Goal: Task Accomplishment & Management: Manage account settings

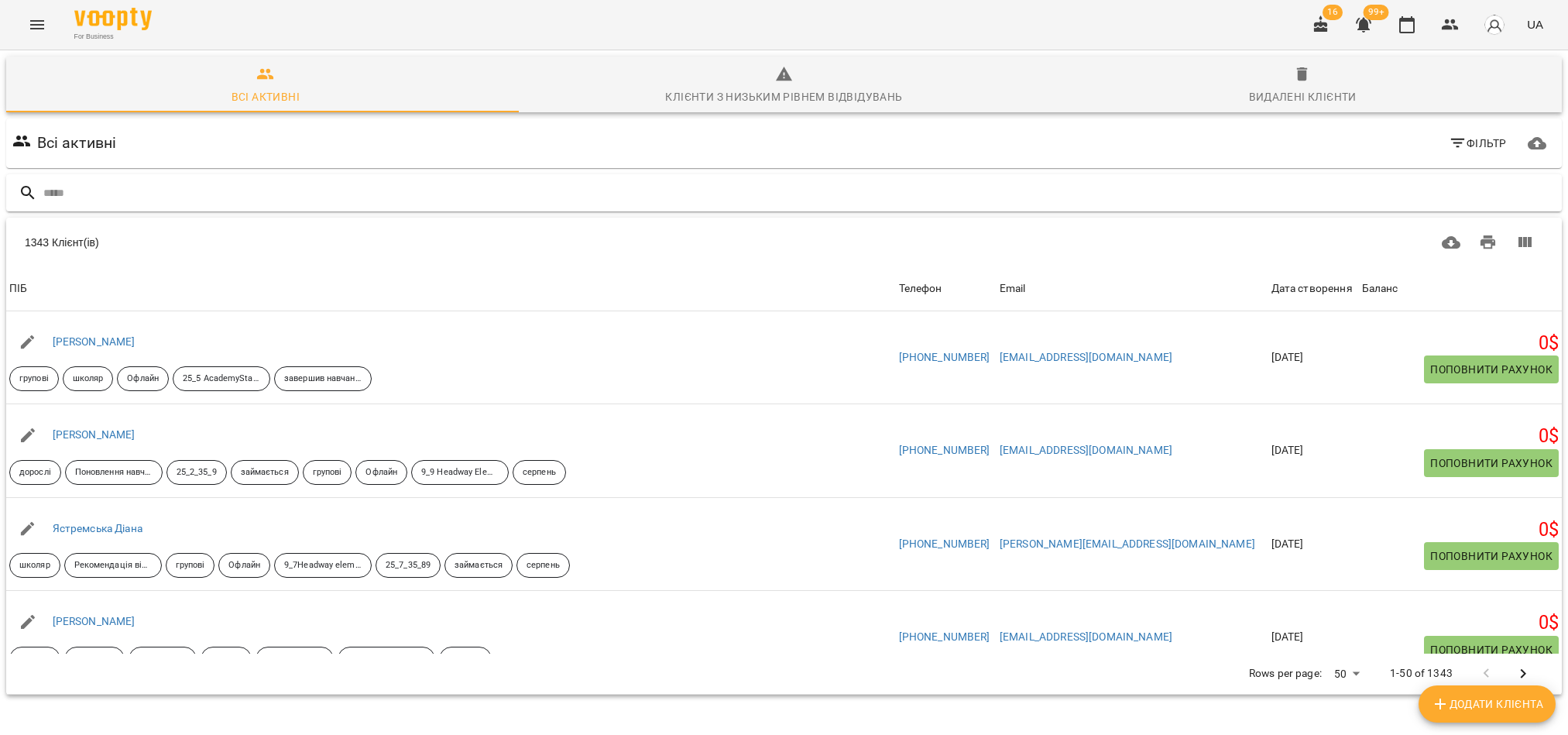
click at [140, 195] on input "text" at bounding box center [799, 193] width 1512 height 25
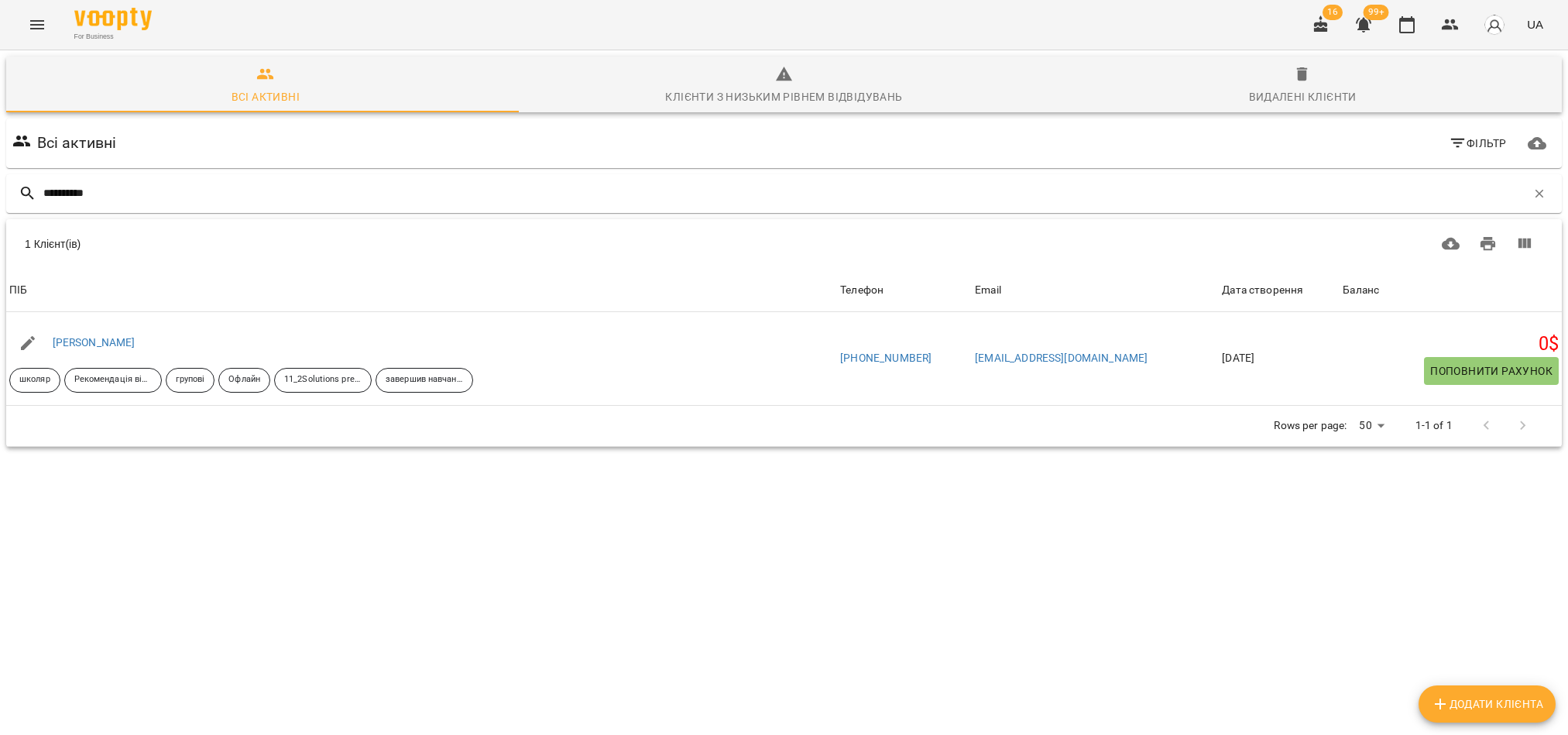
type input "**********"
drag, startPoint x: 158, startPoint y: 196, endPoint x: -9, endPoint y: 201, distance: 167.1
click at [0, 201] on html "**********" at bounding box center [784, 280] width 1568 height 561
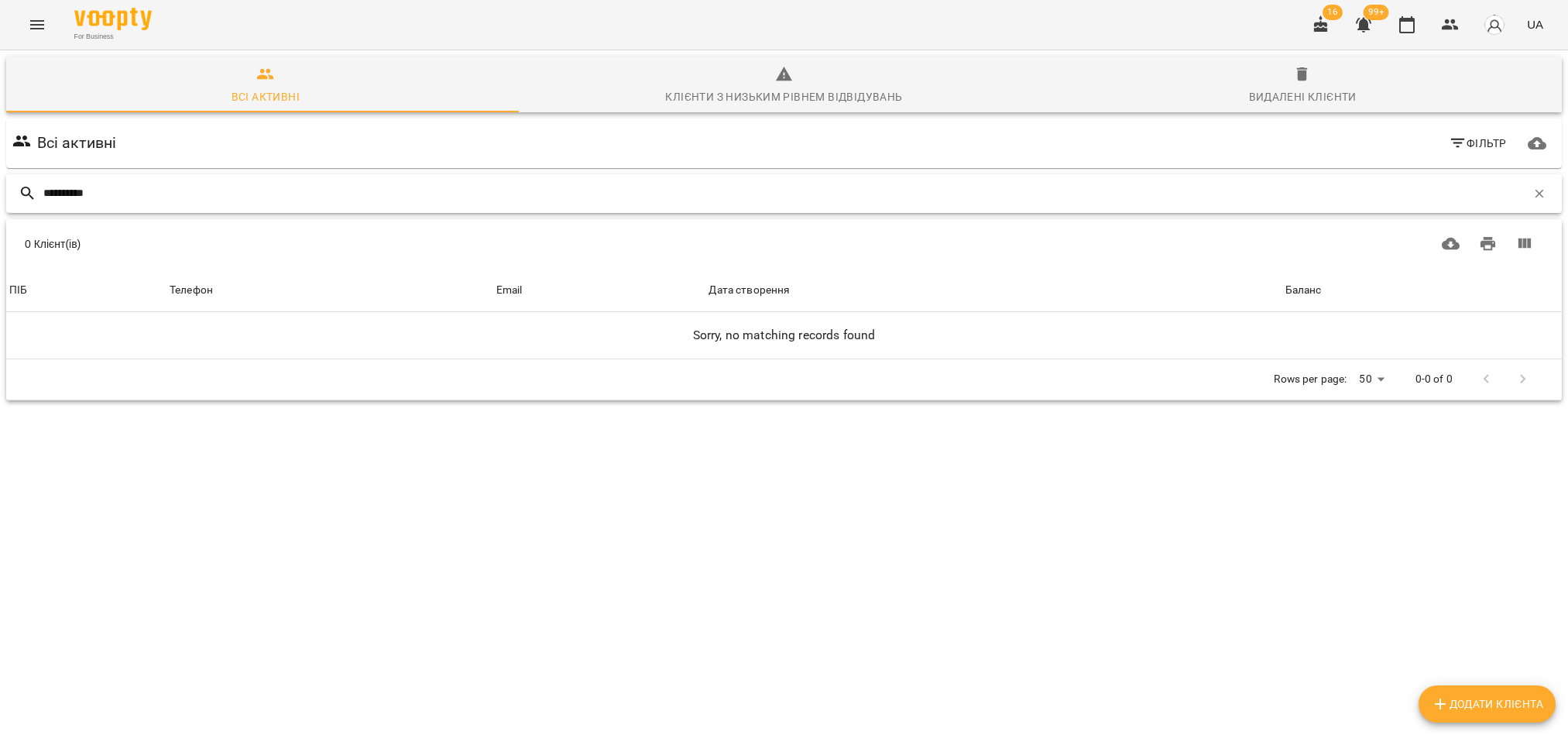
drag, startPoint x: 123, startPoint y: 193, endPoint x: -9, endPoint y: 193, distance: 132.0
click at [0, 193] on html "**********" at bounding box center [784, 257] width 1568 height 515
click at [162, 184] on input "**********" at bounding box center [784, 193] width 1483 height 25
type input "*"
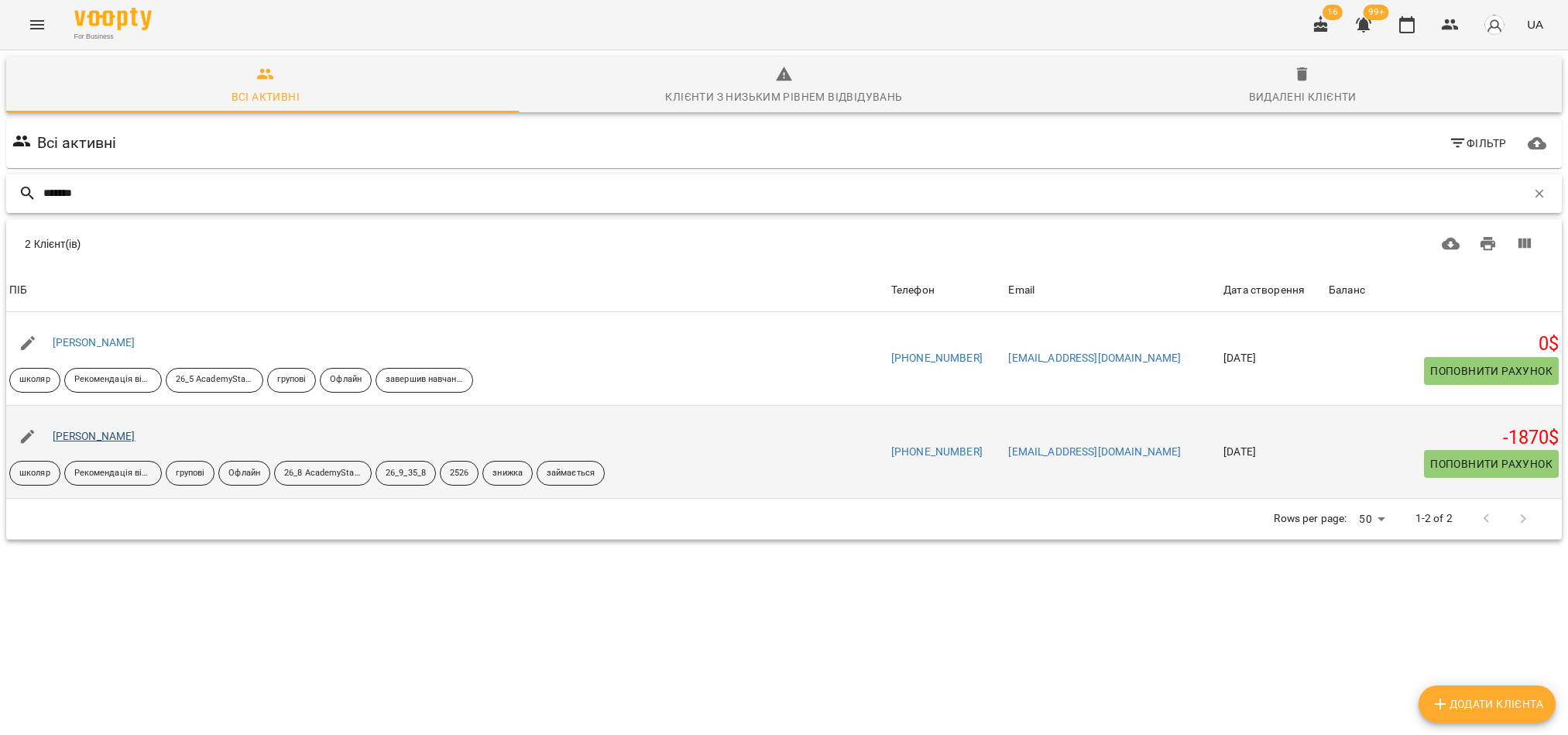
type input "*******"
click at [68, 435] on link "[PERSON_NAME]" at bounding box center [93, 435] width 83 height 12
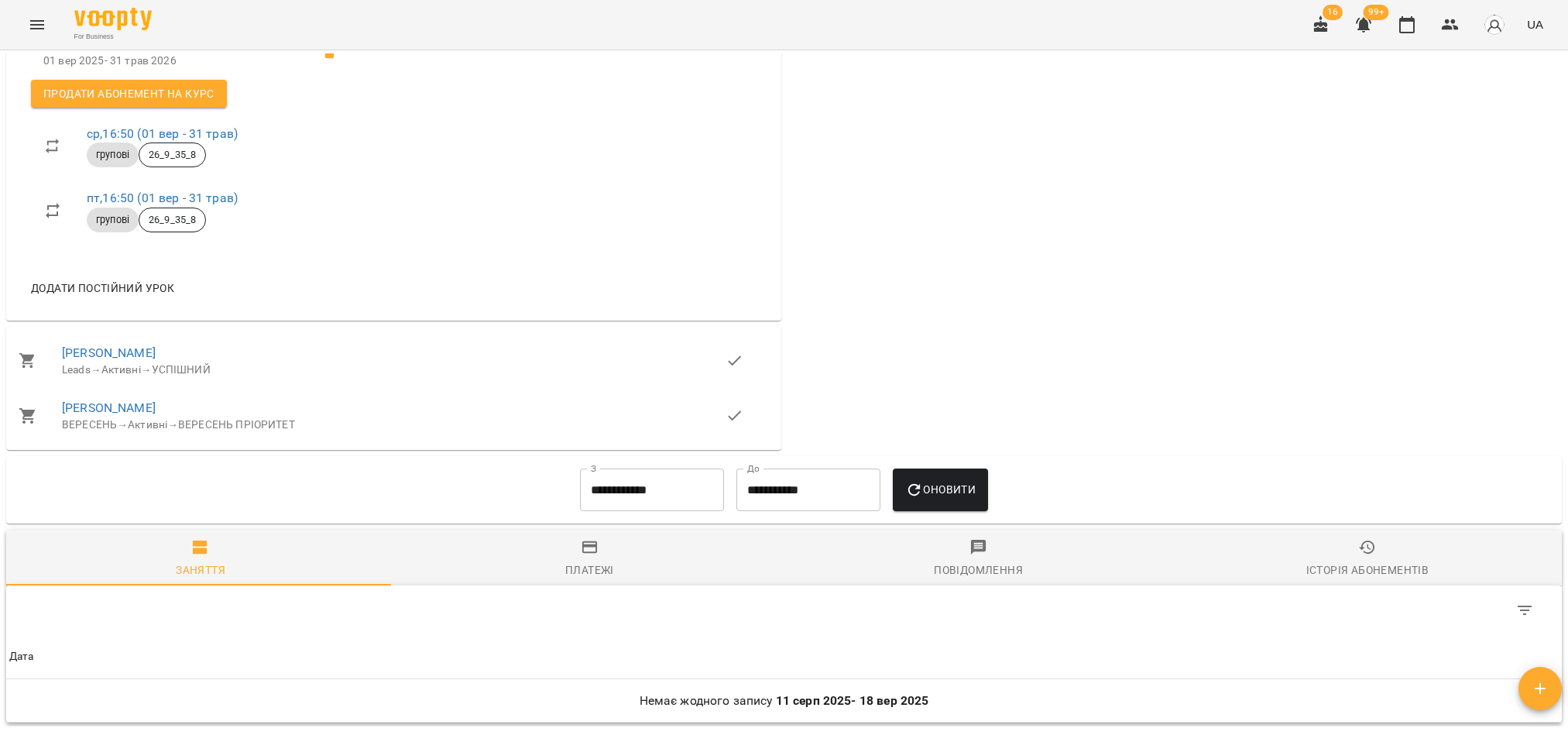
scroll to position [581, 0]
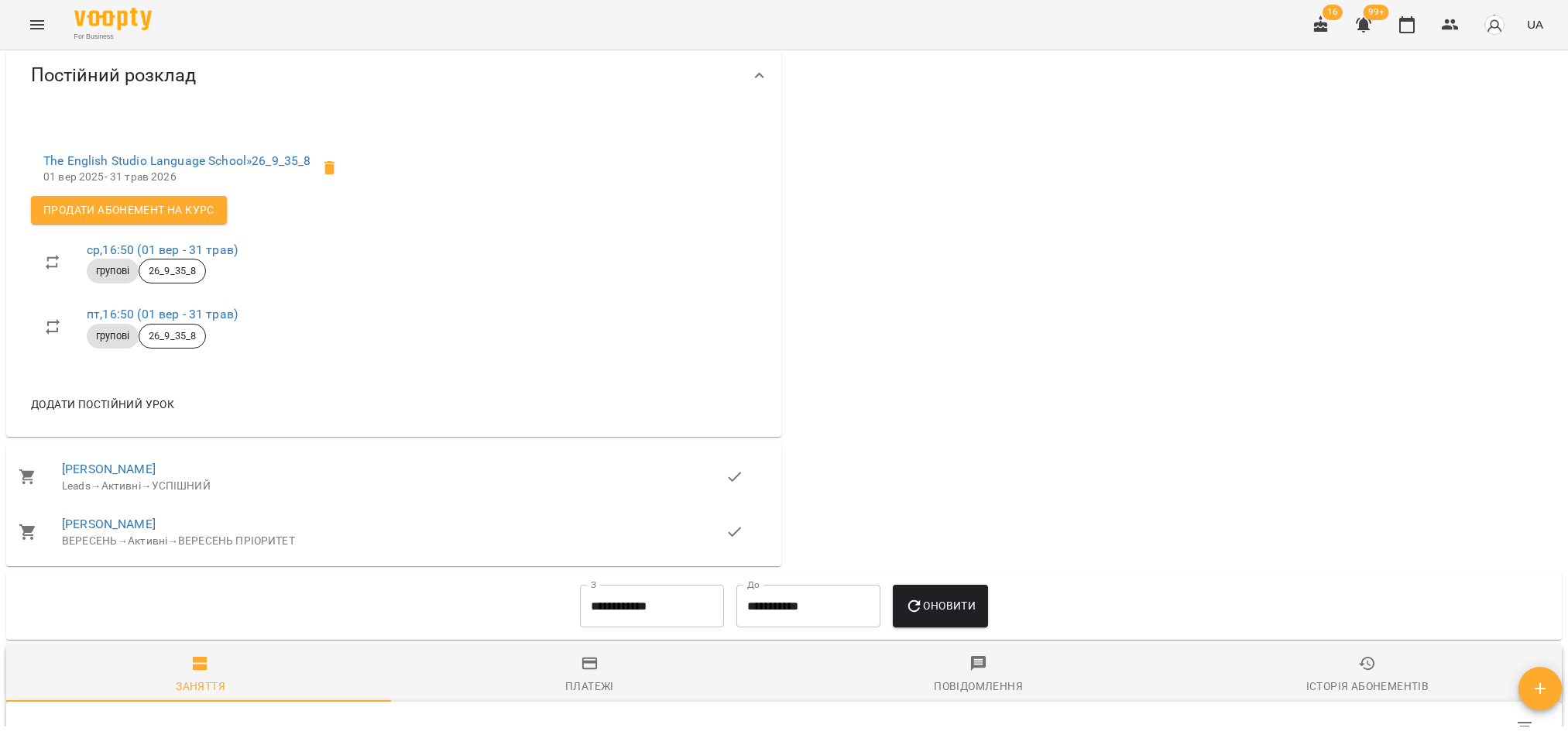
click at [35, 14] on button "Menu" at bounding box center [37, 25] width 37 height 37
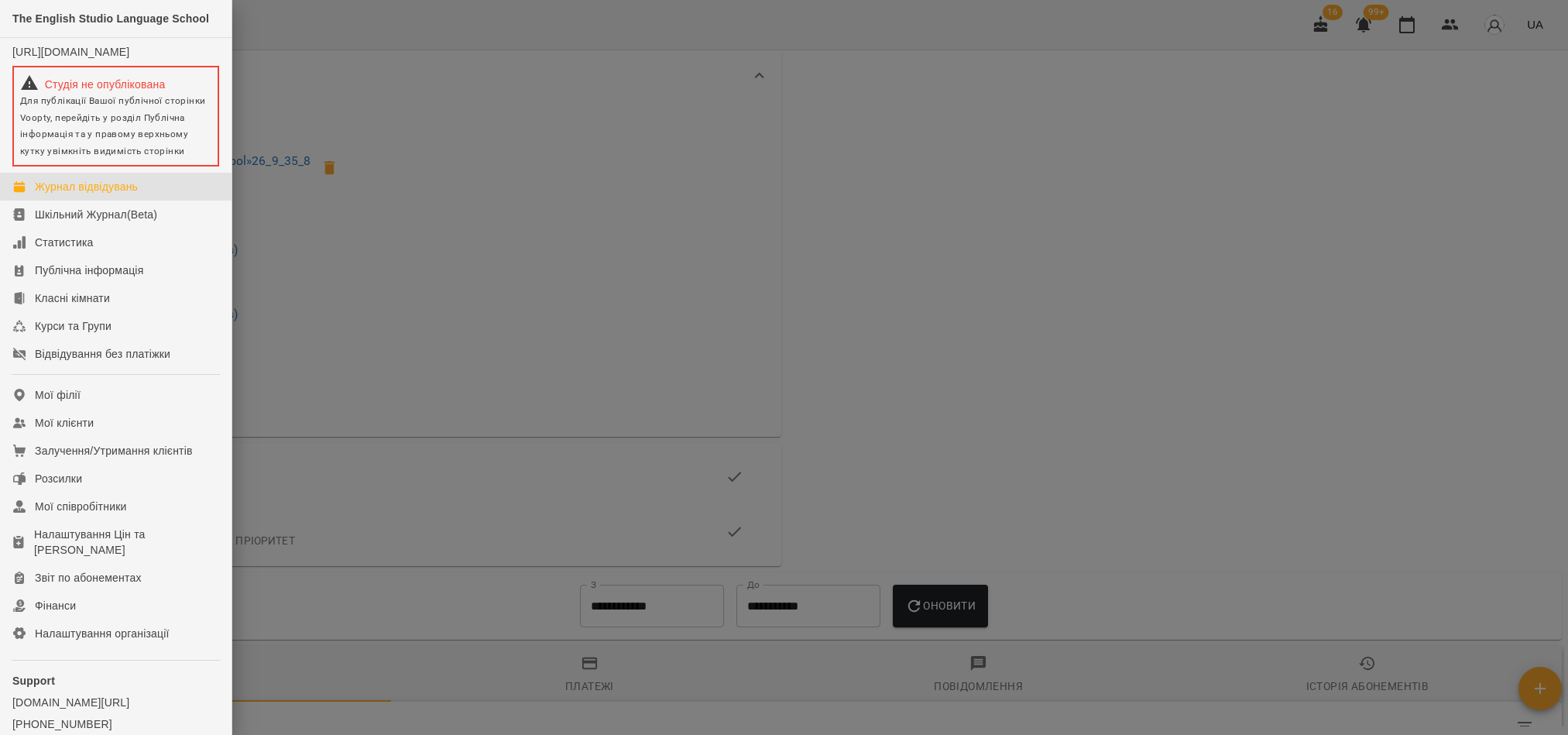
click at [68, 194] on div "Журнал відвідувань" at bounding box center [87, 186] width 103 height 16
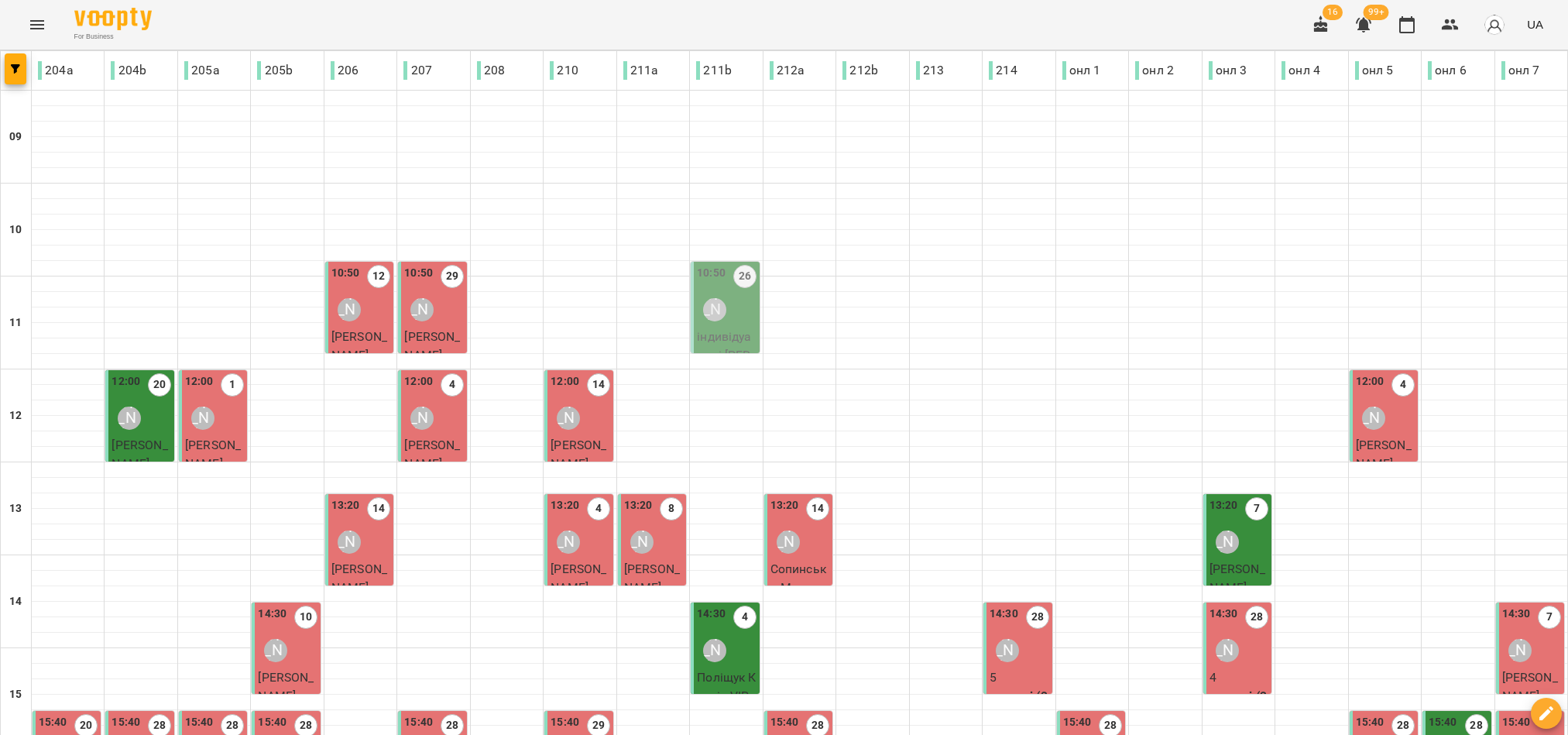
type input "**********"
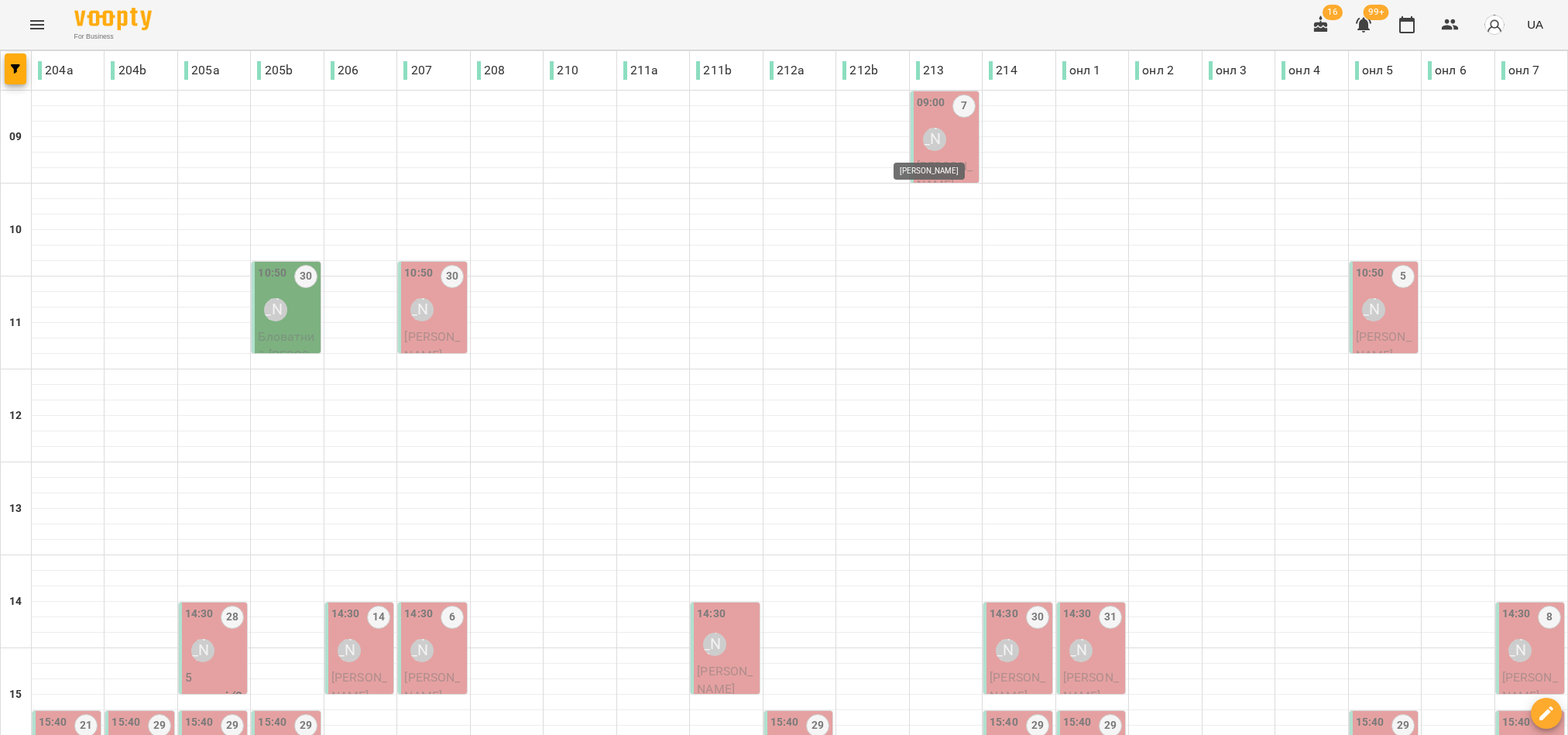
click at [925, 137] on div "Аня Ткаченко" at bounding box center [934, 139] width 23 height 23
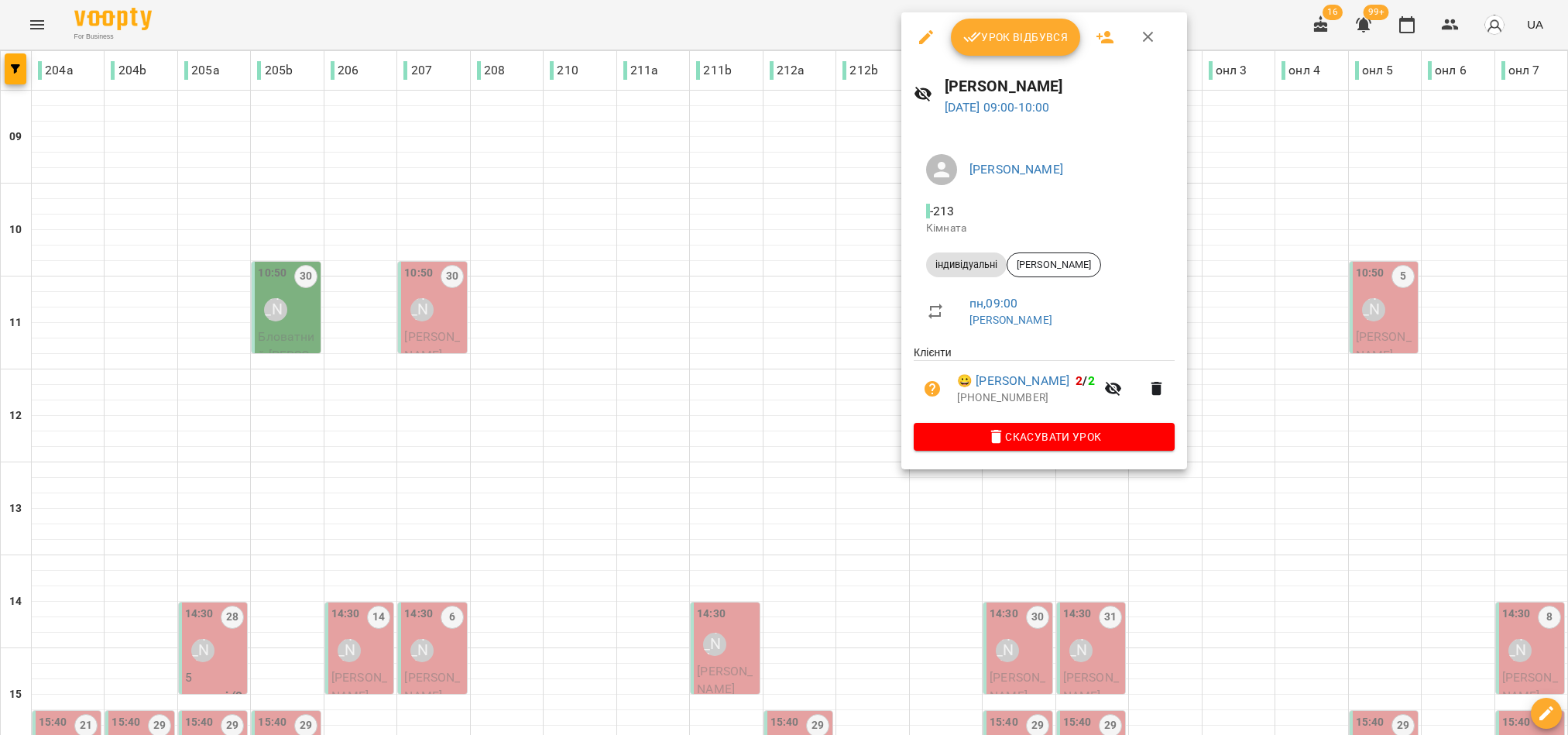
click at [998, 15] on div "Урок відбувся" at bounding box center [1044, 37] width 286 height 49
click at [993, 35] on span "Урок відбувся" at bounding box center [1016, 37] width 105 height 19
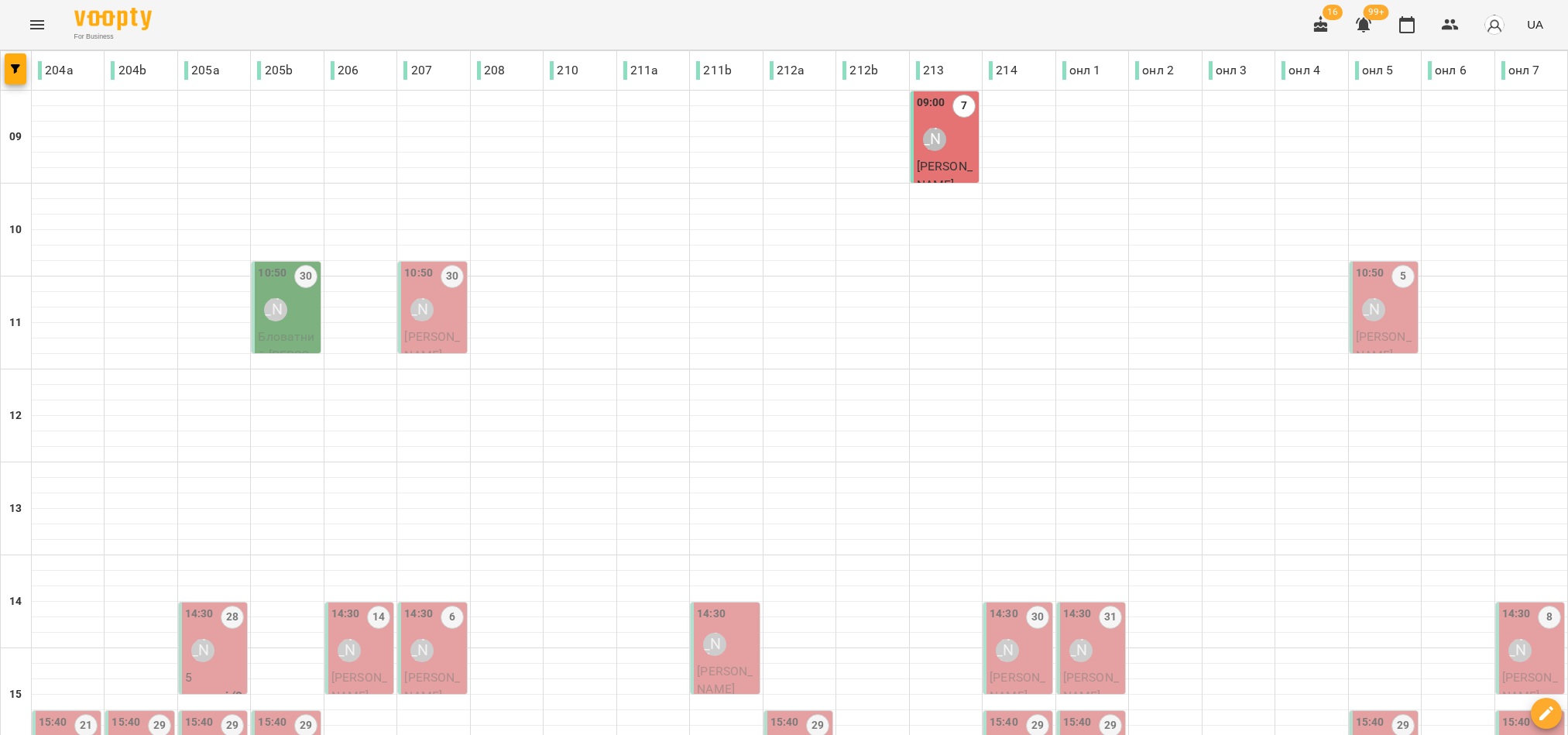
click at [284, 302] on div "[PERSON_NAME]" at bounding box center [275, 309] width 35 height 35
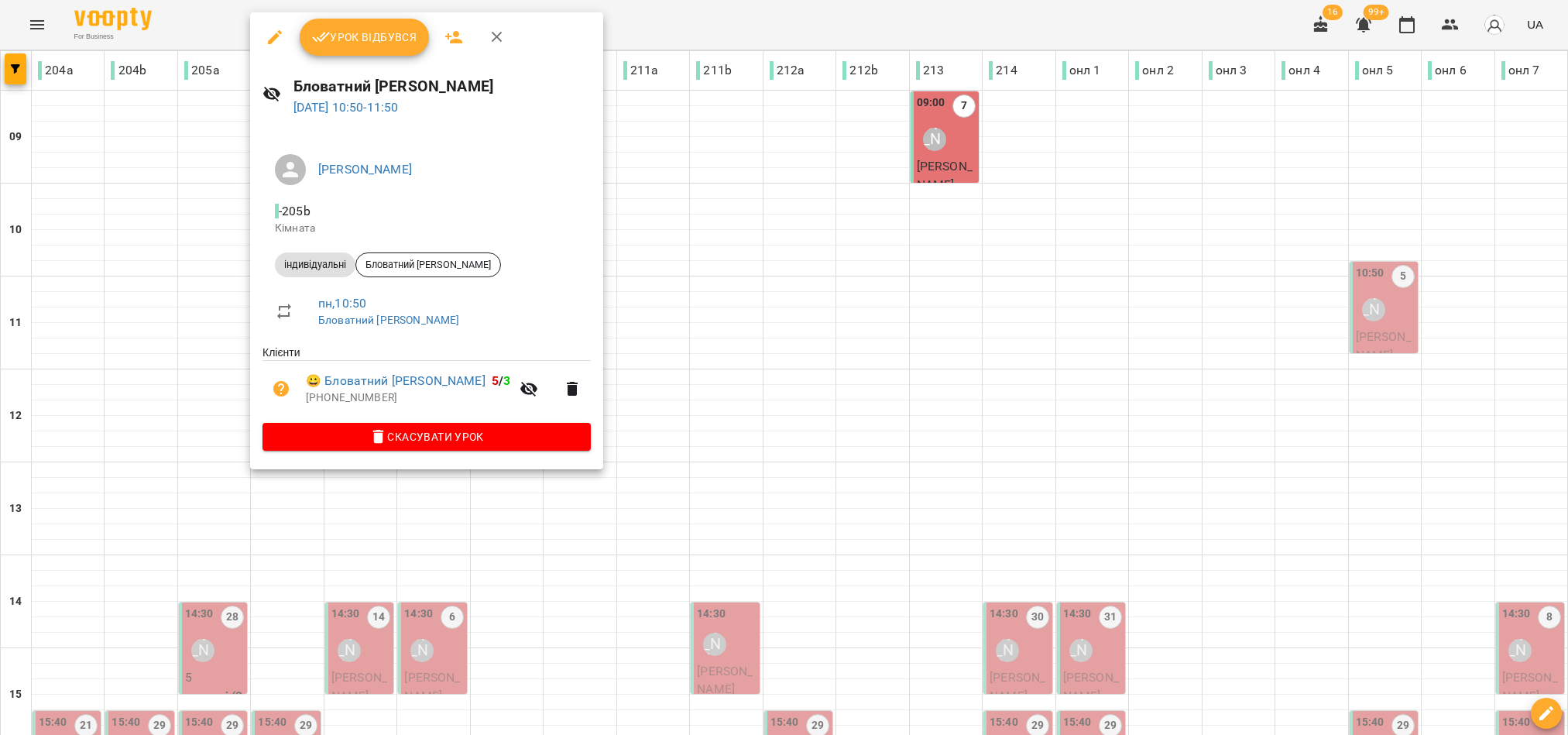
click at [399, 31] on span "Урок відбувся" at bounding box center [365, 37] width 105 height 19
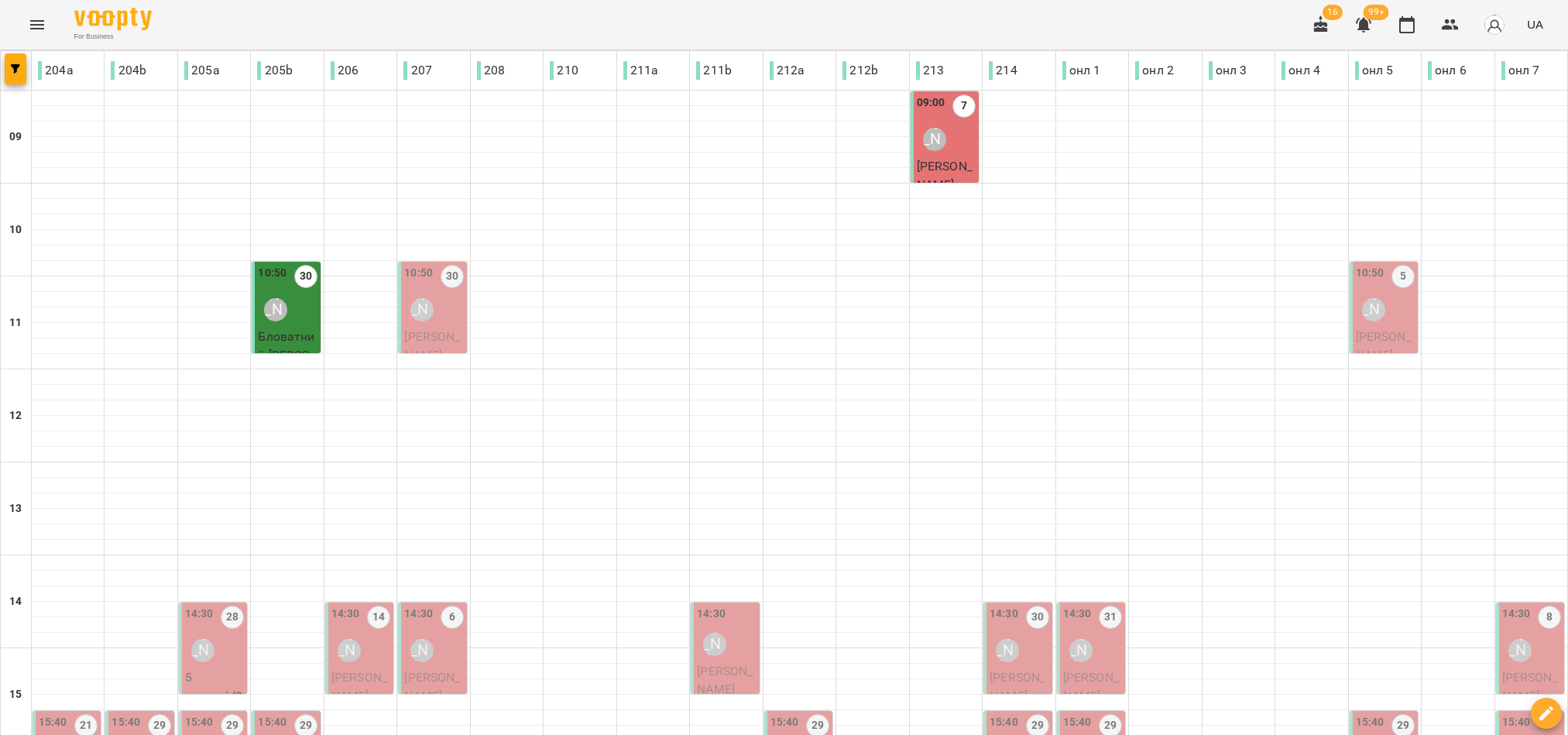
click at [438, 321] on div "10:50 30 Сойма Діана" at bounding box center [434, 296] width 59 height 63
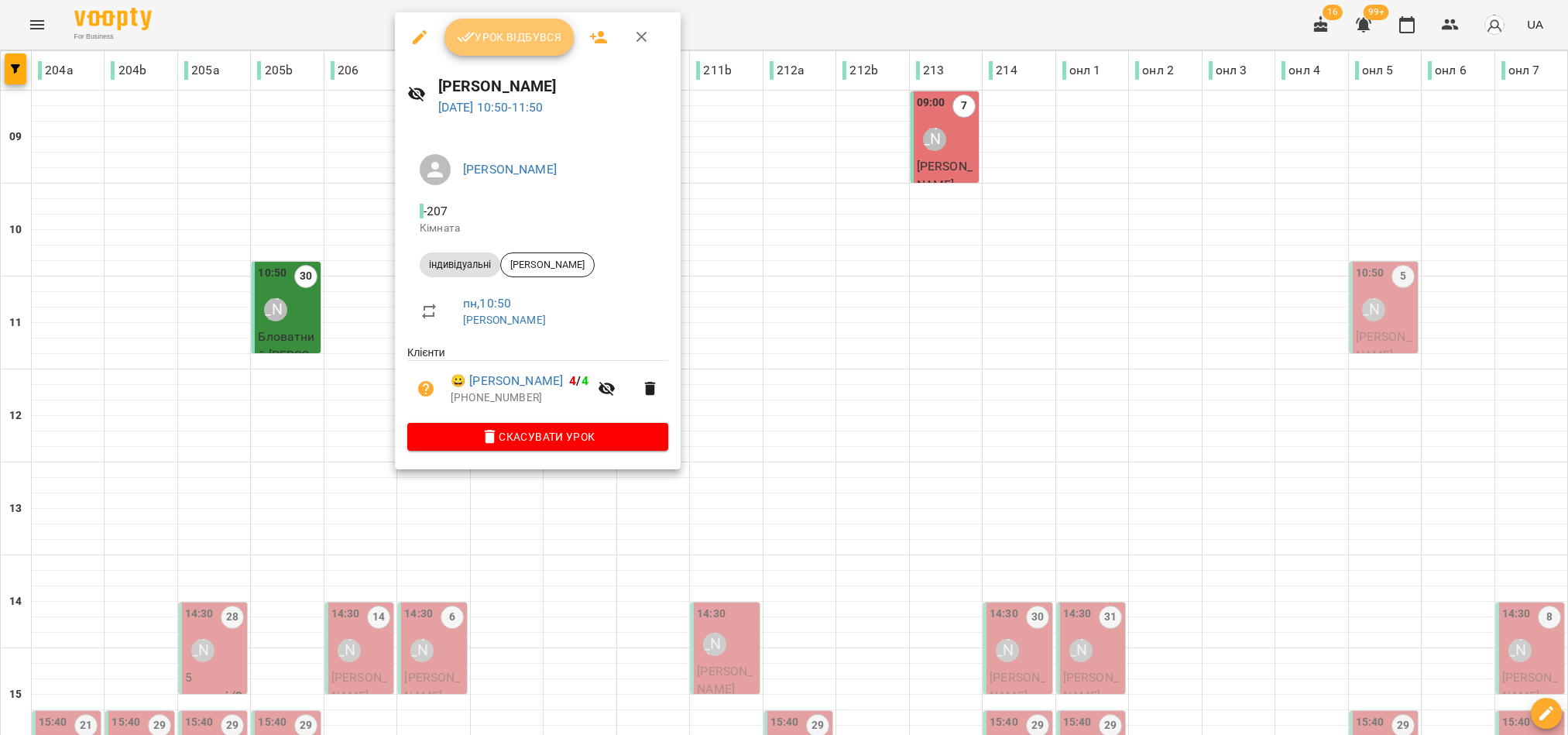
click at [504, 43] on span "Урок відбувся" at bounding box center [509, 37] width 105 height 19
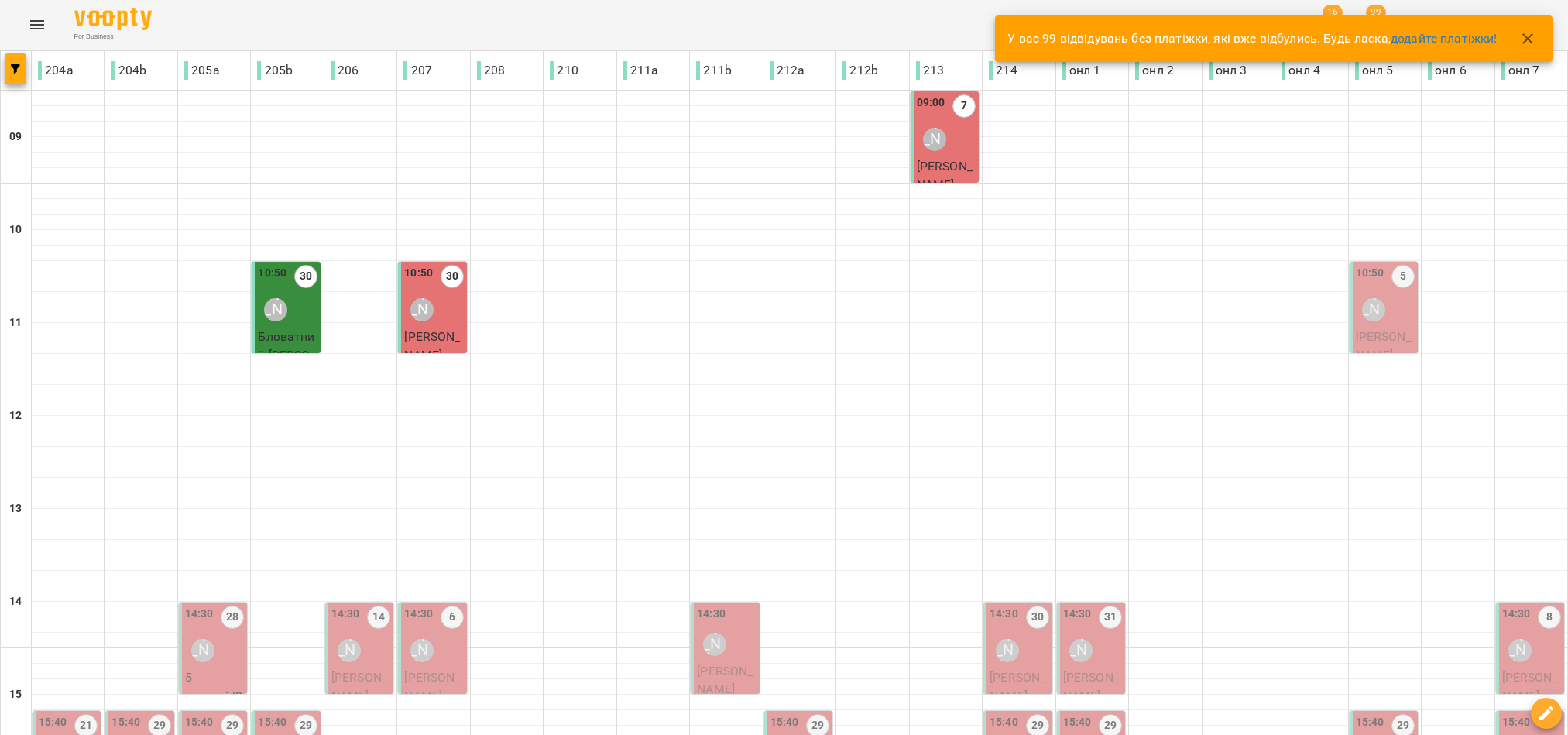
click at [1385, 338] on span "[PERSON_NAME]" at bounding box center [1384, 345] width 56 height 34
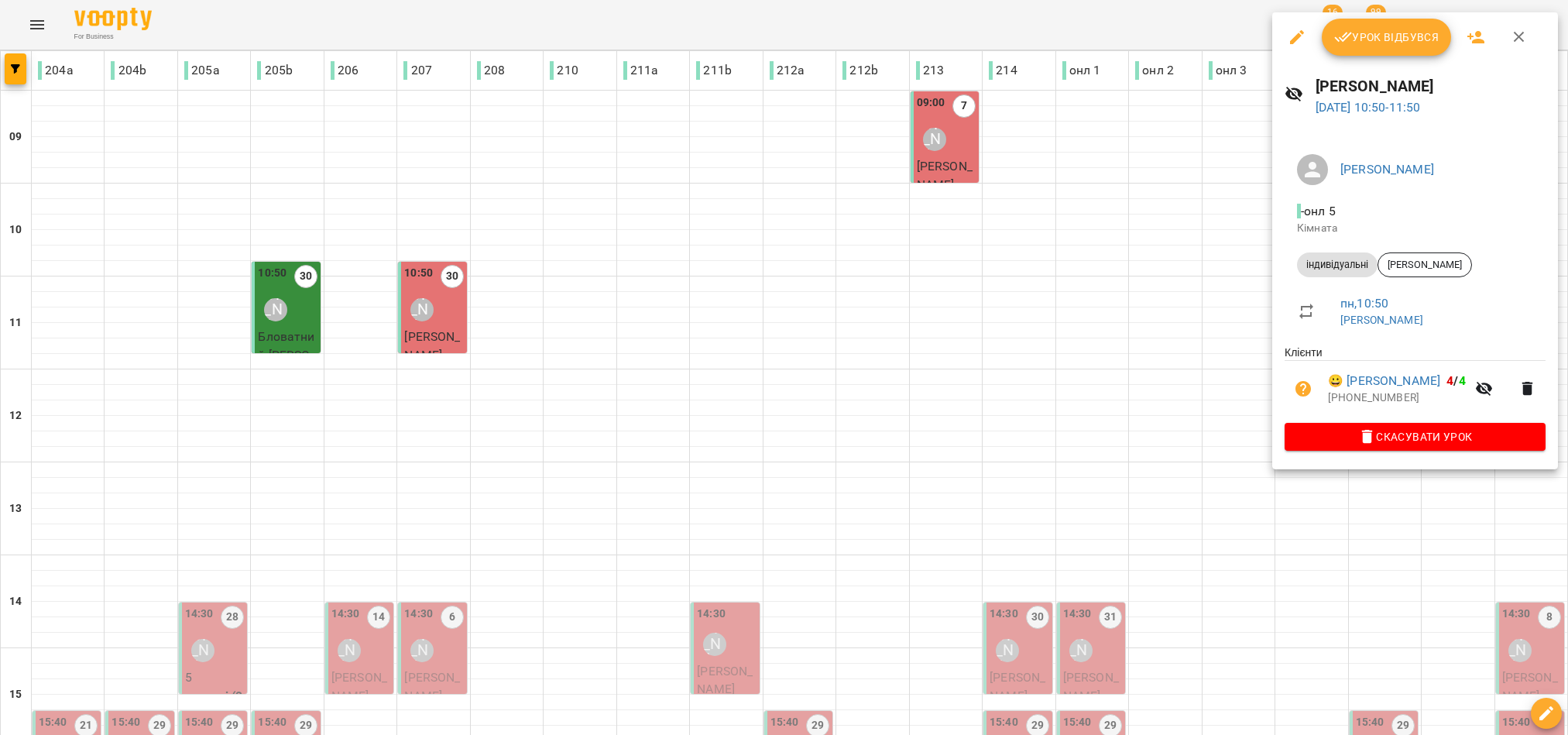
click at [1365, 43] on span "Урок відбувся" at bounding box center [1387, 37] width 105 height 19
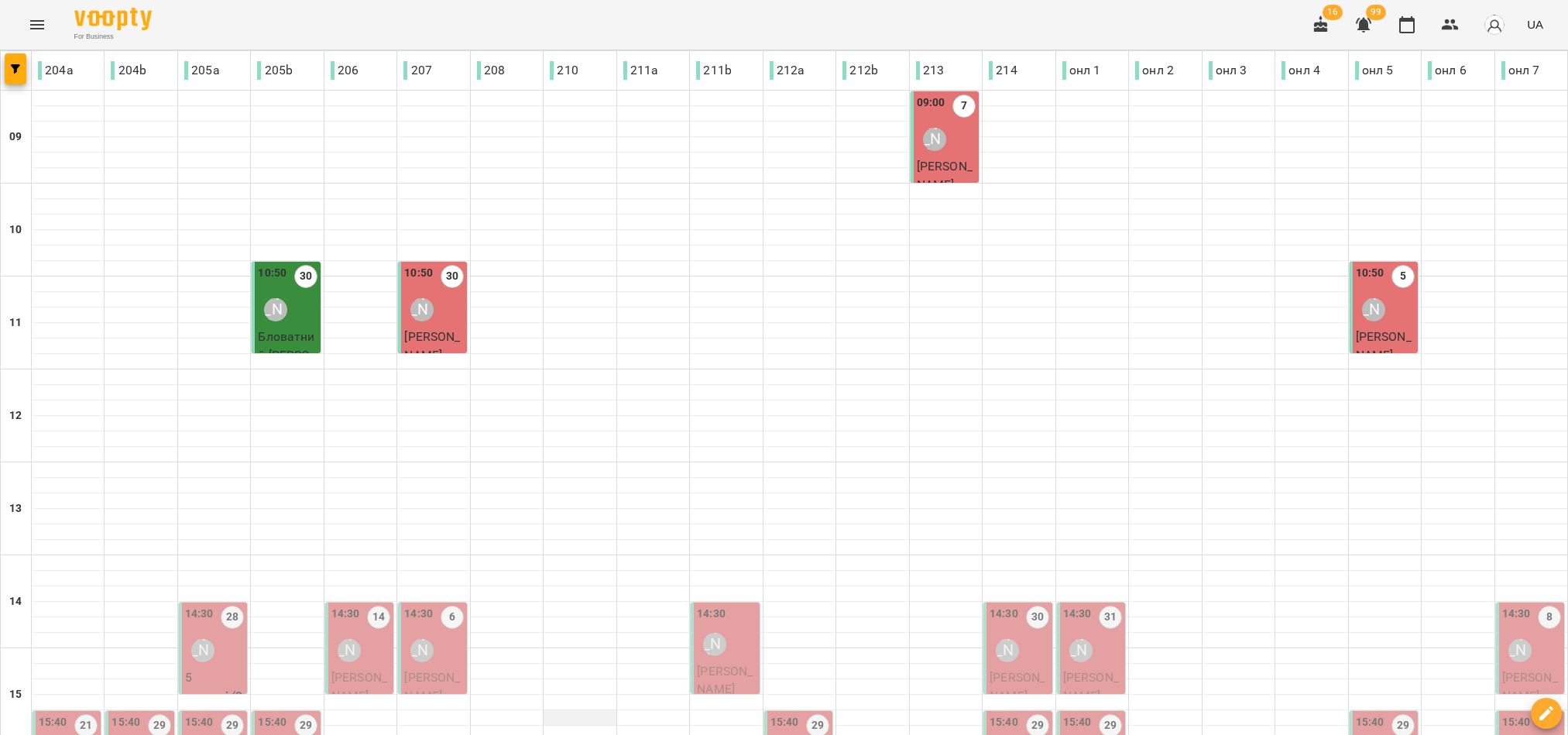
scroll to position [348, 0]
click at [196, 638] on div "[PERSON_NAME]" at bounding box center [202, 650] width 23 height 23
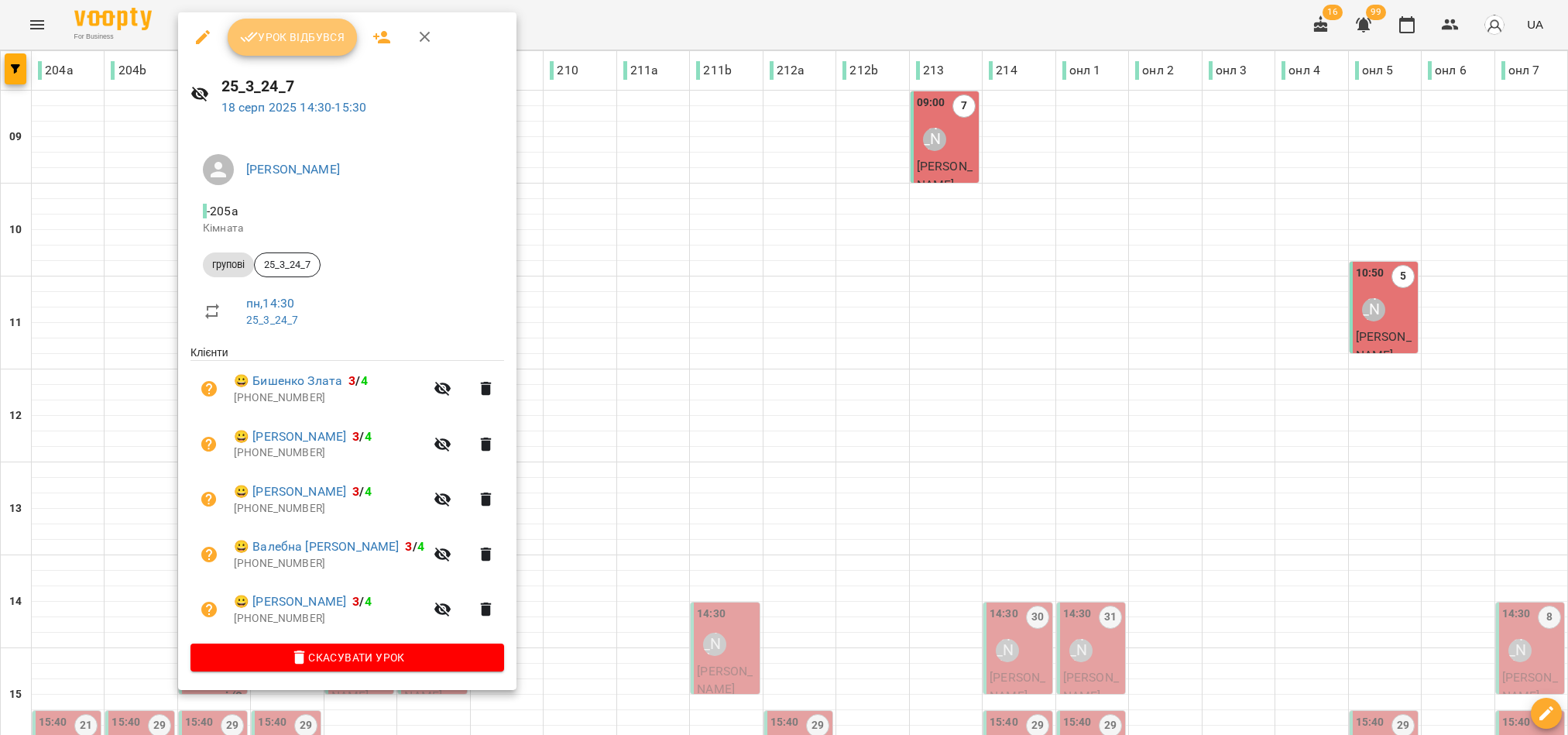
click at [284, 25] on button "Урок відбувся" at bounding box center [293, 37] width 130 height 37
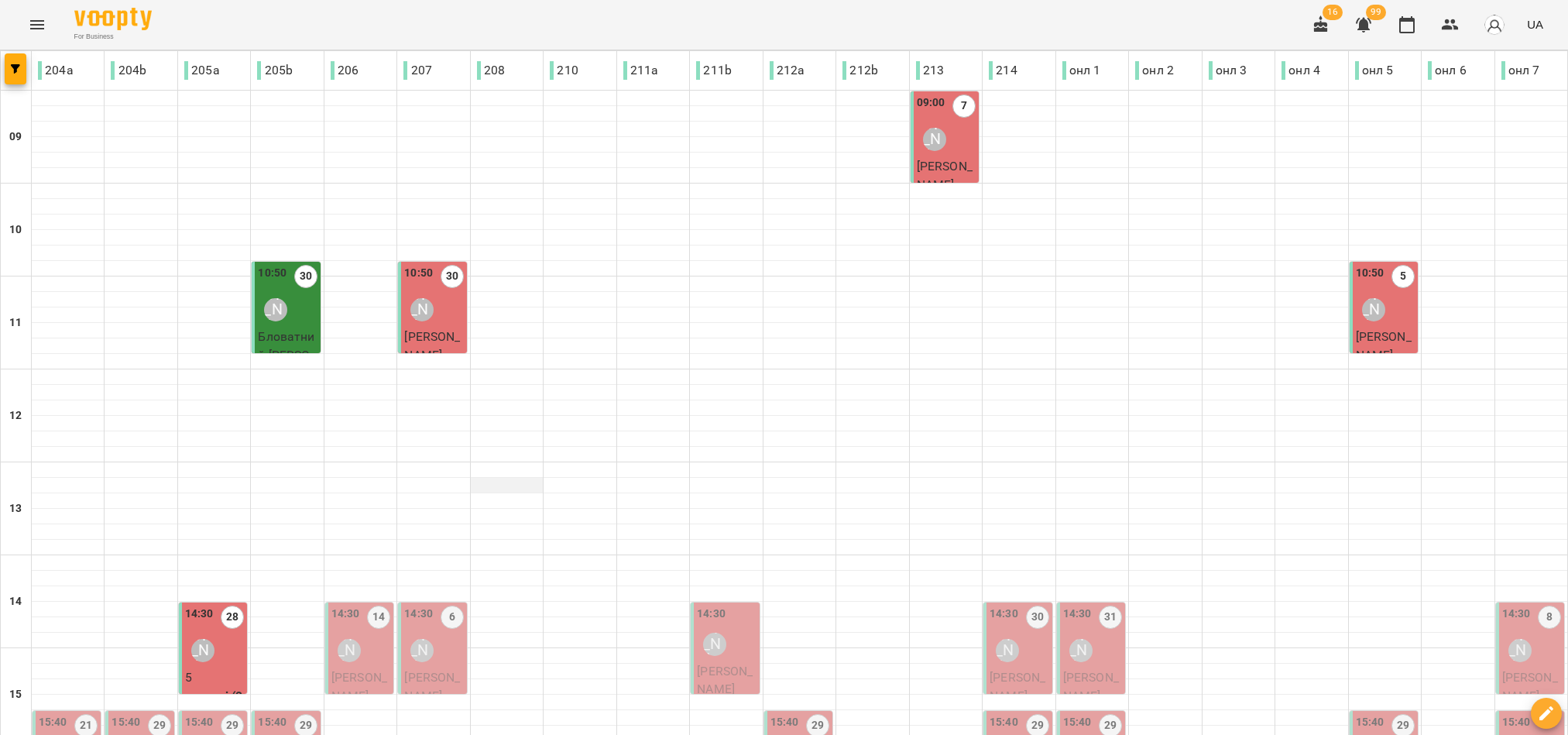
scroll to position [116, 0]
click at [372, 606] on div "14:30 14 Софія Бабаніна" at bounding box center [361, 637] width 59 height 63
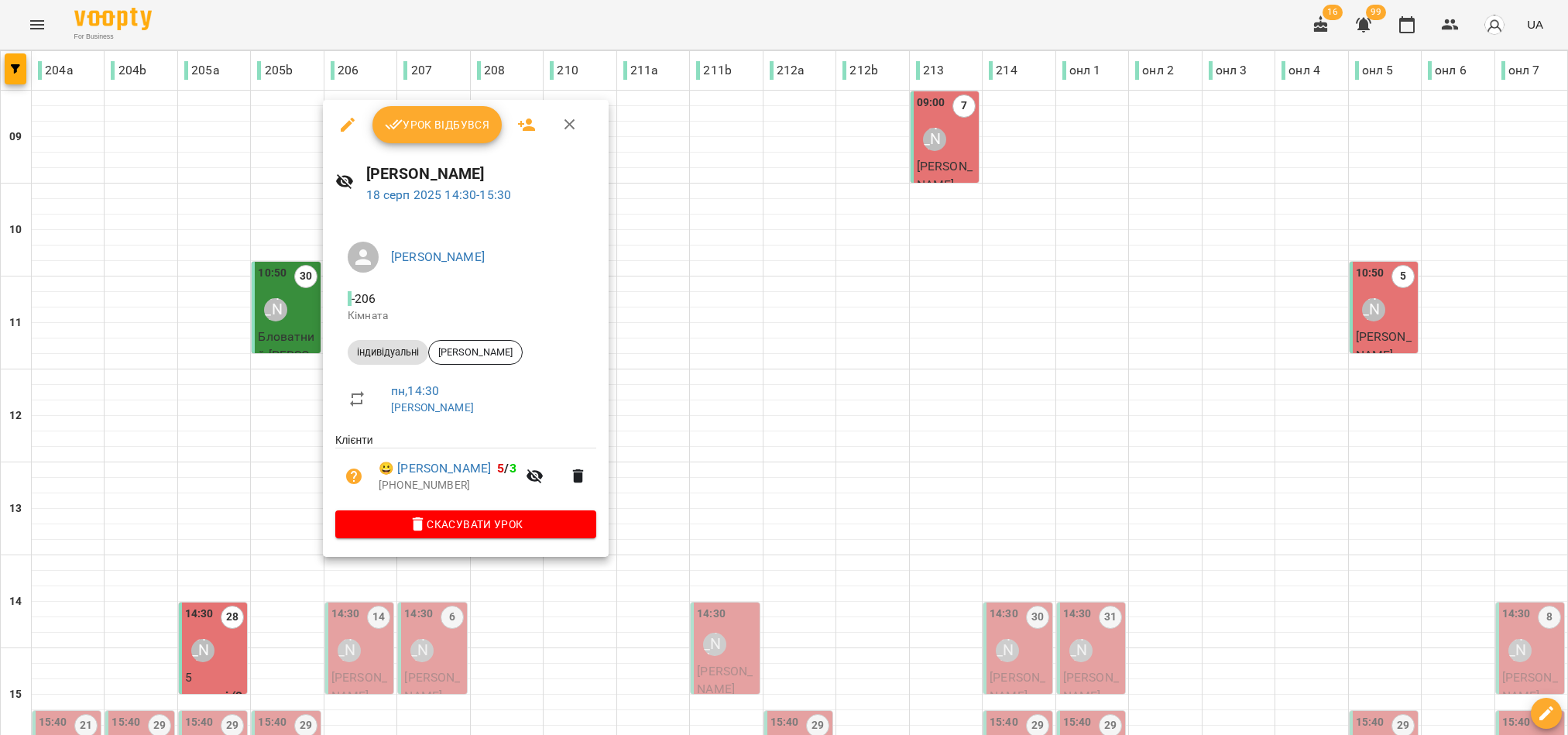
click at [424, 123] on span "Урок відбувся" at bounding box center [438, 125] width 105 height 19
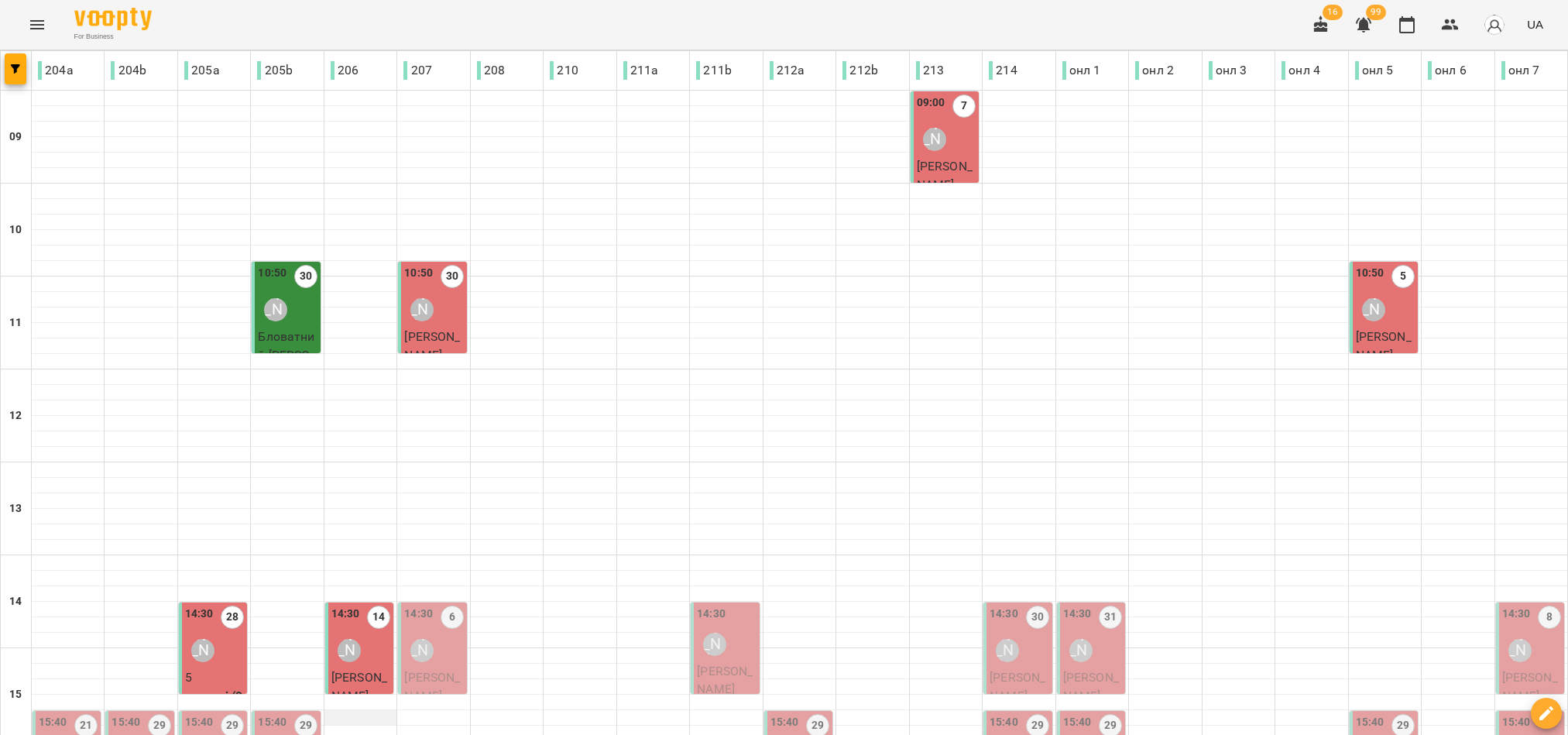
scroll to position [348, 0]
click at [414, 633] on div "[PERSON_NAME]" at bounding box center [421, 650] width 35 height 35
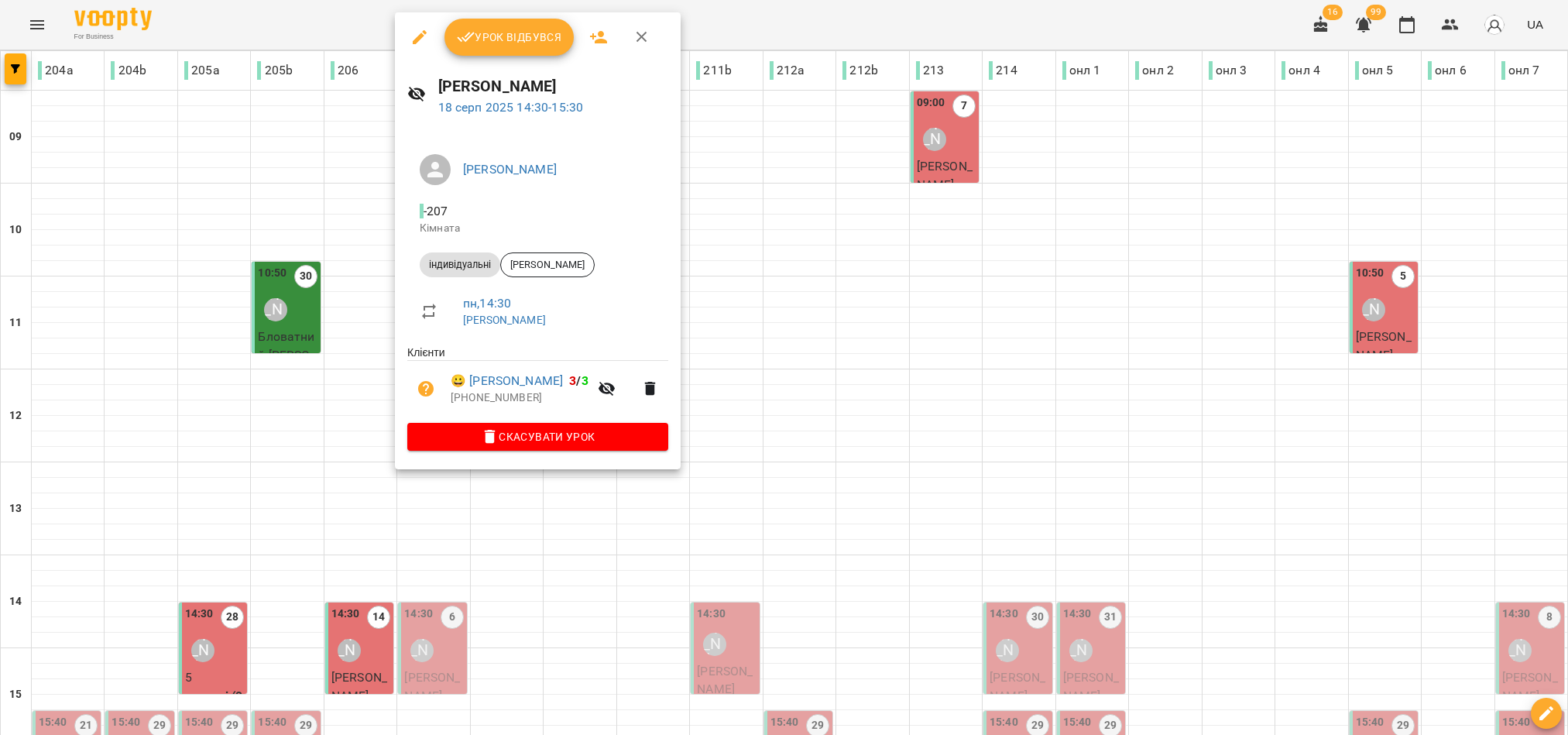
click at [514, 37] on span "Урок відбувся" at bounding box center [509, 37] width 105 height 19
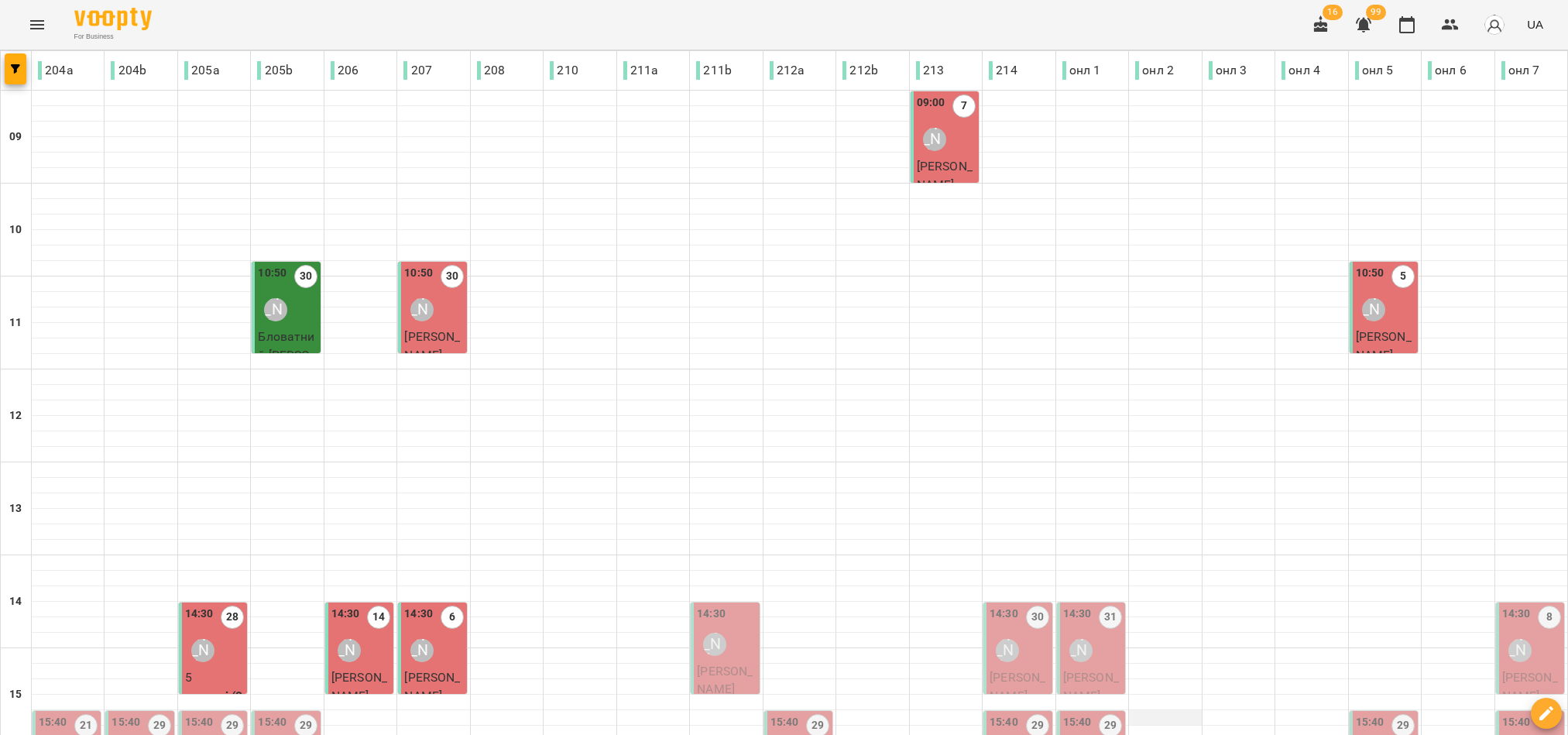
scroll to position [348, 0]
click at [703, 633] on div "Діана Шемчук" at bounding box center [715, 644] width 23 height 23
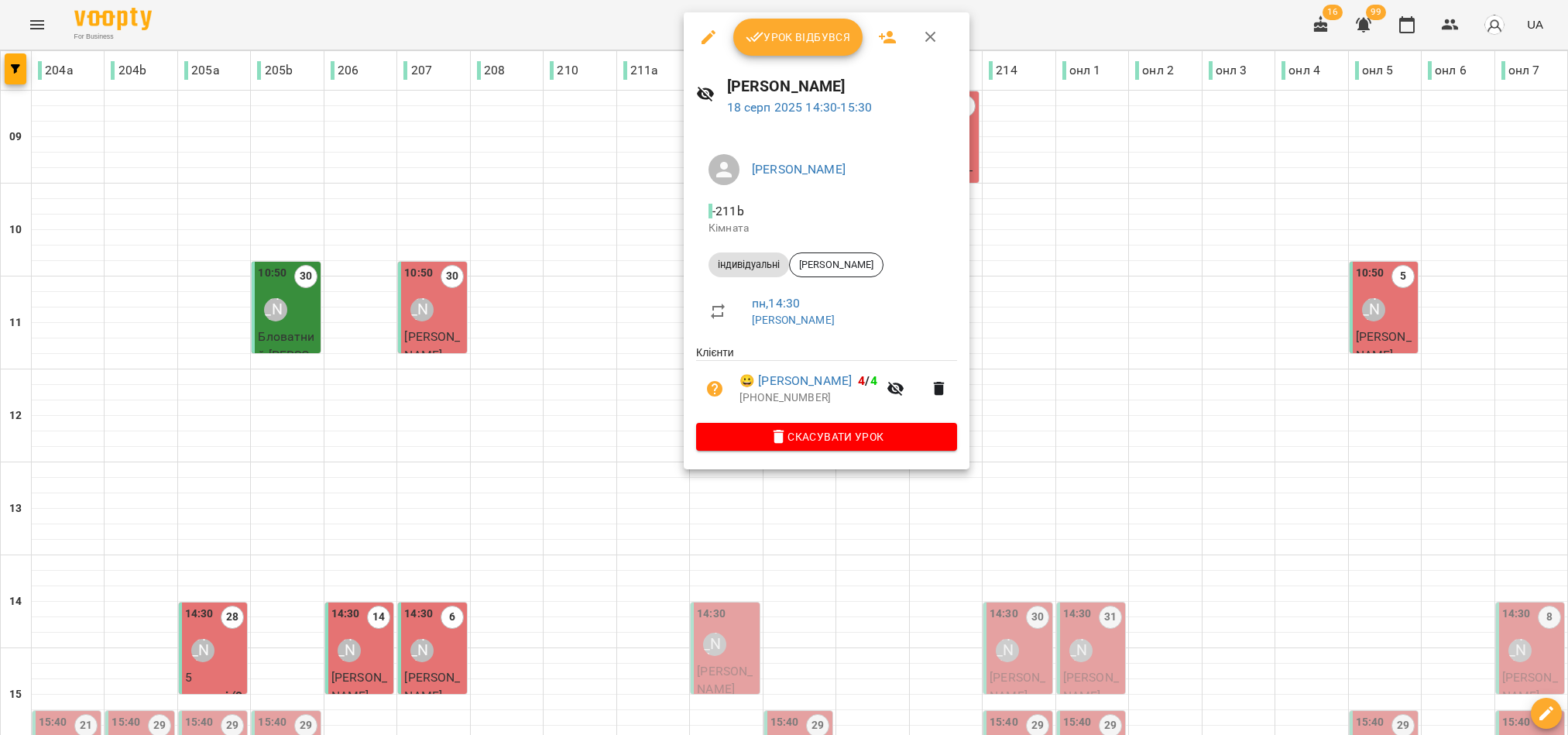
click at [780, 43] on span "Урок відбувся" at bounding box center [798, 37] width 105 height 19
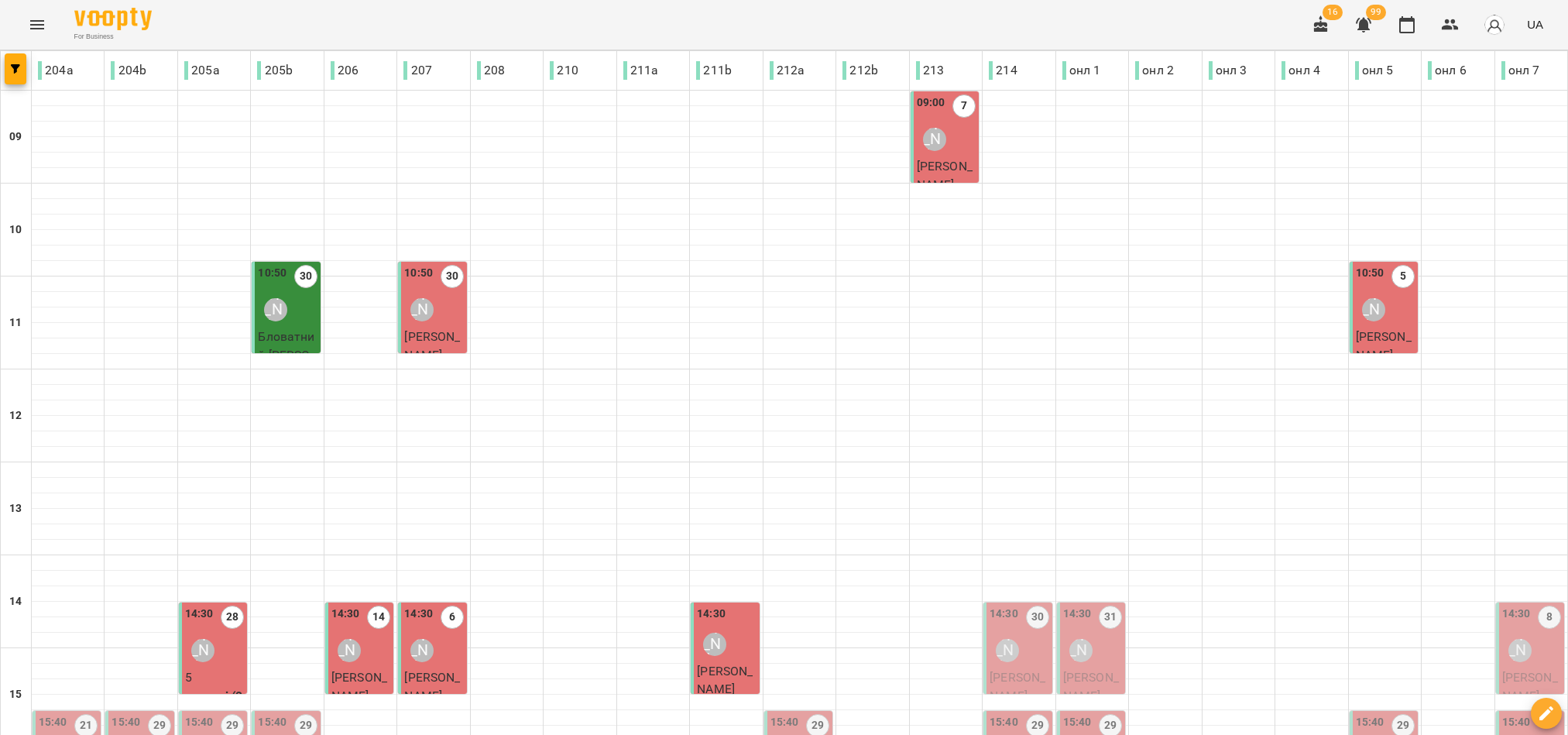
scroll to position [348, 0]
click at [1016, 606] on div "14:30 30 Ірина Анайманович" at bounding box center [1019, 637] width 59 height 63
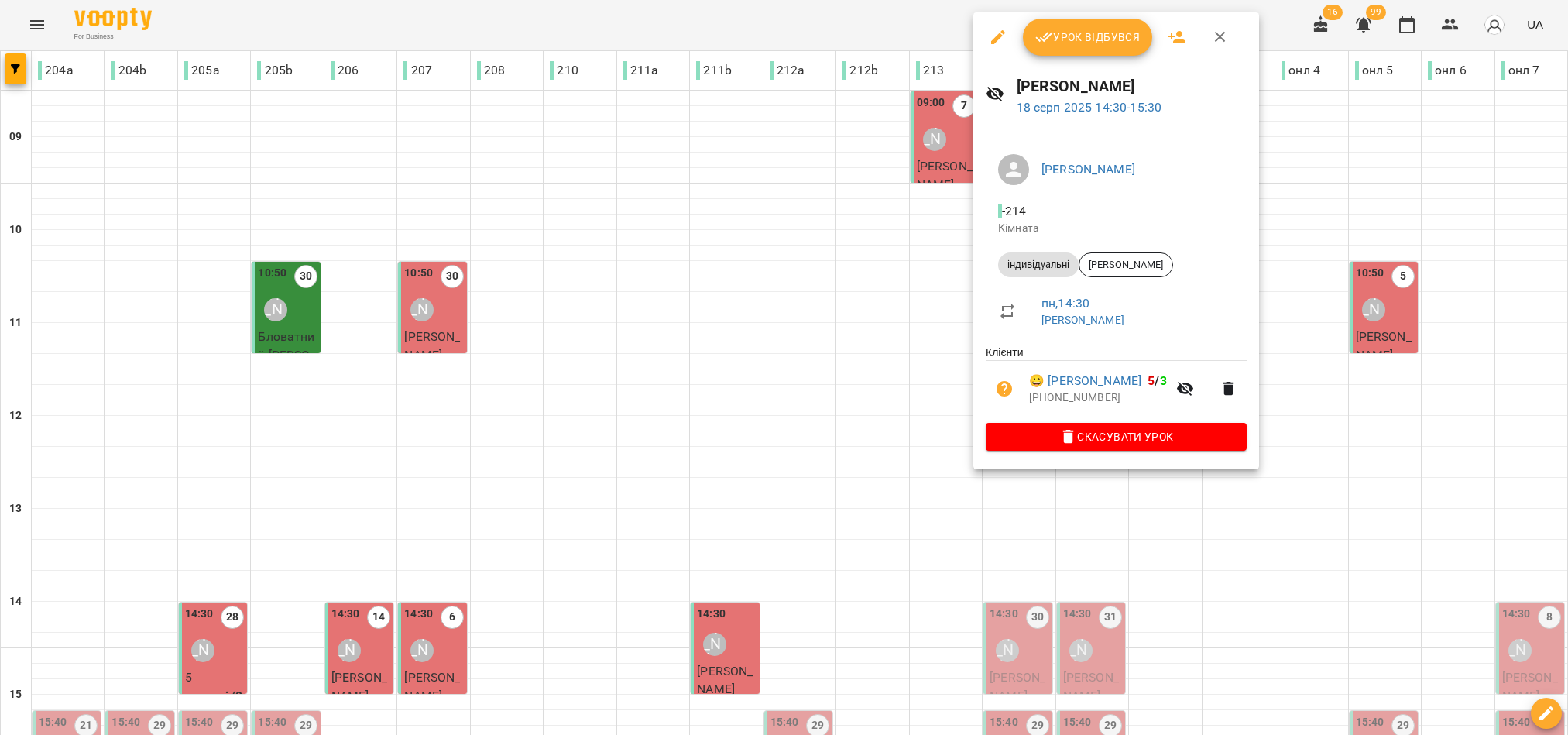
click at [1088, 38] on span "Урок відбувся" at bounding box center [1088, 37] width 105 height 19
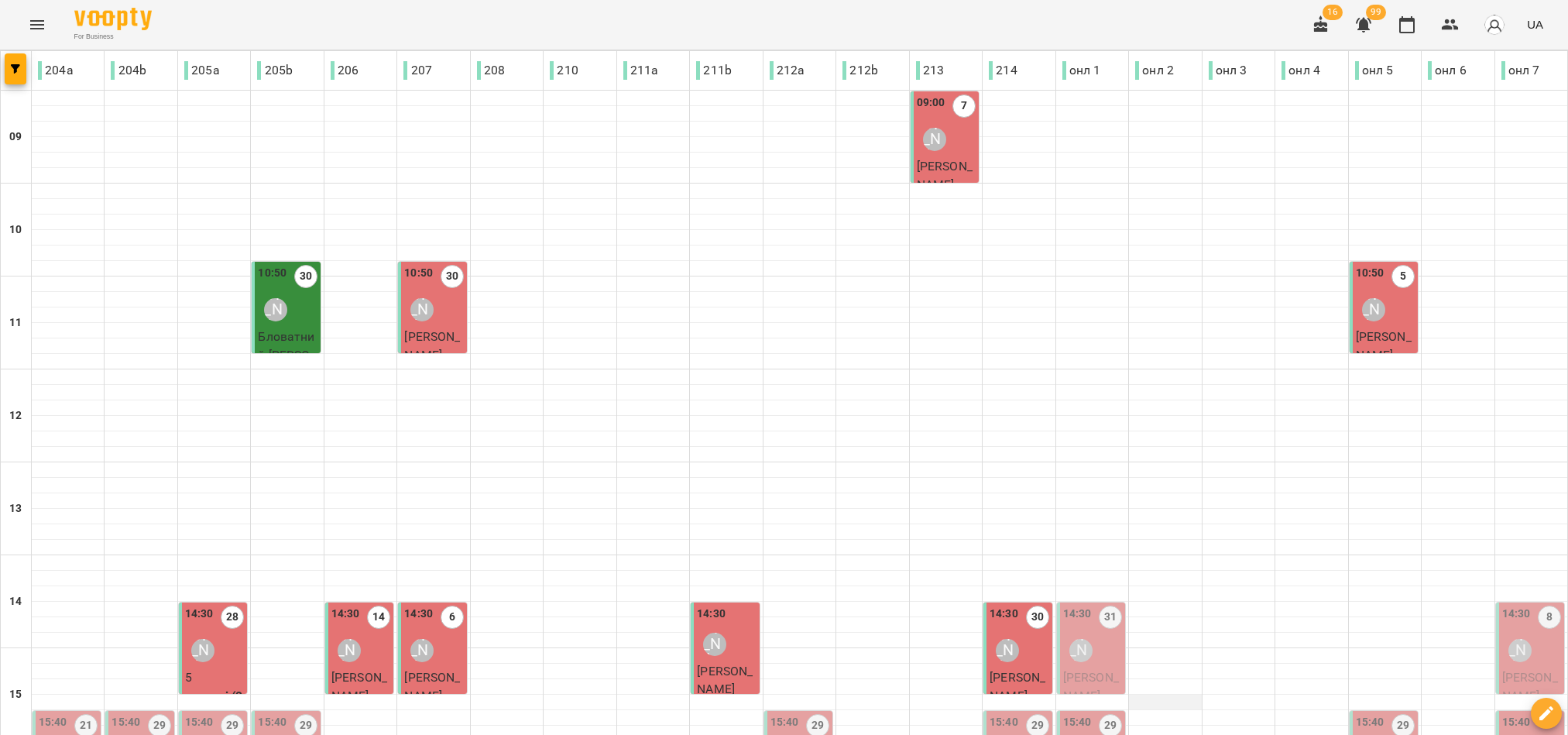
scroll to position [348, 0]
click at [1089, 606] on div "14:30 31 Юлія Пашкова" at bounding box center [1093, 637] width 59 height 63
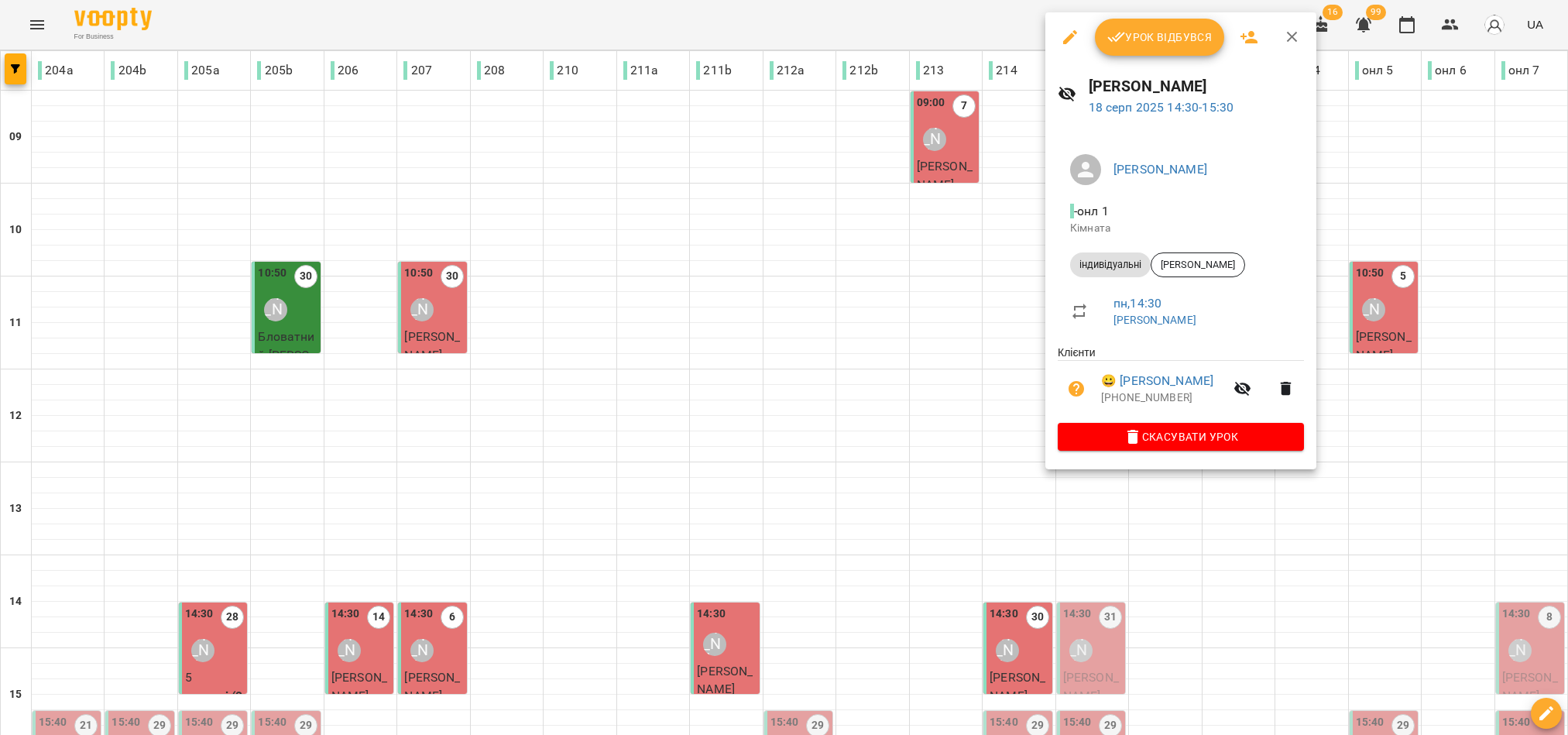
click at [1139, 31] on span "Урок відбувся" at bounding box center [1160, 37] width 105 height 19
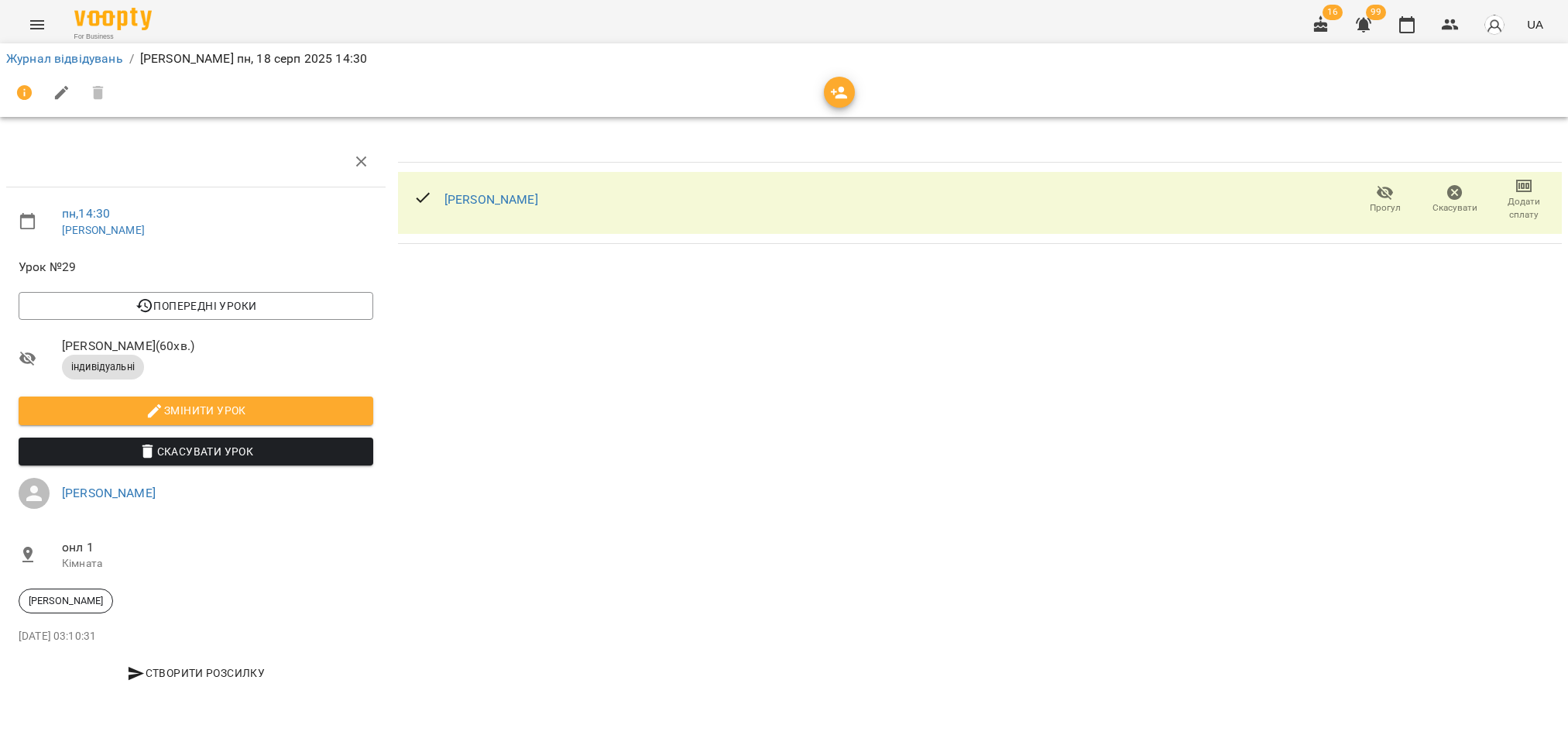
click at [1454, 198] on icon "button" at bounding box center [1455, 193] width 16 height 16
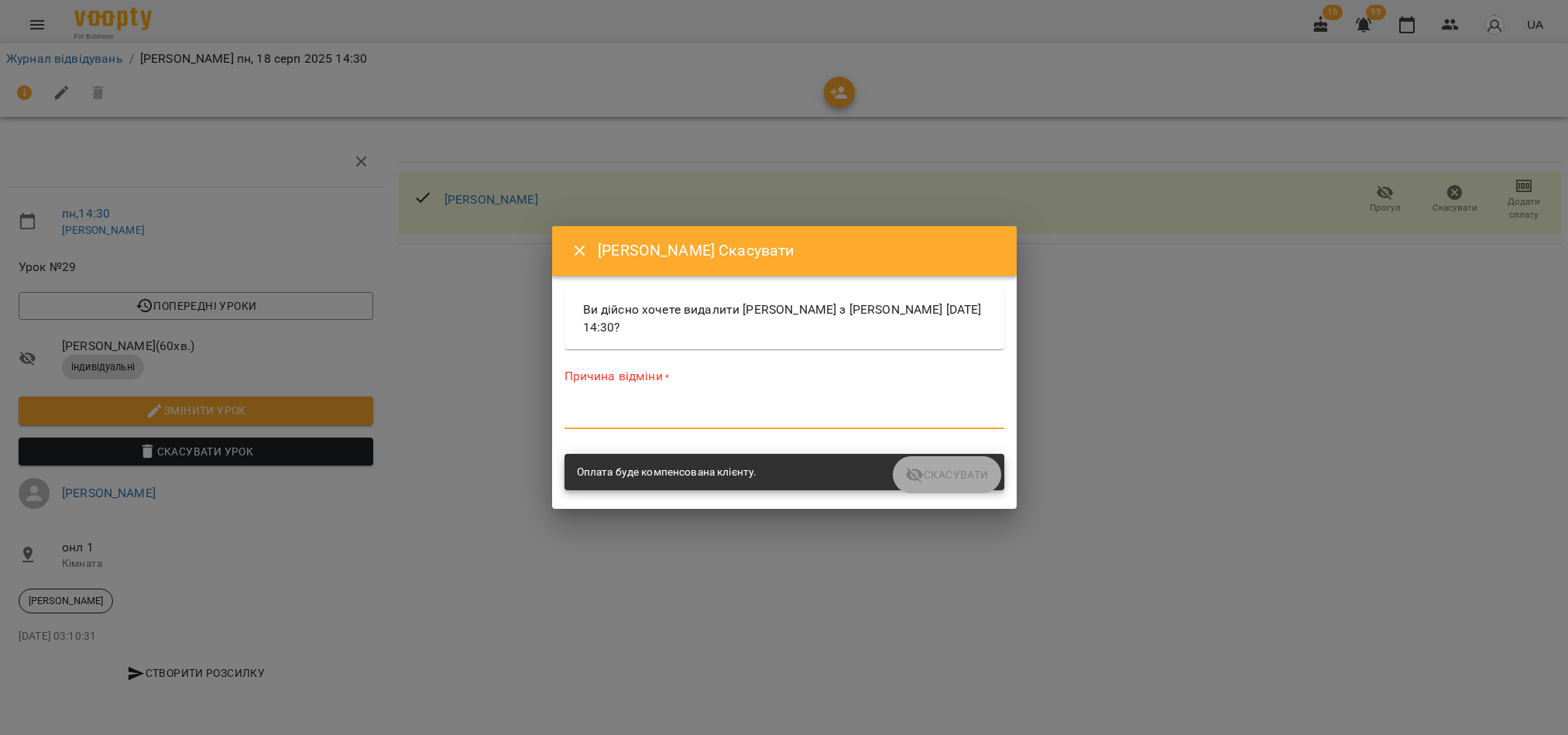
click at [756, 415] on textarea at bounding box center [784, 416] width 440 height 15
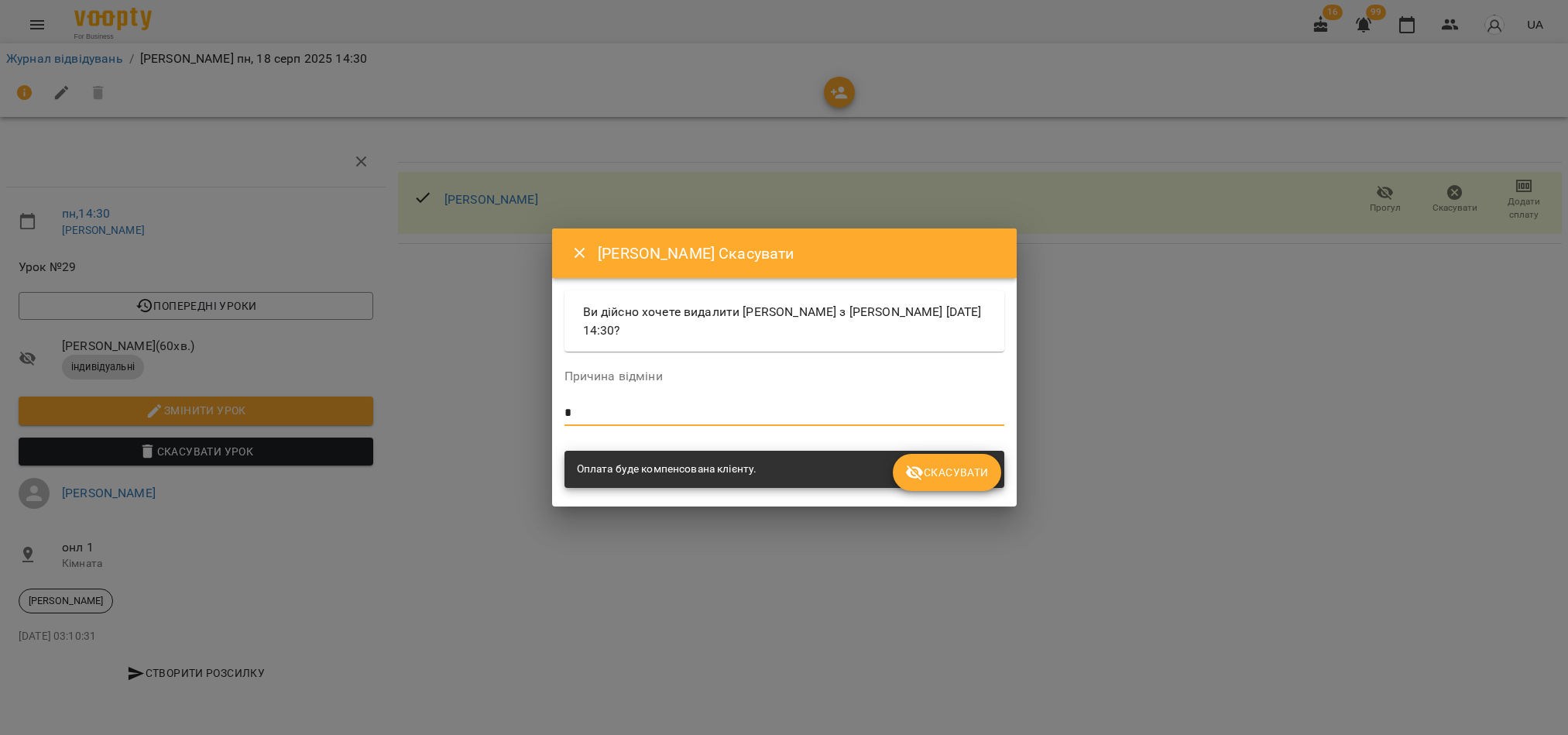
type textarea "*"
click at [980, 470] on span "Скасувати" at bounding box center [946, 472] width 83 height 19
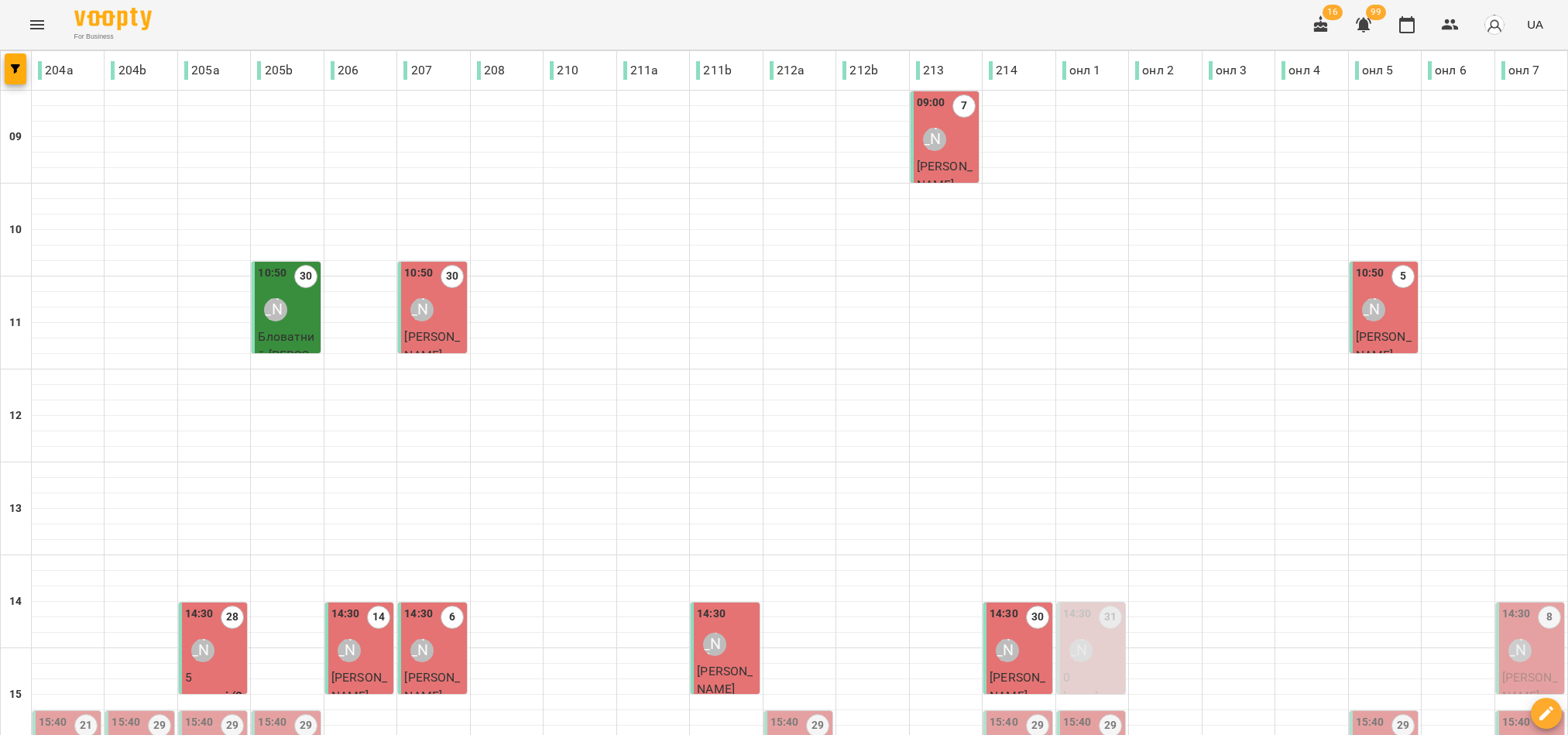
scroll to position [232, 0]
click at [1502, 633] on div "Наталія Роєнко" at bounding box center [1520, 650] width 35 height 35
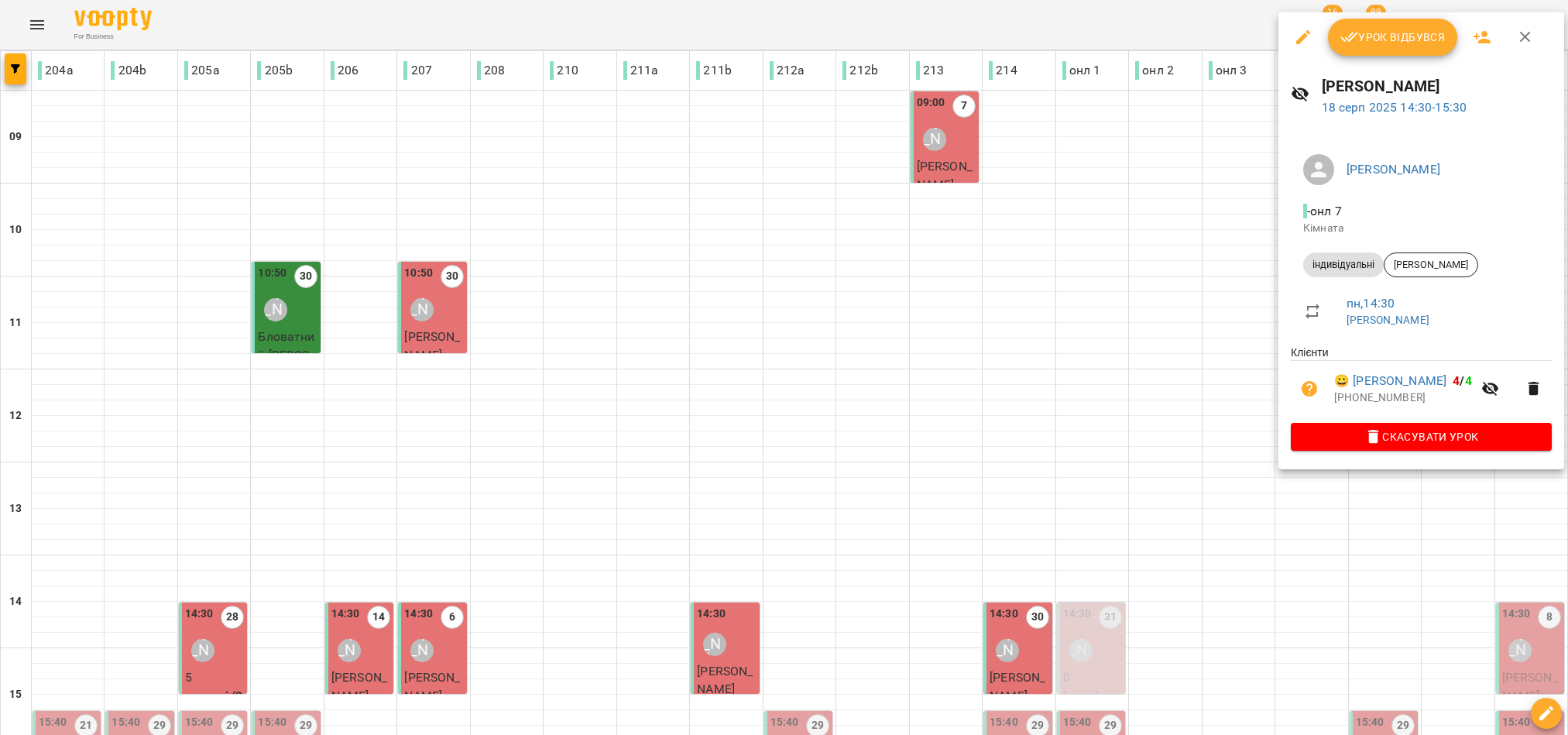
click at [1378, 44] on span "Урок відбувся" at bounding box center [1393, 37] width 105 height 19
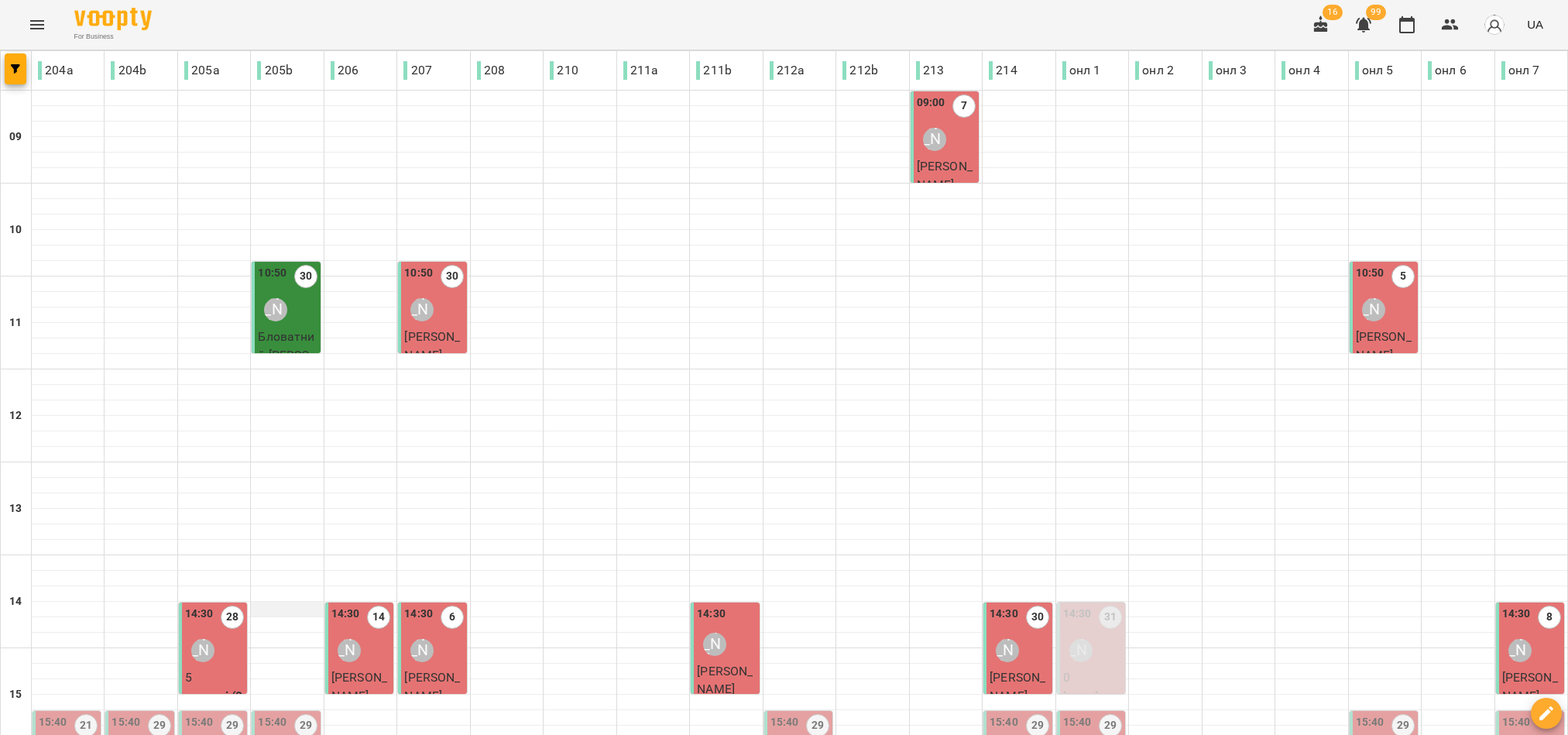
scroll to position [348, 0]
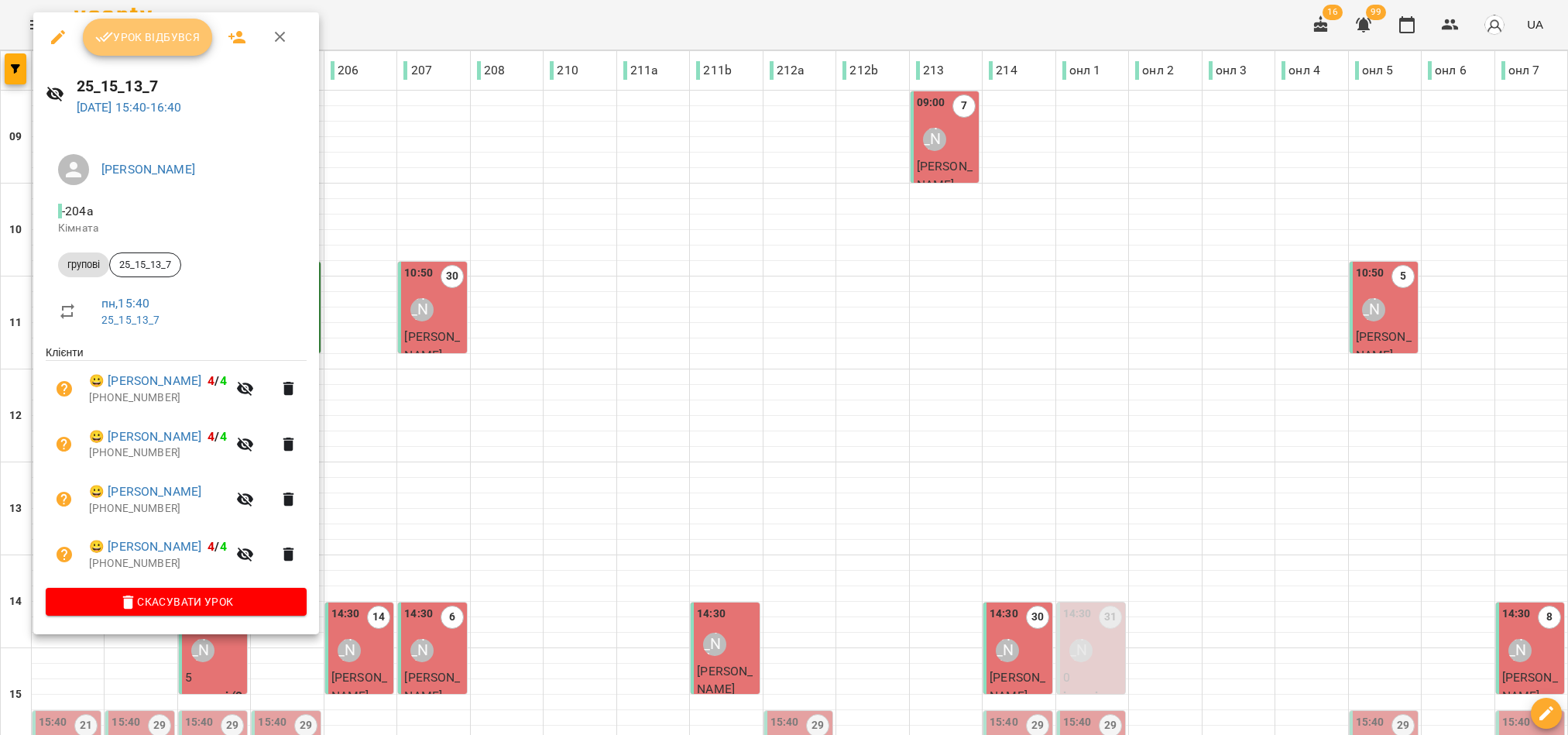
click at [161, 40] on span "Урок відбувся" at bounding box center [148, 37] width 105 height 19
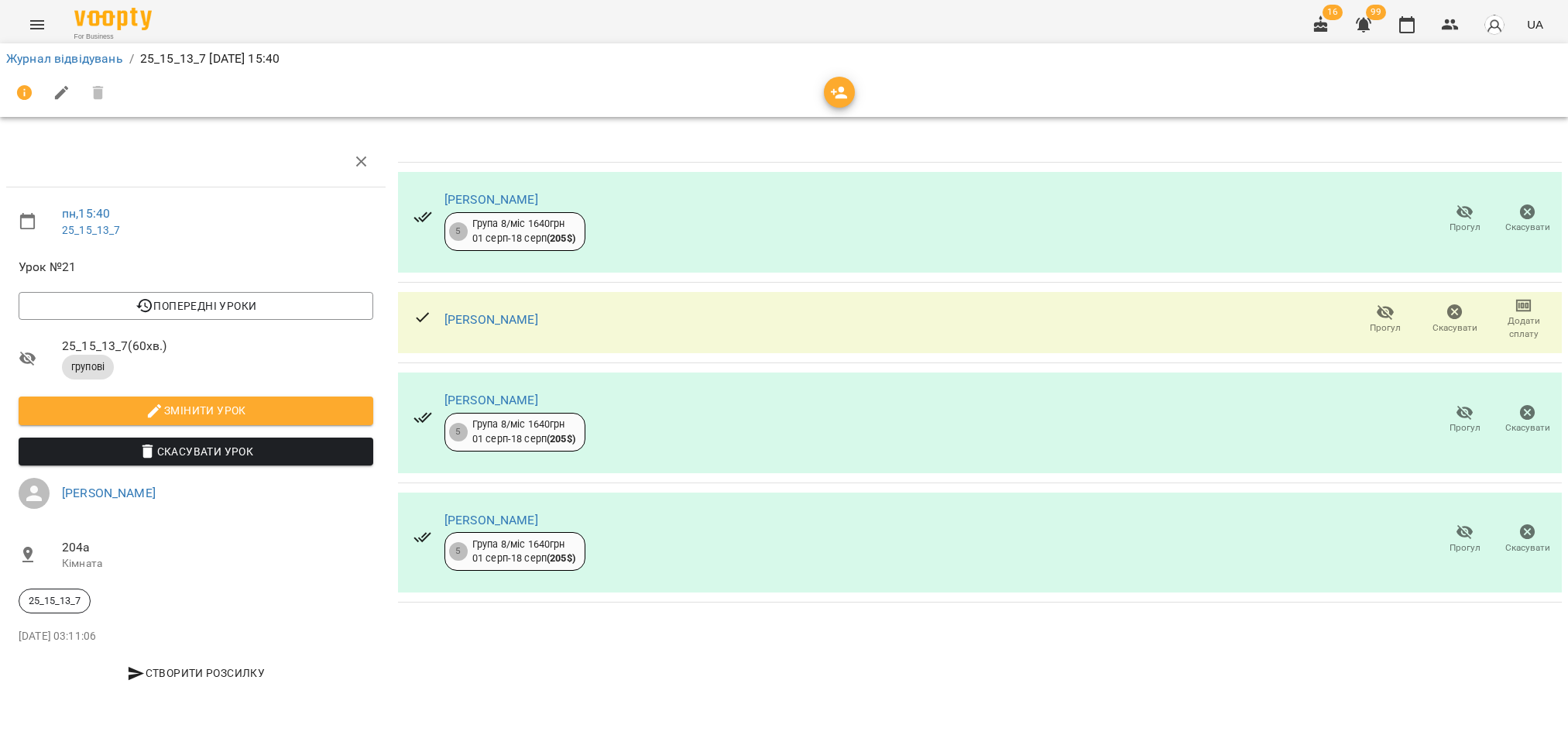
click at [1455, 315] on icon "button" at bounding box center [1455, 311] width 16 height 16
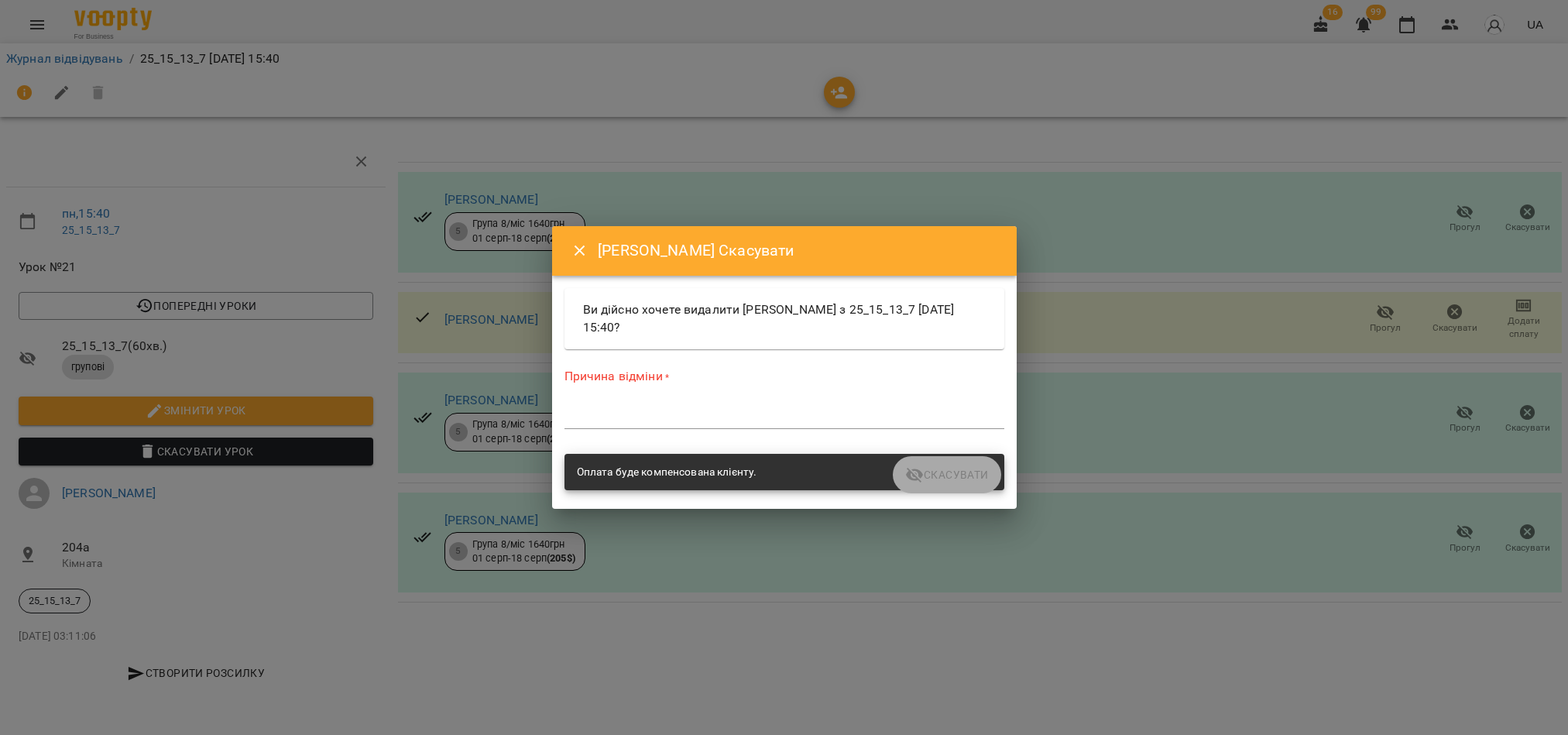
click at [579, 410] on textarea at bounding box center [784, 416] width 440 height 15
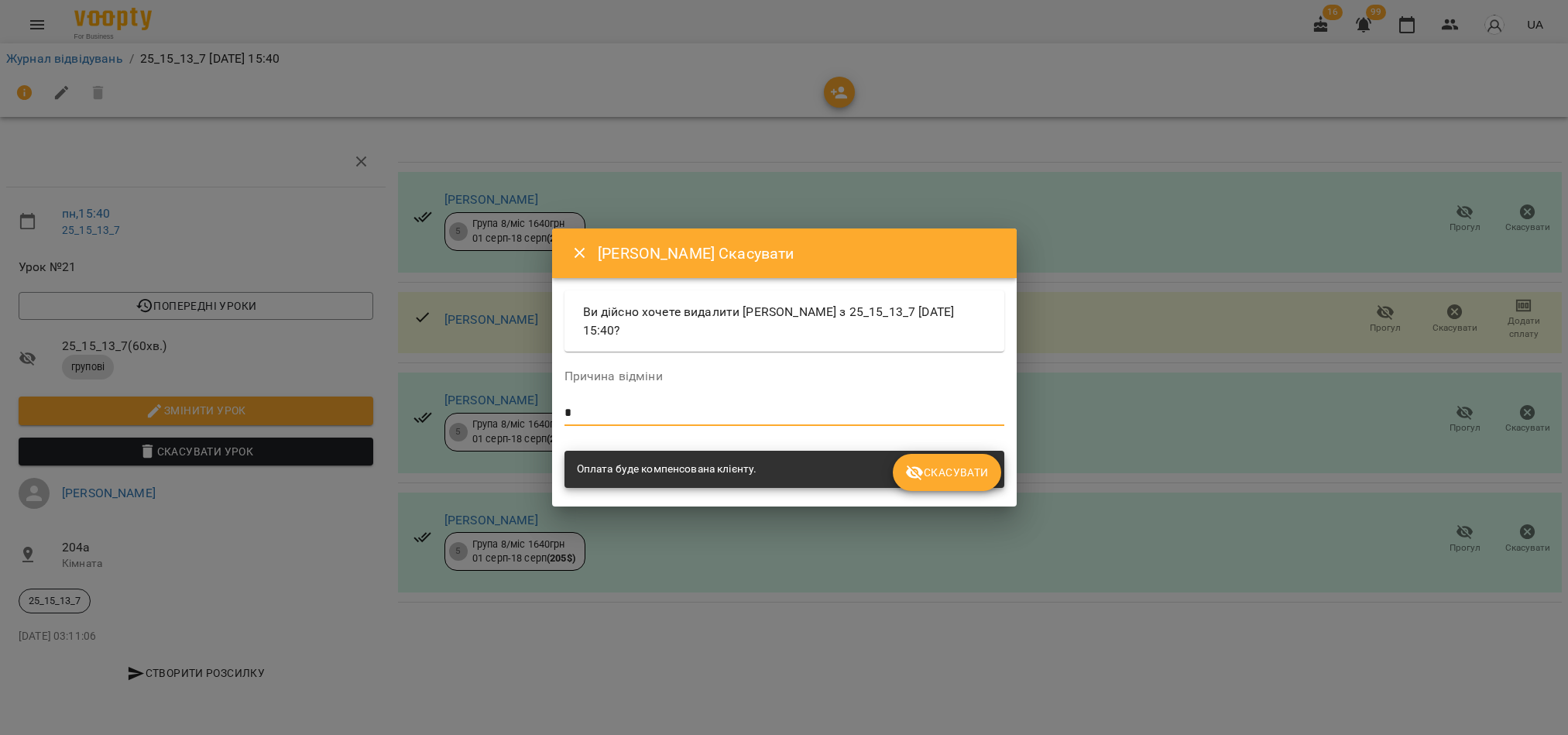
type textarea "*"
click at [978, 479] on span "Скасувати" at bounding box center [946, 472] width 83 height 19
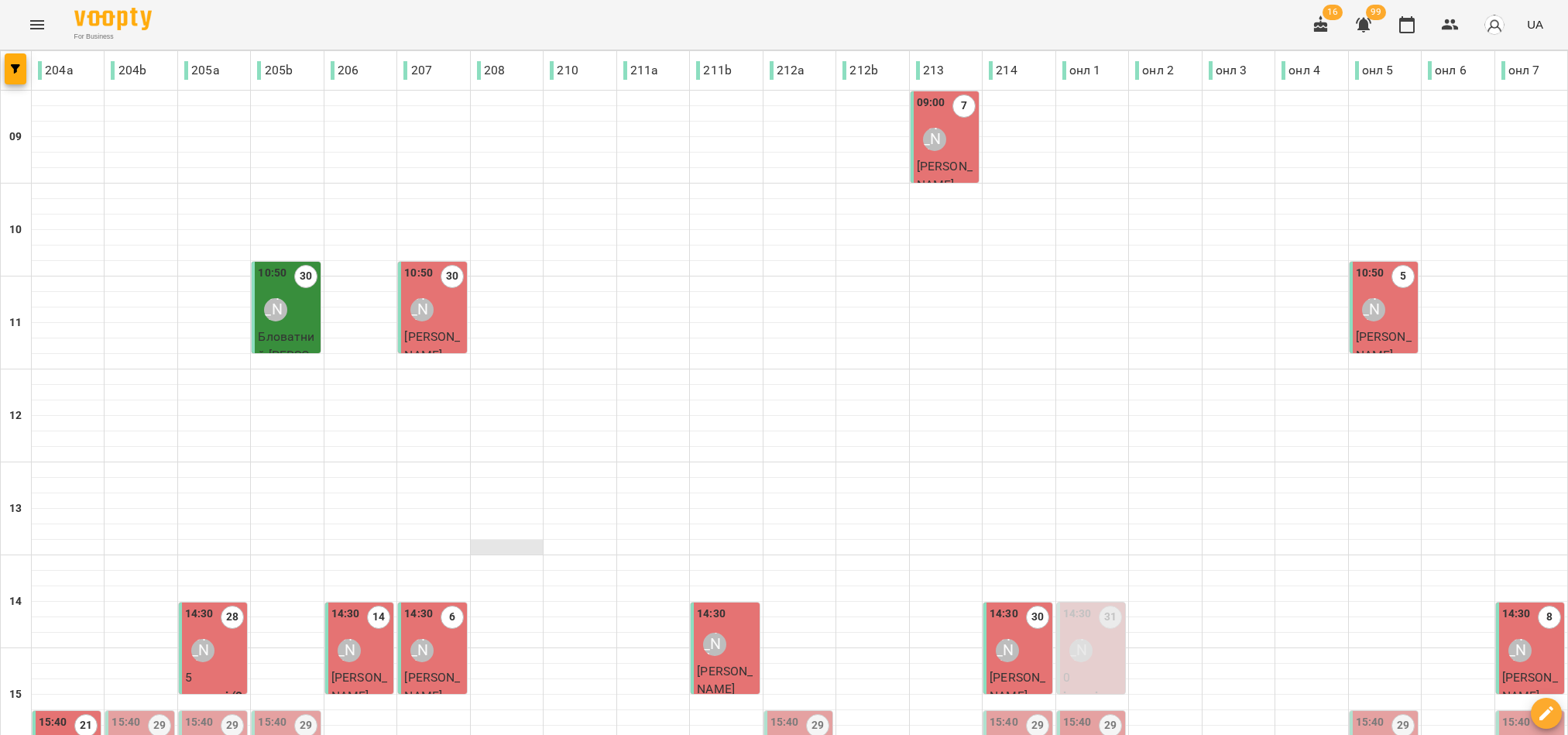
scroll to position [348, 0]
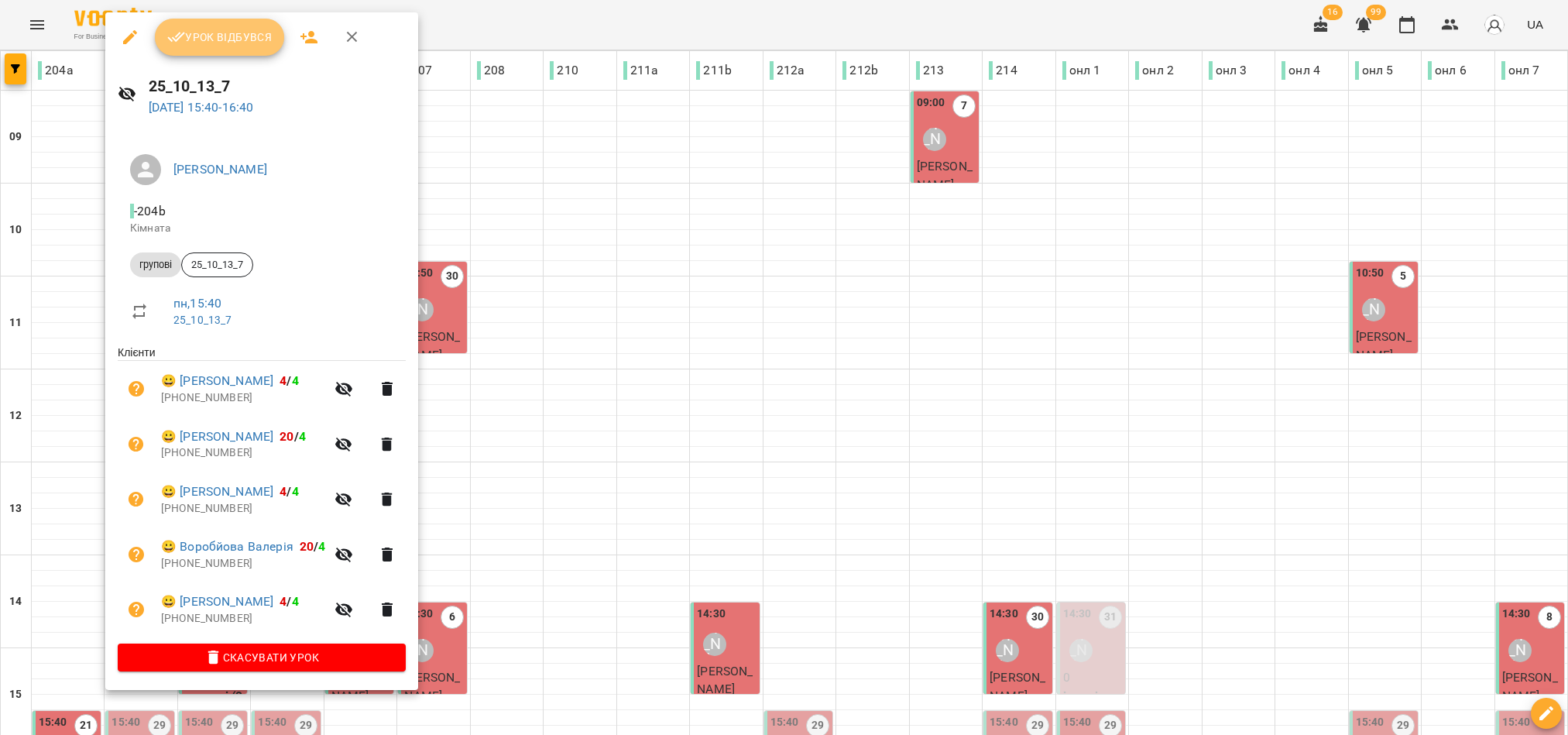
click at [219, 28] on span "Урок відбувся" at bounding box center [220, 37] width 105 height 19
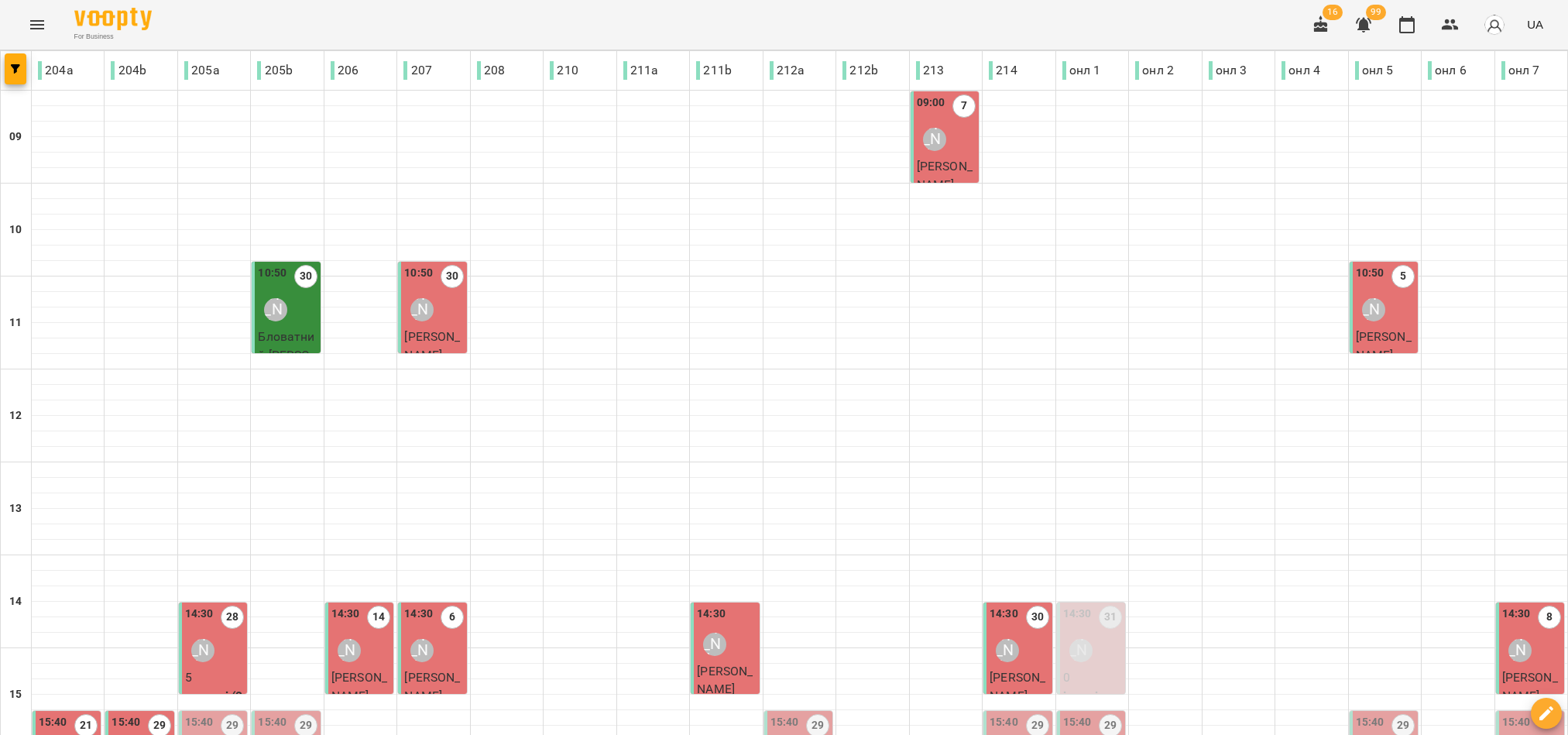
scroll to position [348, 0]
click at [221, 714] on div "15:40 29 Юля Миколюк" at bounding box center [215, 745] width 59 height 63
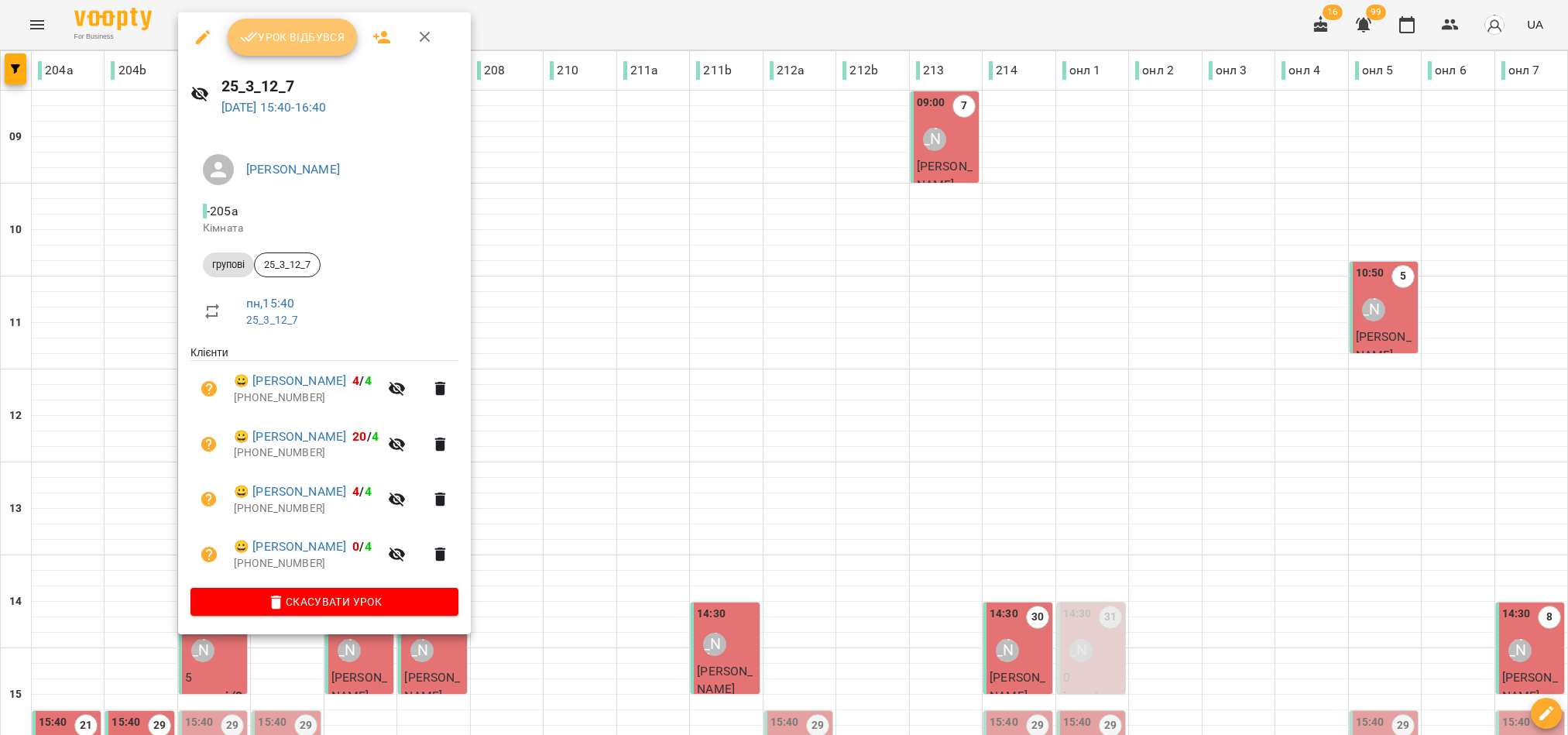
click at [276, 35] on span "Урок відбувся" at bounding box center [293, 37] width 105 height 19
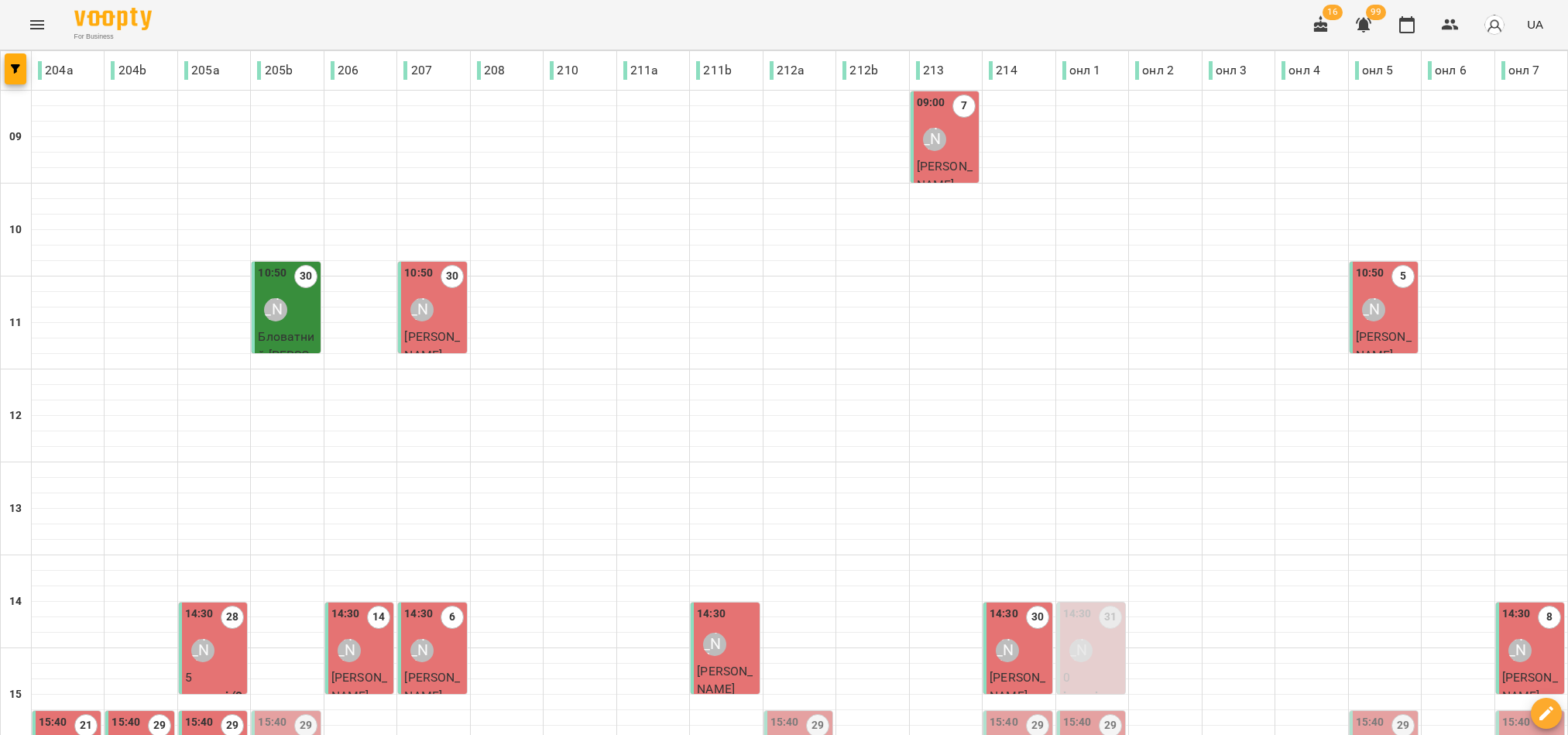
scroll to position [465, 0]
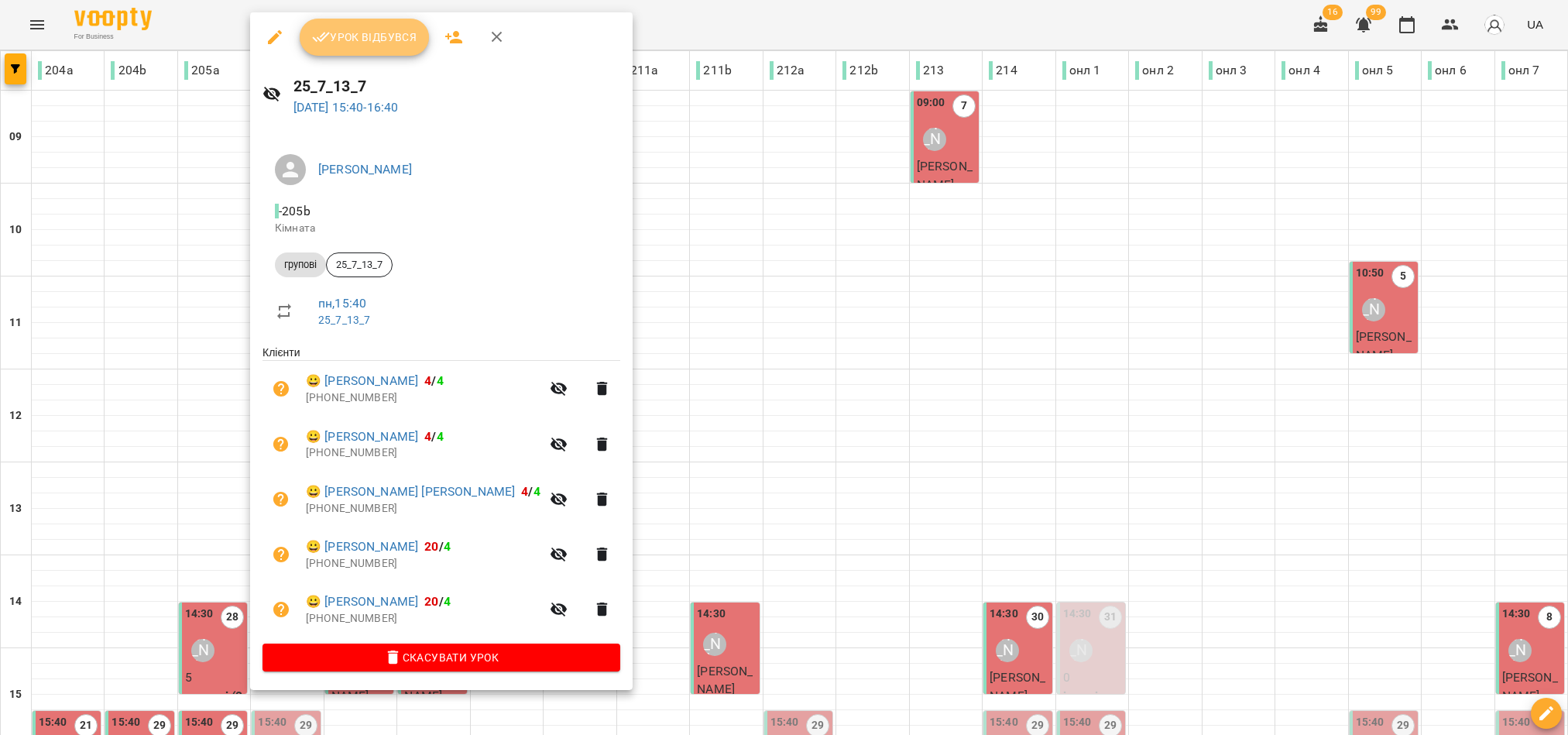
click at [399, 45] on span "Урок відбувся" at bounding box center [365, 37] width 105 height 19
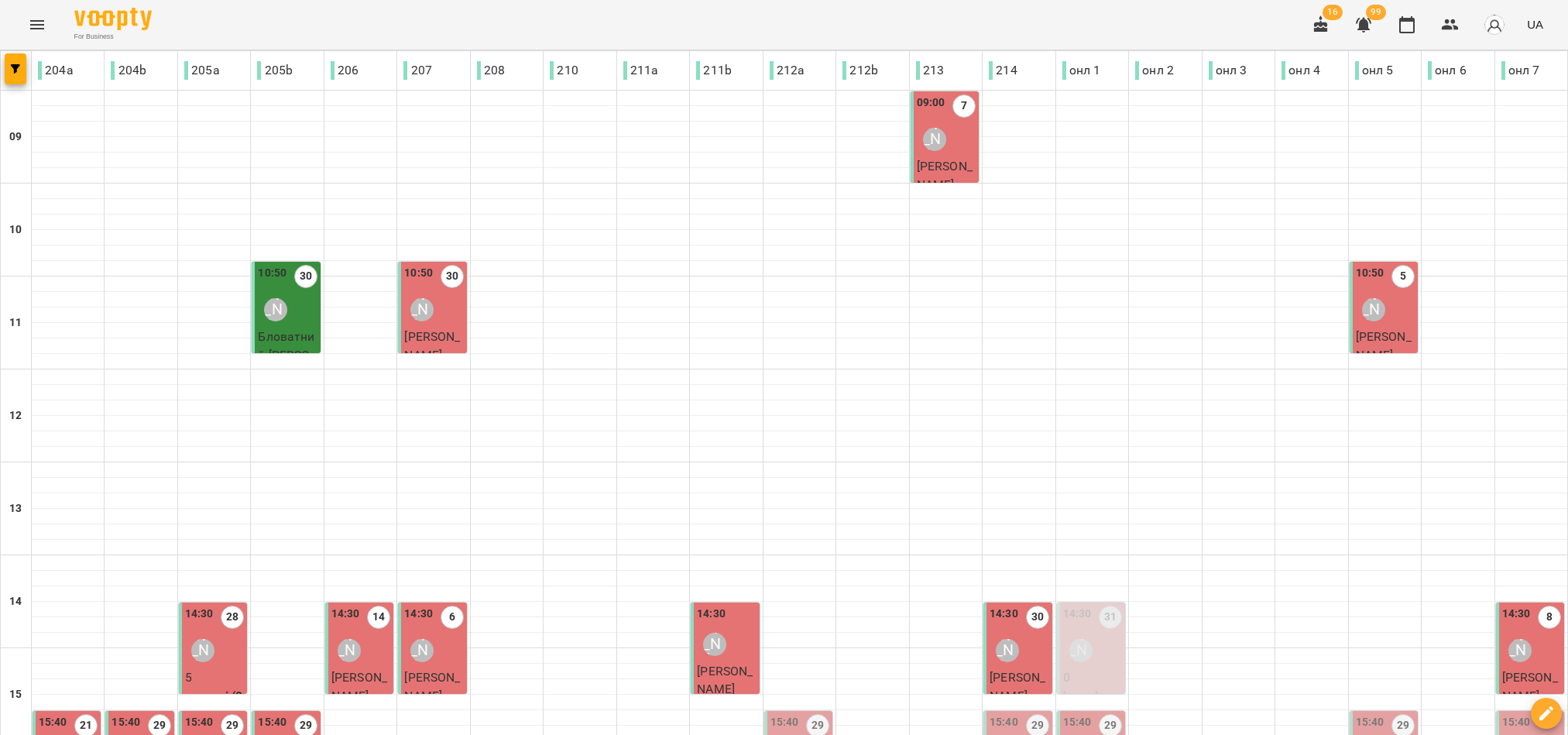
scroll to position [482, 0]
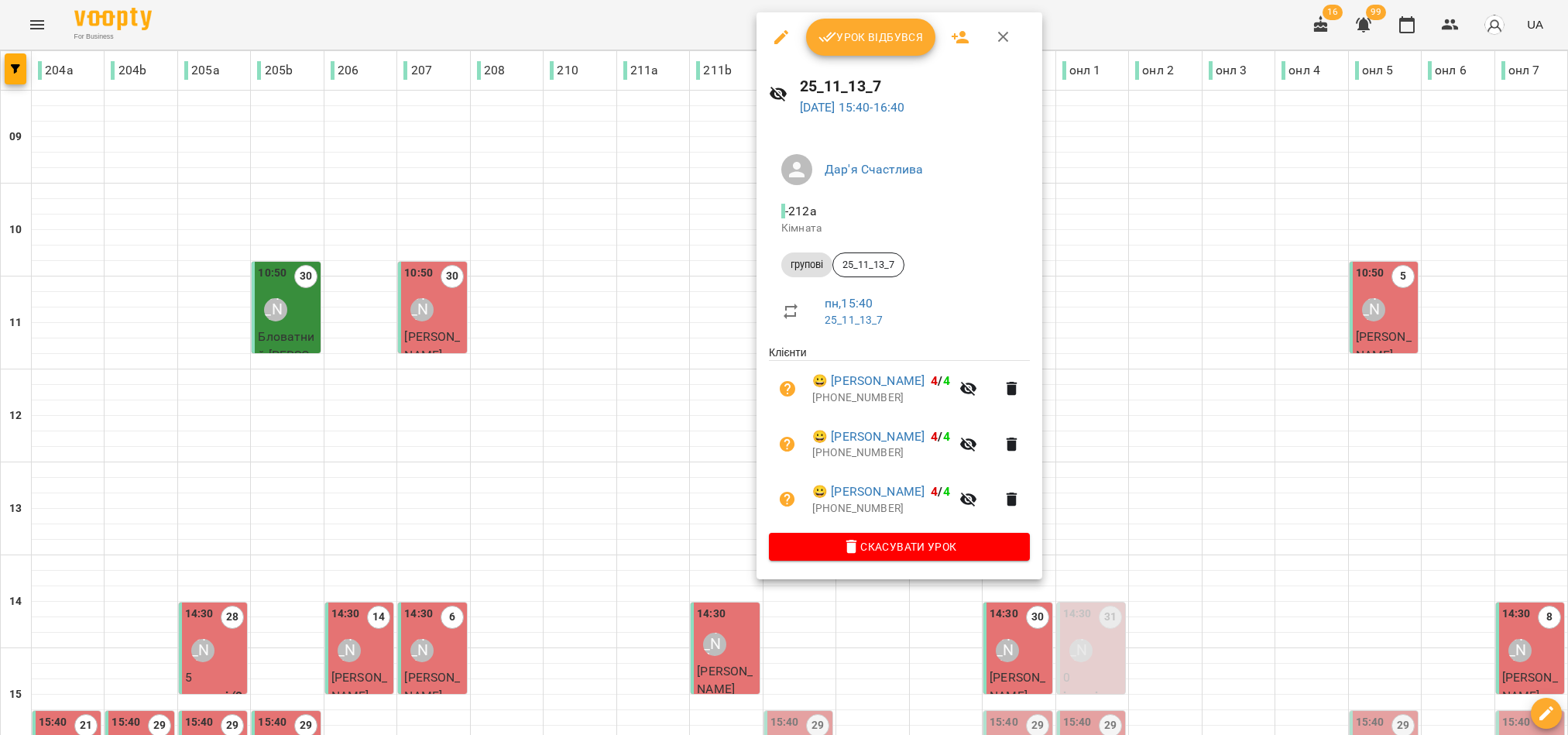
click at [866, 42] on span "Урок відбувся" at bounding box center [871, 37] width 105 height 19
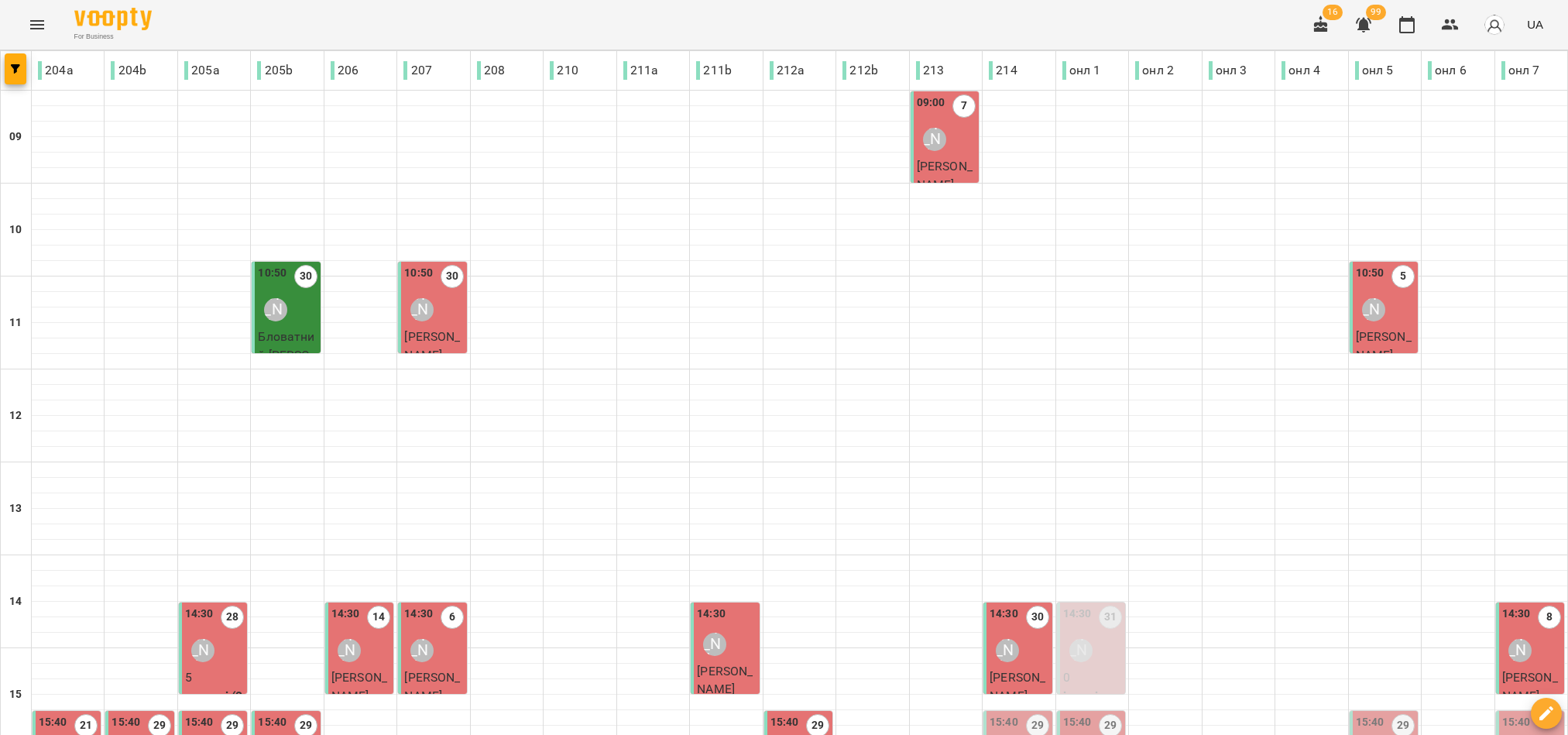
scroll to position [482, 0]
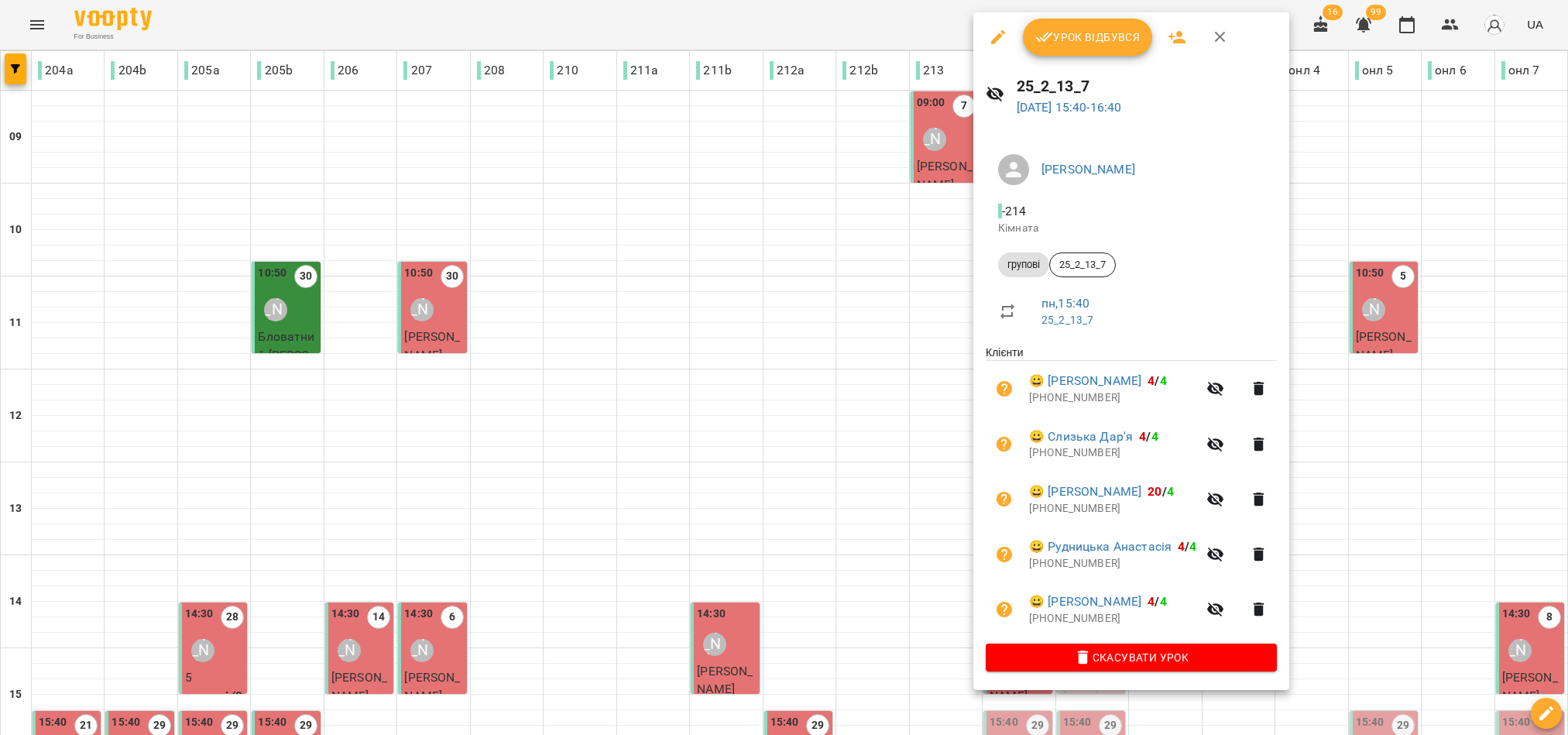
click at [1069, 35] on span "Урок відбувся" at bounding box center [1088, 37] width 105 height 19
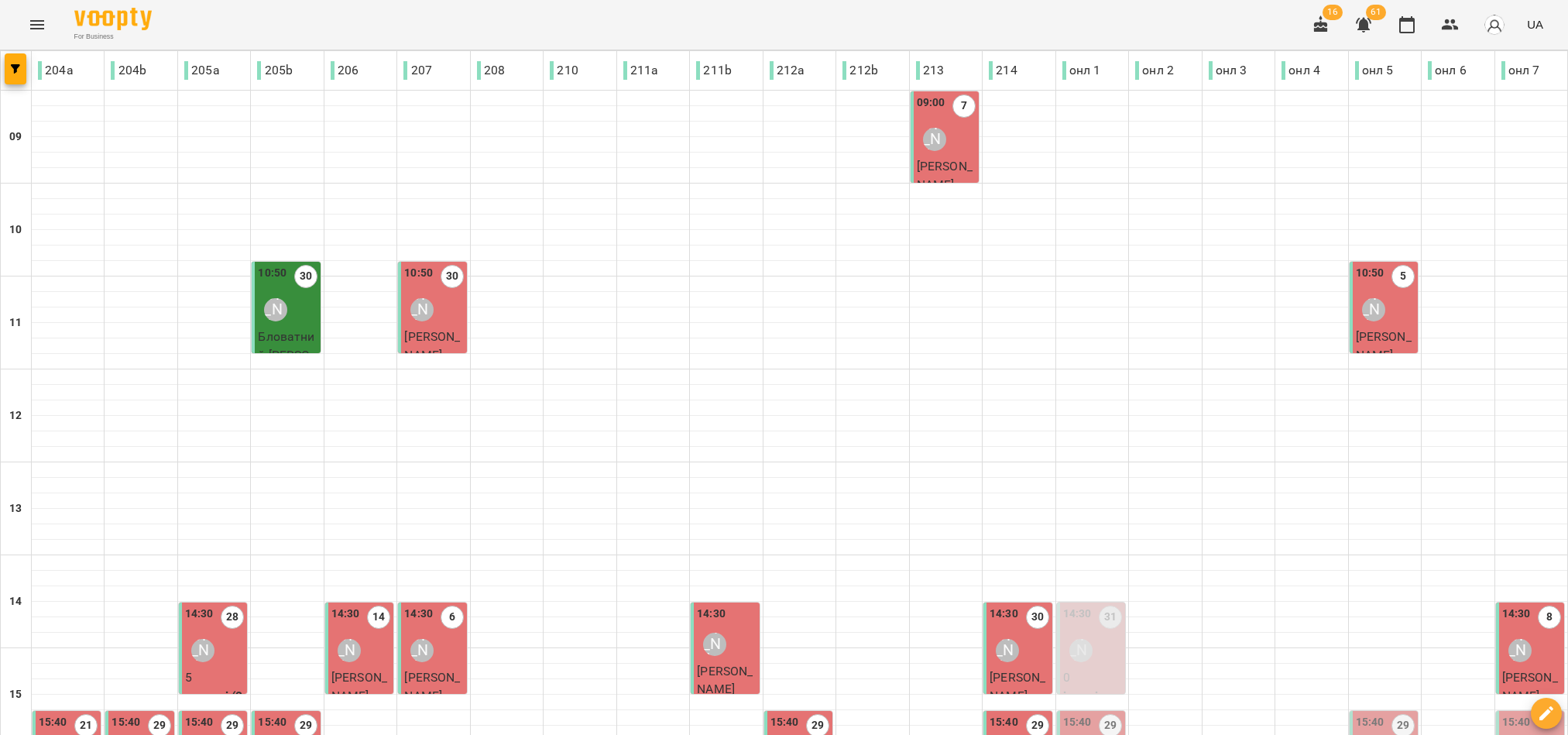
scroll to position [348, 0]
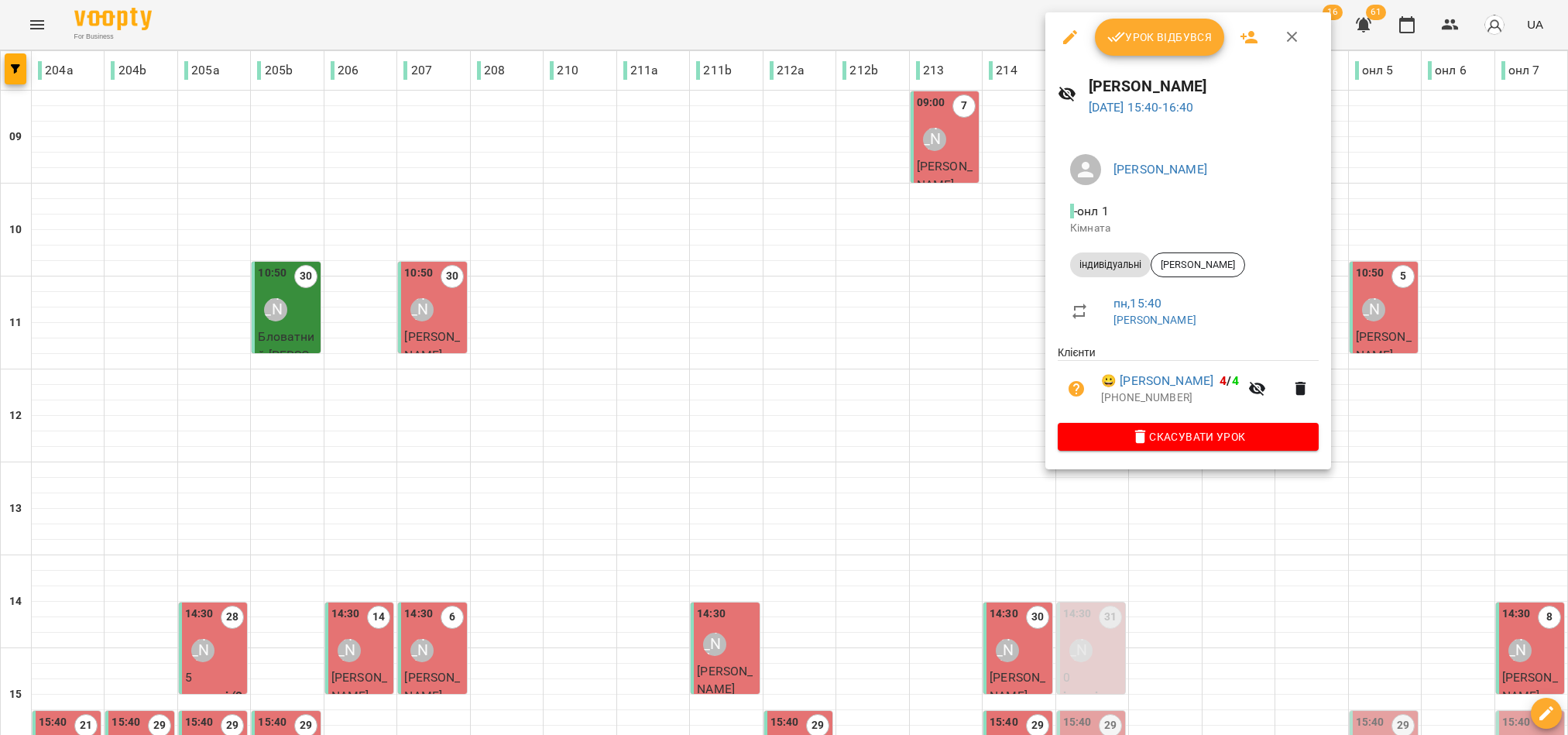
click at [1134, 45] on span "Урок відбувся" at bounding box center [1160, 37] width 105 height 19
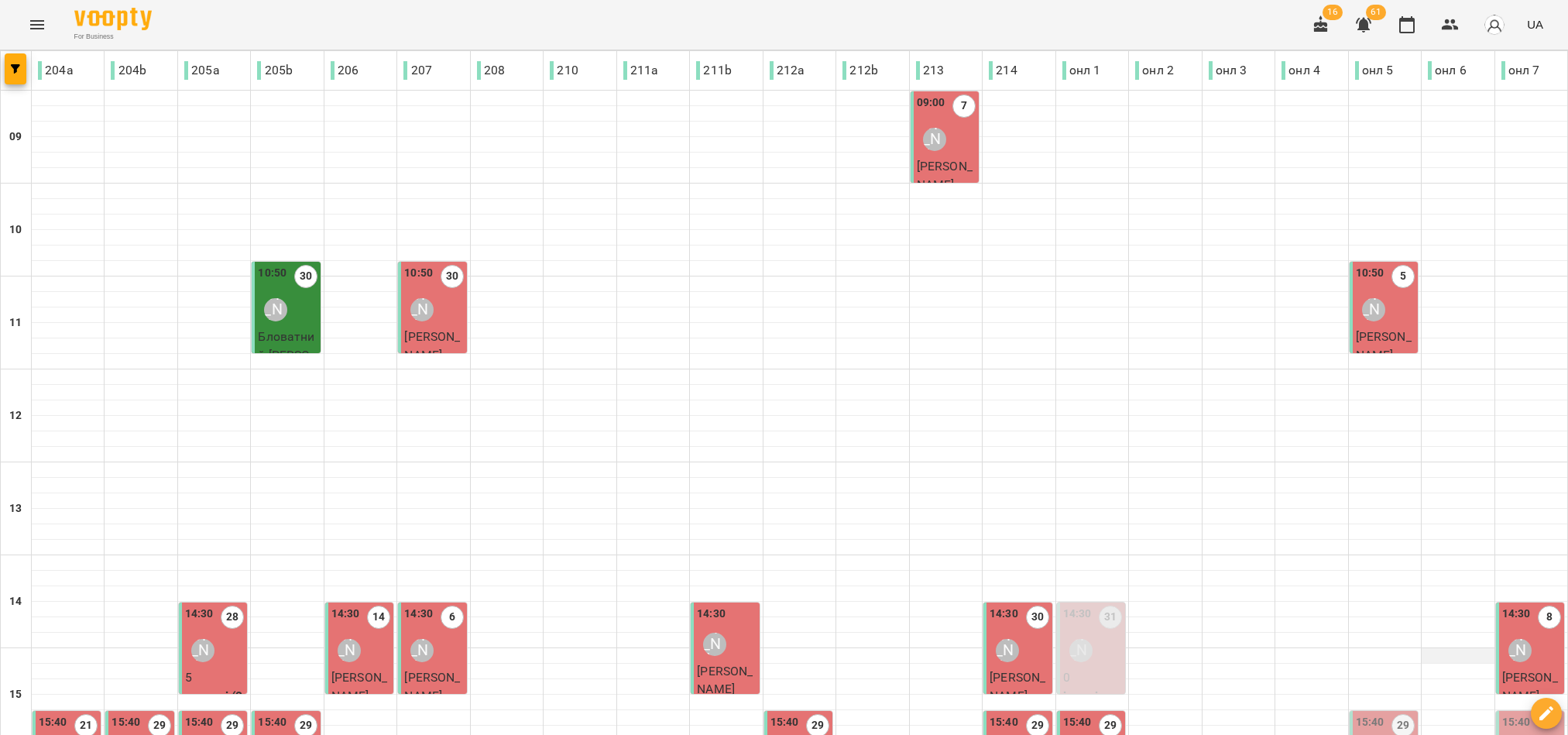
scroll to position [232, 0]
click at [1378, 714] on div "15:40 29 Наталія Роєнко" at bounding box center [1385, 745] width 59 height 63
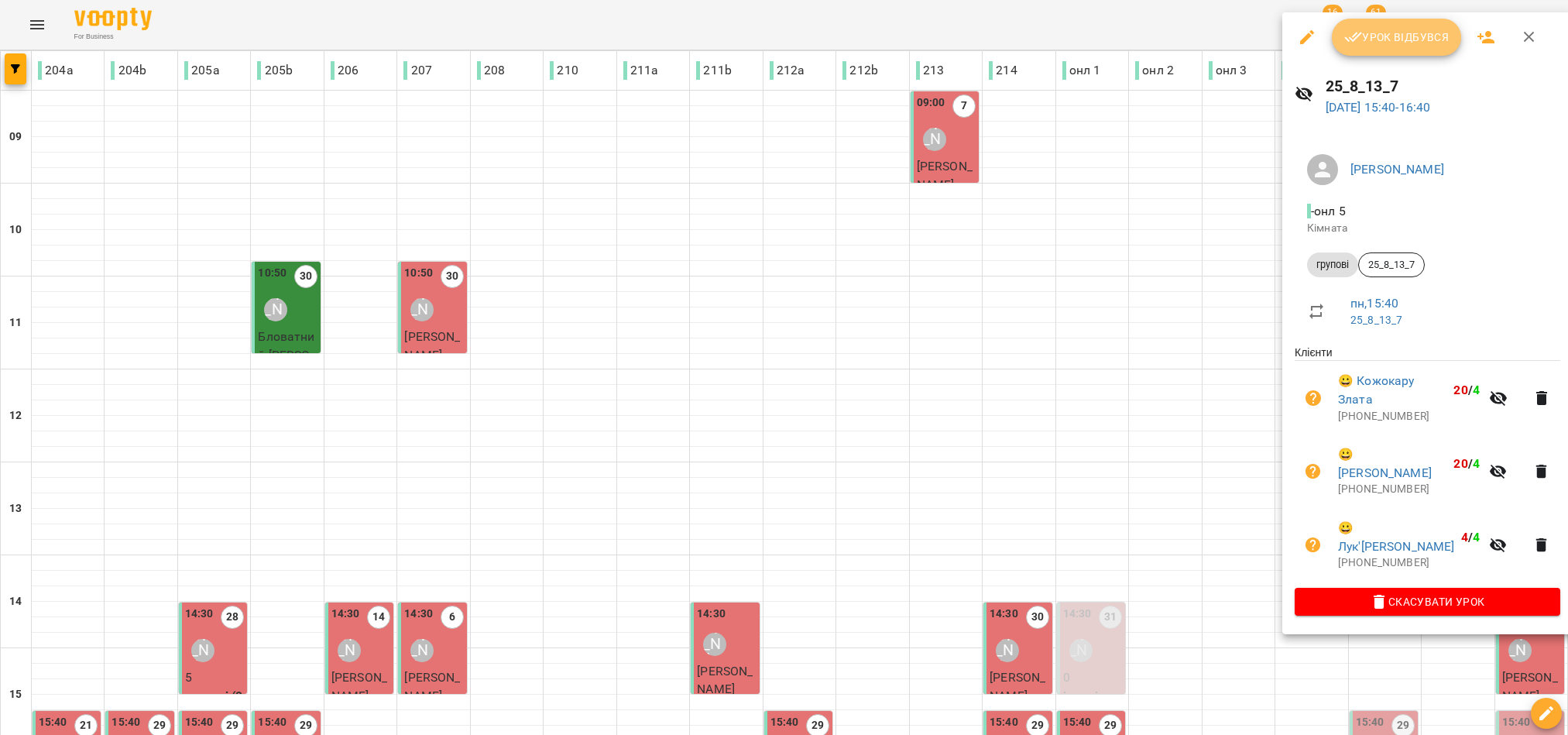
click at [1412, 30] on span "Урок відбувся" at bounding box center [1397, 37] width 105 height 19
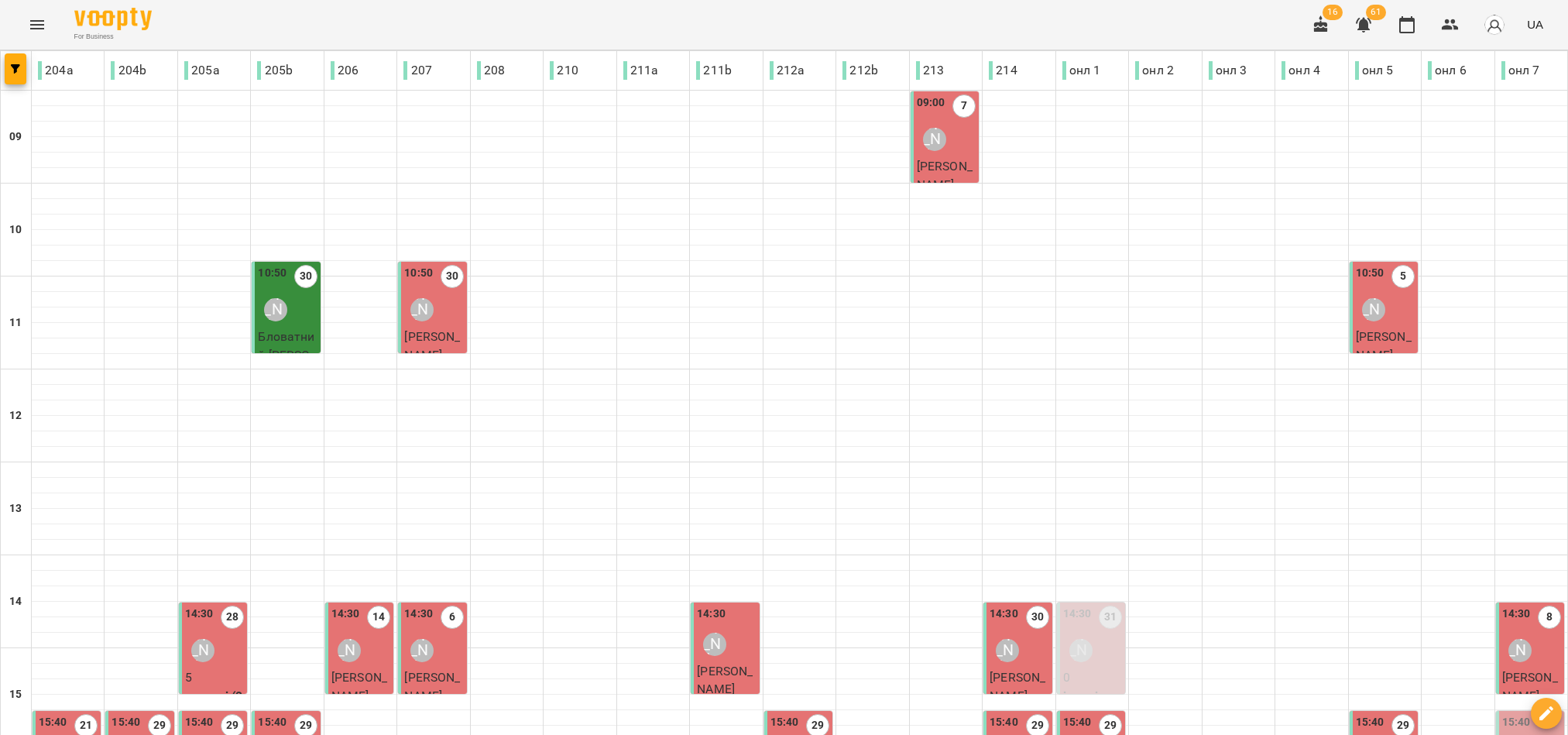
scroll to position [348, 0]
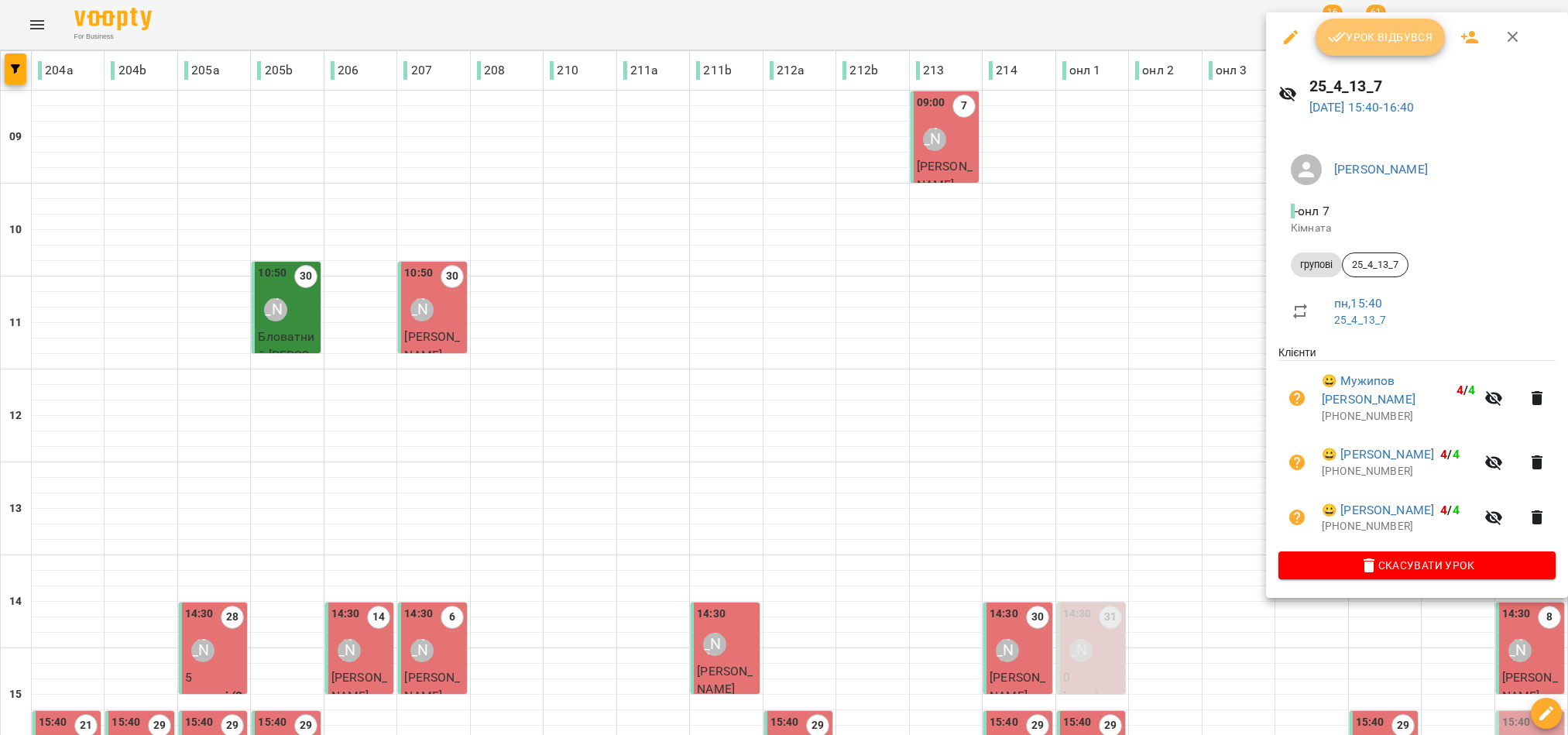
click at [1343, 33] on icon "button" at bounding box center [1337, 37] width 19 height 19
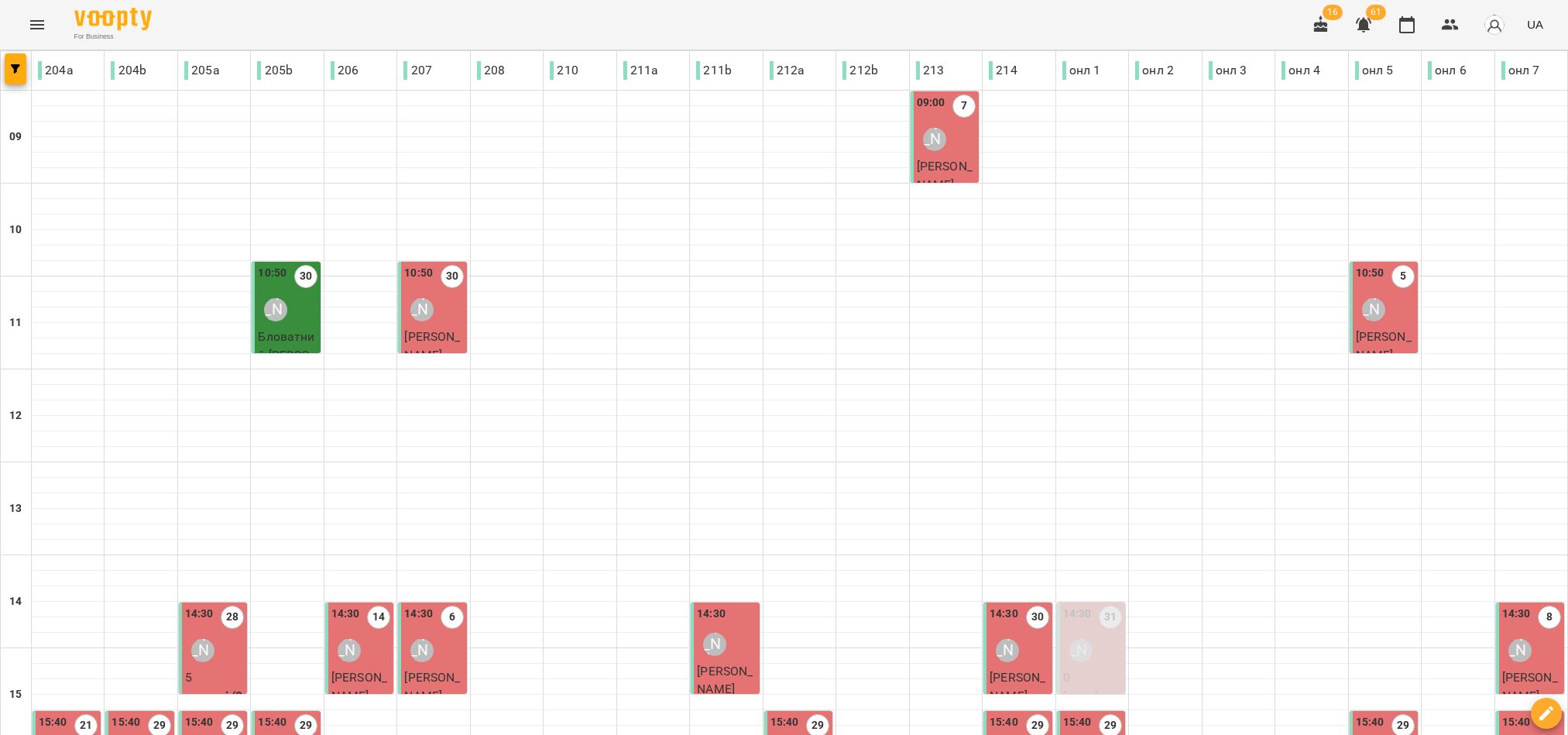
scroll to position [465, 0]
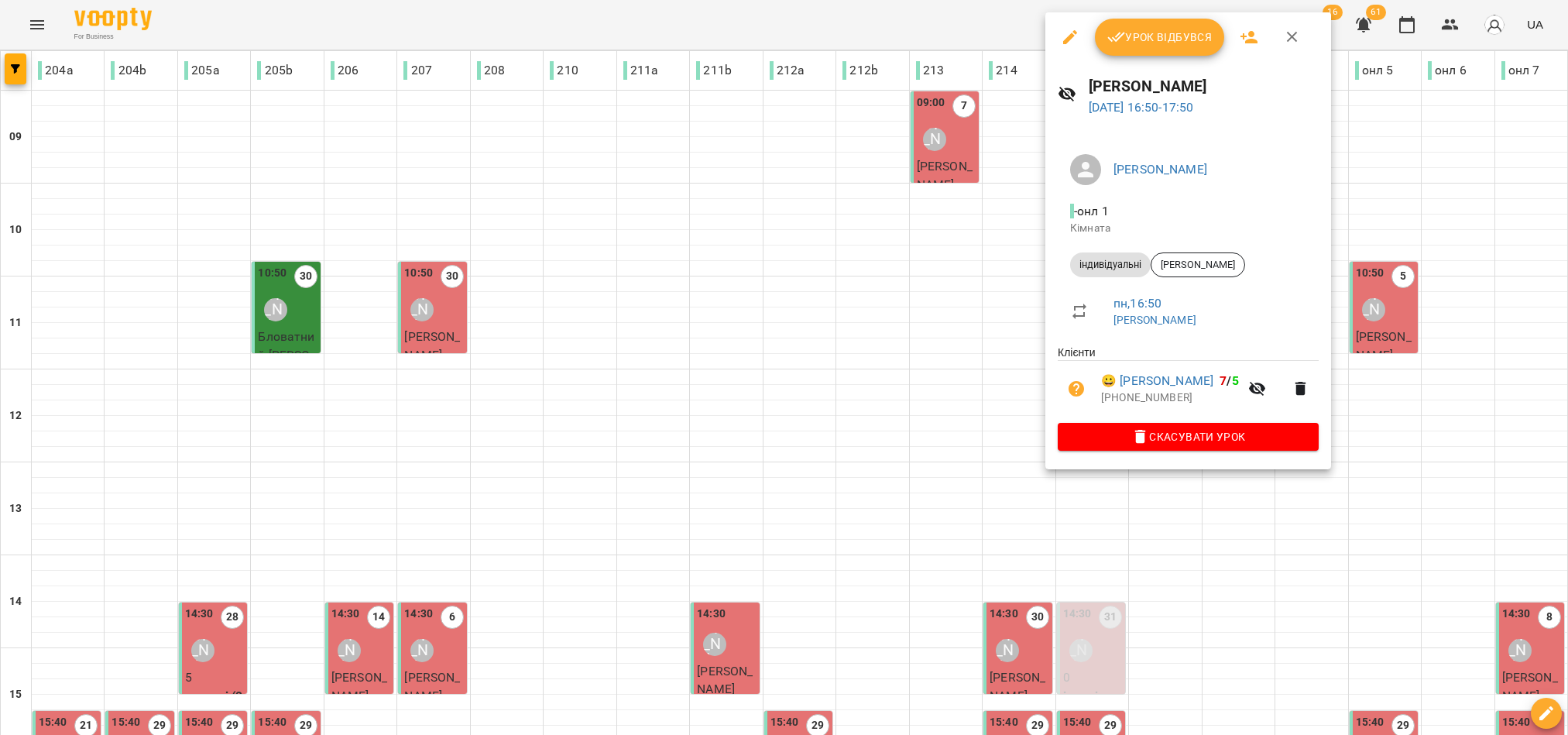
click at [1165, 34] on span "Урок відбувся" at bounding box center [1160, 37] width 105 height 19
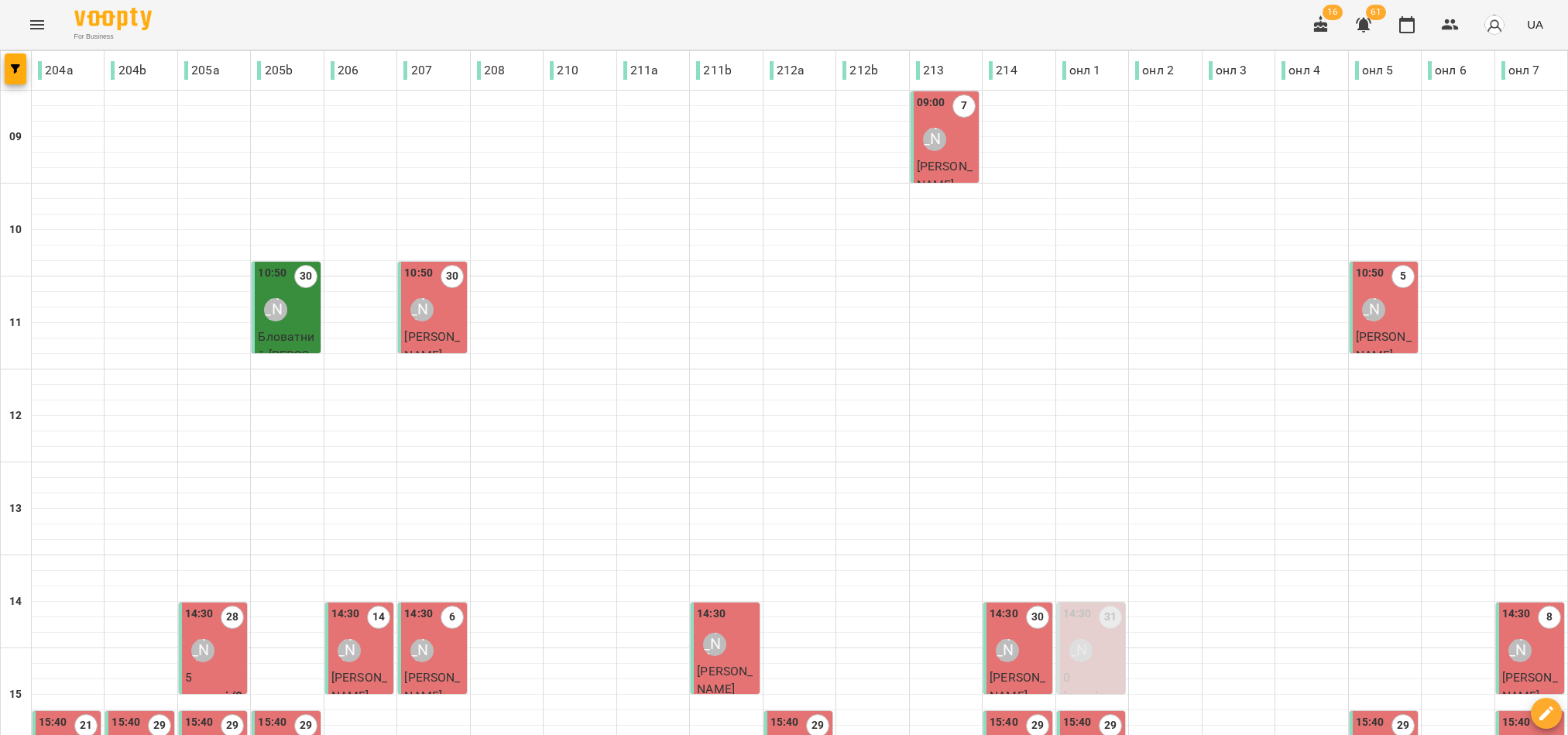
scroll to position [482, 0]
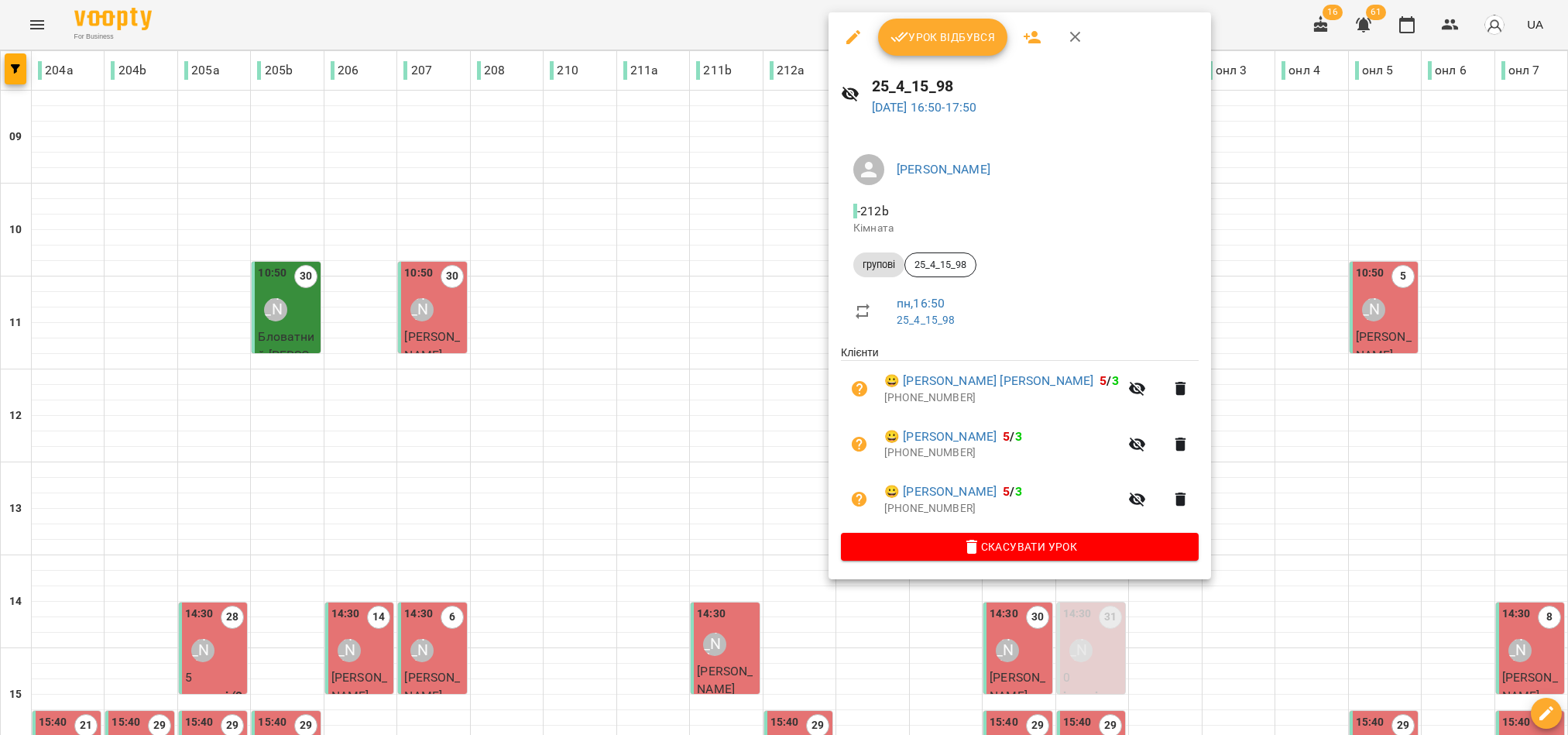
click at [920, 31] on span "Урок відбувся" at bounding box center [943, 37] width 105 height 19
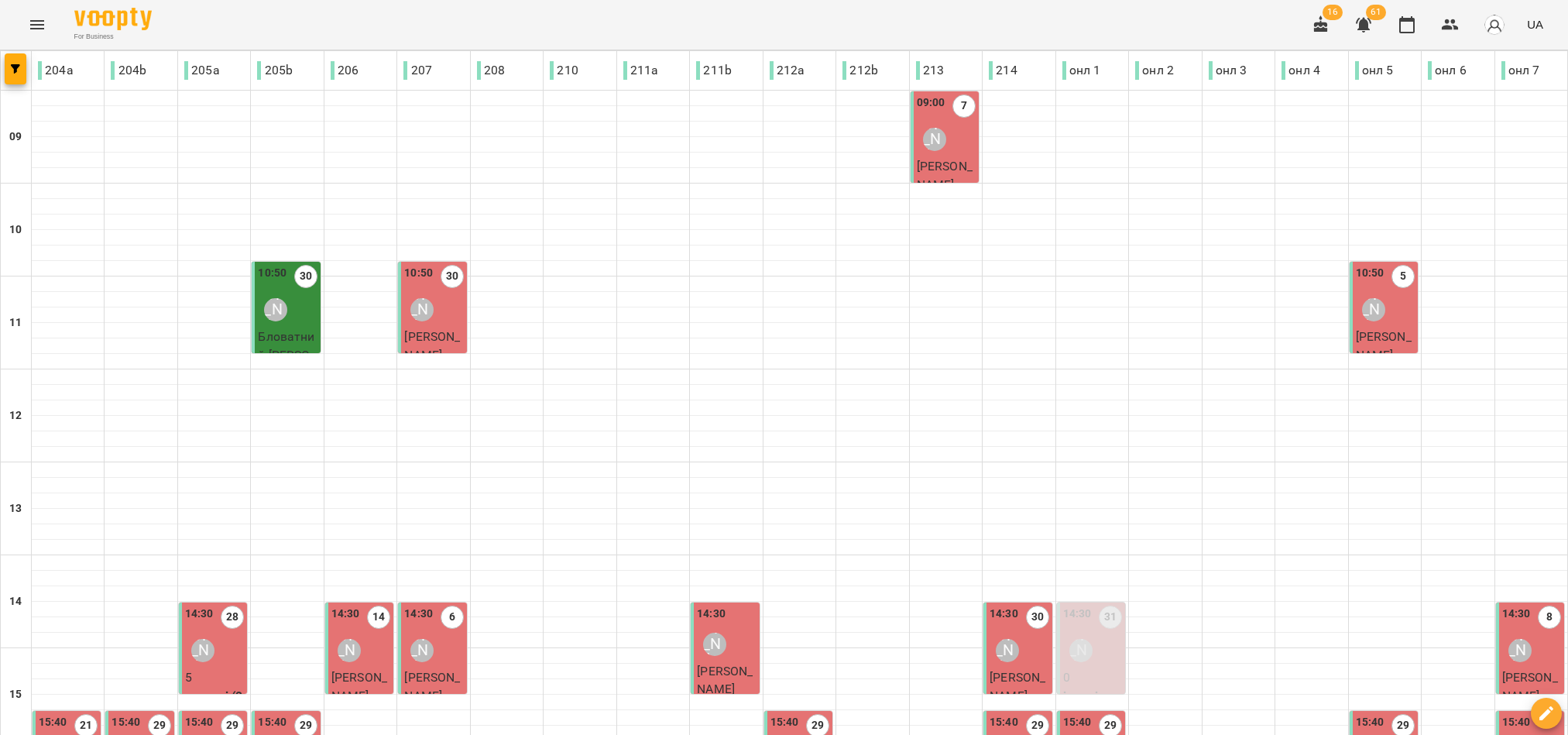
scroll to position [482, 0]
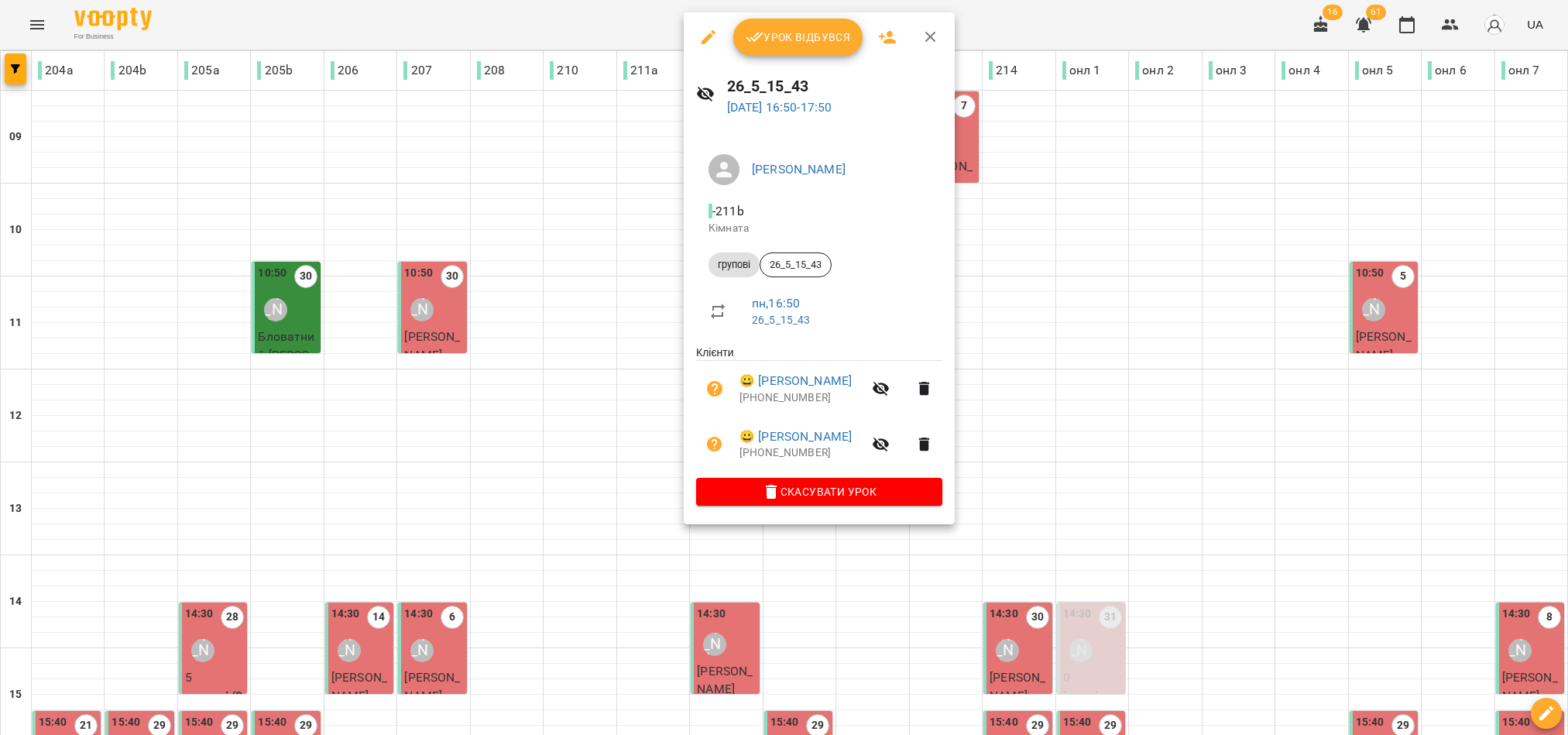
click at [795, 38] on span "Урок відбувся" at bounding box center [798, 37] width 105 height 19
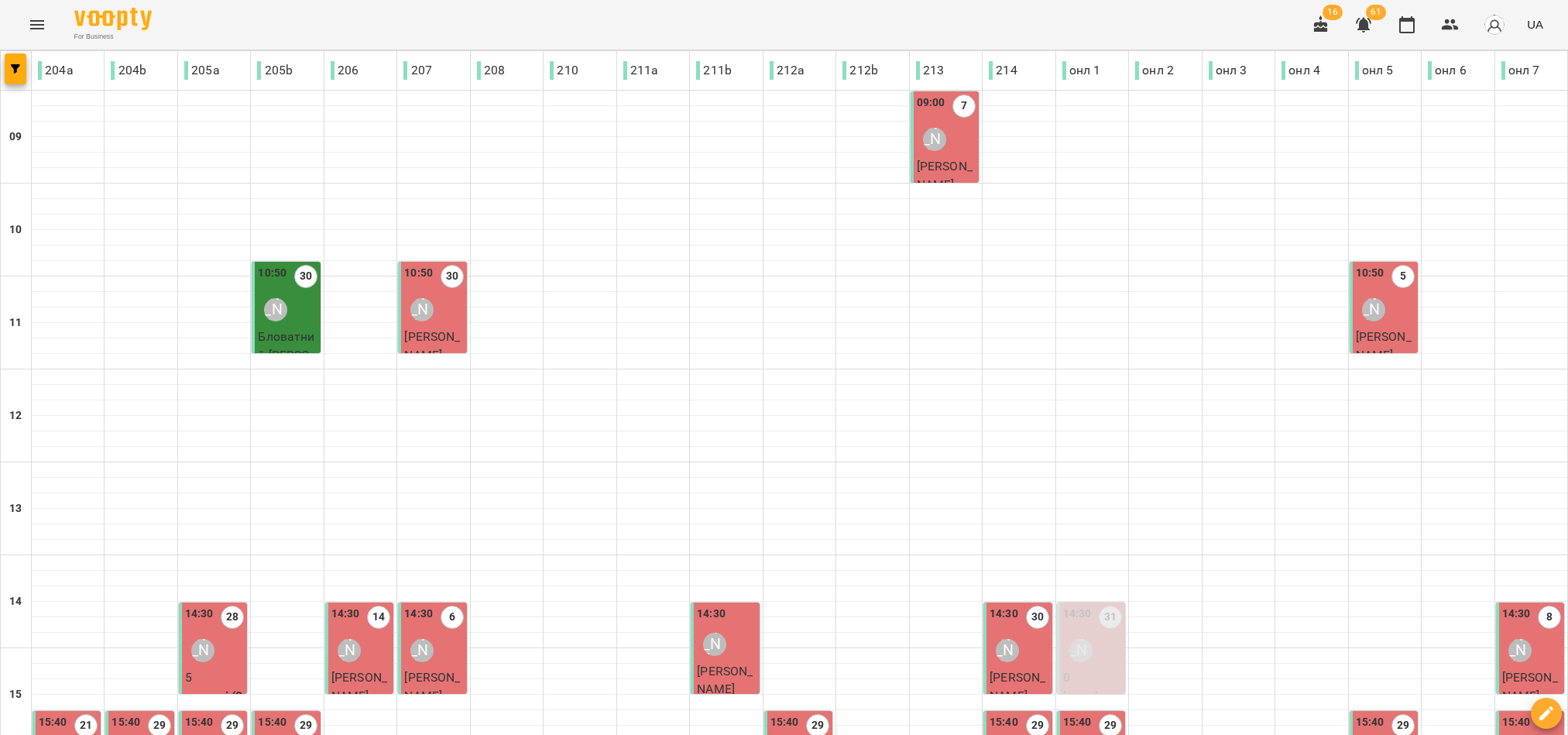
scroll to position [465, 0]
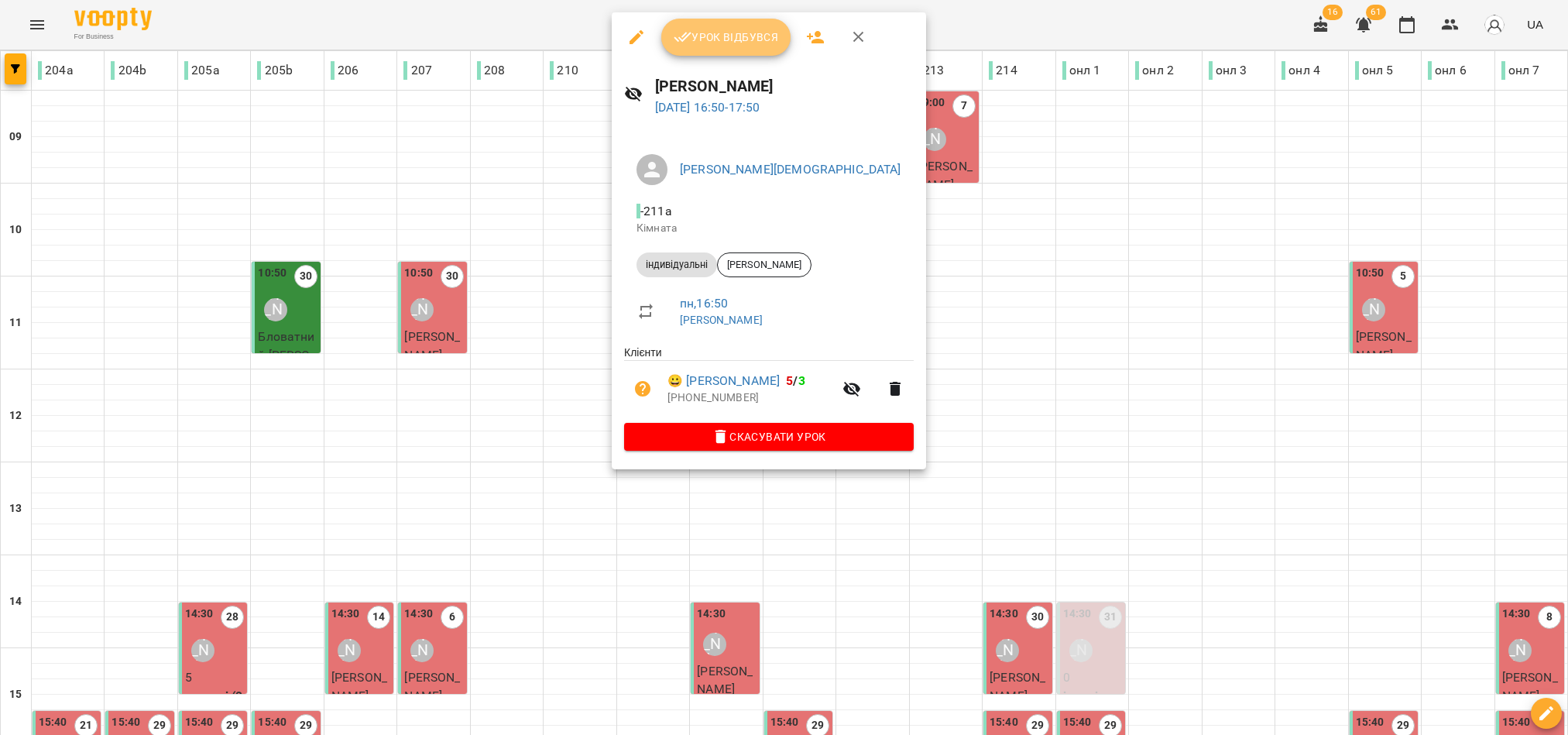
click at [746, 47] on button "Урок відбувся" at bounding box center [726, 37] width 130 height 37
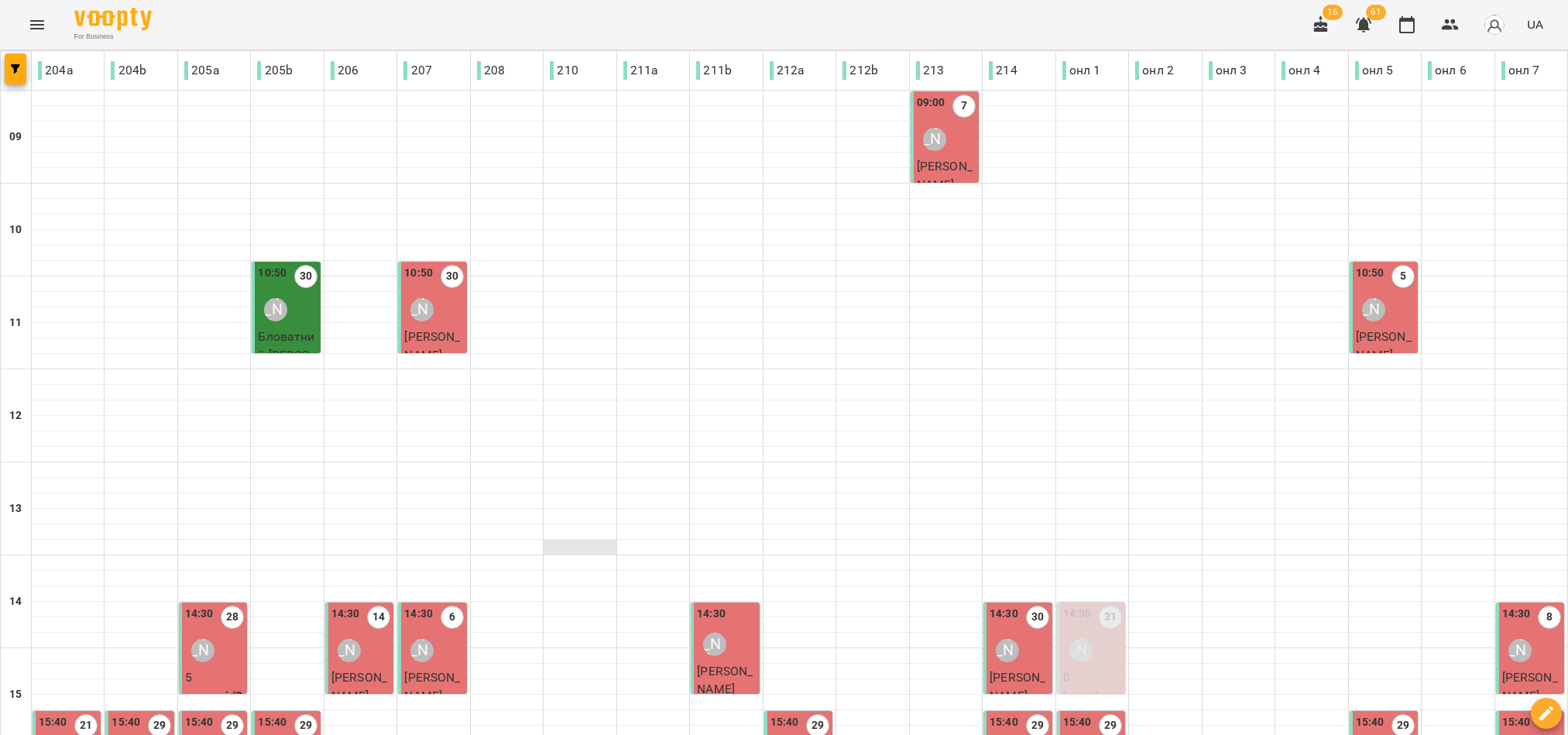
scroll to position [482, 0]
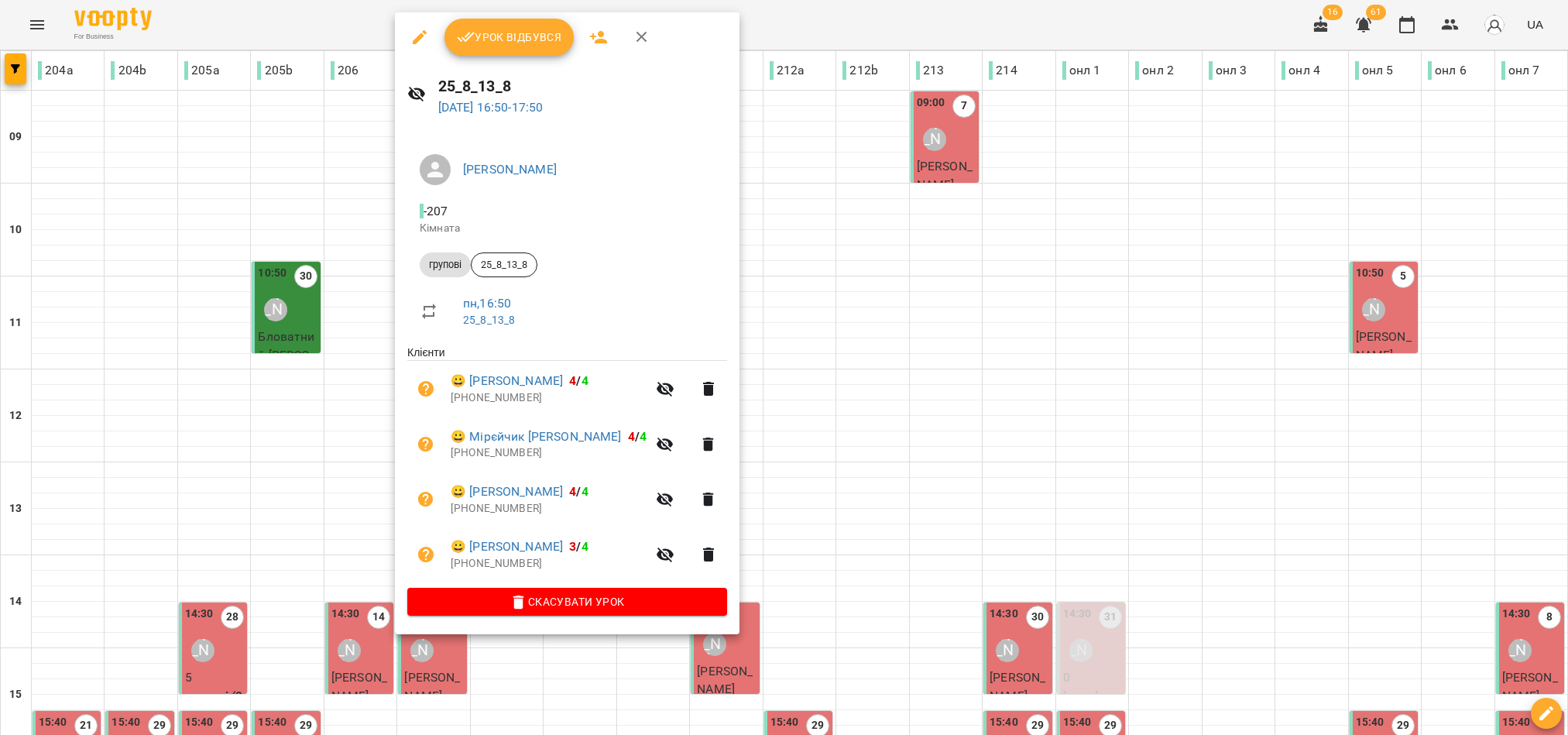
click at [534, 52] on button "Урок відбувся" at bounding box center [509, 37] width 130 height 37
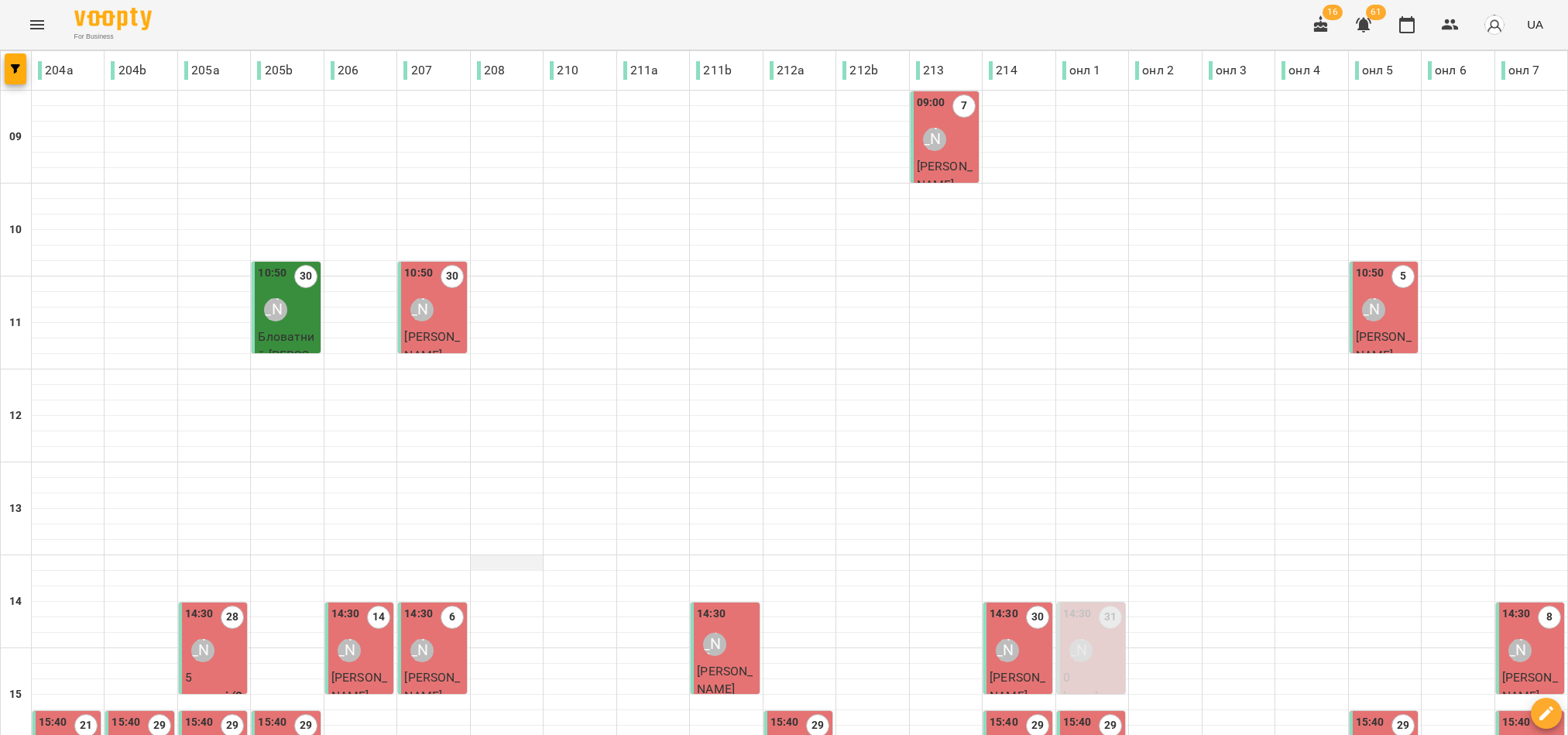
scroll to position [465, 0]
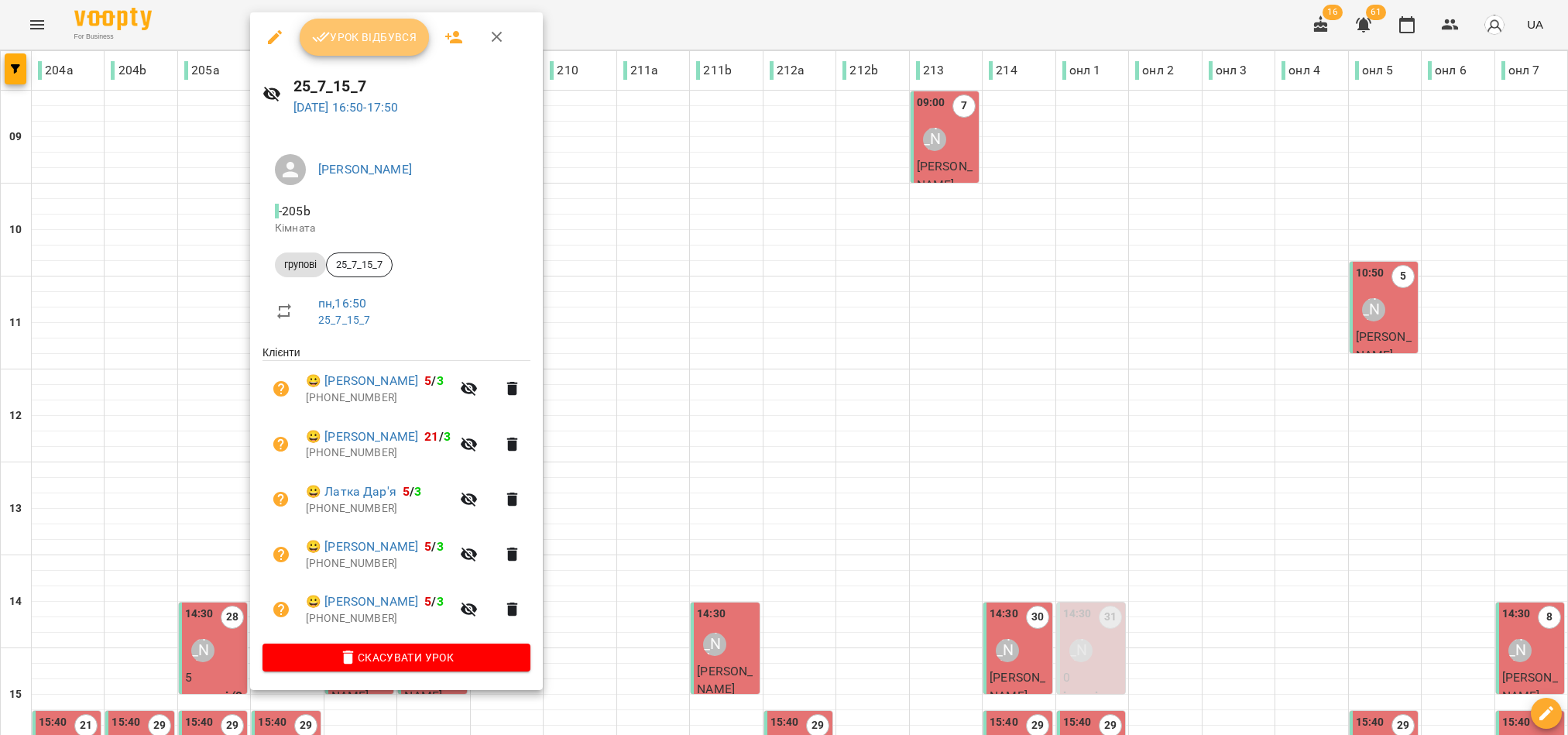
click at [377, 35] on span "Урок відбувся" at bounding box center [365, 37] width 105 height 19
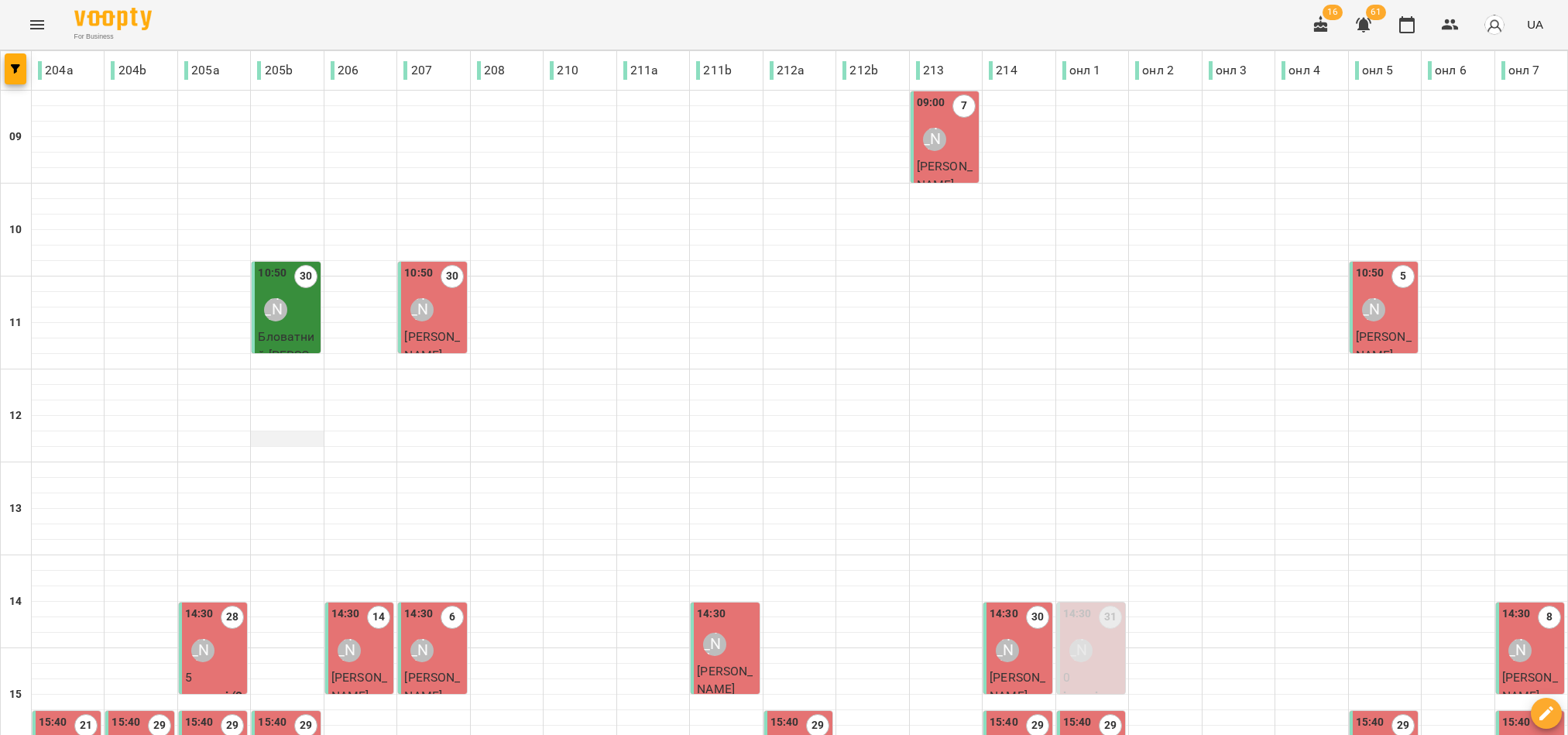
scroll to position [348, 0]
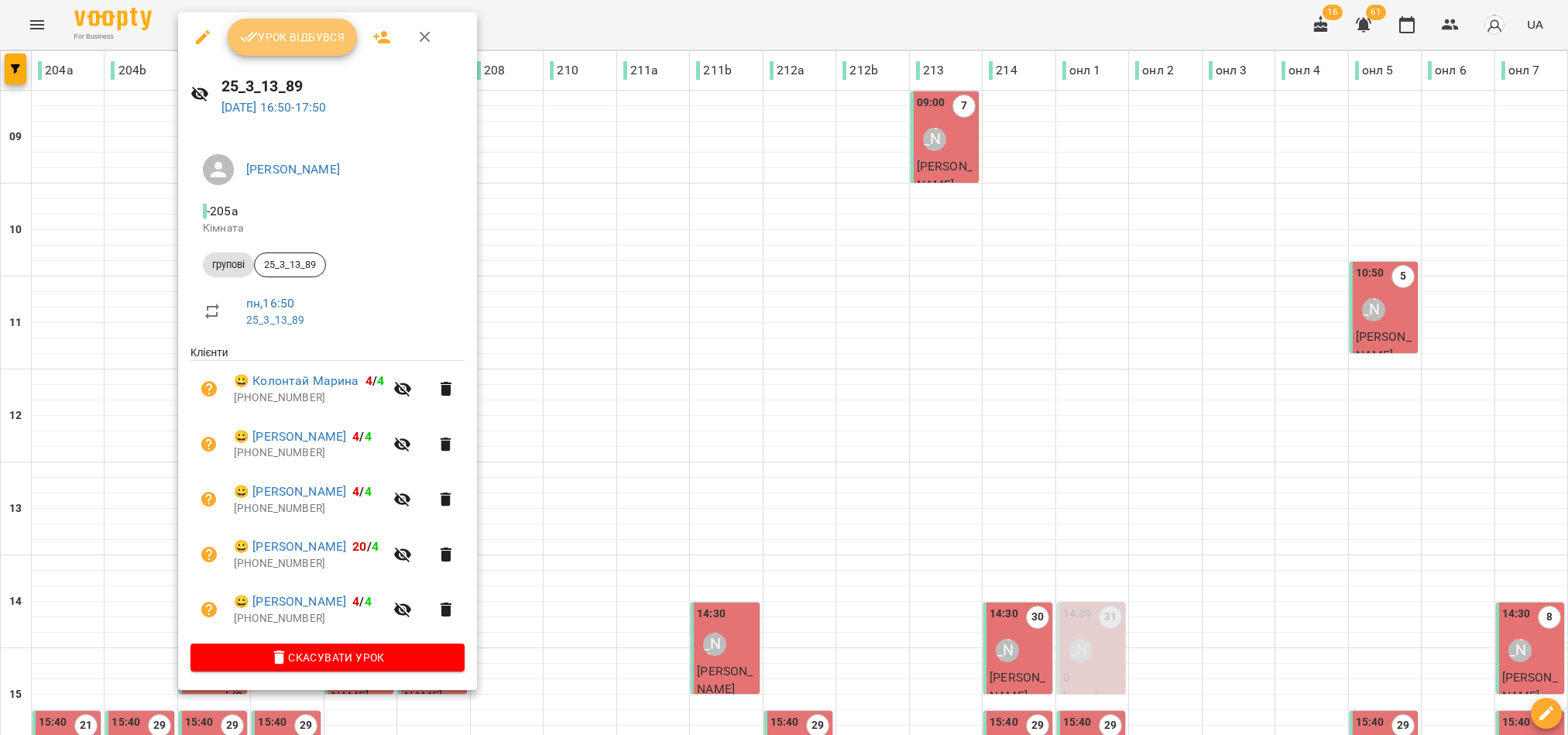
click at [279, 29] on span "Урок відбувся" at bounding box center [293, 37] width 105 height 19
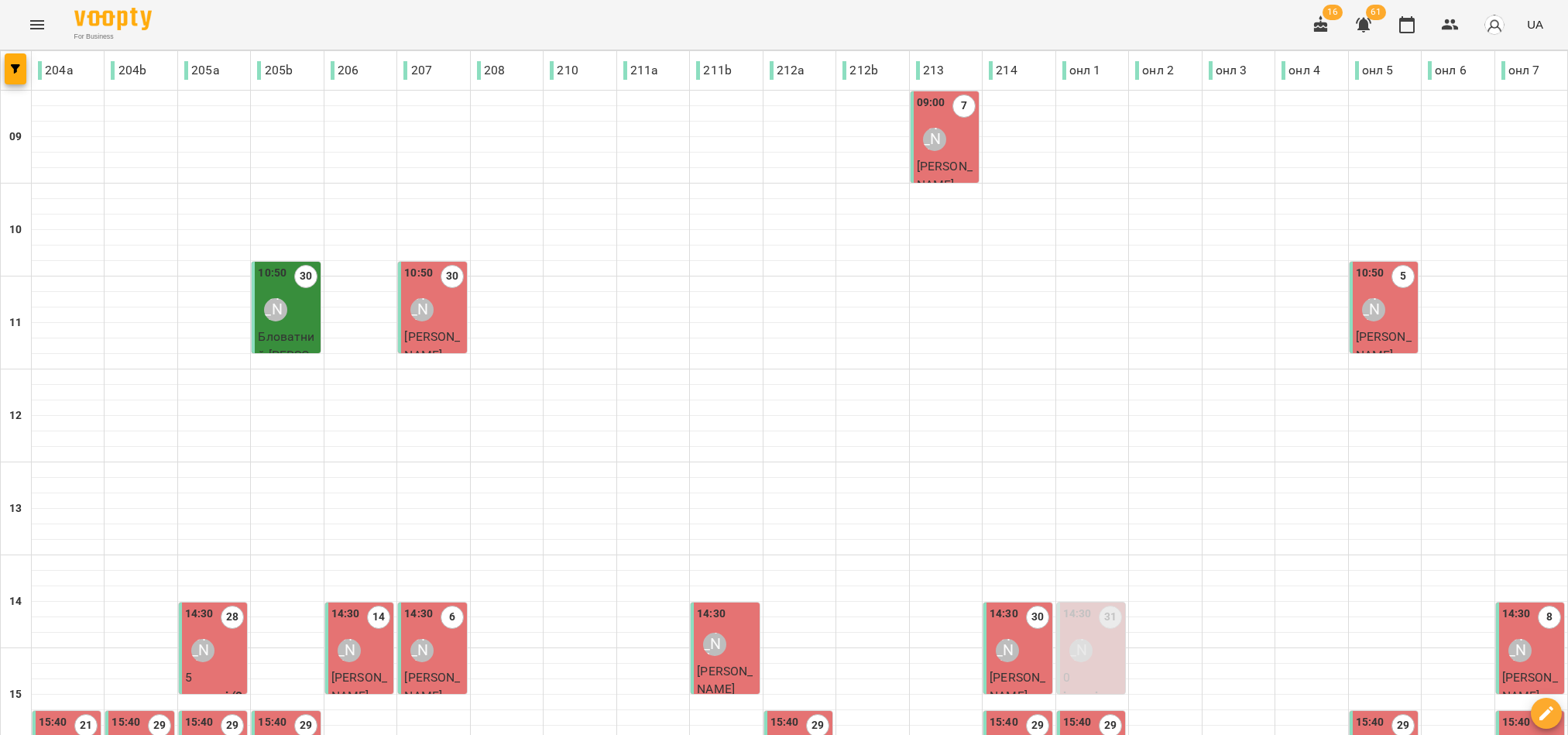
scroll to position [482, 0]
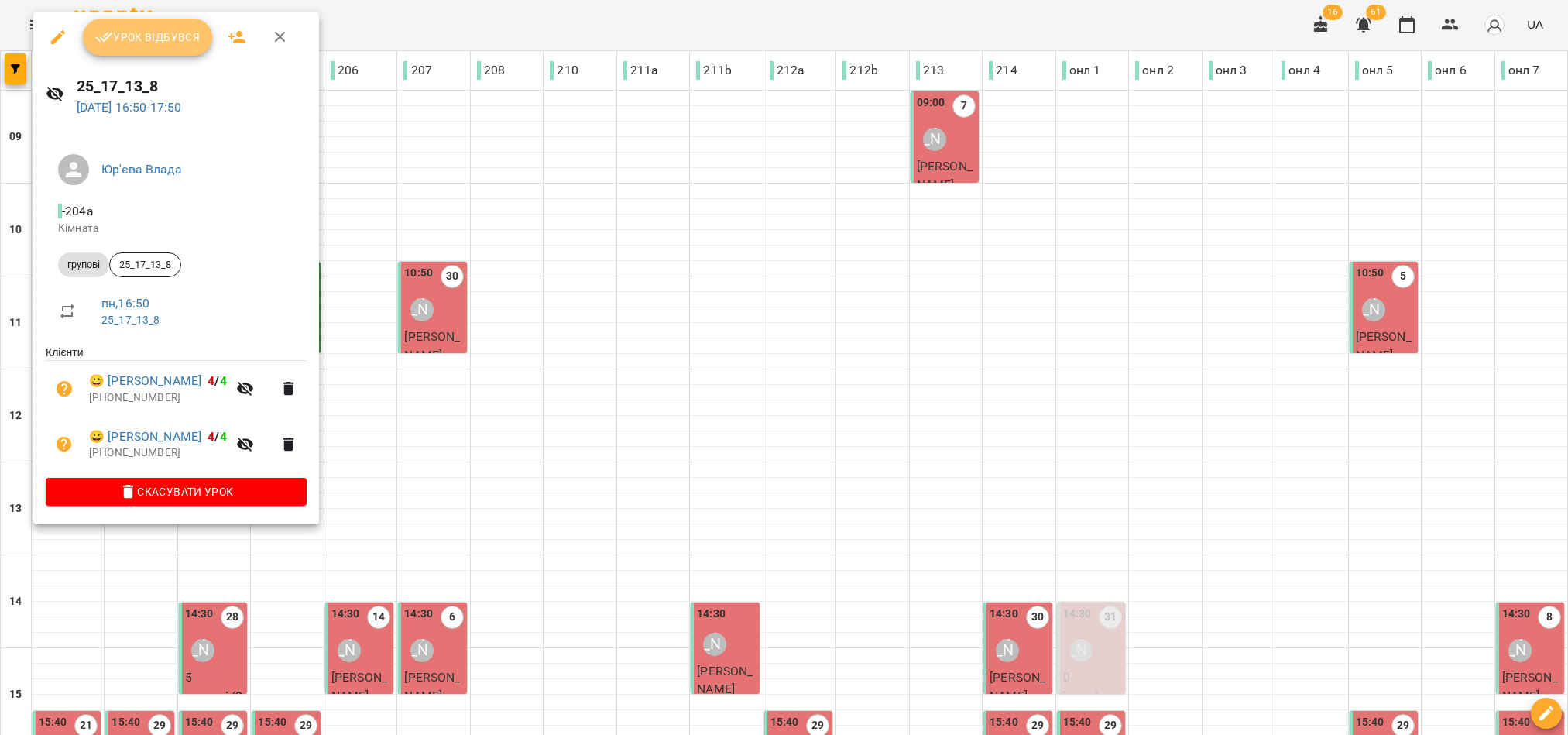
click at [166, 47] on button "Урок відбувся" at bounding box center [148, 37] width 130 height 37
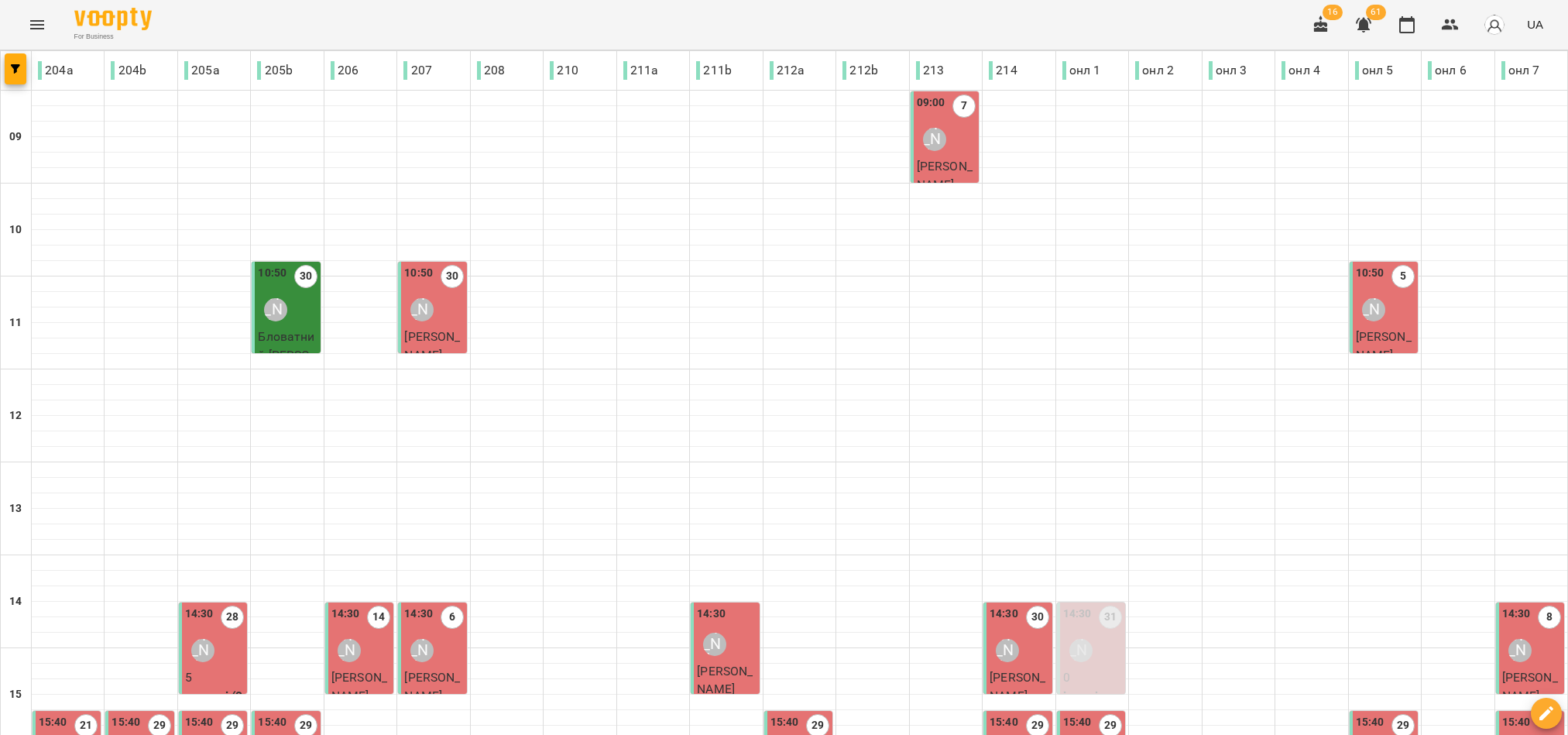
scroll to position [482, 0]
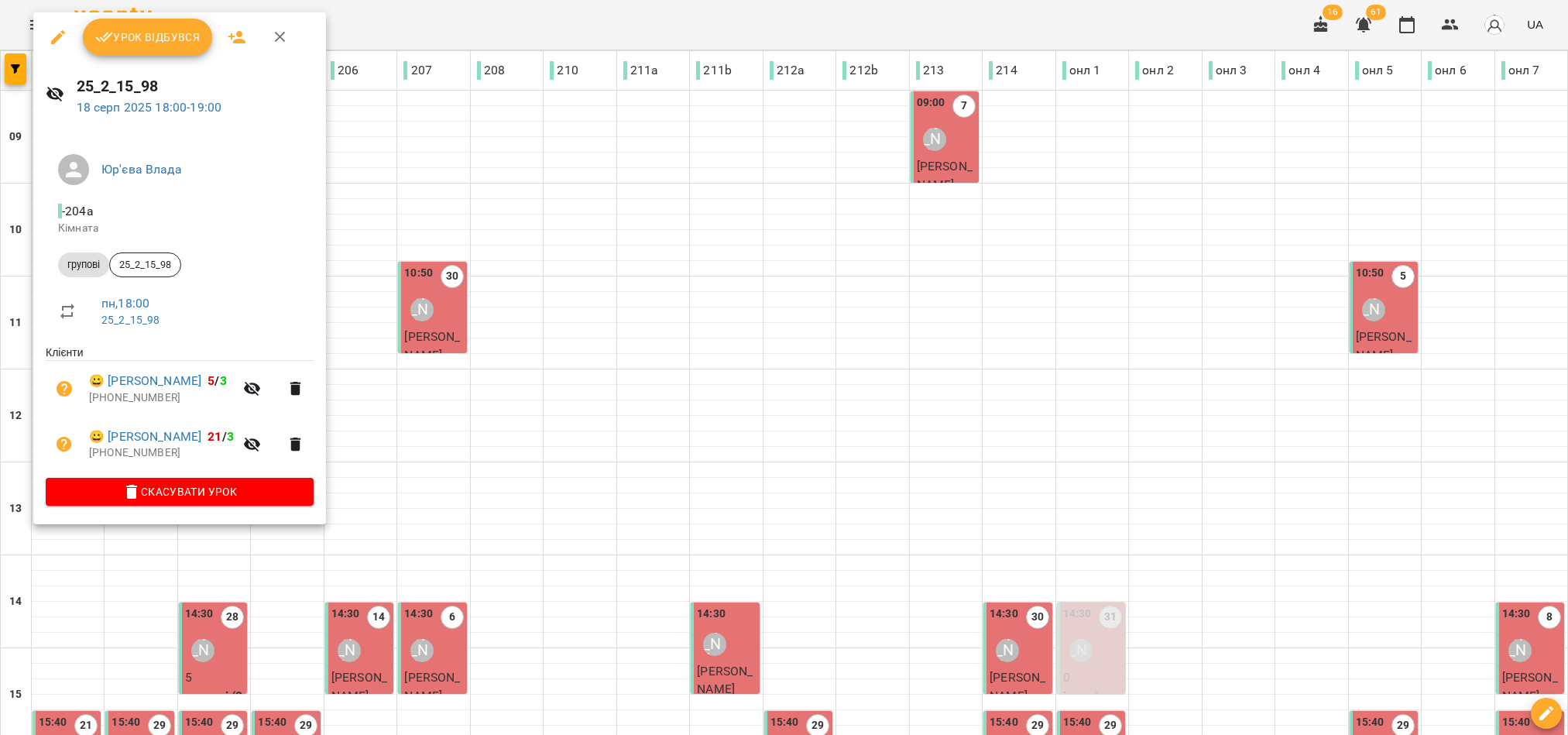
click at [156, 40] on span "Урок відбувся" at bounding box center [148, 37] width 105 height 19
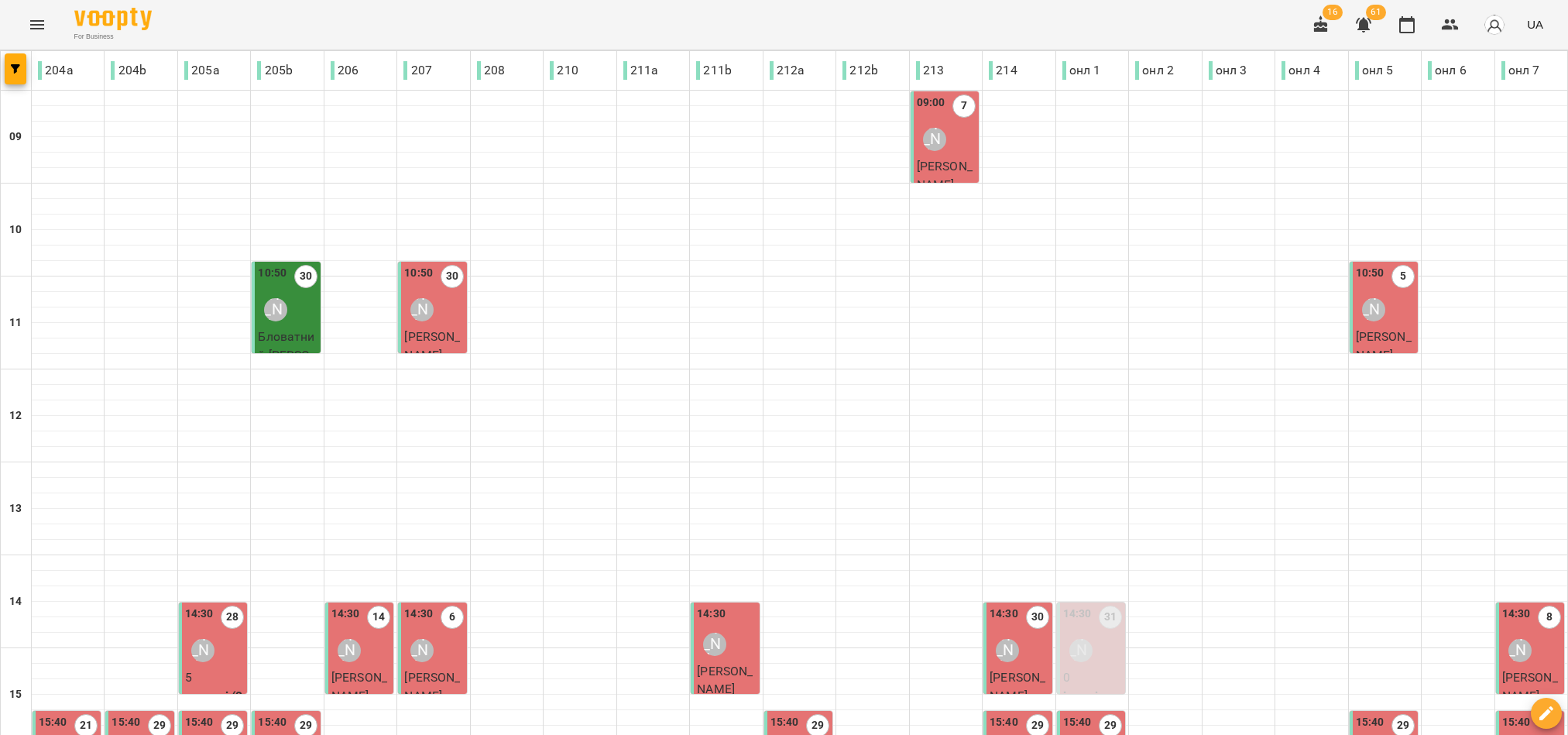
scroll to position [482, 0]
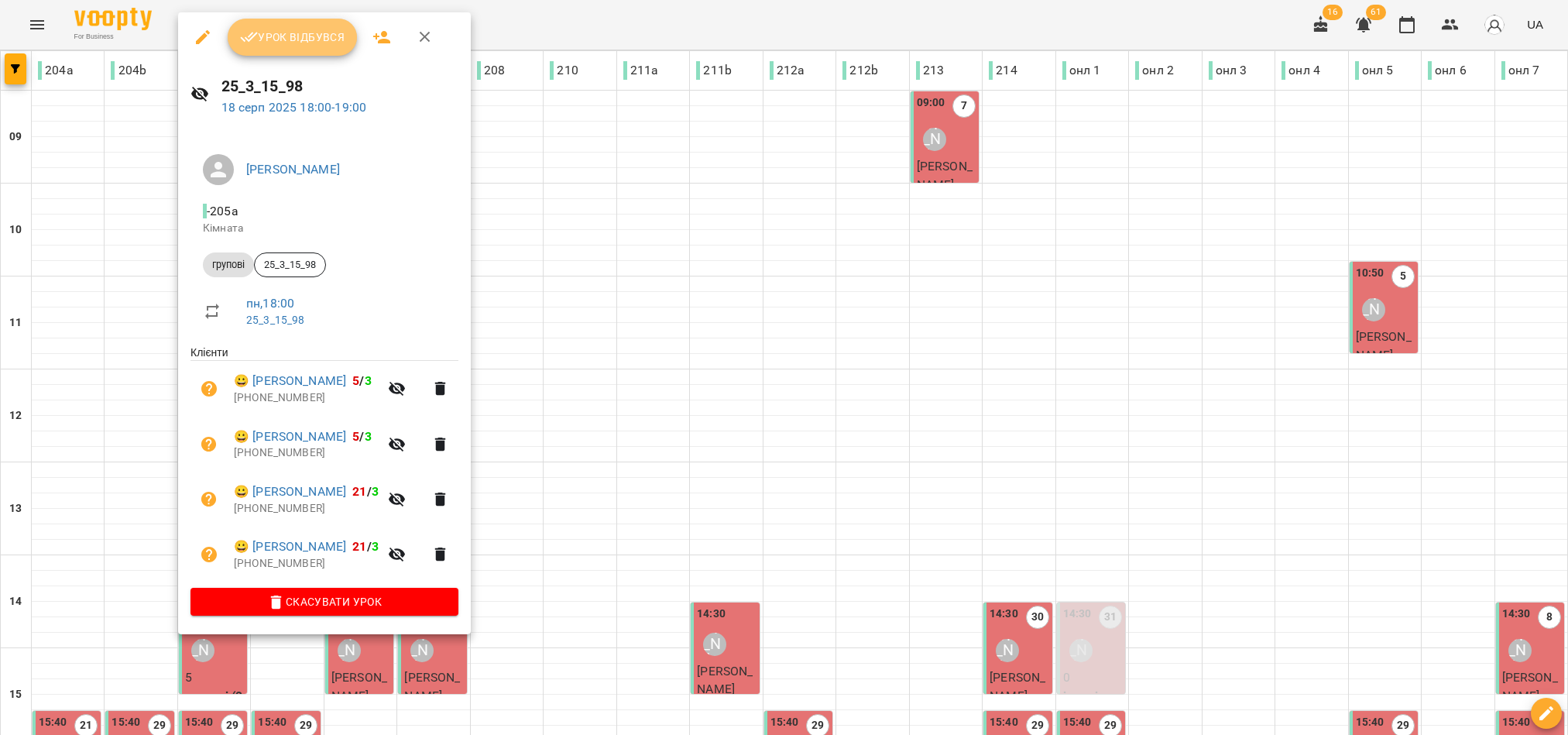
click at [276, 45] on span "Урок відбувся" at bounding box center [293, 37] width 105 height 19
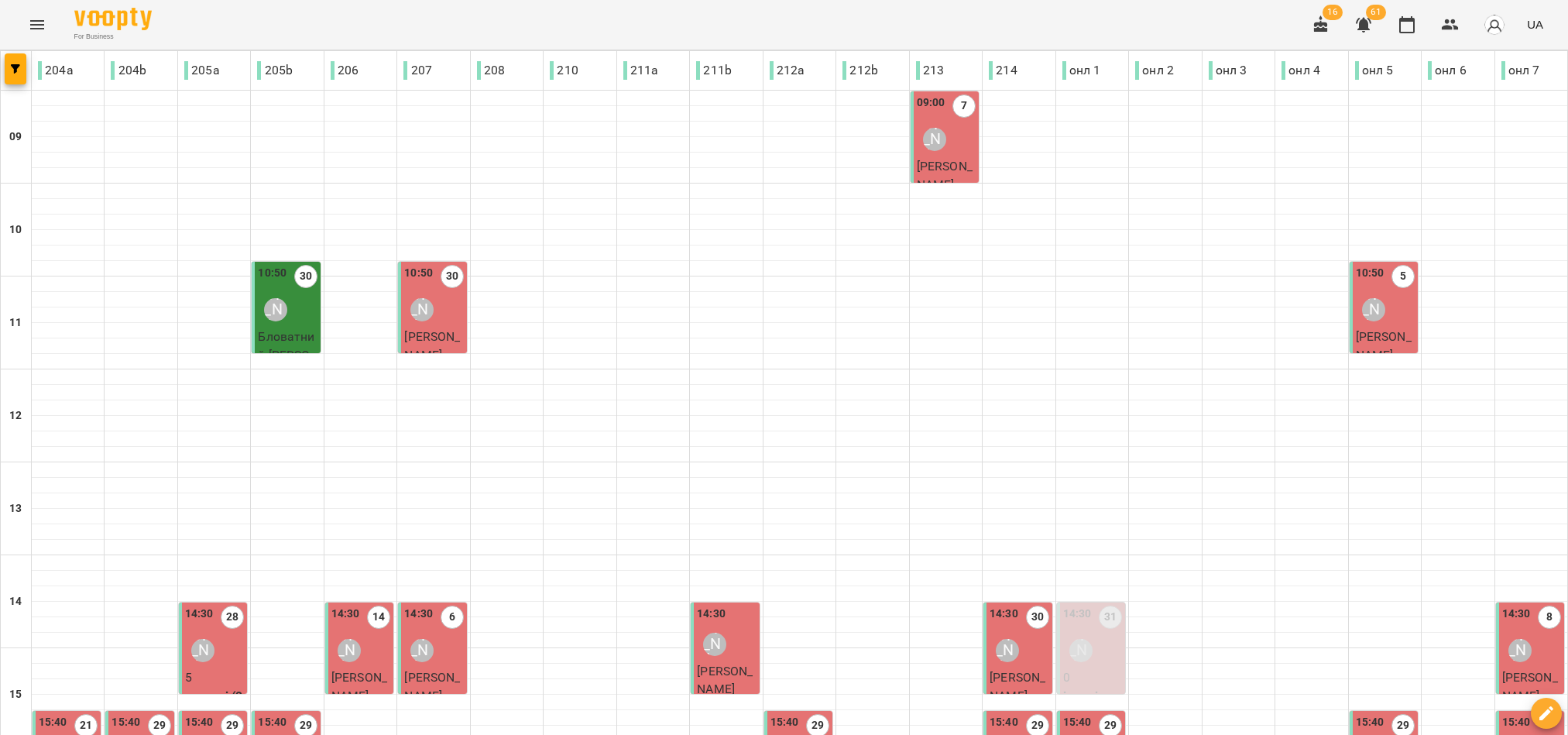
scroll to position [482, 0]
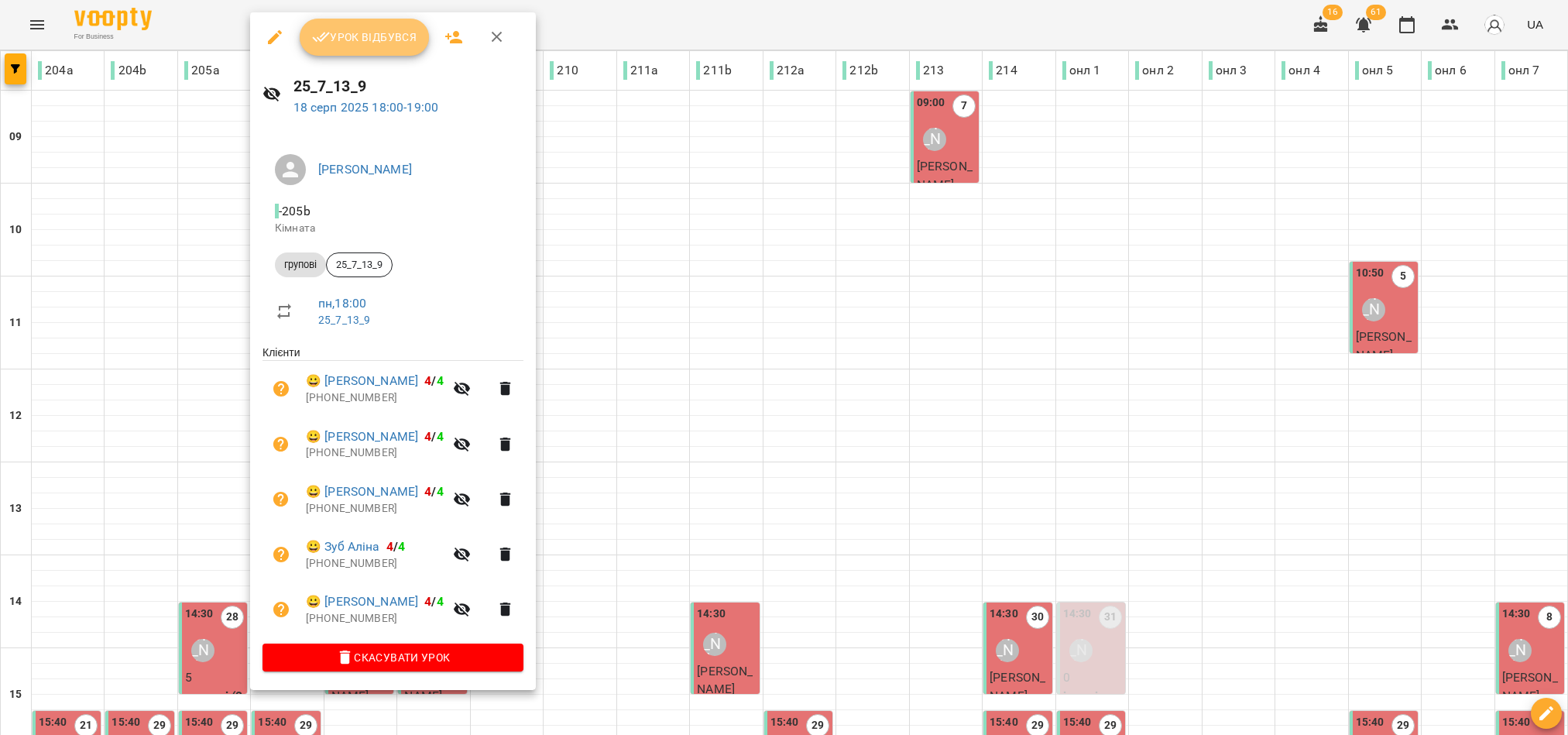
click at [356, 47] on button "Урок відбувся" at bounding box center [365, 37] width 130 height 37
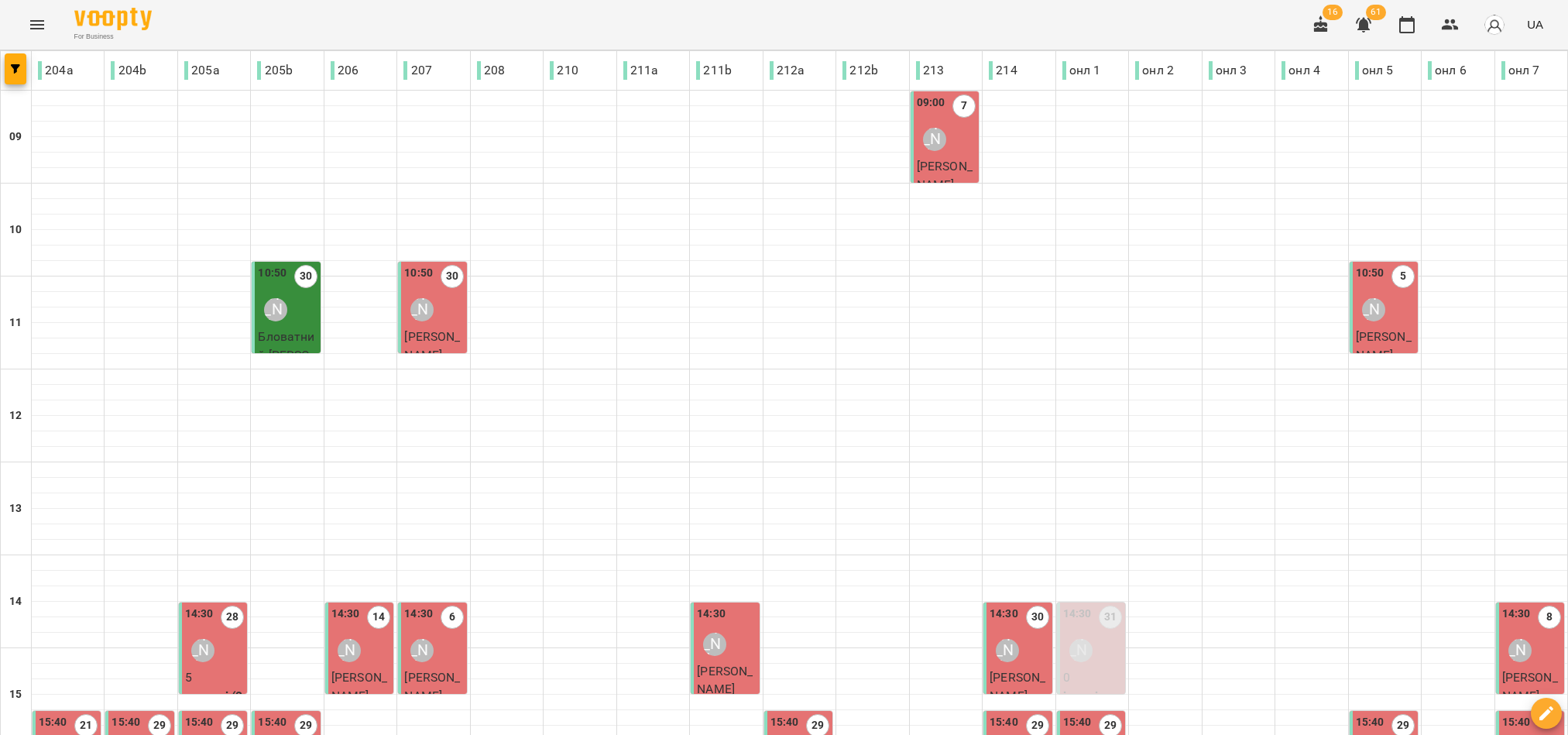
scroll to position [482, 0]
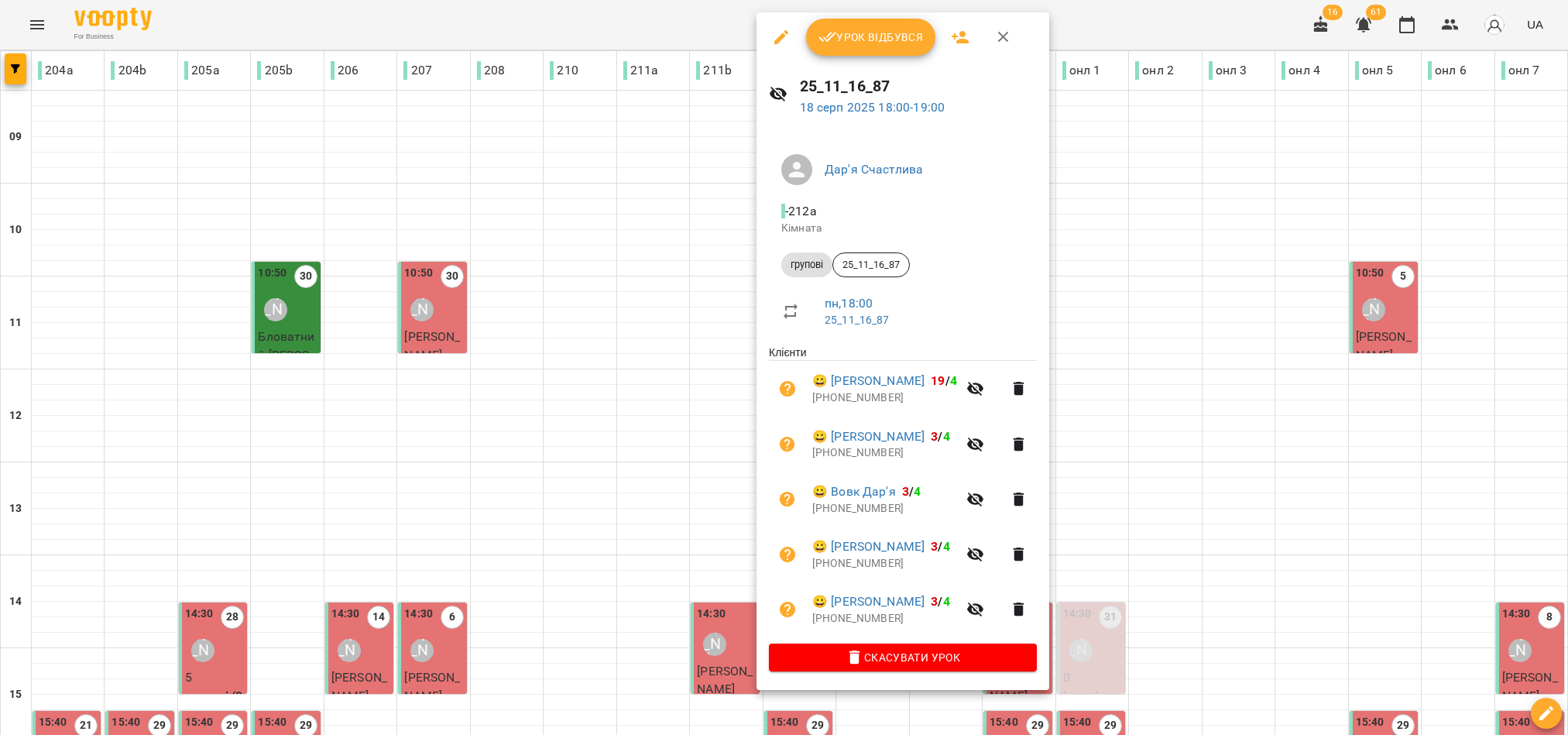
click at [893, 38] on span "Урок відбувся" at bounding box center [871, 37] width 105 height 19
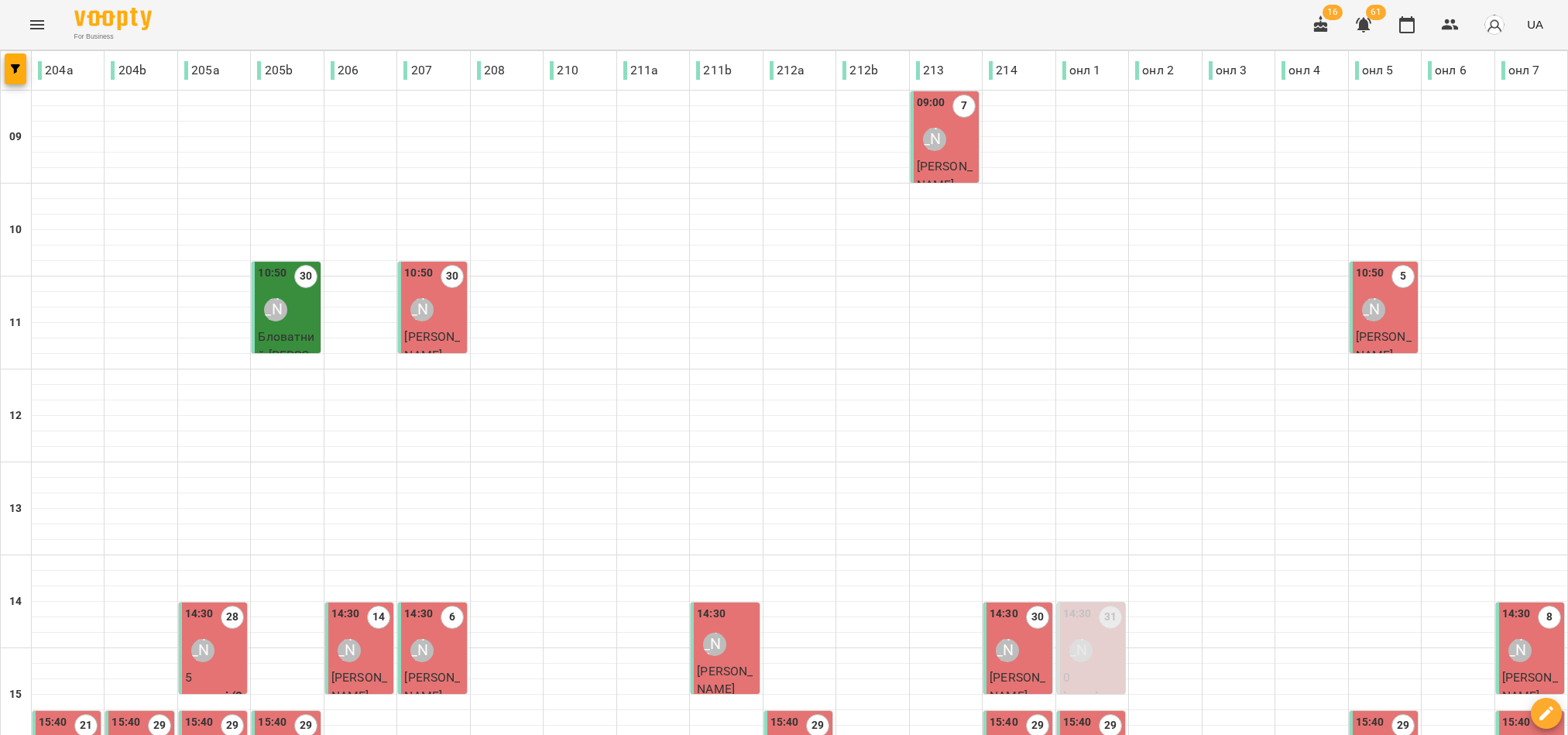
scroll to position [482, 0]
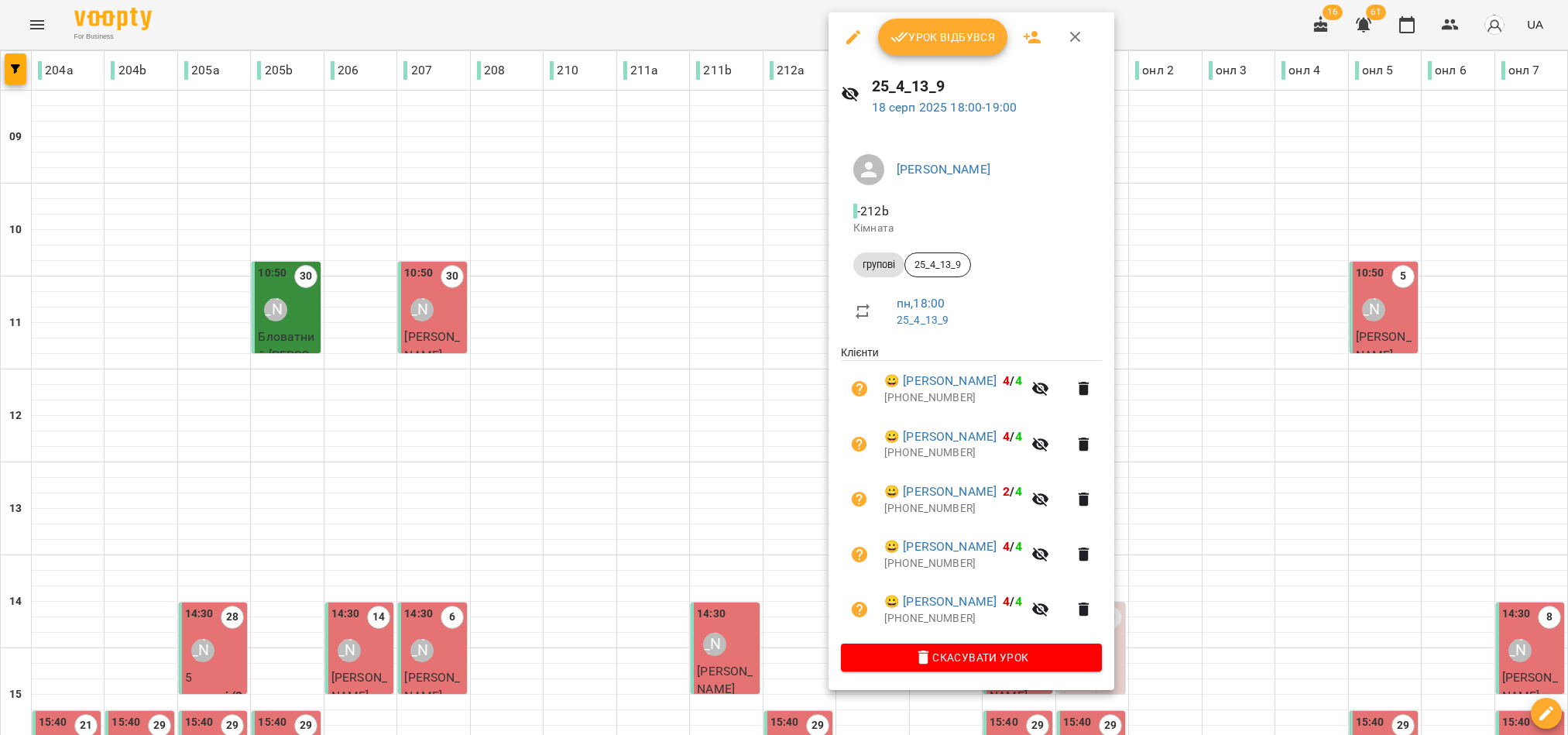
click at [906, 38] on icon "button" at bounding box center [899, 37] width 19 height 19
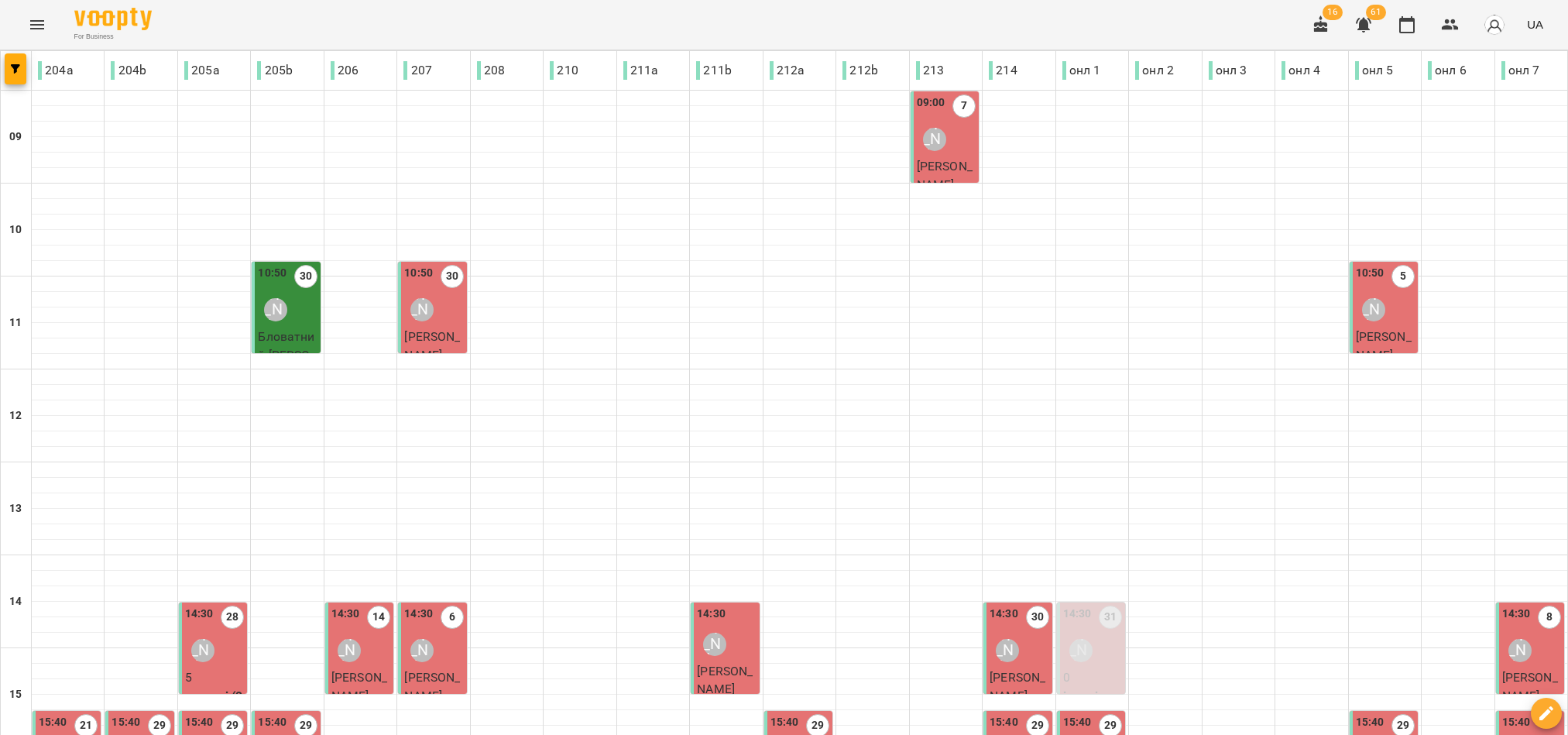
scroll to position [482, 0]
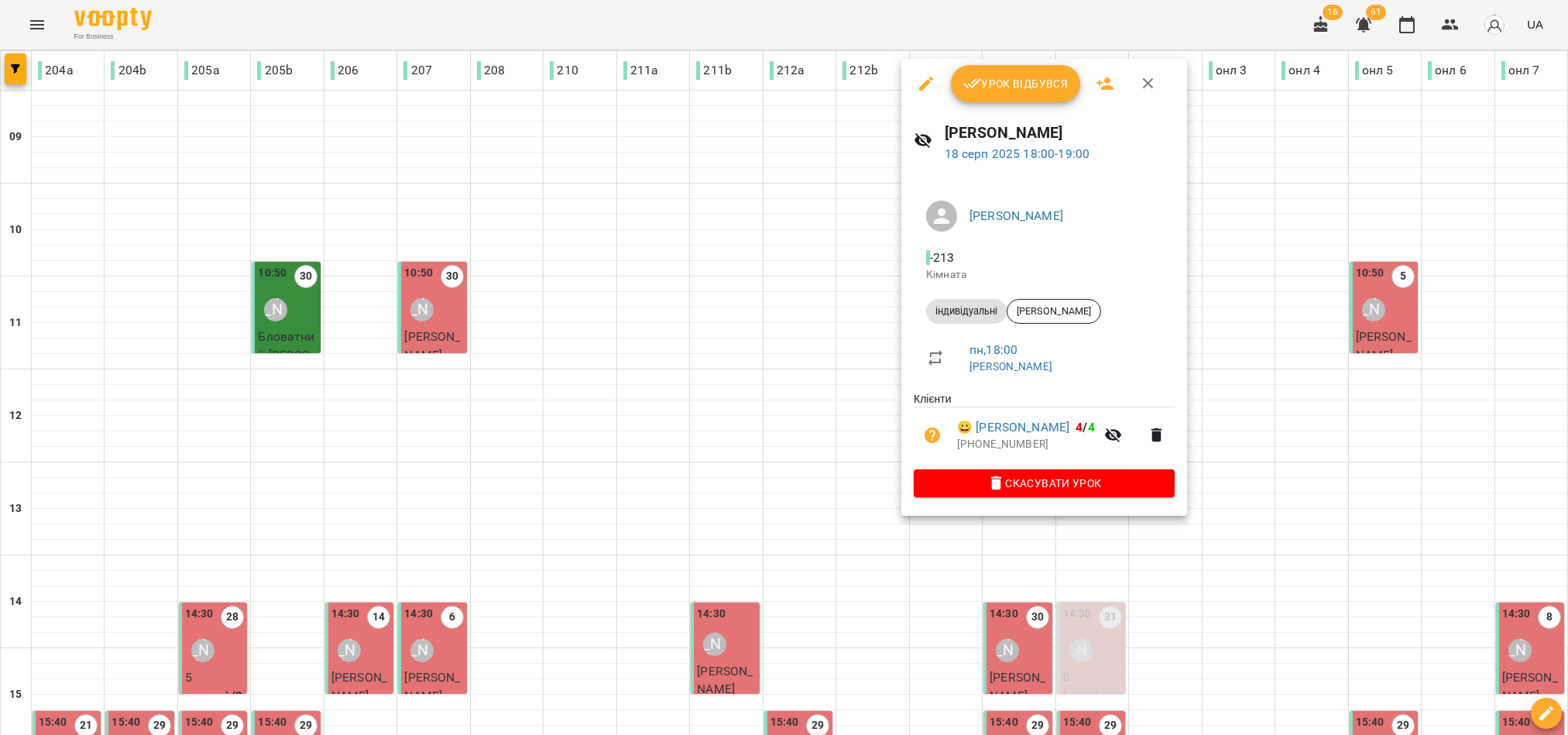
click at [1027, 93] on button "Урок відбувся" at bounding box center [1016, 83] width 130 height 37
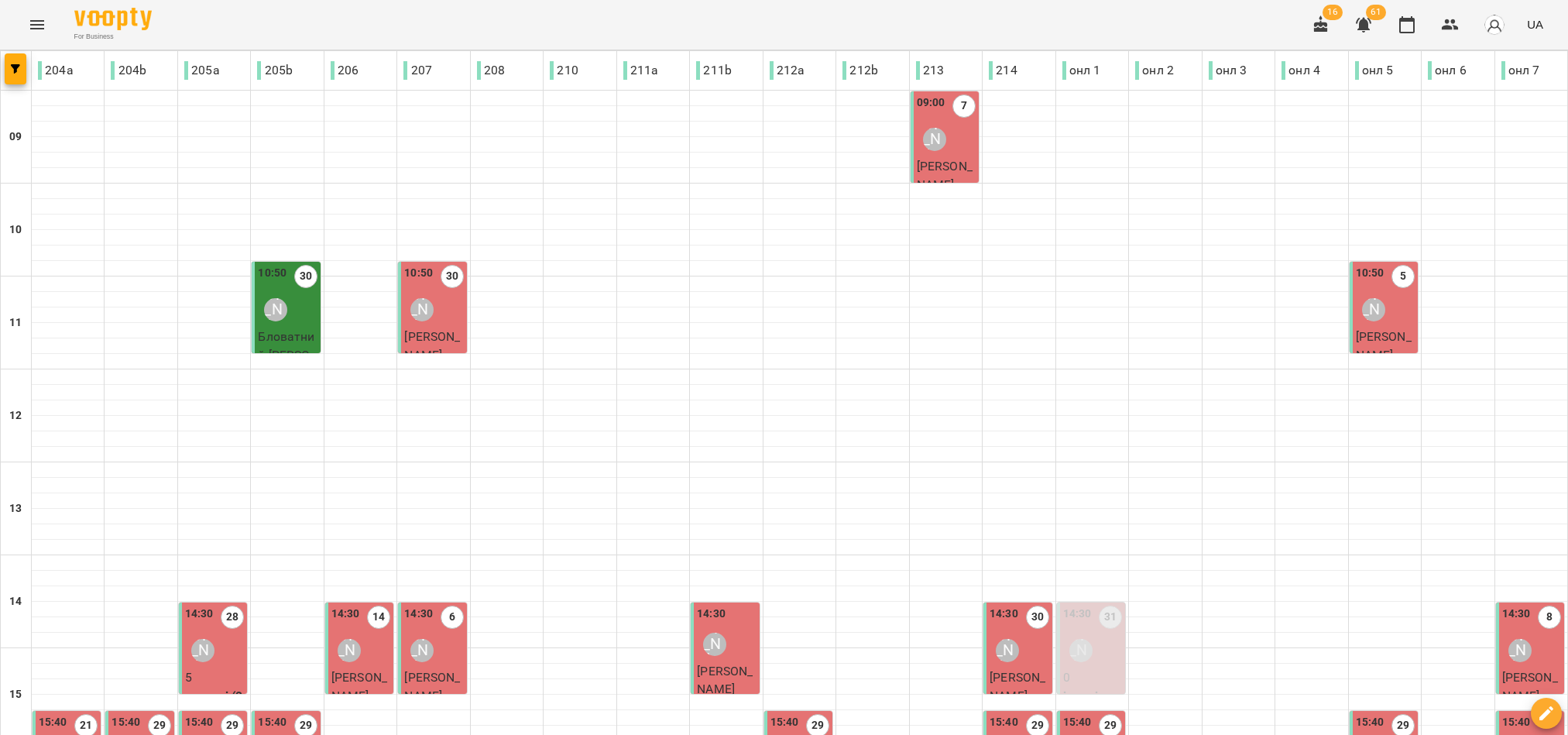
scroll to position [482, 0]
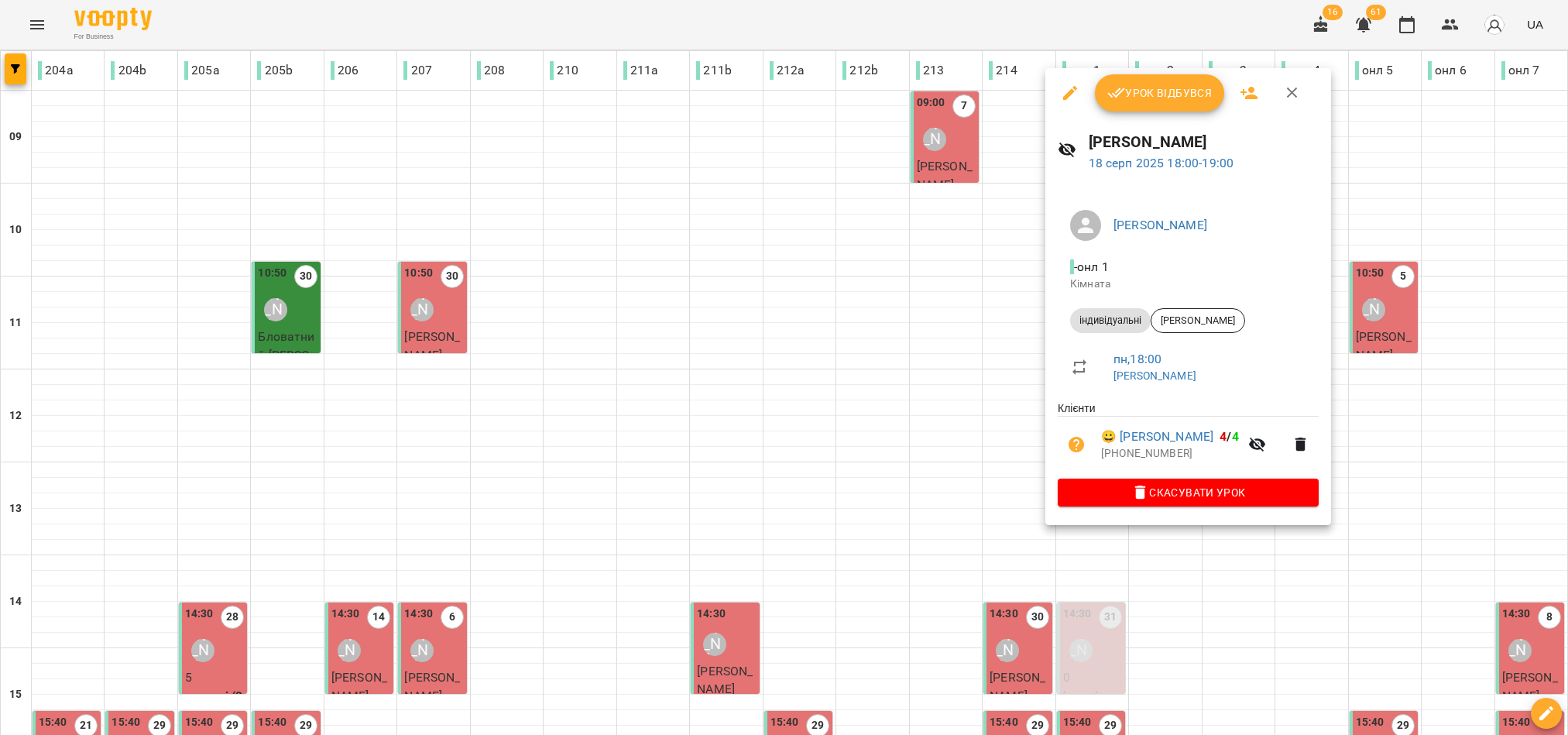
click at [1170, 91] on span "Урок відбувся" at bounding box center [1160, 93] width 105 height 19
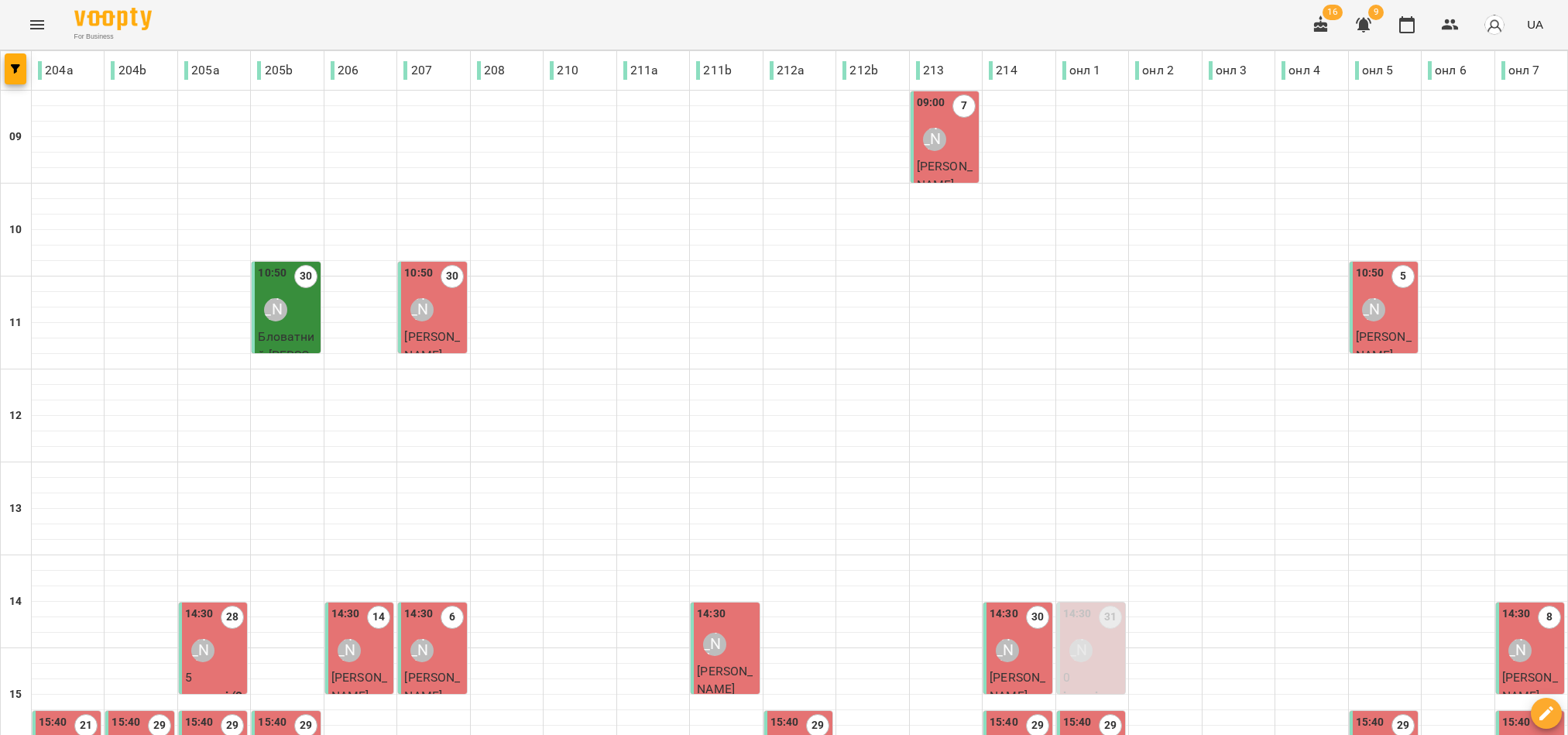
scroll to position [482, 0]
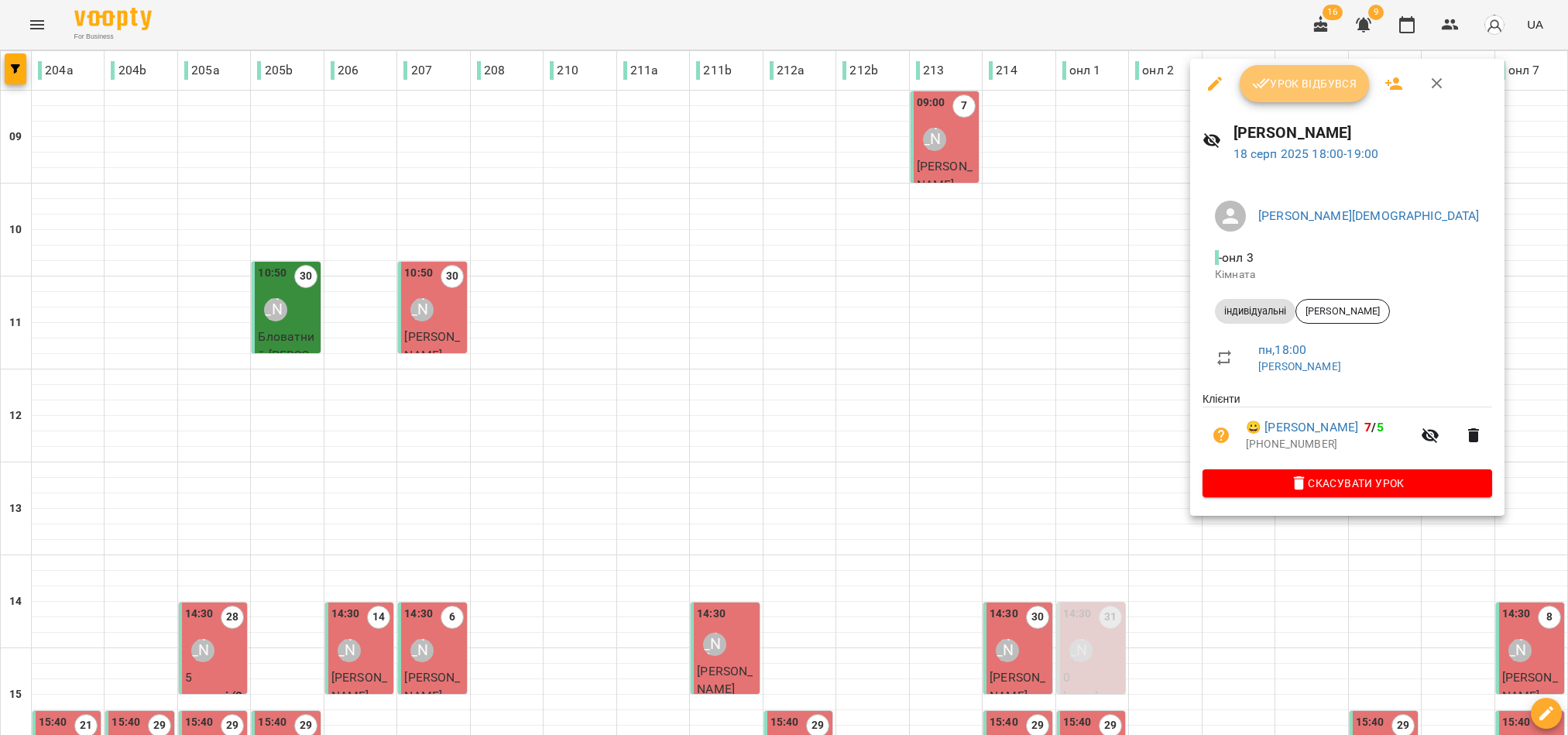
click at [1309, 75] on span "Урок відбувся" at bounding box center [1305, 84] width 105 height 19
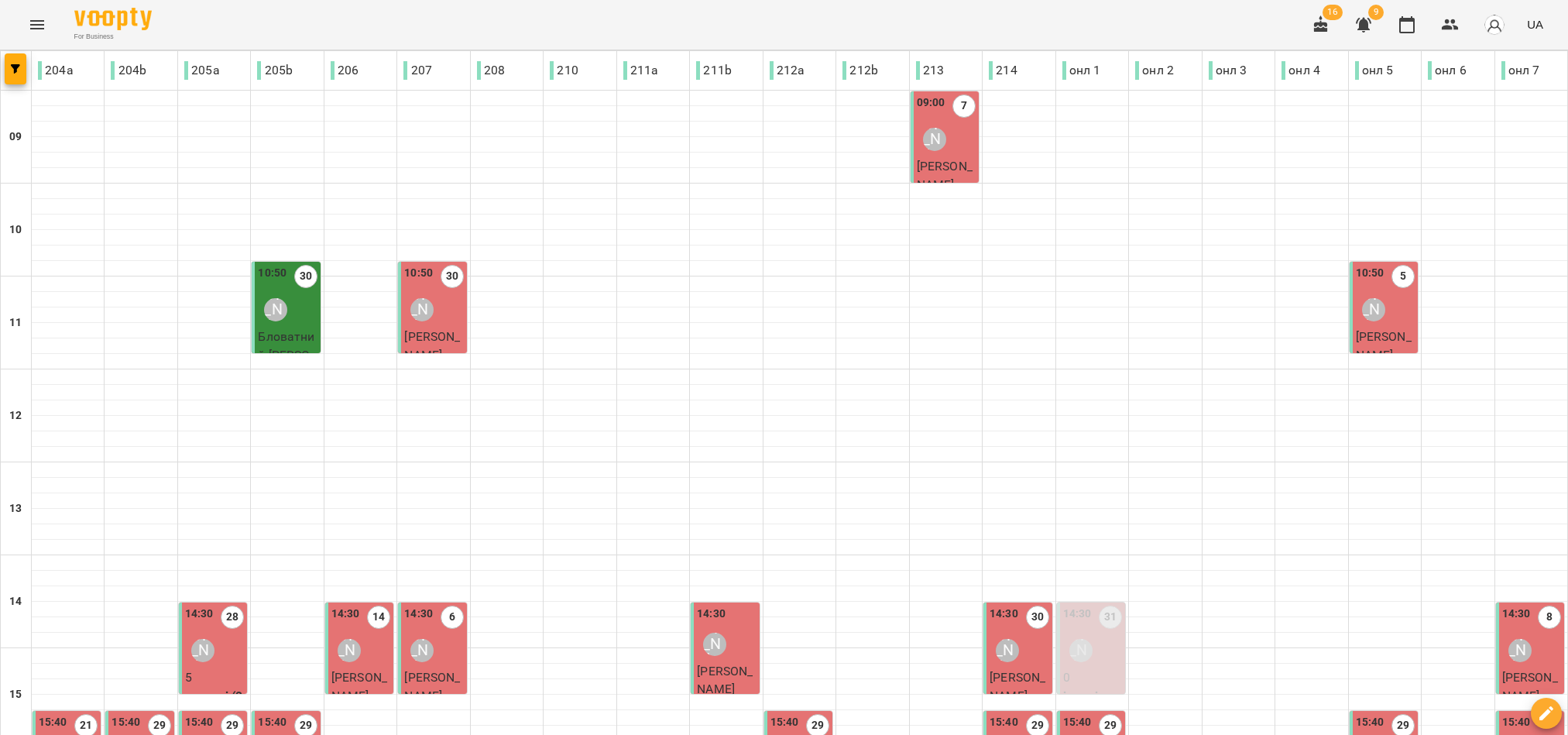
scroll to position [482, 0]
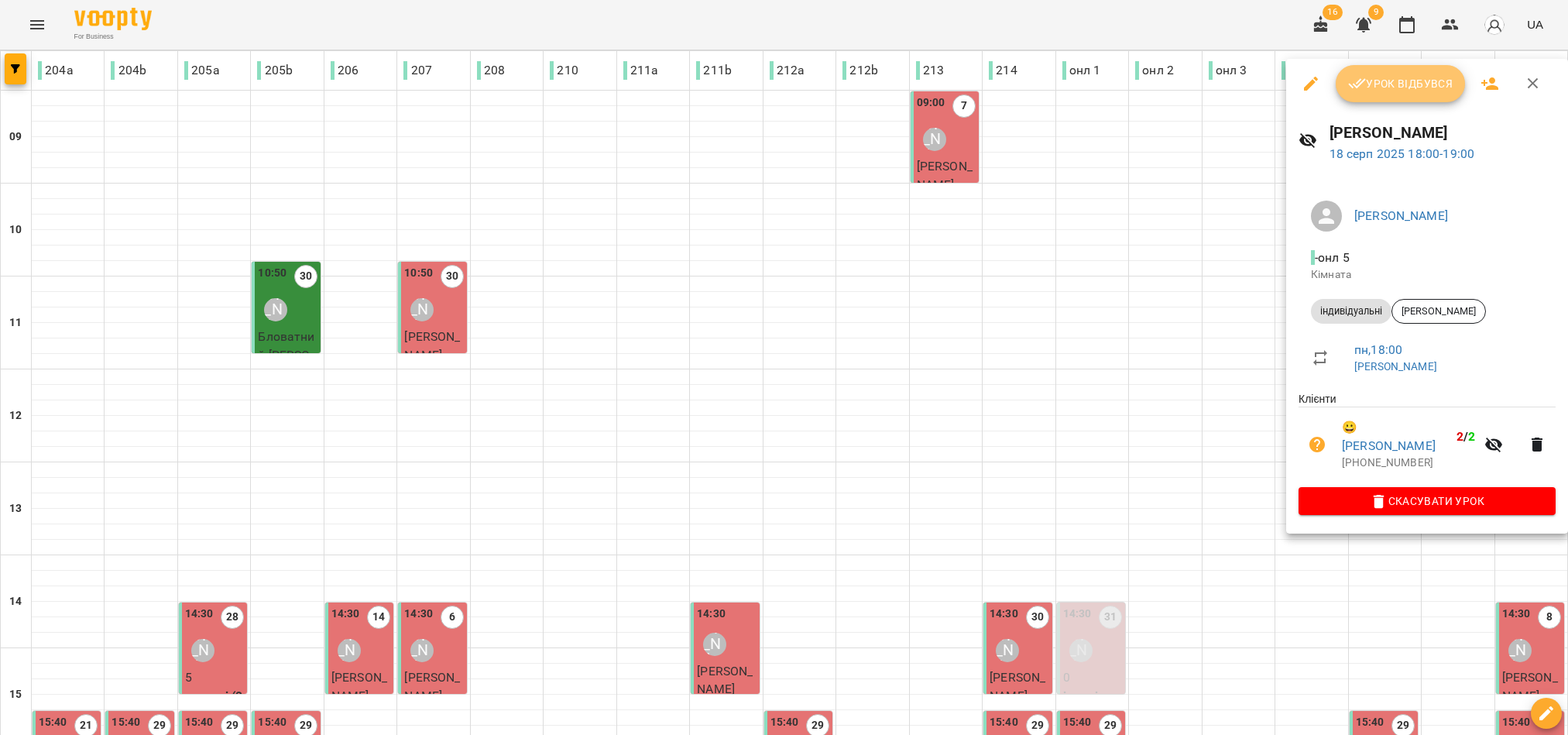
click at [1375, 95] on button "Урок відбувся" at bounding box center [1401, 83] width 130 height 37
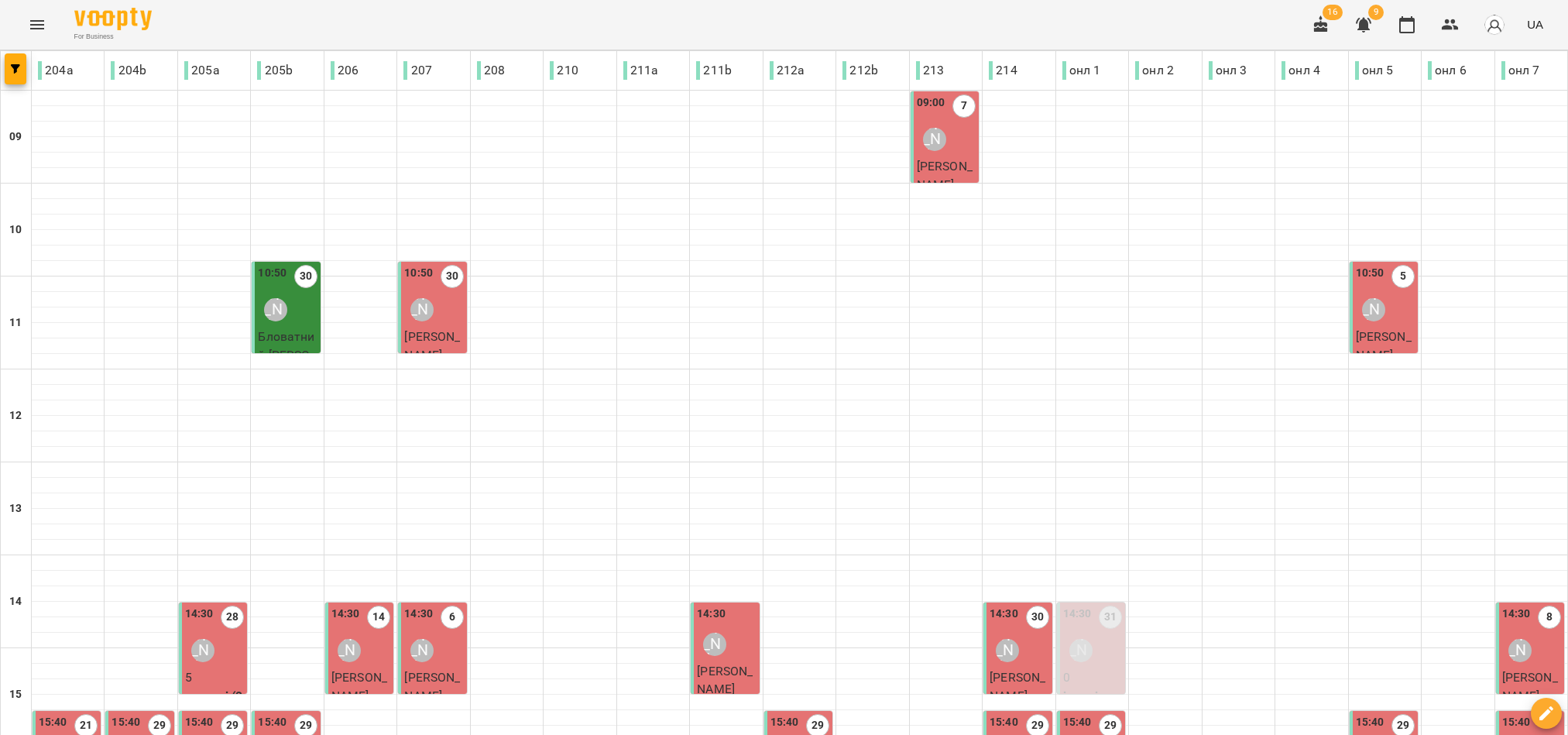
scroll to position [482, 0]
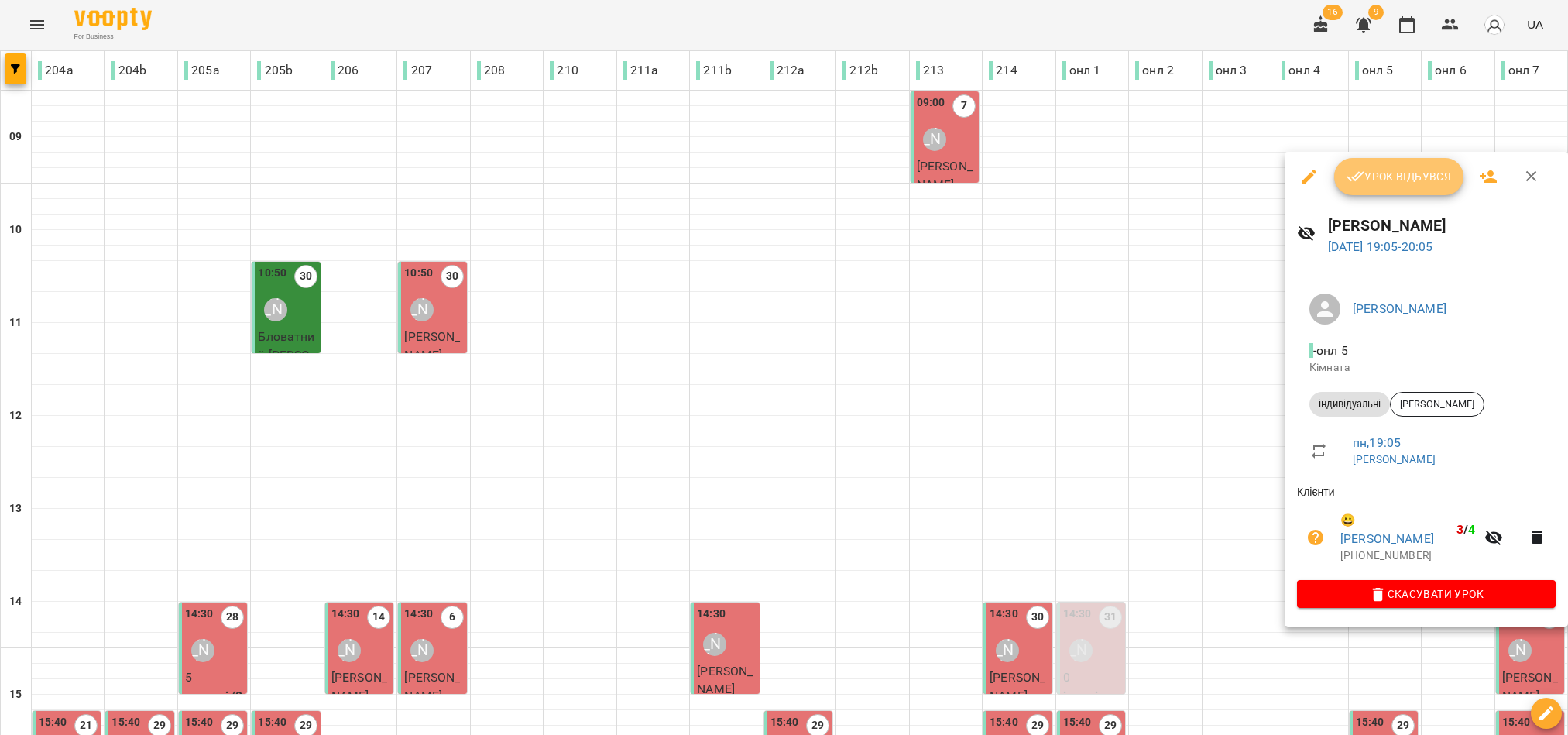
click at [1360, 179] on icon "button" at bounding box center [1356, 176] width 19 height 19
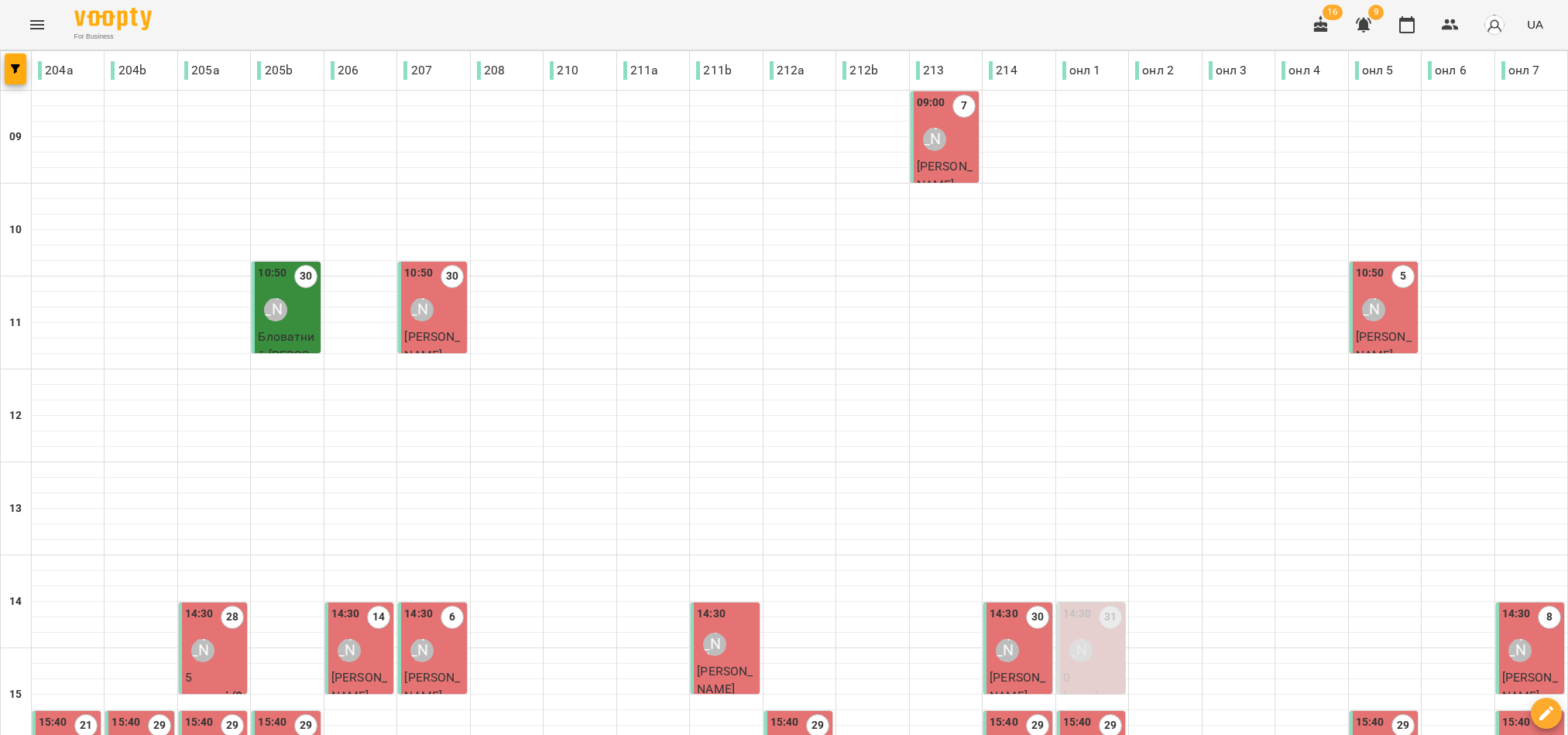
scroll to position [348, 0]
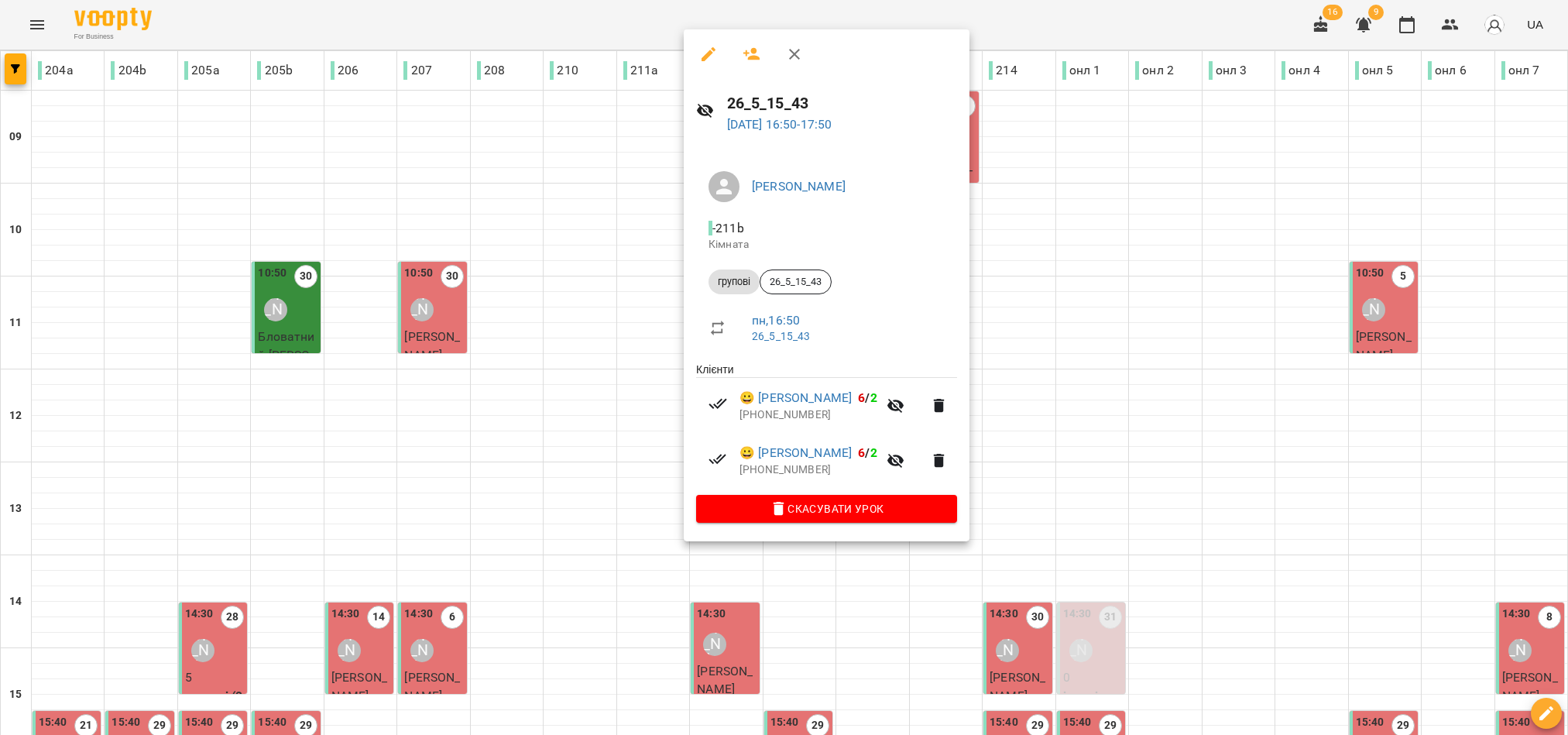
click at [1198, 167] on div at bounding box center [784, 367] width 1568 height 735
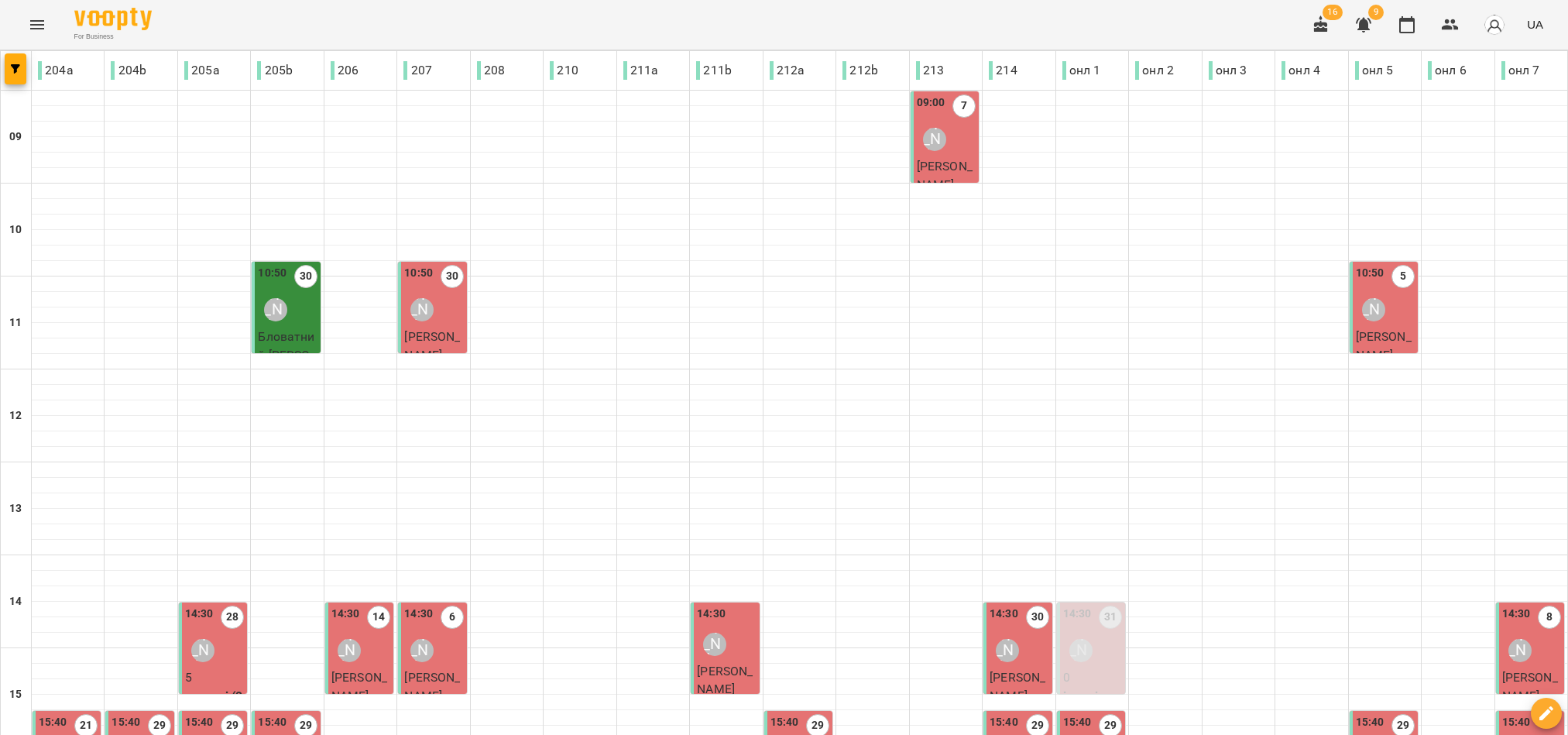
scroll to position [482, 0]
click at [1368, 24] on icon "button" at bounding box center [1363, 25] width 16 height 15
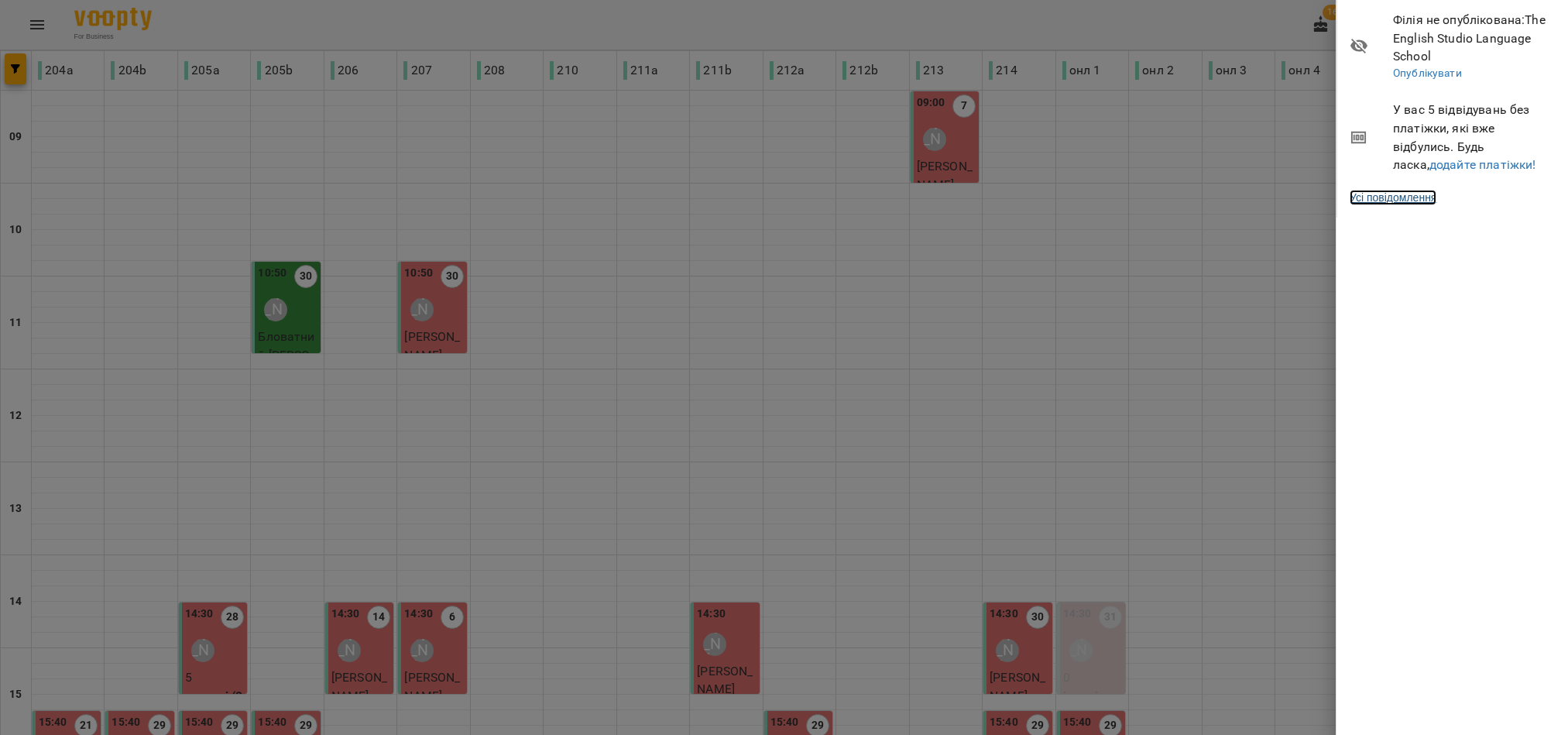
click at [1407, 196] on link "Усі повідомлення" at bounding box center [1393, 197] width 87 height 16
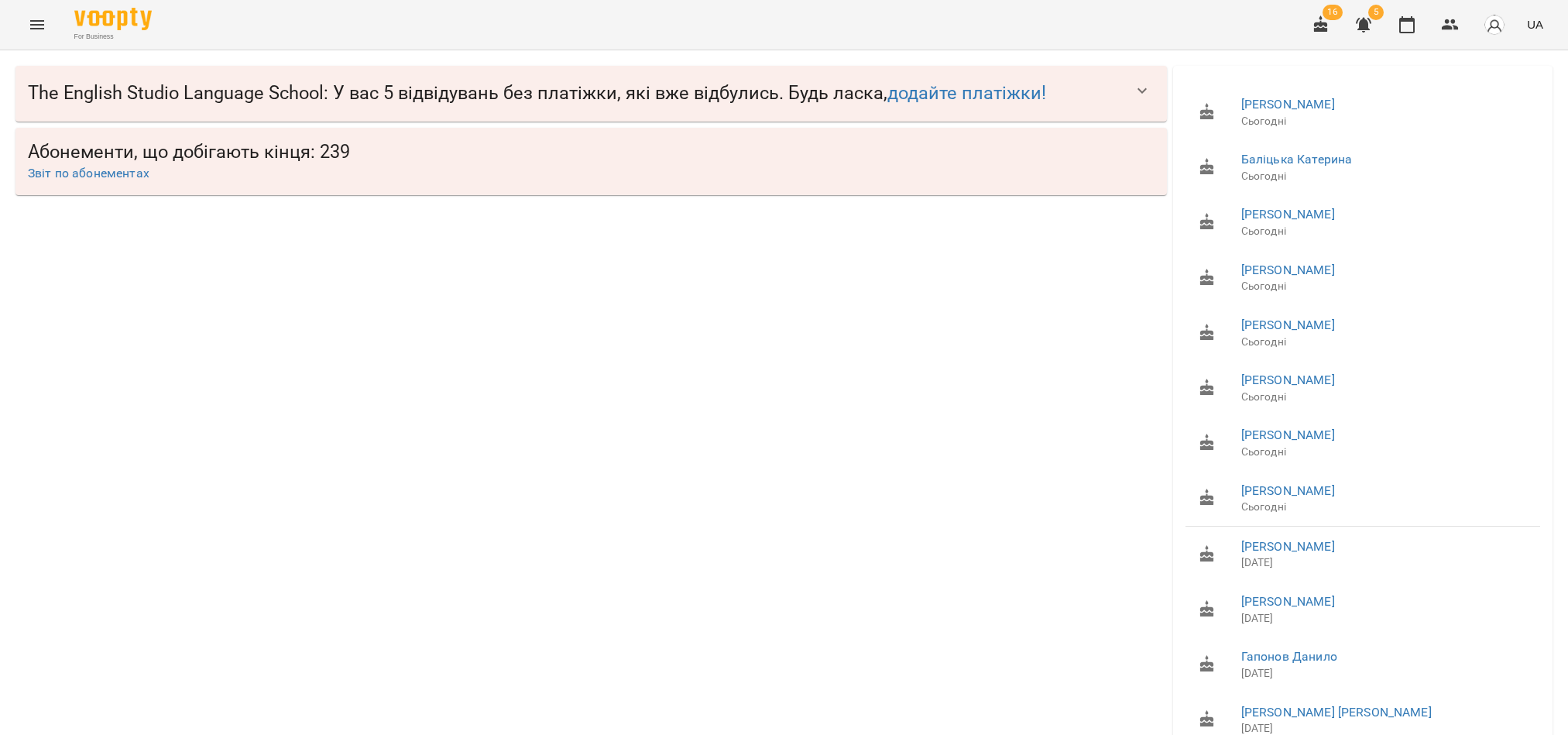
click at [1138, 91] on icon "button" at bounding box center [1142, 90] width 9 height 6
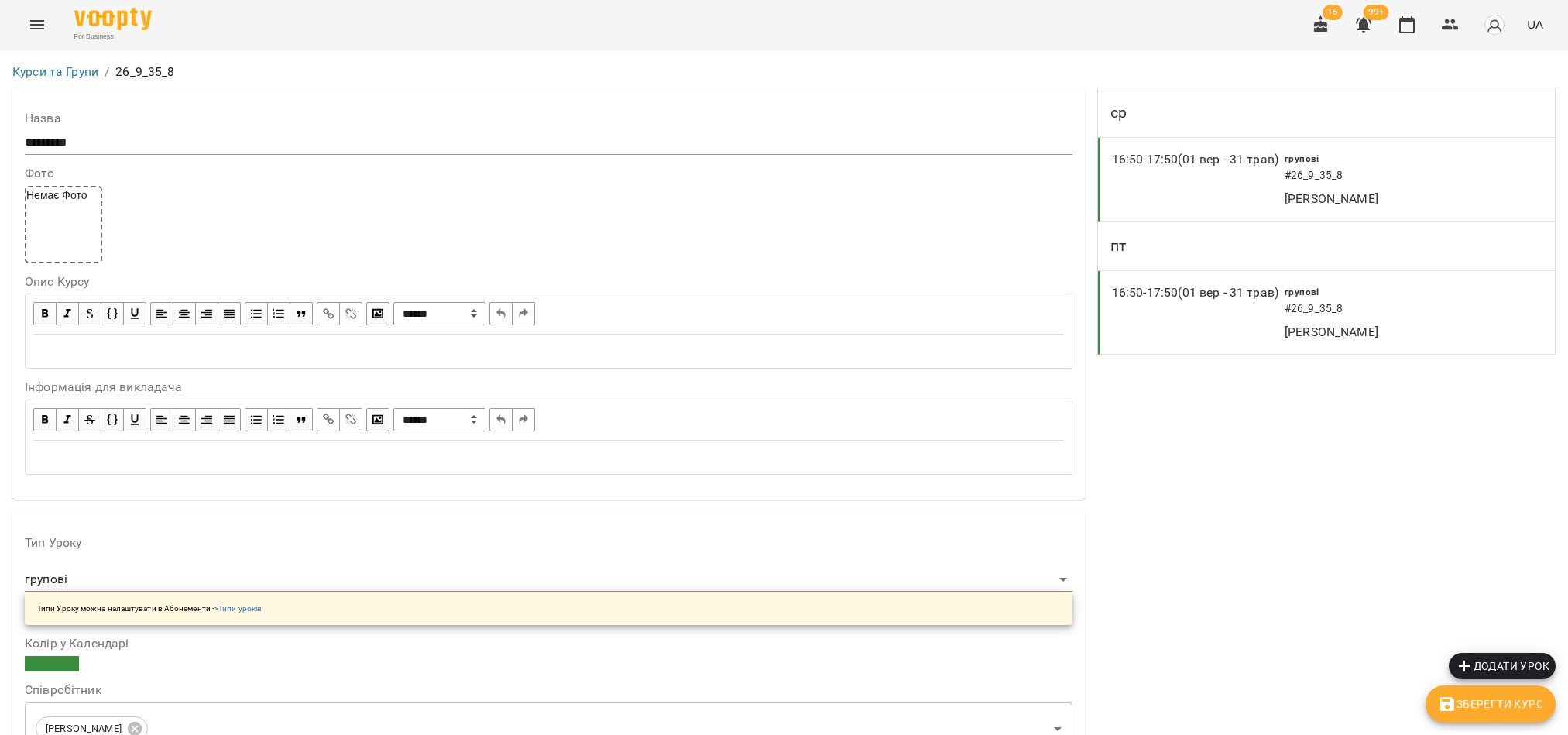
scroll to position [1350, 0]
click at [1370, 24] on icon "button" at bounding box center [1363, 25] width 19 height 19
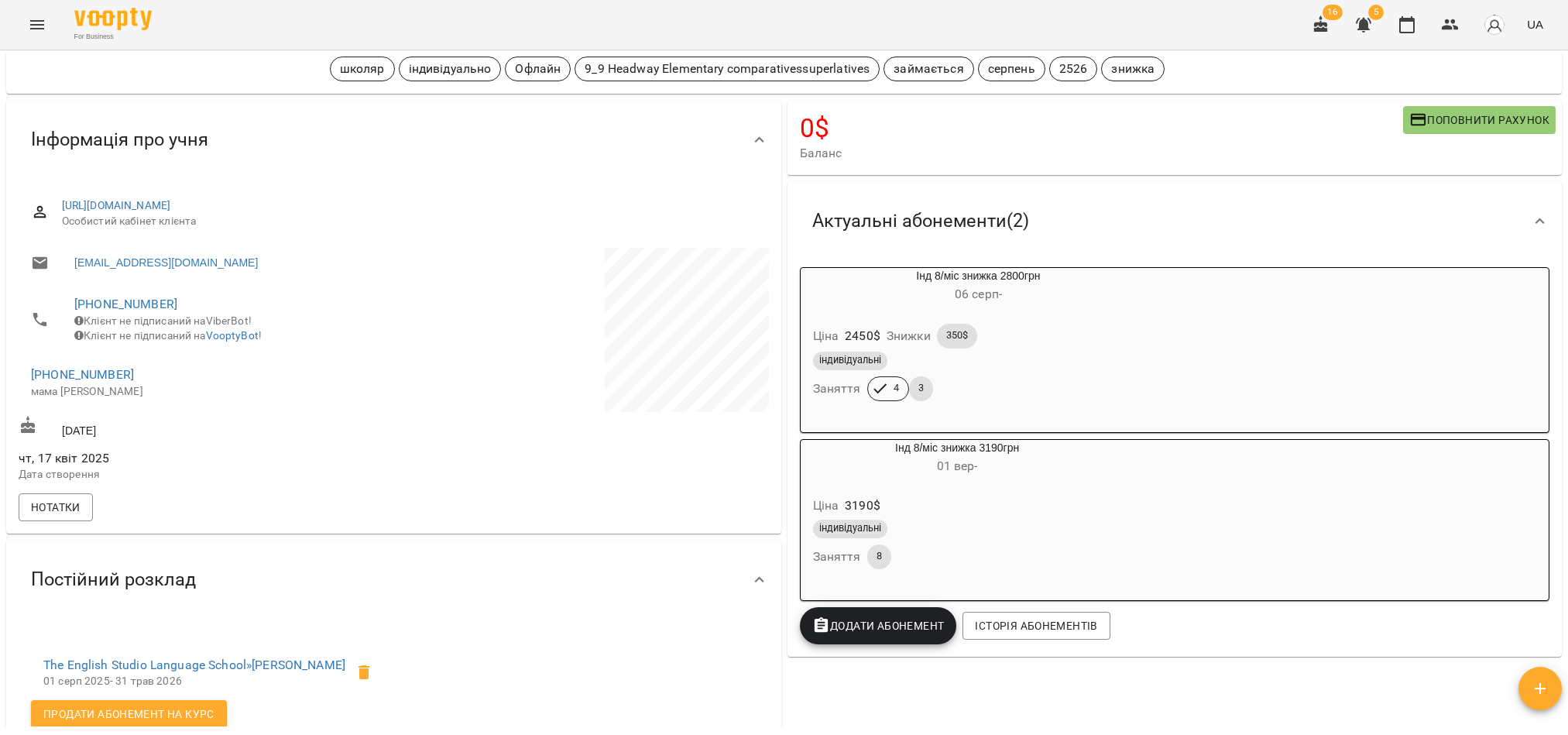
scroll to position [116, 0]
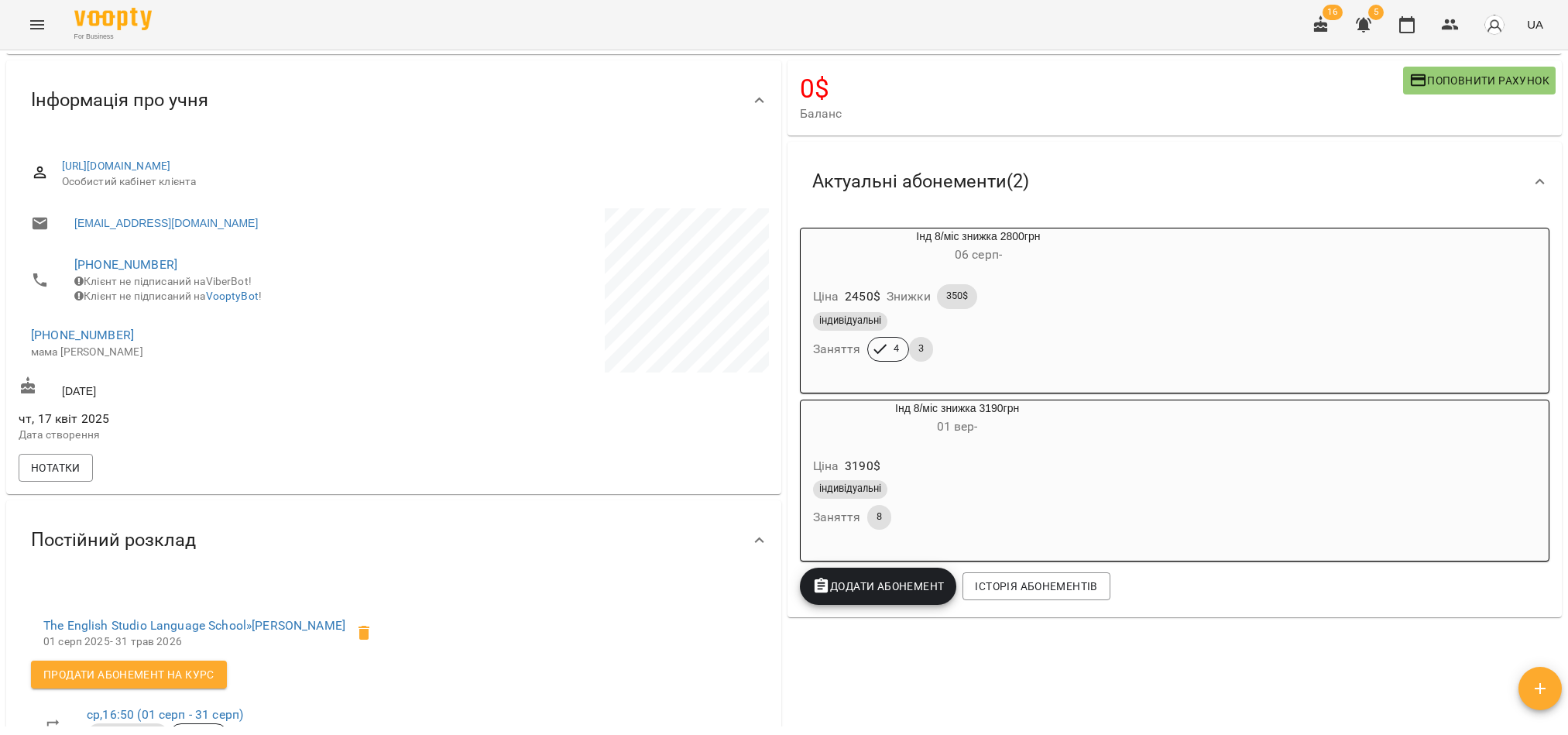
click at [1011, 330] on div "індивідуальні" at bounding box center [979, 321] width 331 height 19
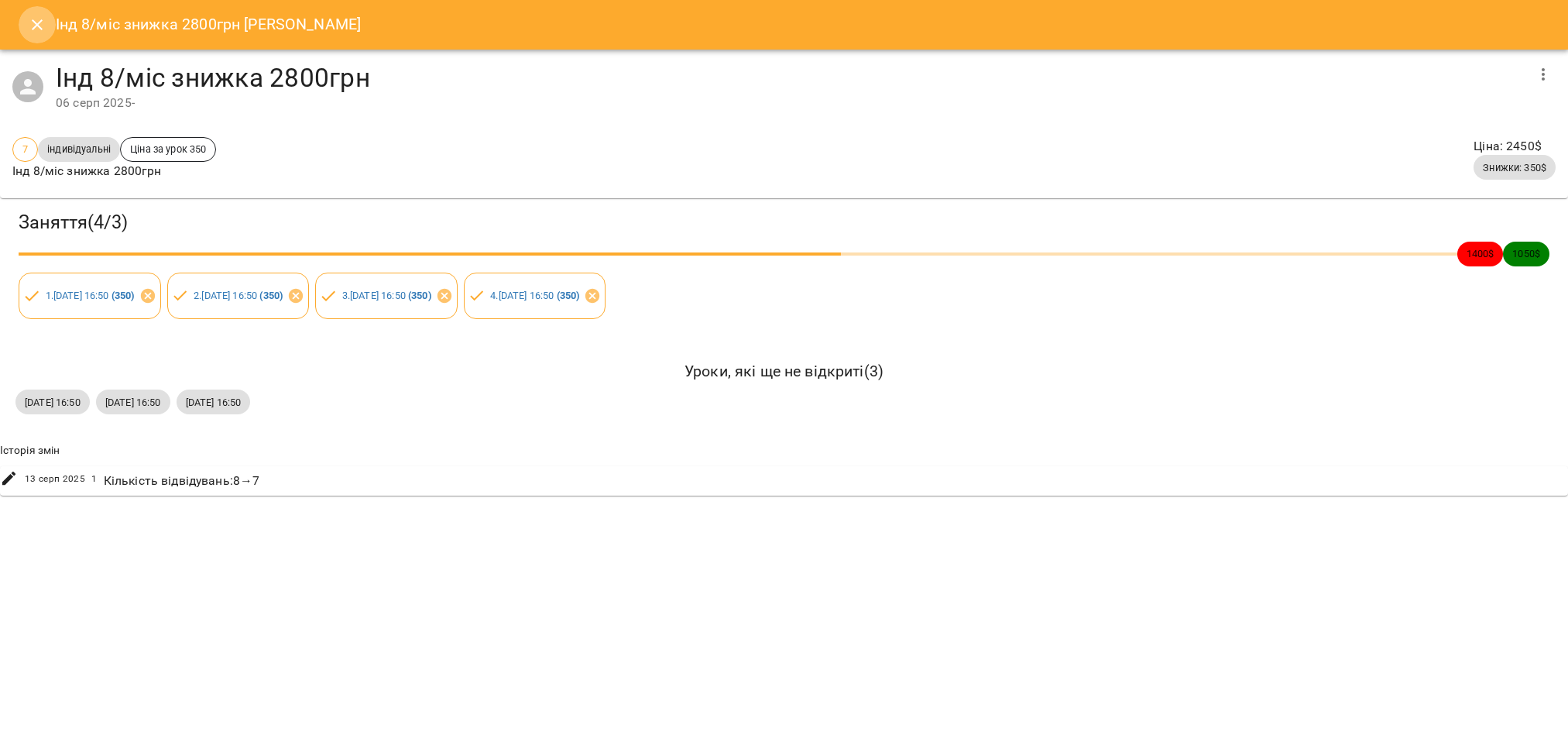
click at [30, 16] on icon "Close" at bounding box center [37, 25] width 19 height 19
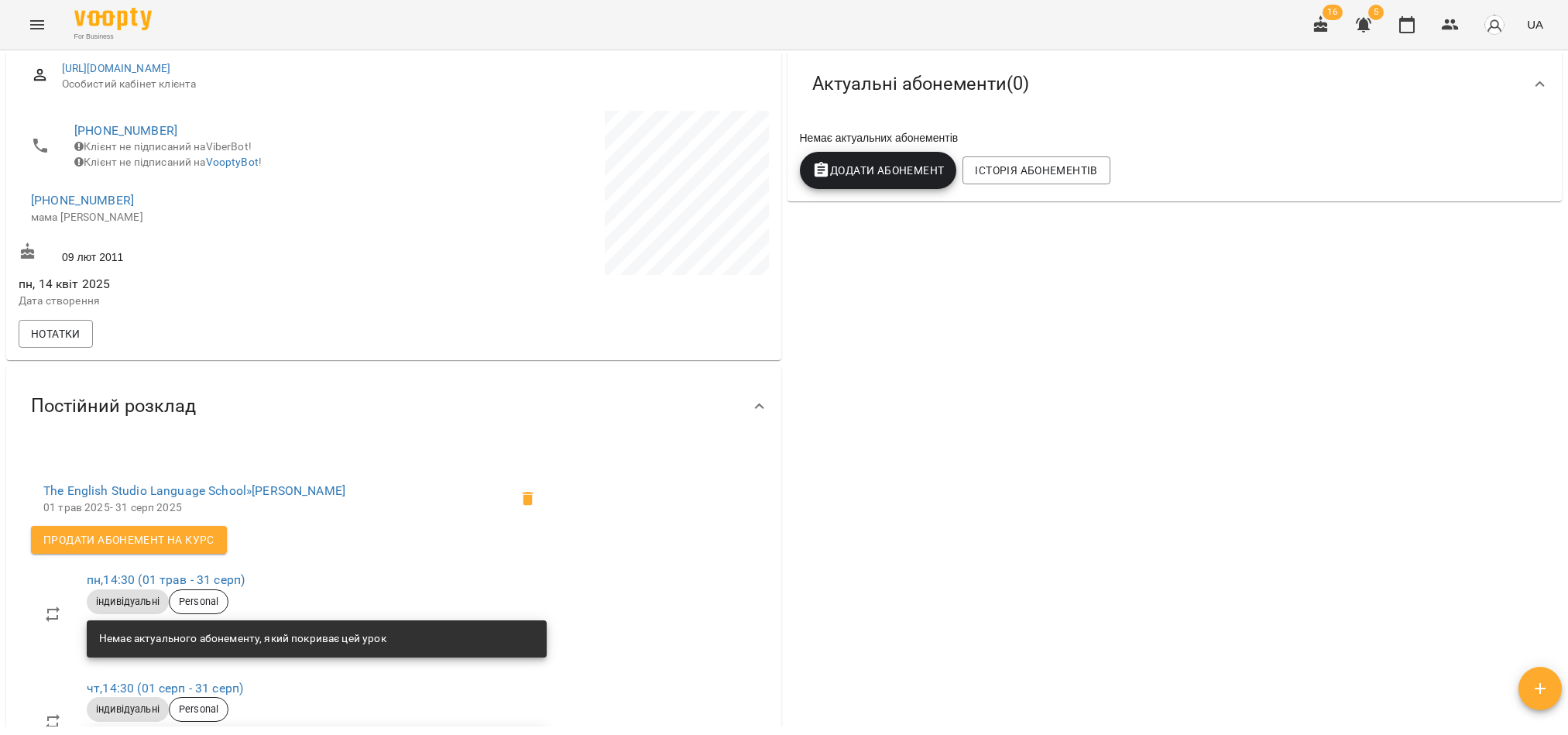
scroll to position [232, 0]
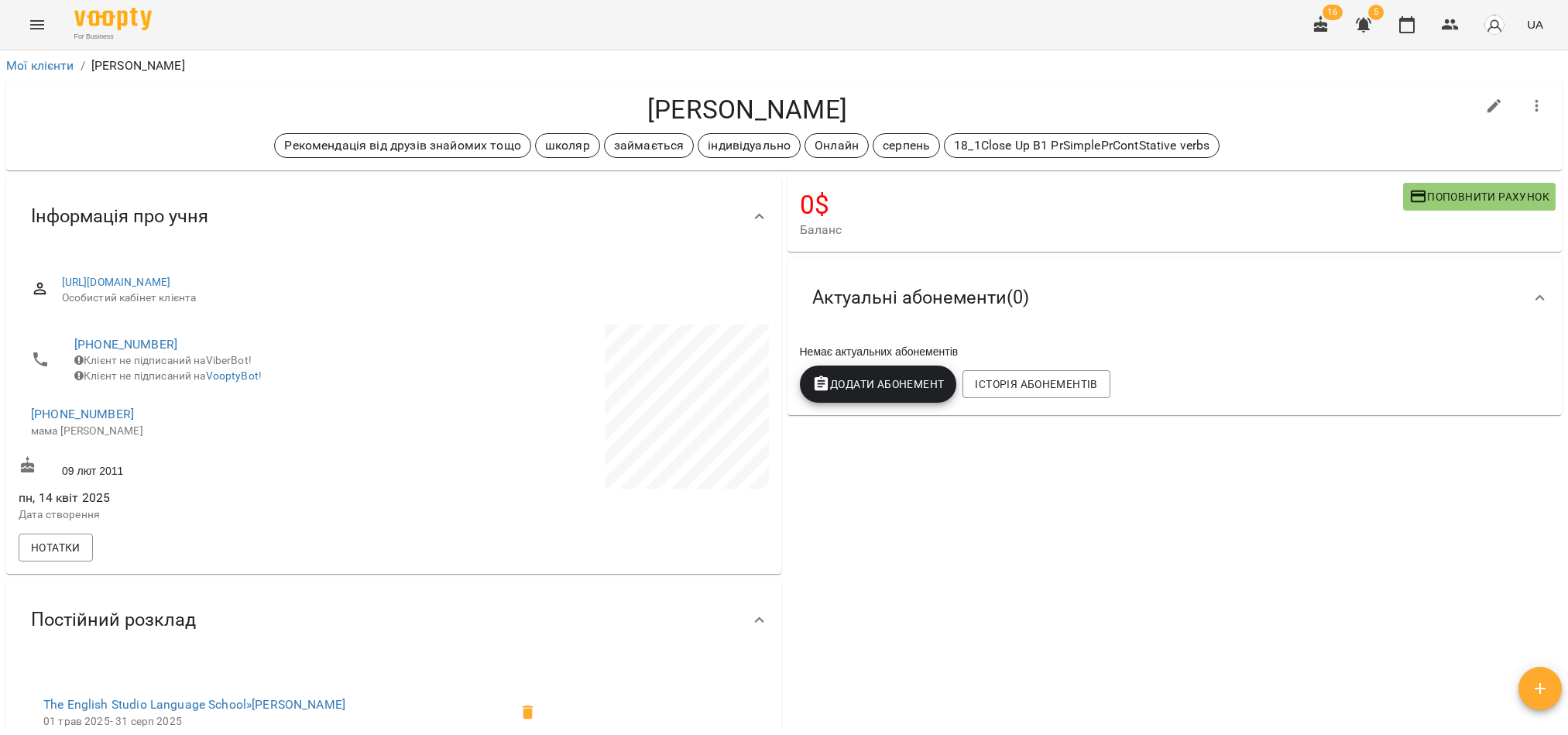
click at [1065, 310] on div "Актуальні абонементи ( 0 )" at bounding box center [1161, 297] width 722 height 49
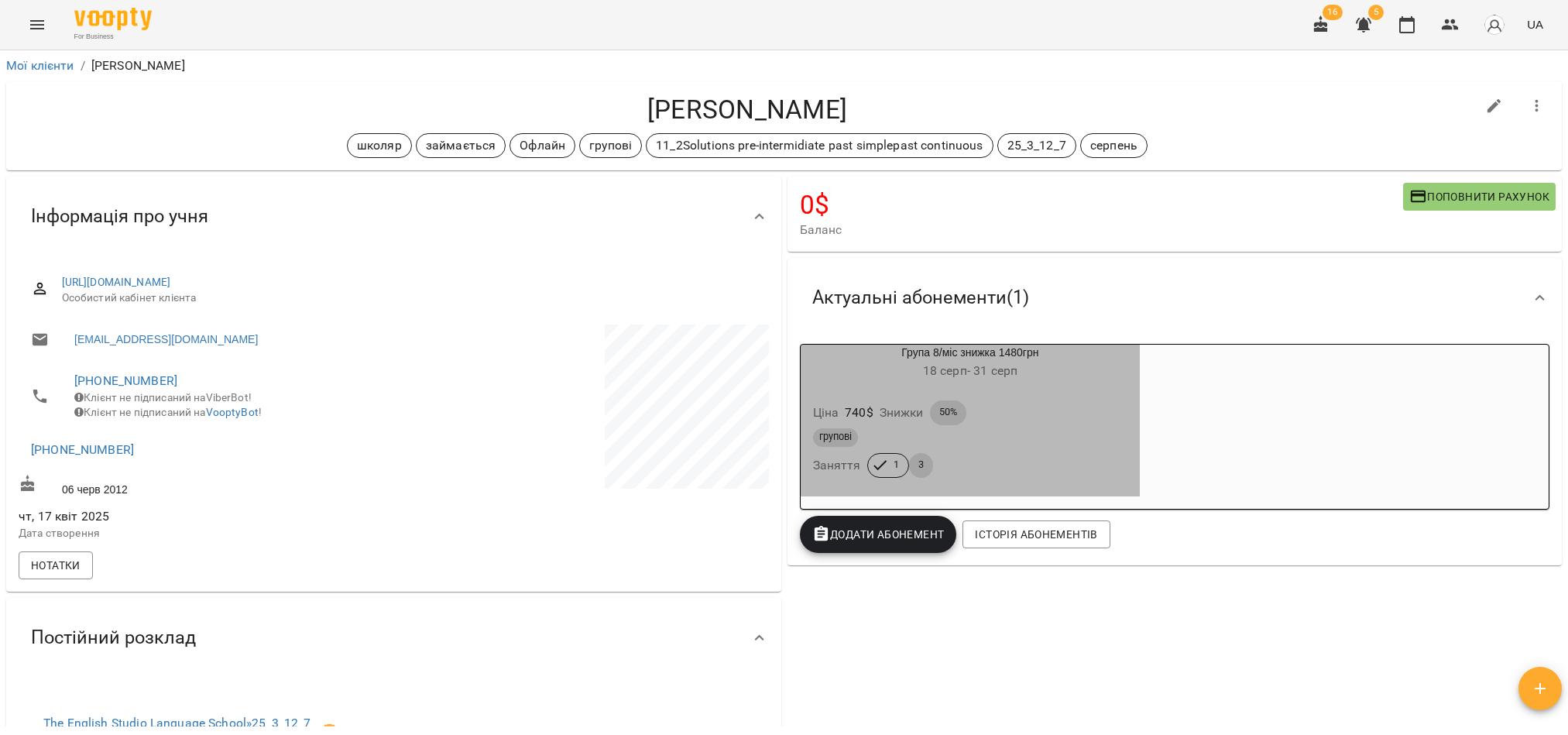
click at [934, 465] on div "групові Заняття 1 3" at bounding box center [970, 453] width 321 height 56
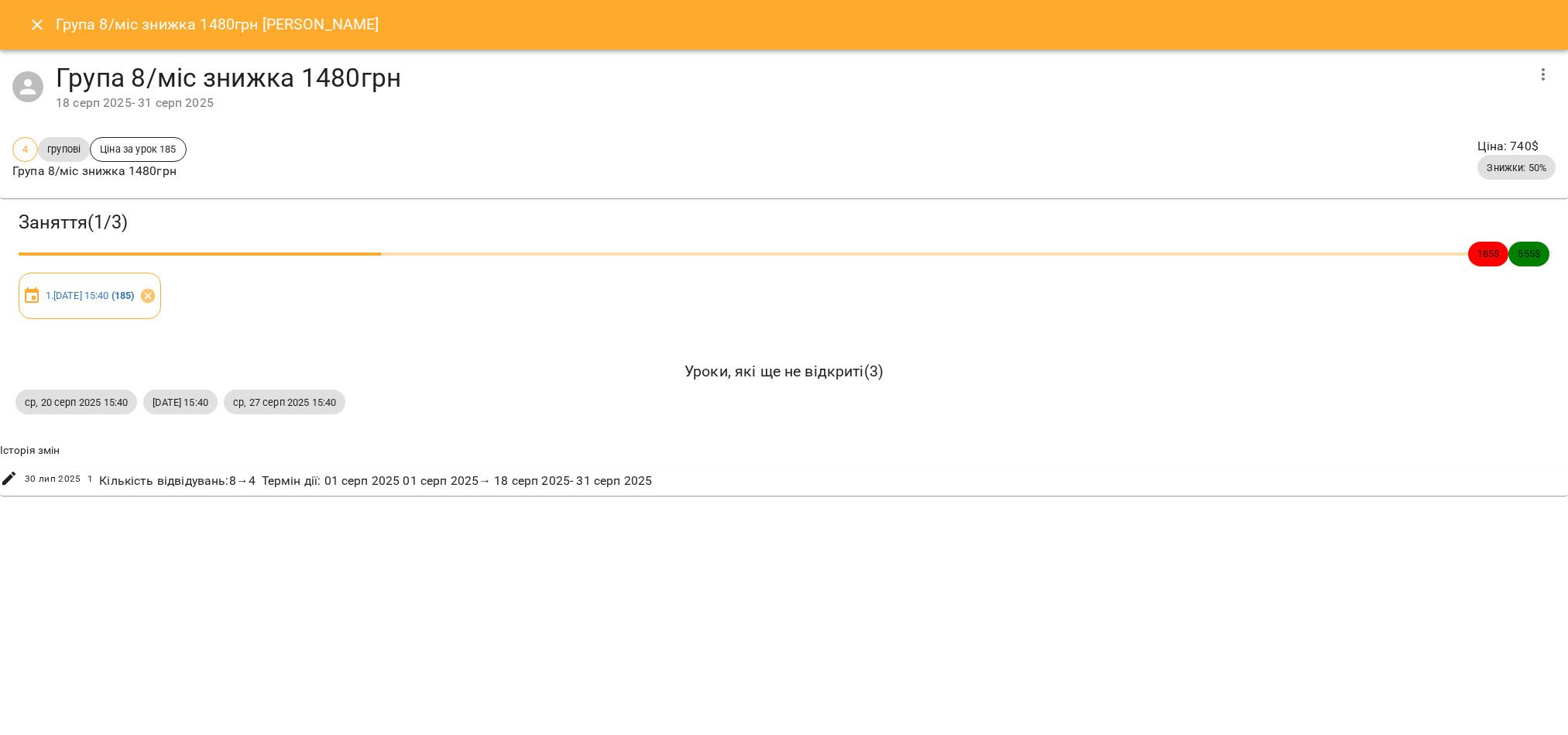
click at [31, 26] on icon "Close" at bounding box center [37, 25] width 19 height 19
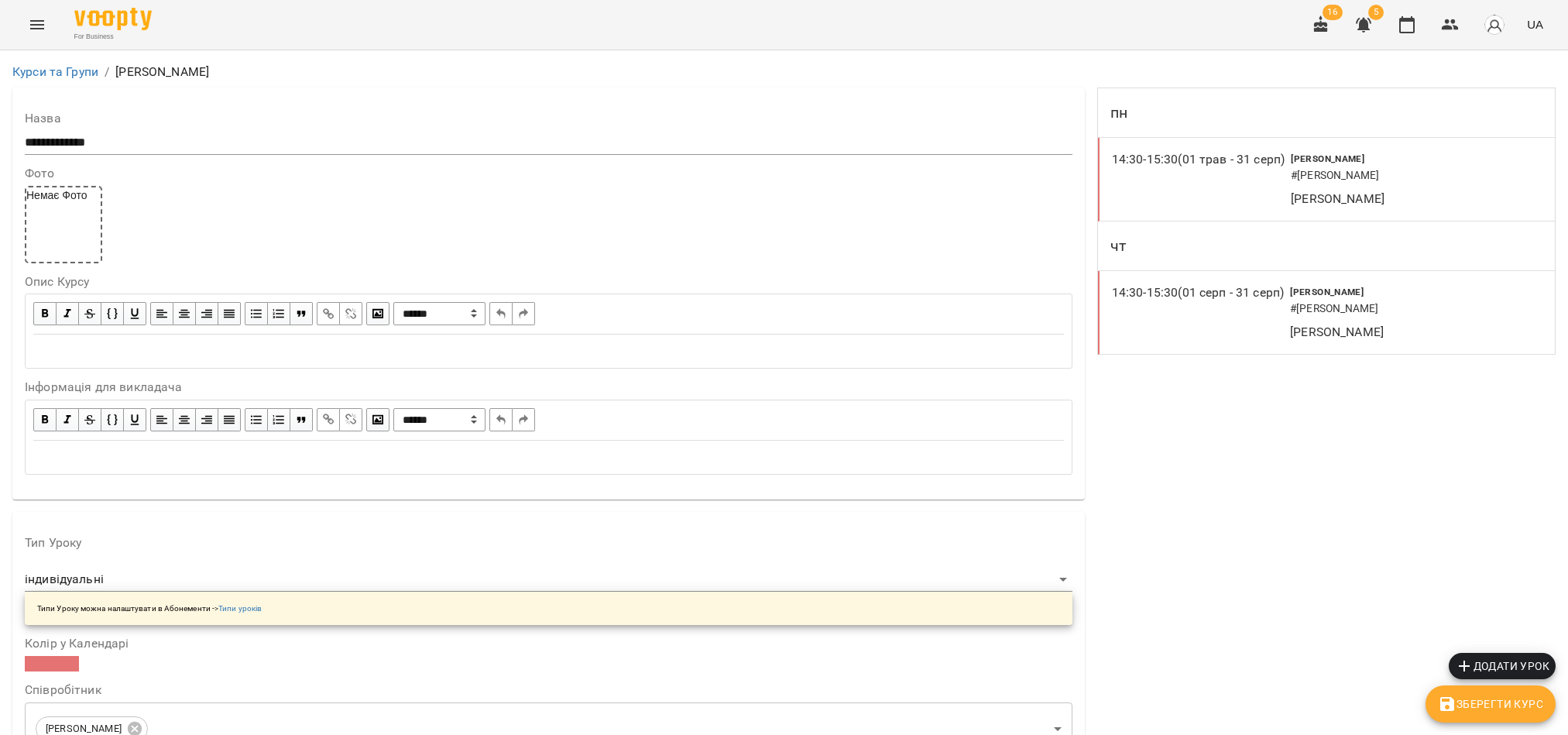
click at [1212, 325] on div "14:30 - 15:30 (01 серп - 31 серп)" at bounding box center [1201, 312] width 178 height 58
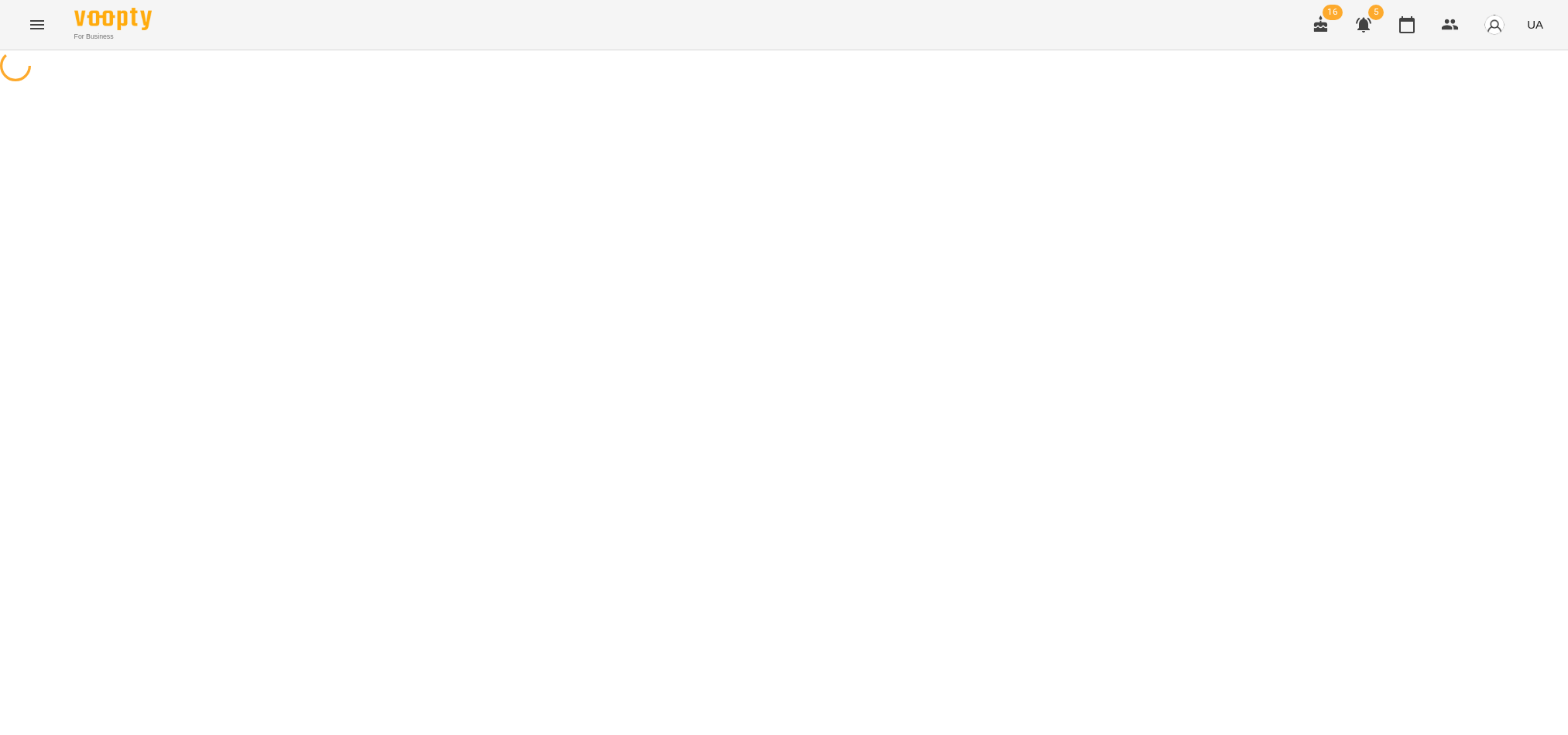
select select "*"
select select "**********"
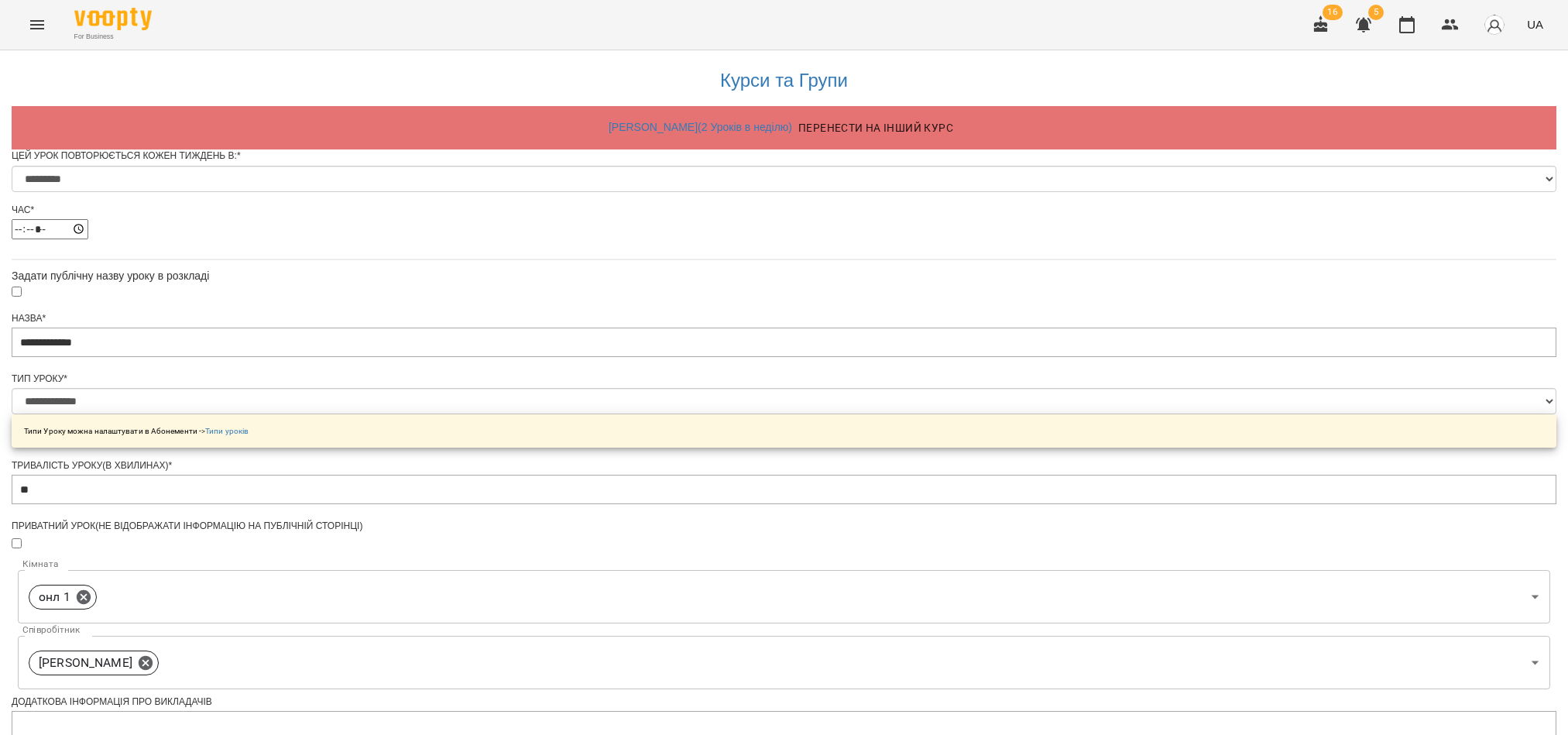
scroll to position [609, 0]
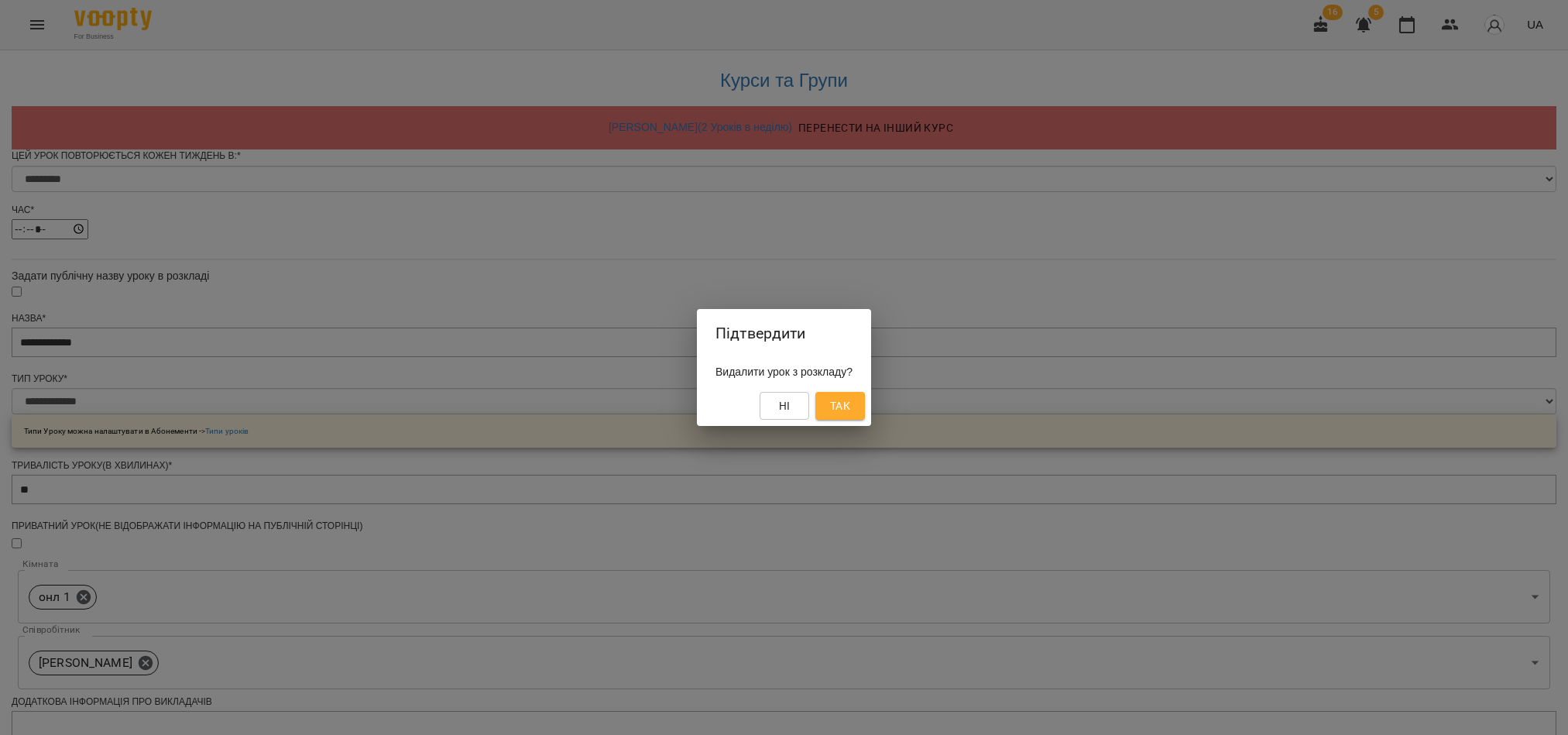
click at [850, 409] on span "Так" at bounding box center [840, 406] width 20 height 19
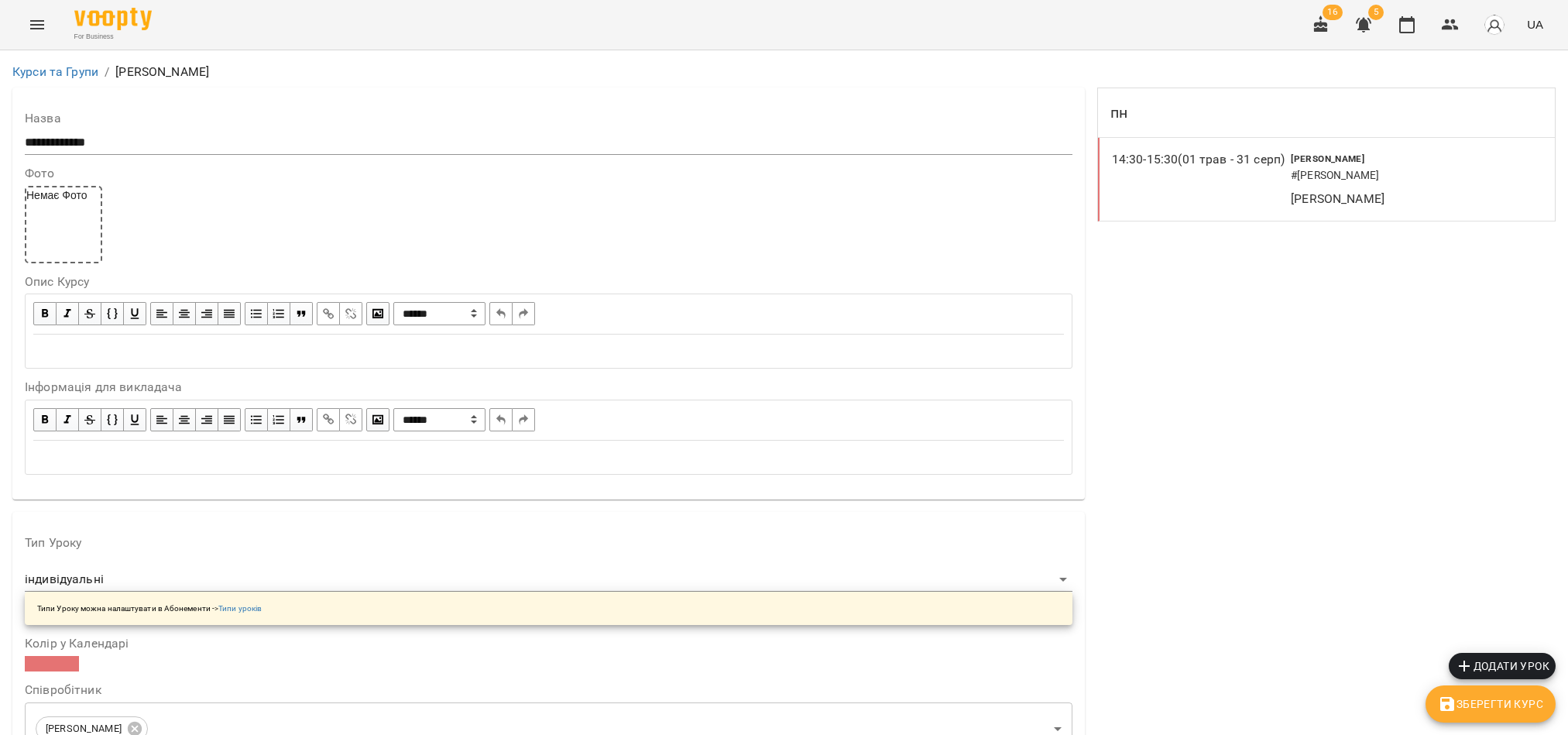
click at [1237, 195] on div "14:30 - 15:30 (01 трав - 31 серп)" at bounding box center [1202, 179] width 179 height 58
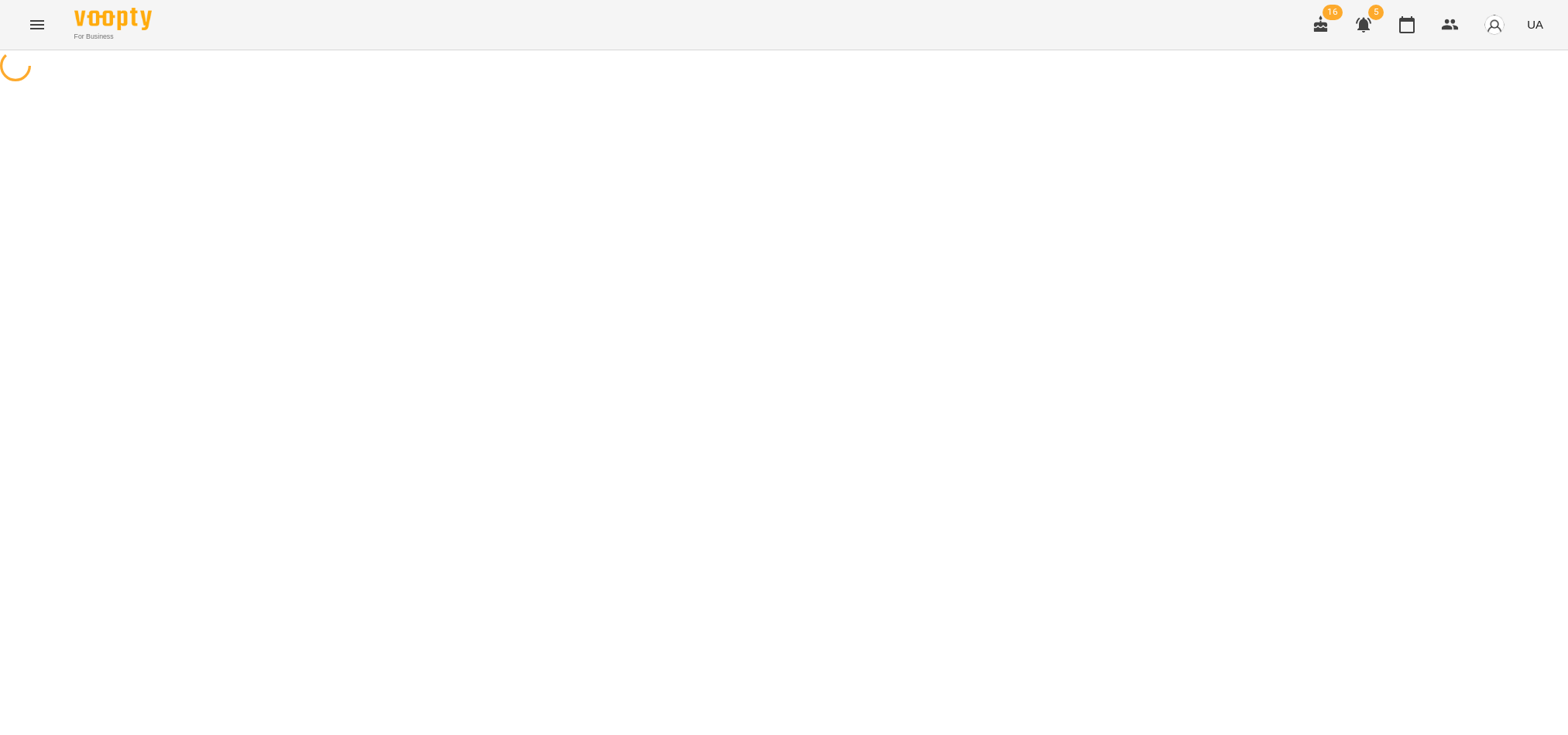
select select "*"
select select "**********"
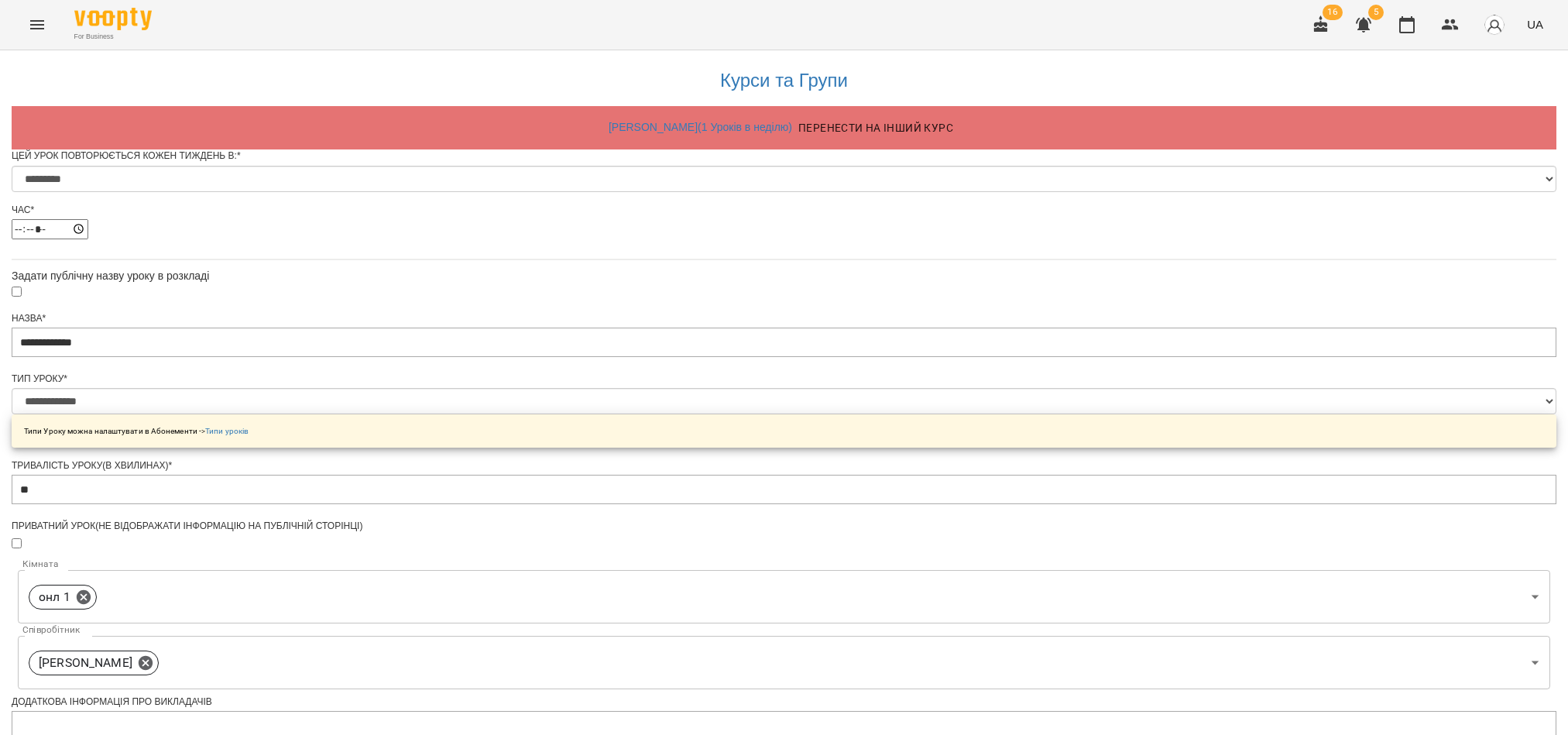
scroll to position [609, 0]
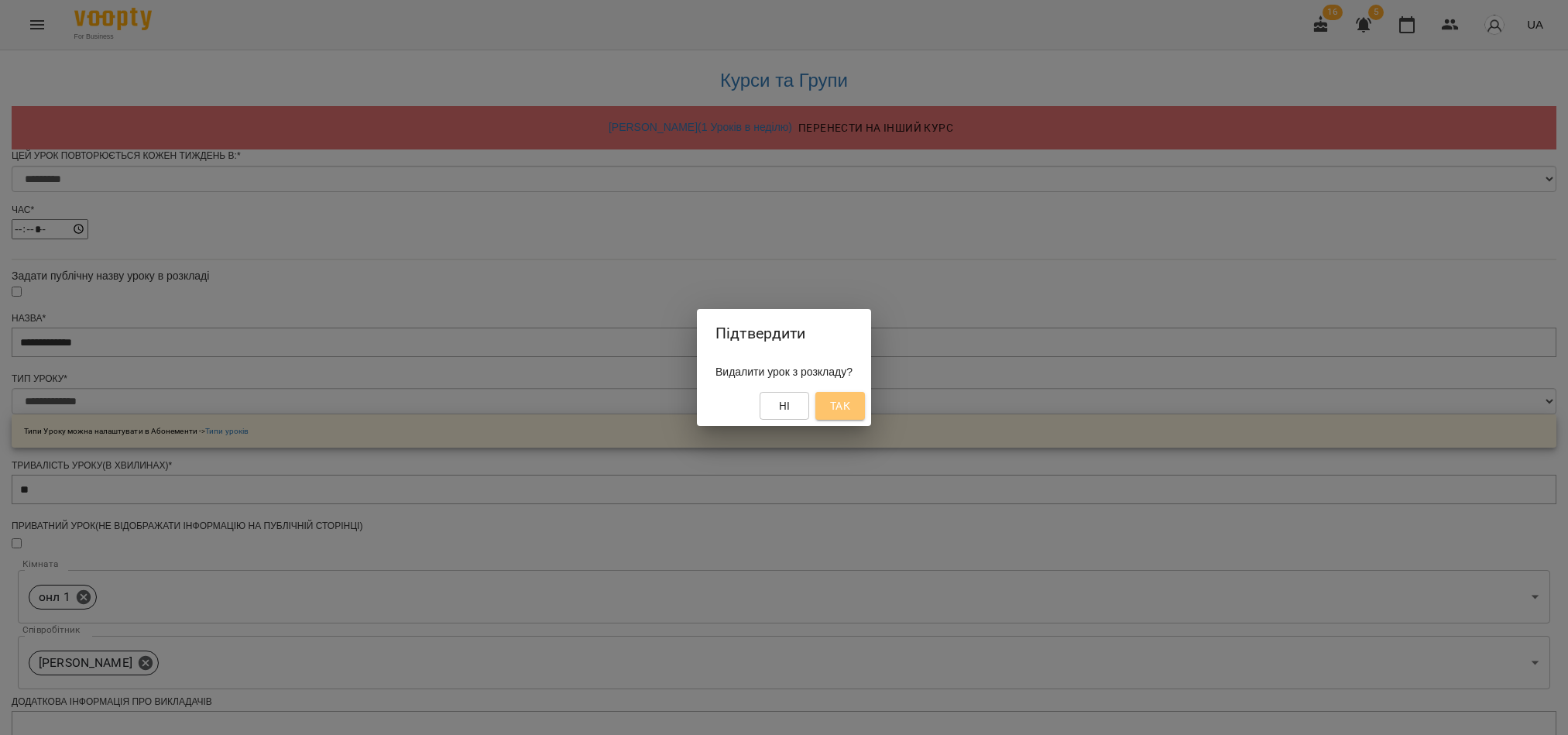
click at [850, 410] on span "Так" at bounding box center [840, 406] width 20 height 19
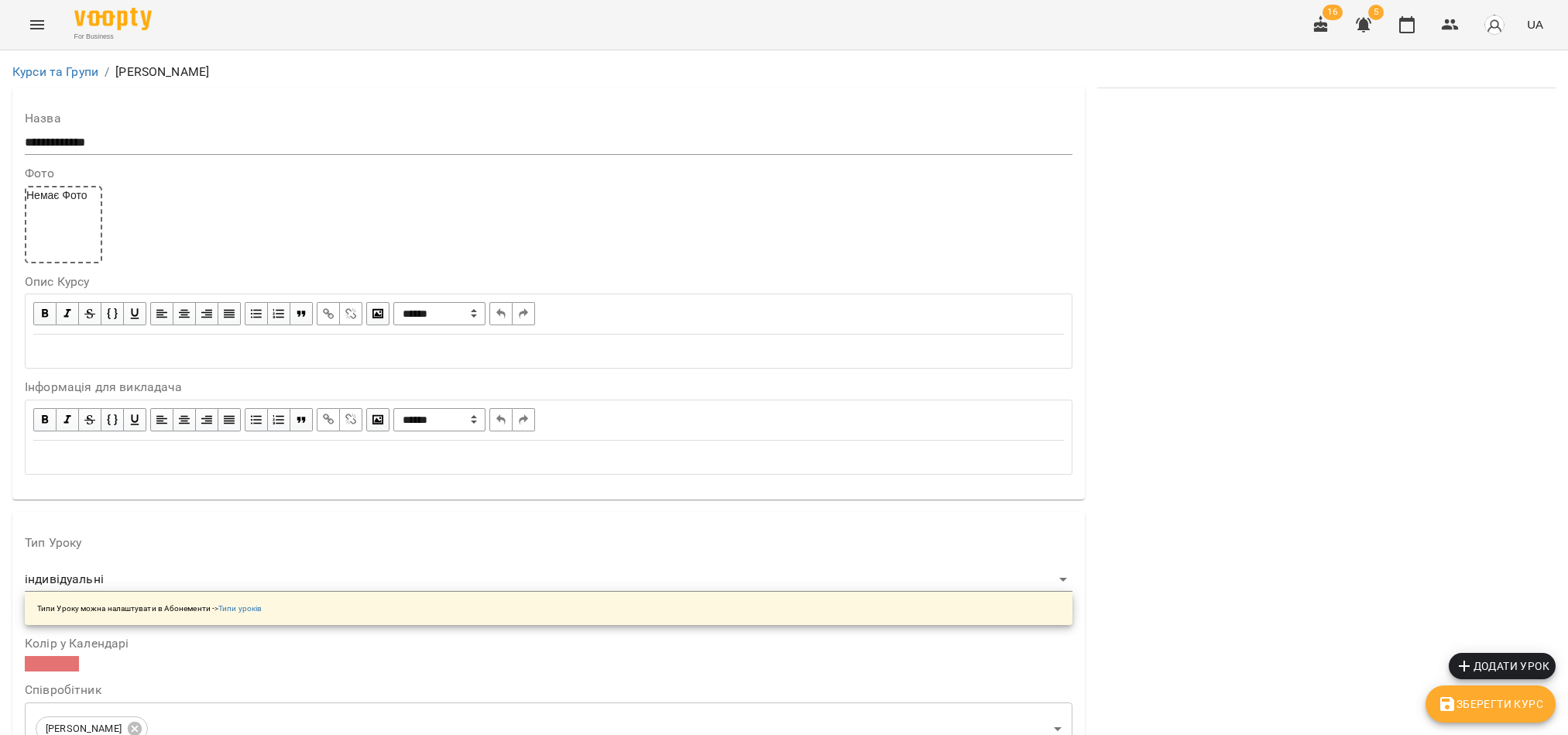
scroll to position [1161, 0]
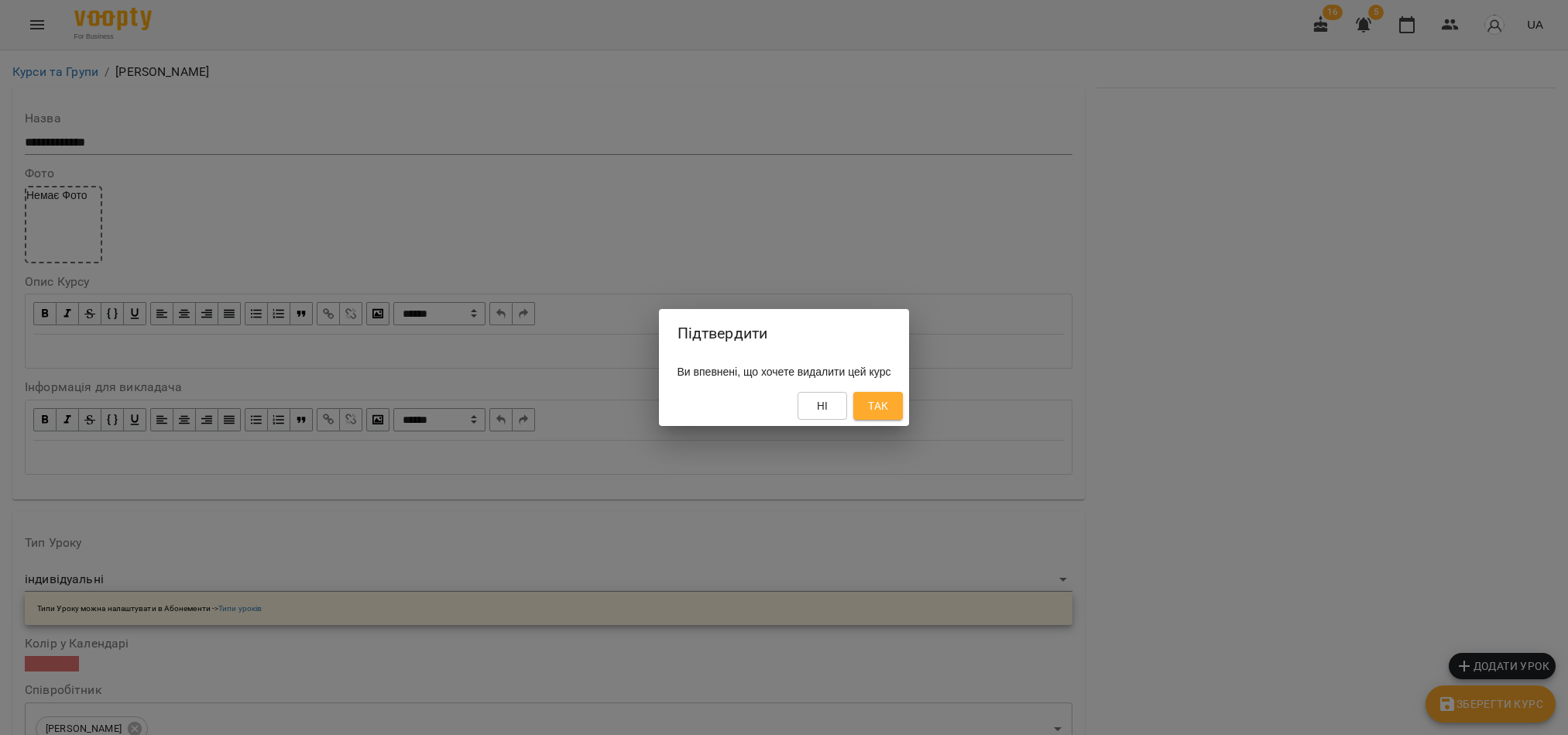
click at [889, 404] on span "Так" at bounding box center [878, 406] width 20 height 19
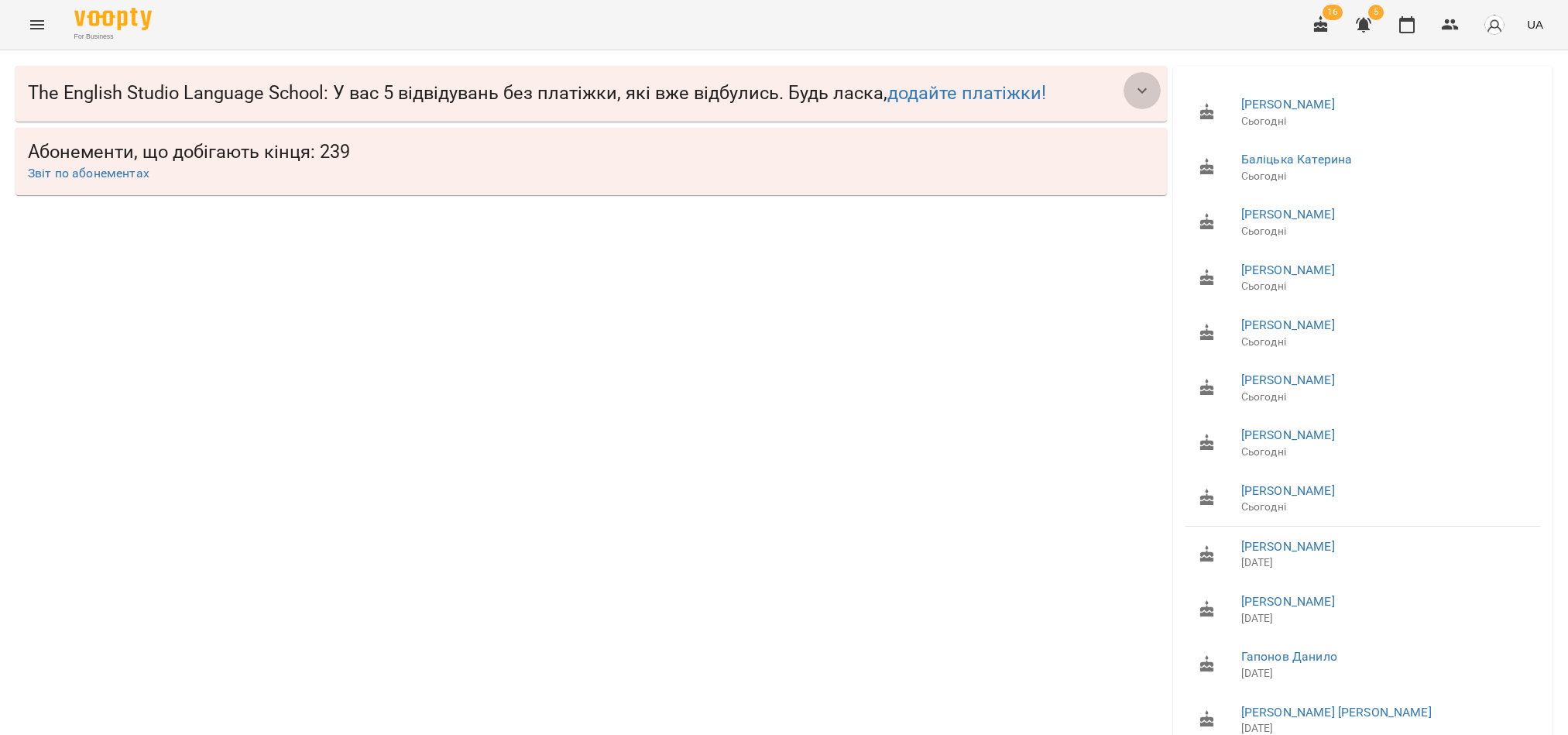
click at [1124, 93] on button "button" at bounding box center [1142, 90] width 37 height 37
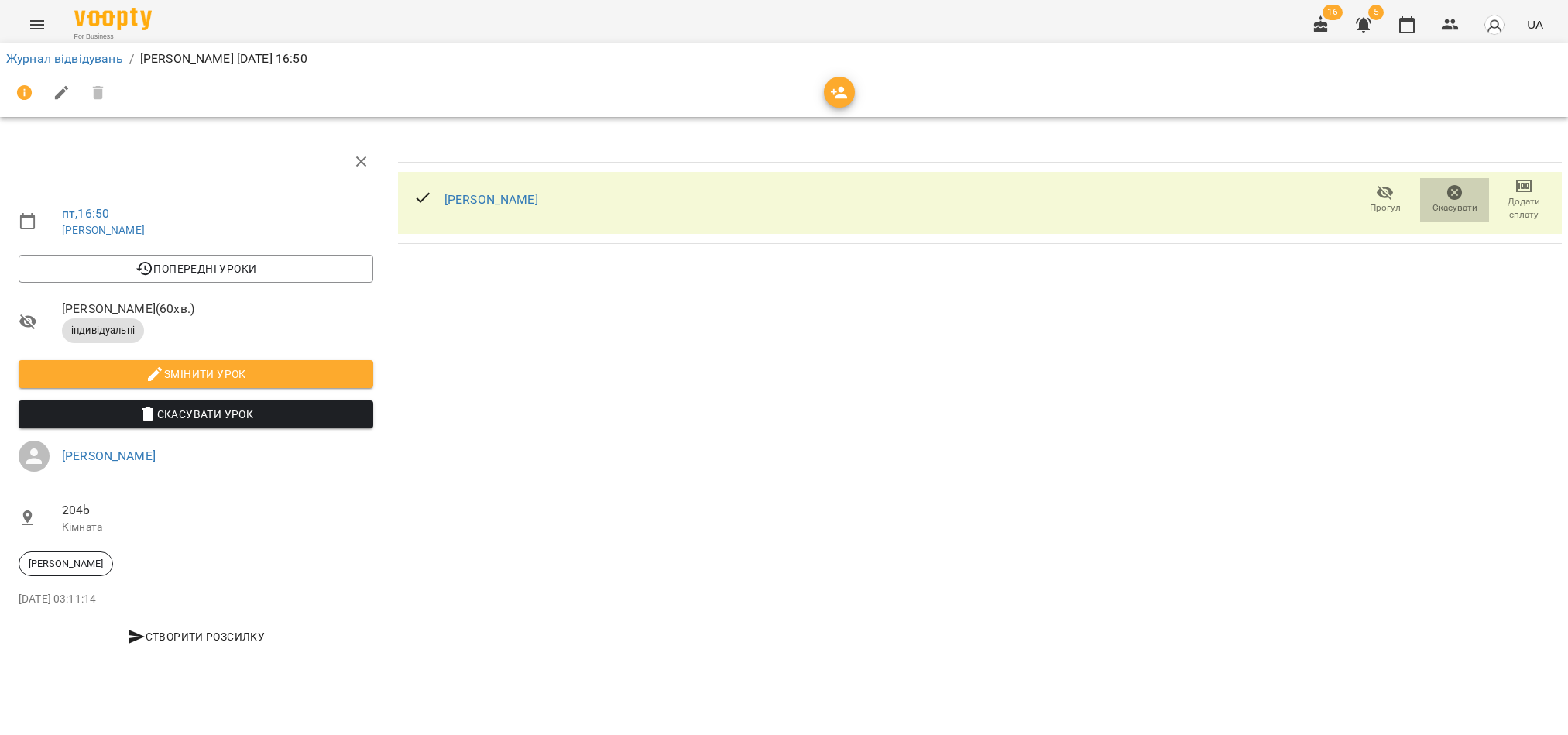
click at [1452, 193] on icon "button" at bounding box center [1455, 193] width 16 height 16
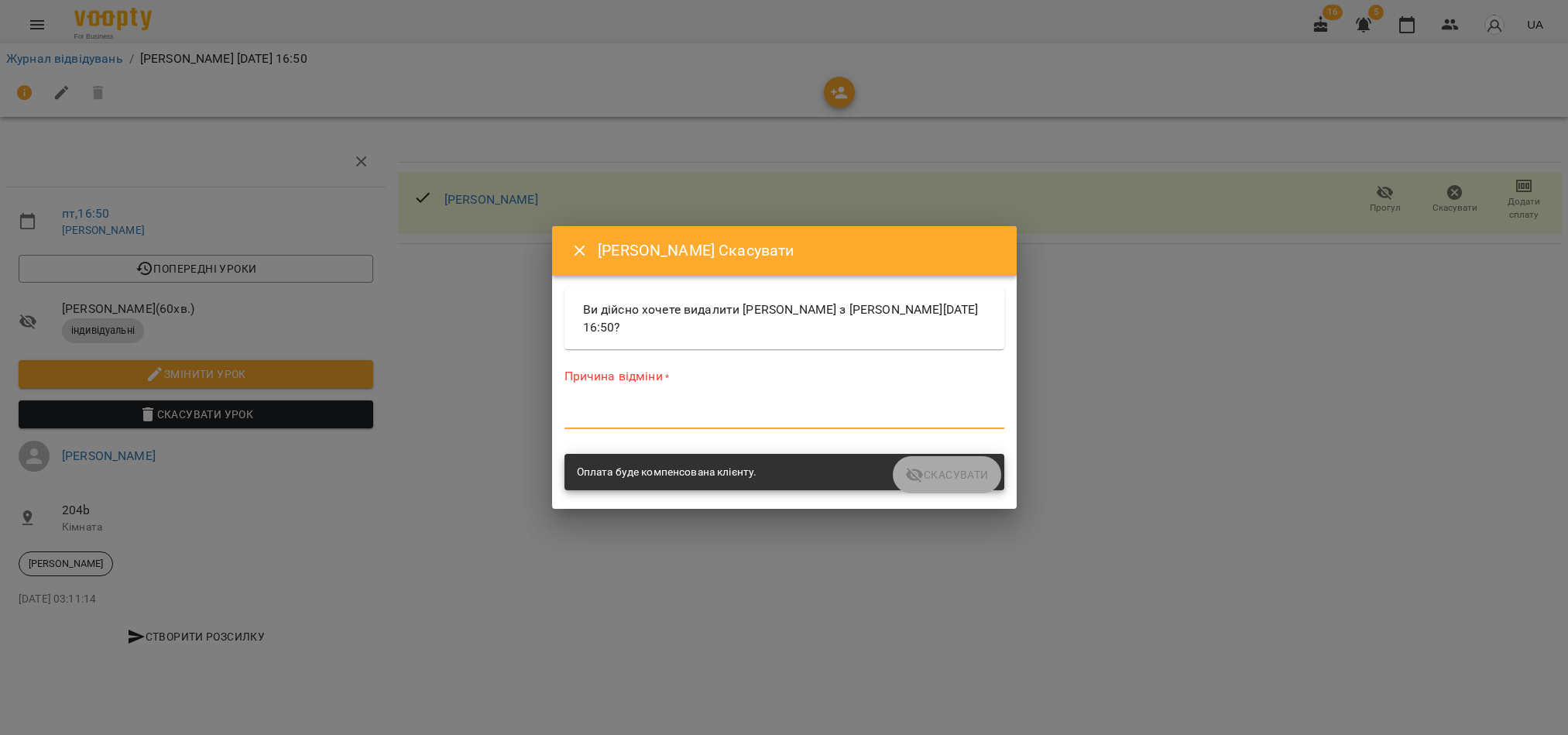
click at [674, 414] on textarea at bounding box center [784, 416] width 440 height 15
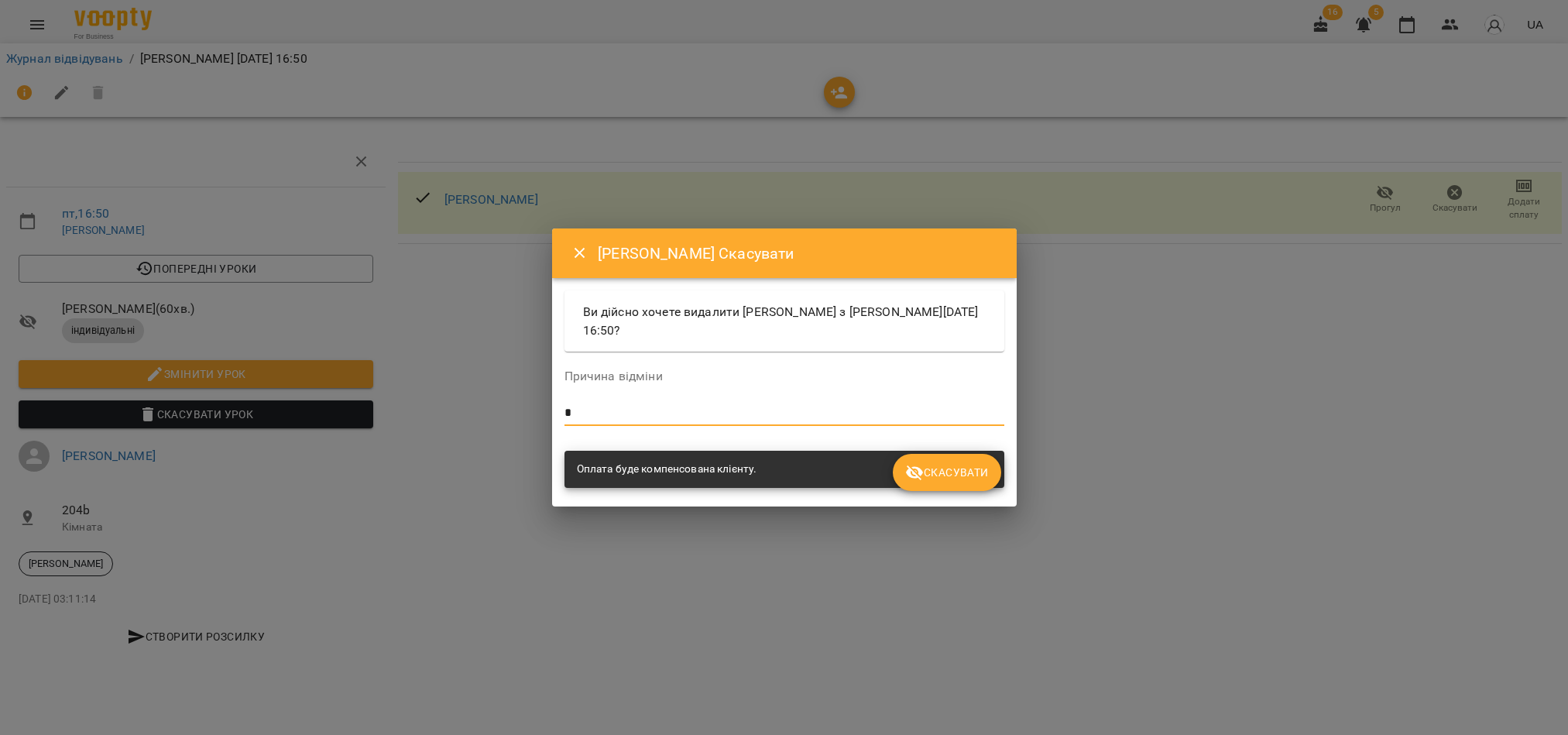
type textarea "*"
click at [922, 470] on icon "submit" at bounding box center [914, 473] width 17 height 15
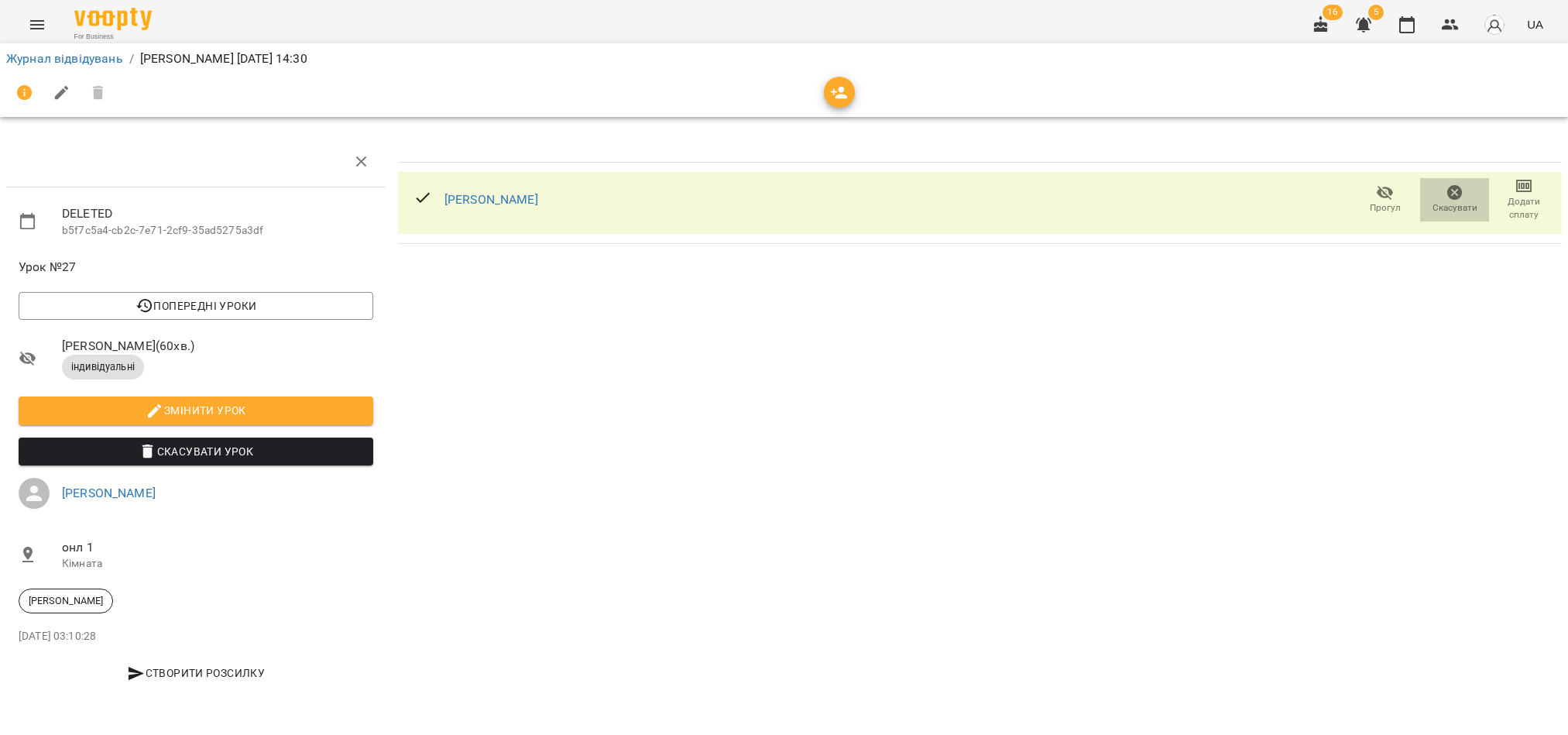
click at [1449, 196] on icon "button" at bounding box center [1455, 193] width 16 height 16
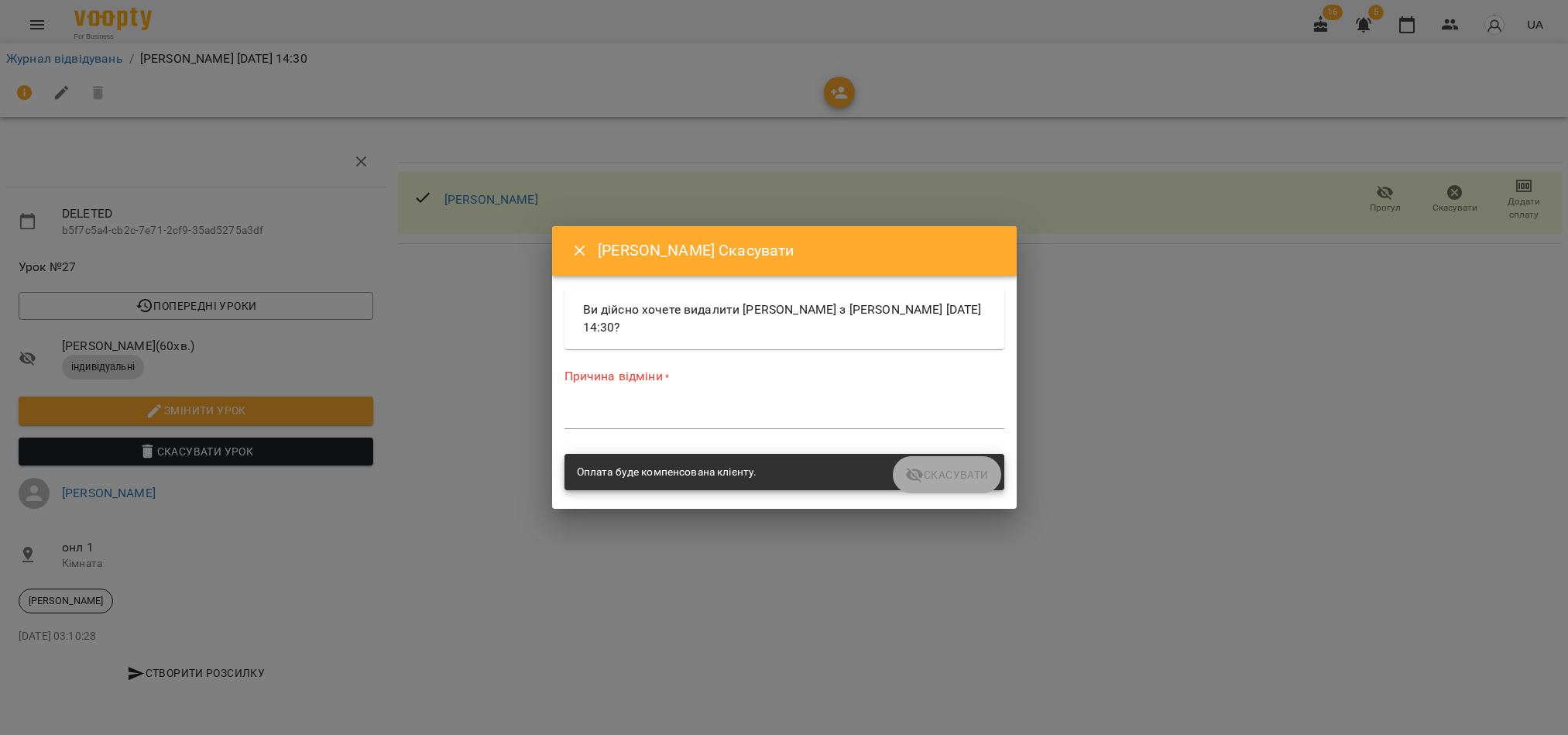
click at [727, 425] on div "*" at bounding box center [784, 416] width 440 height 25
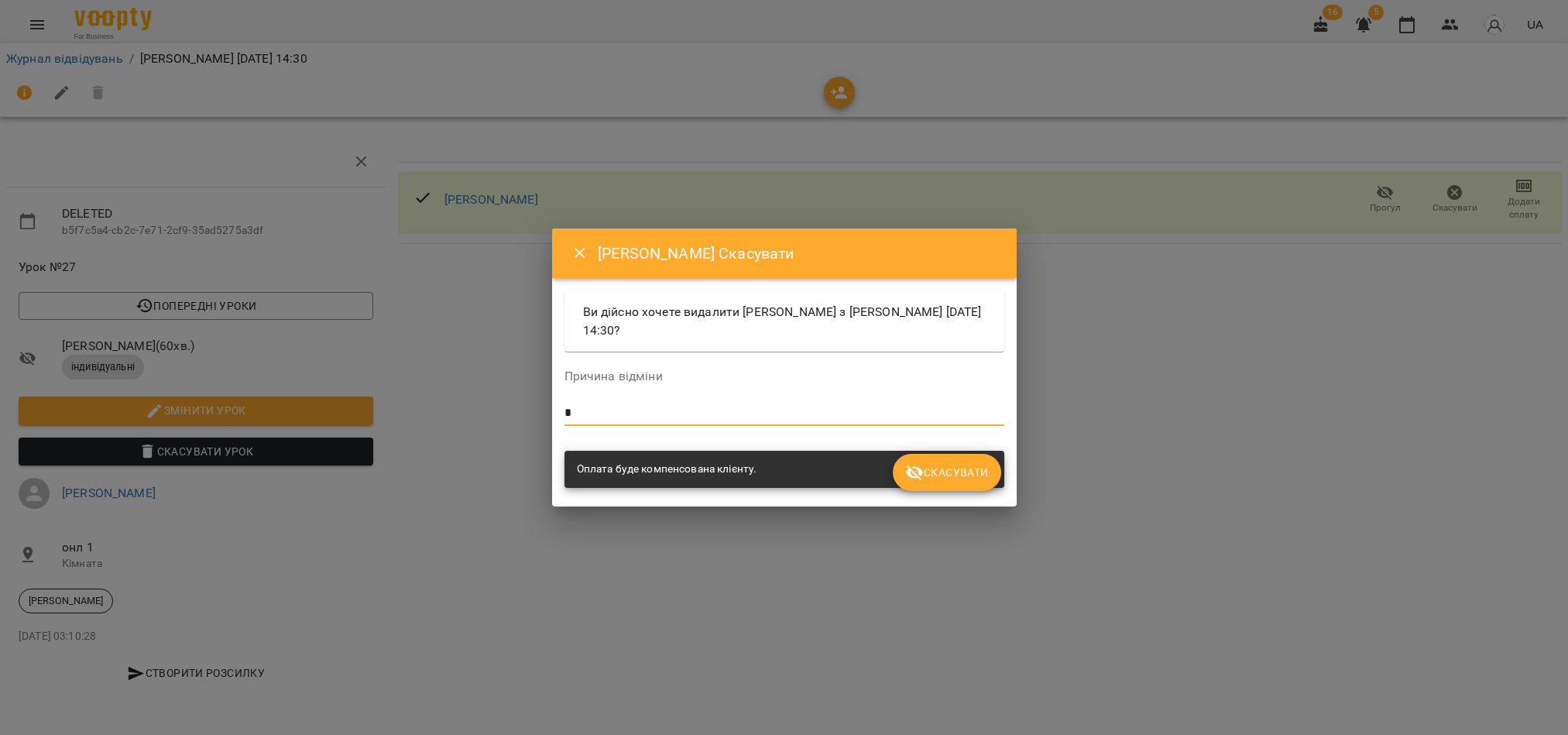
type textarea "*"
click at [974, 479] on span "Скасувати" at bounding box center [946, 472] width 83 height 19
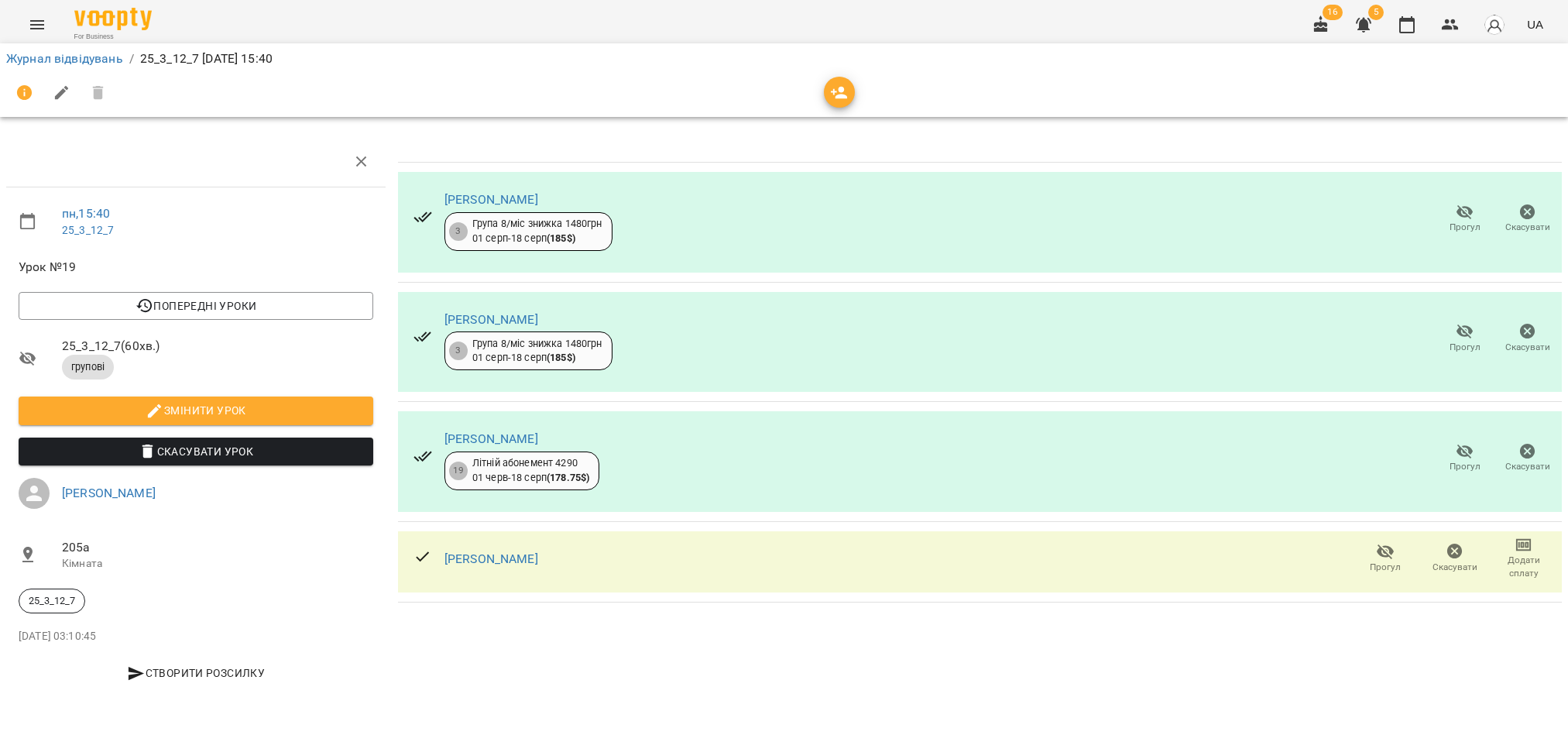
click at [1452, 565] on span "Скасувати" at bounding box center [1455, 567] width 45 height 13
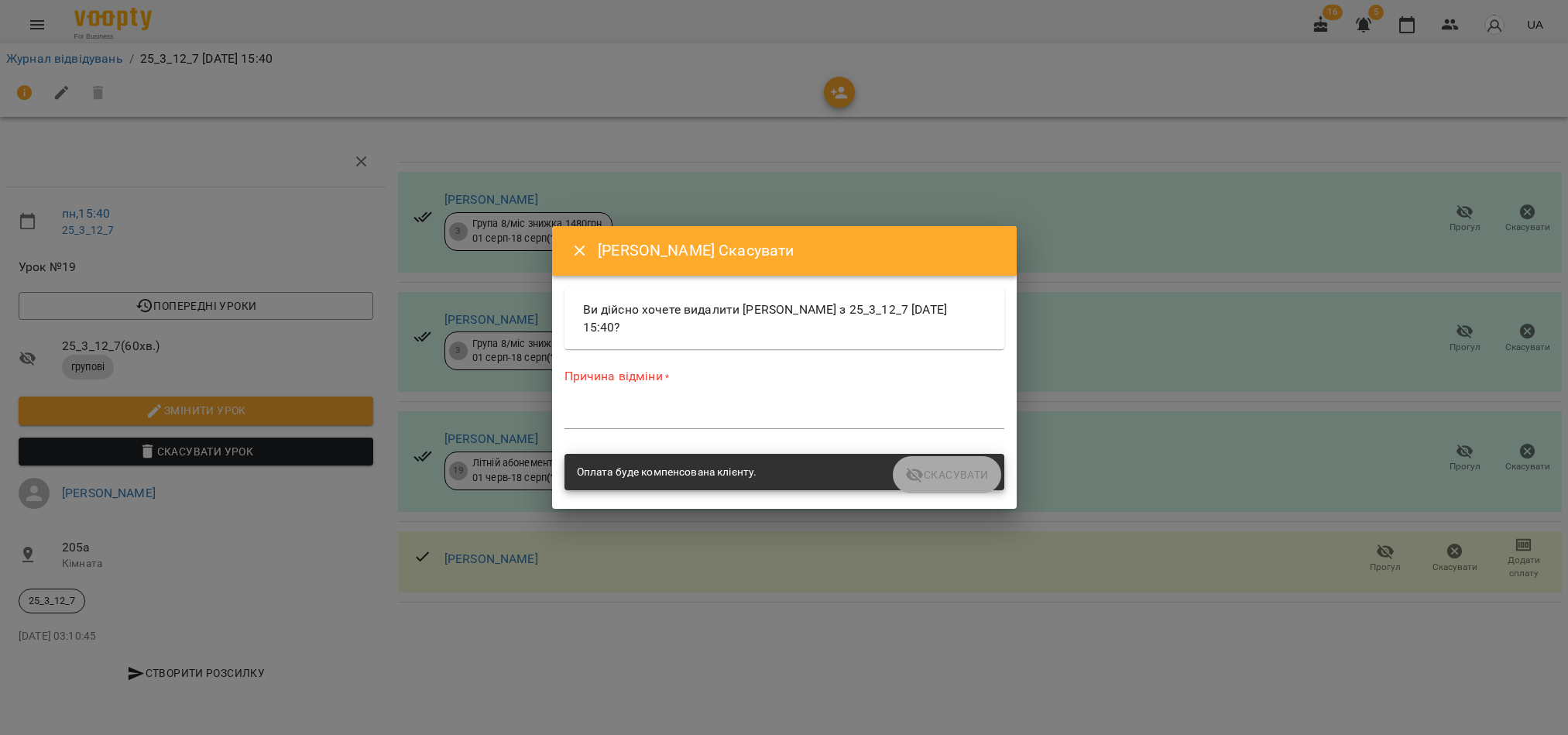
click at [743, 406] on div "*" at bounding box center [784, 416] width 440 height 25
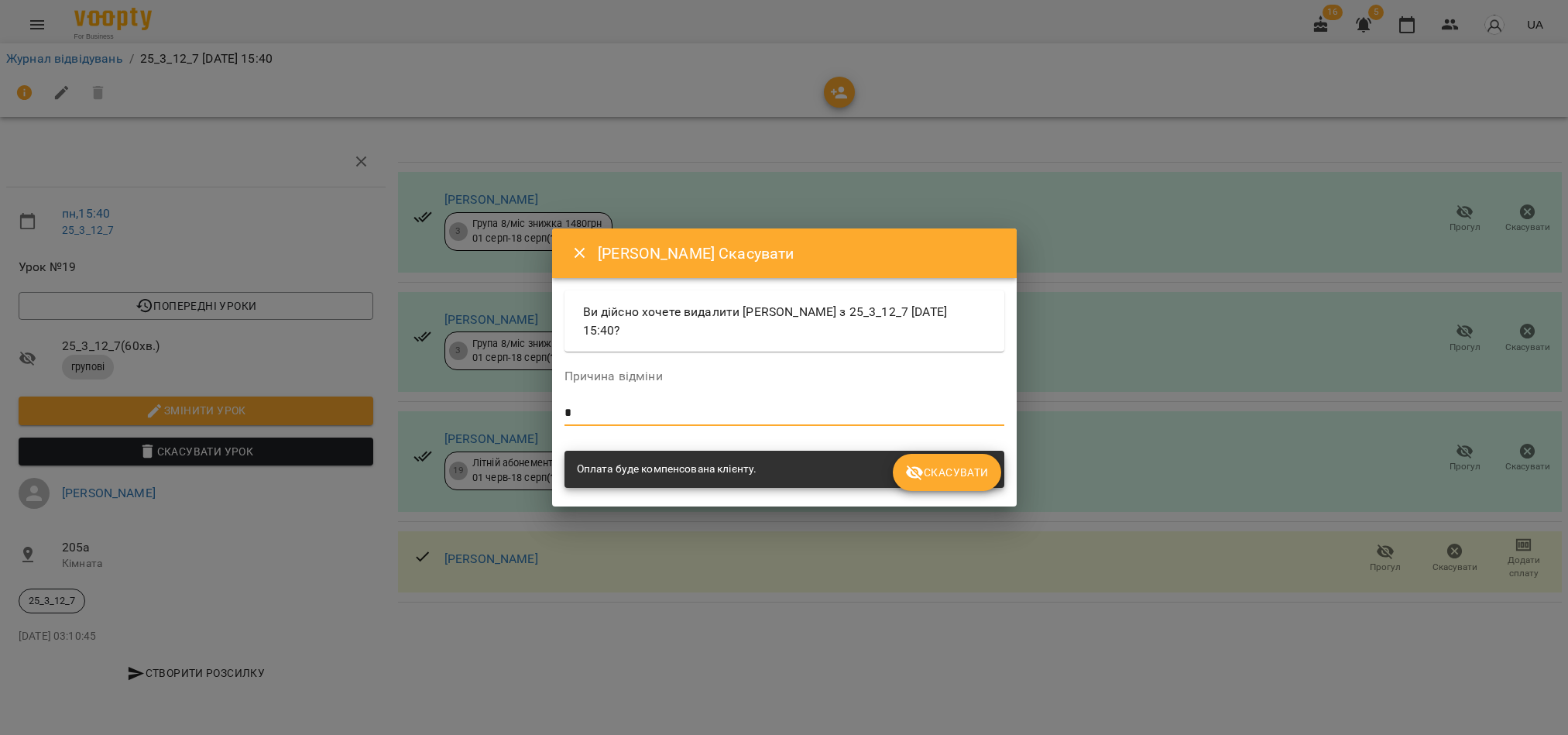
type textarea "*"
click at [976, 477] on span "Скасувати" at bounding box center [946, 472] width 83 height 19
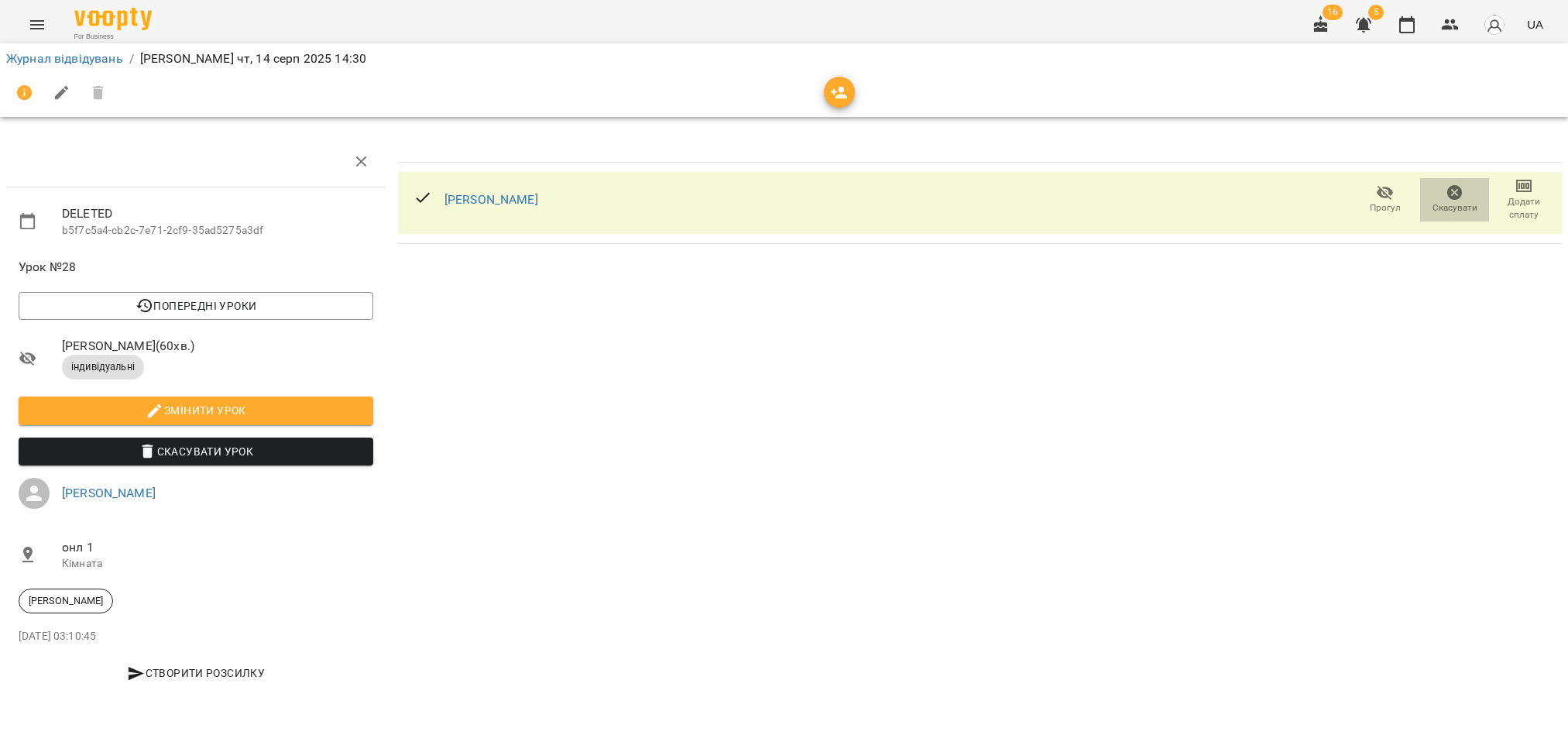
click at [1443, 197] on span "Скасувати" at bounding box center [1455, 199] width 51 height 31
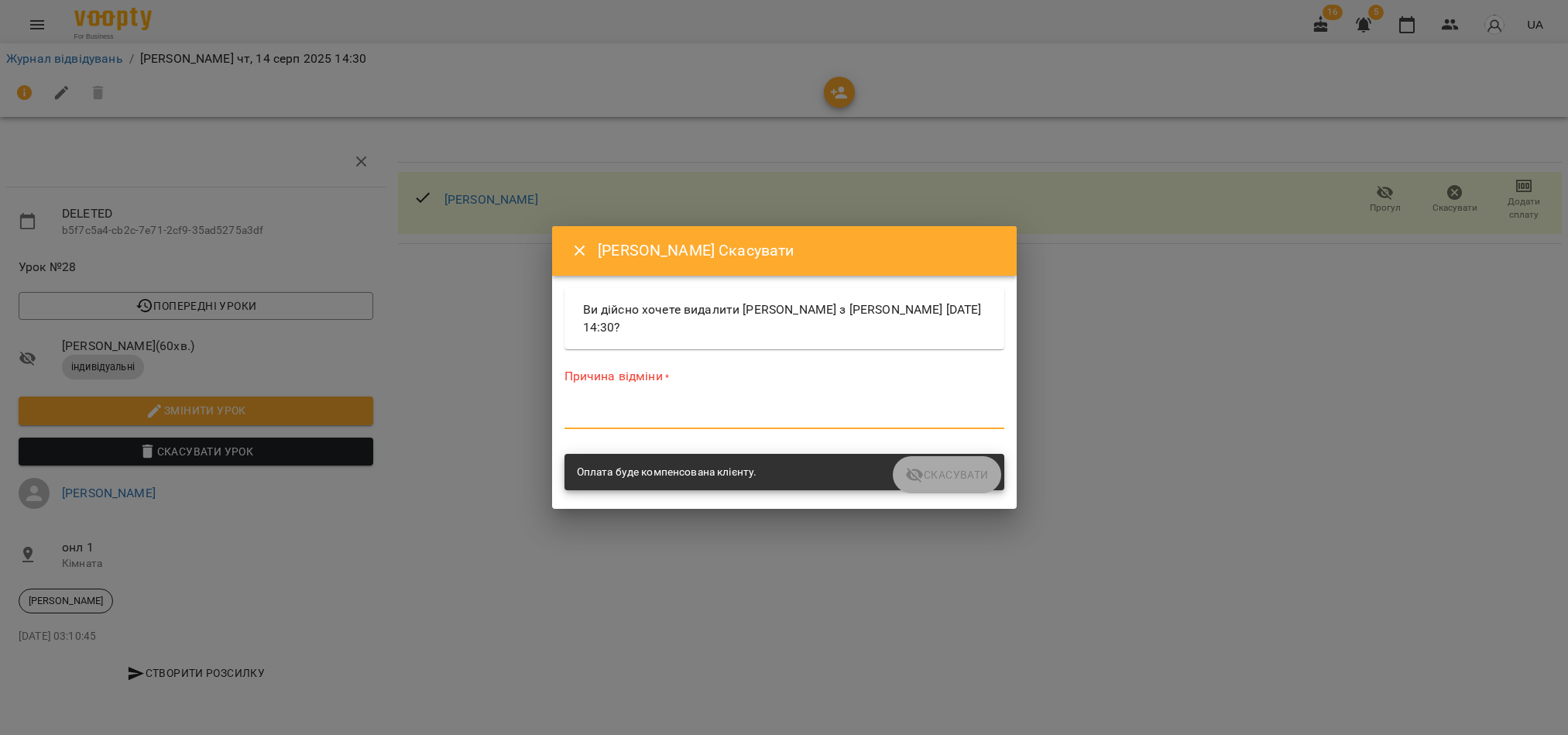
click at [648, 409] on textarea at bounding box center [784, 416] width 440 height 15
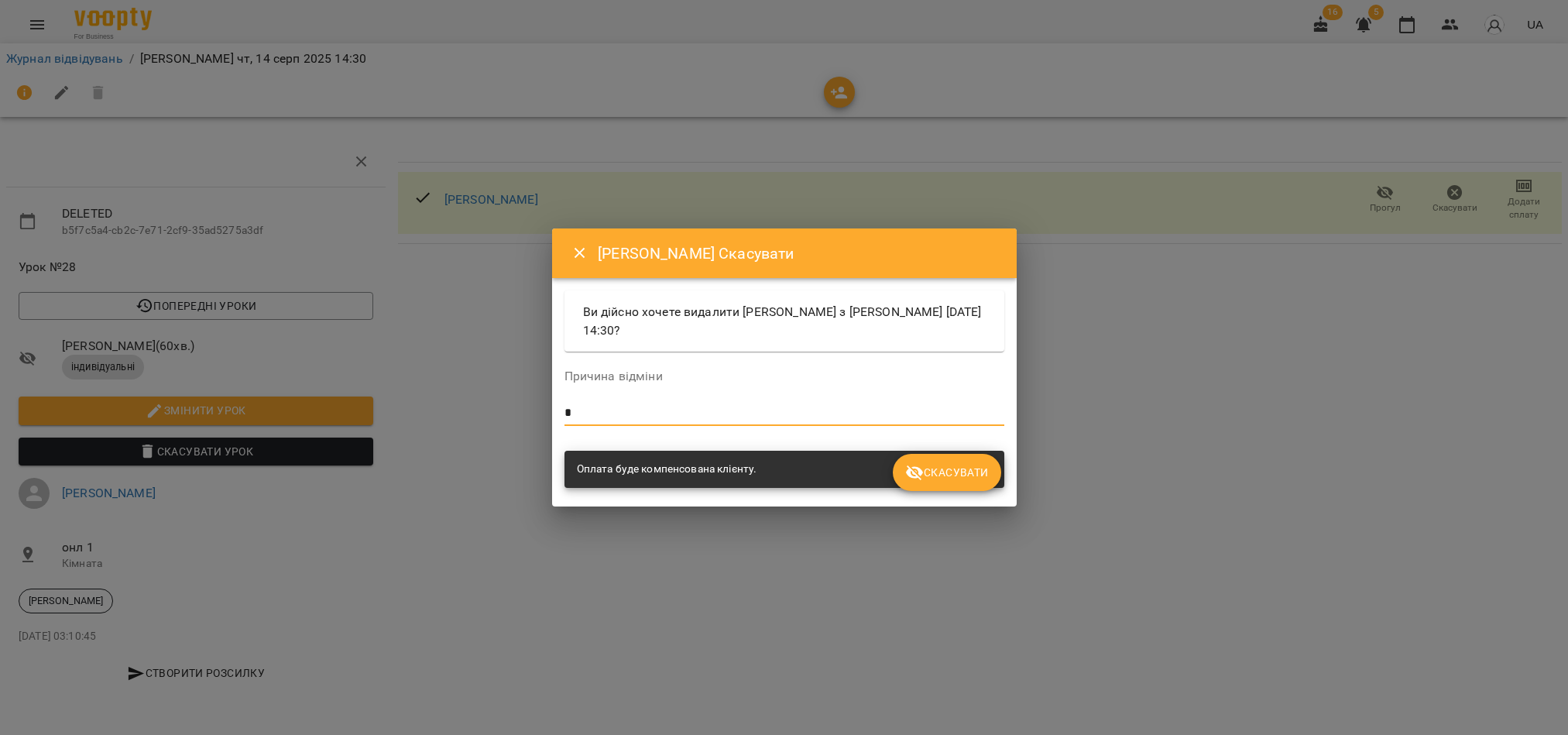
type textarea "*"
click at [948, 467] on span "Скасувати" at bounding box center [946, 472] width 83 height 19
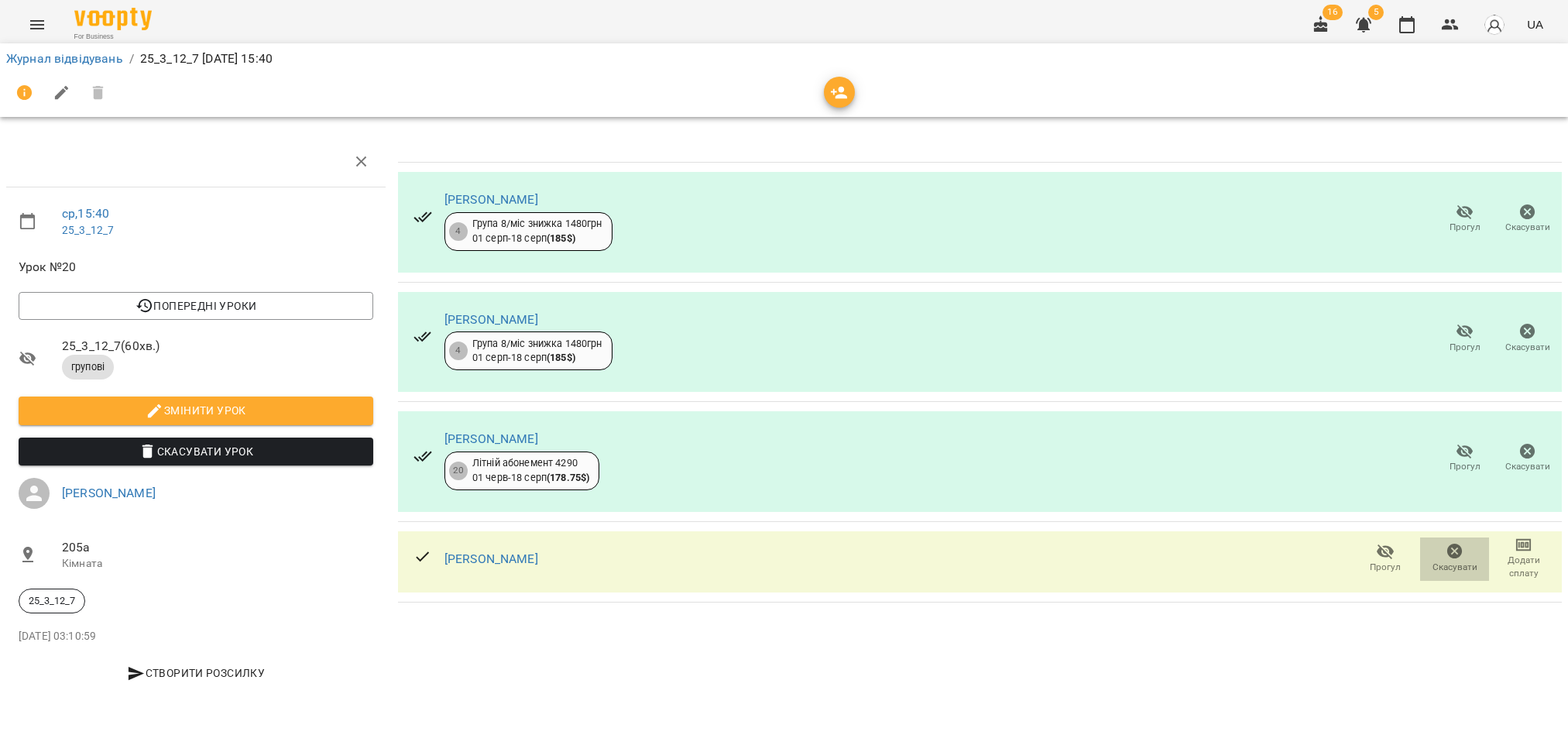
click at [1450, 556] on icon "button" at bounding box center [1455, 551] width 16 height 16
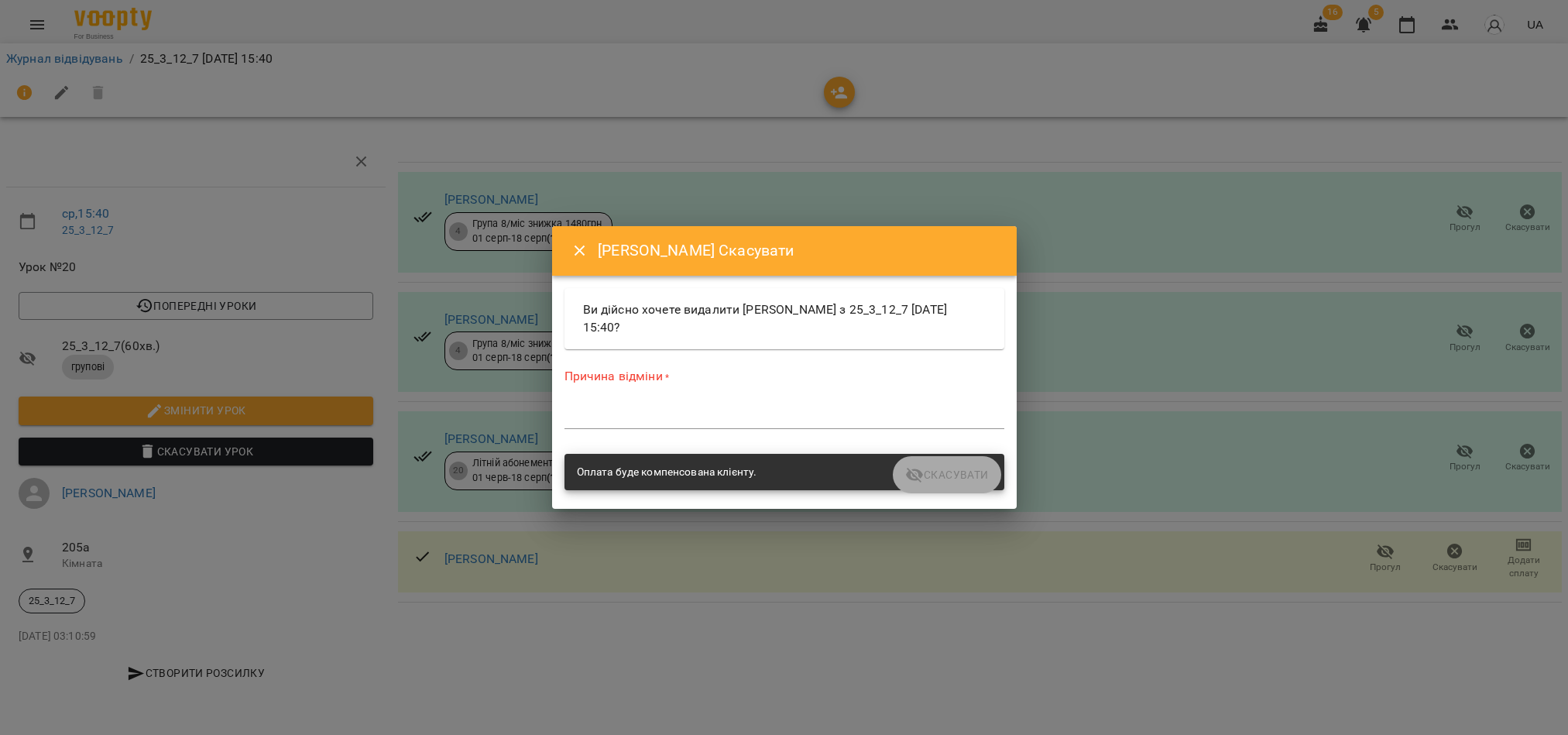
click at [904, 399] on div "Причина відміни * *" at bounding box center [784, 402] width 440 height 67
click at [689, 404] on div "*" at bounding box center [784, 416] width 440 height 25
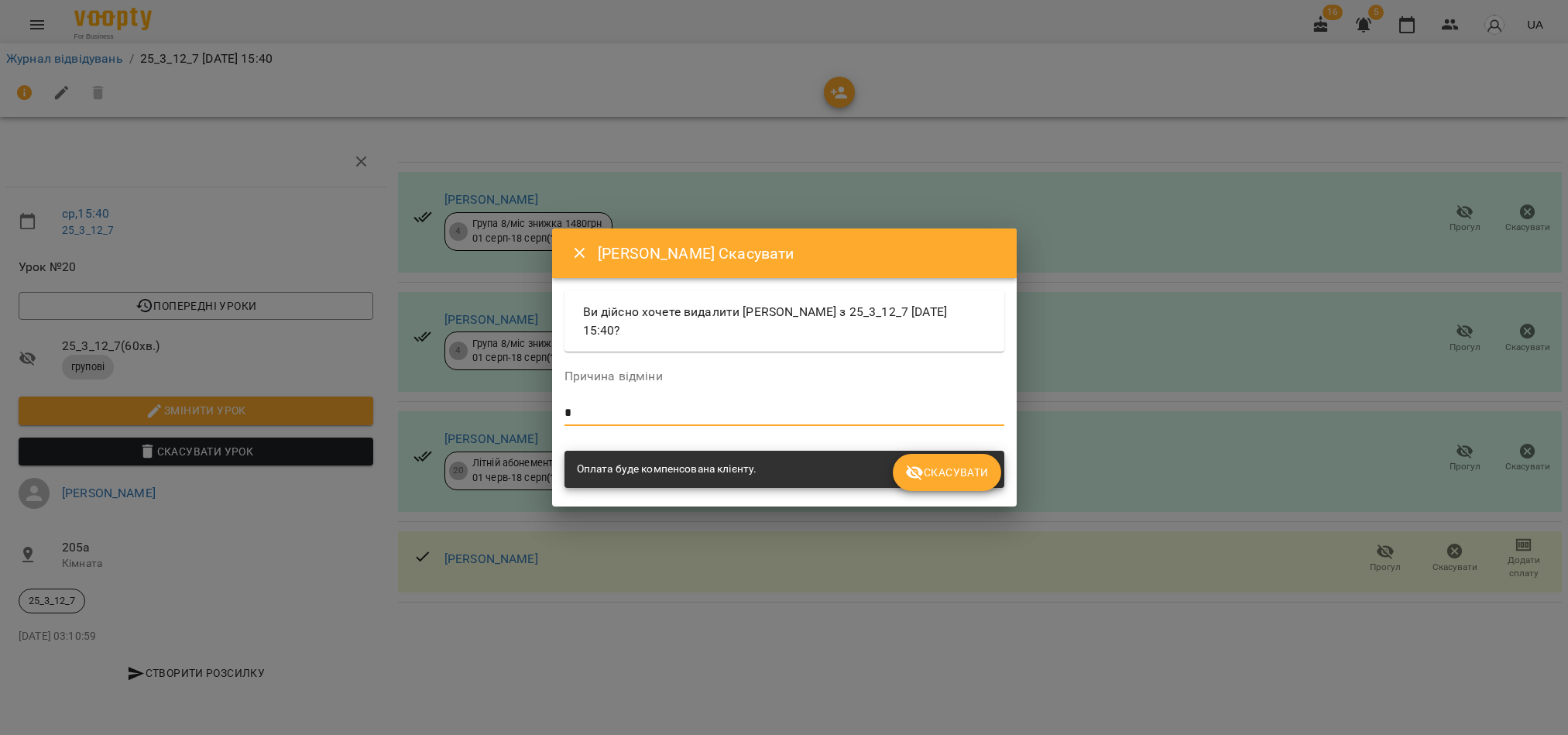
type textarea "*"
click at [920, 461] on button "Скасувати" at bounding box center [946, 472] width 107 height 37
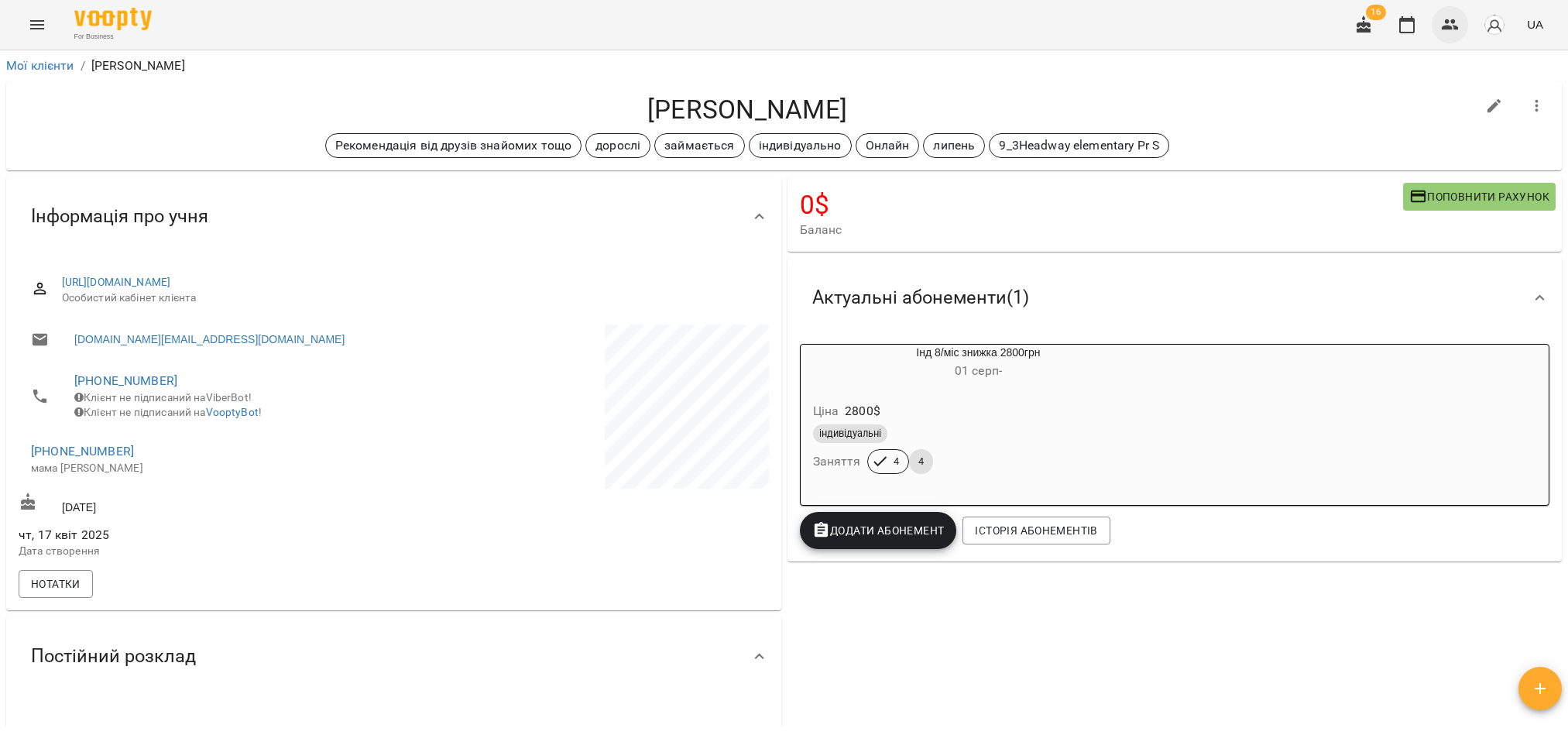
click at [1446, 21] on icon "button" at bounding box center [1450, 25] width 17 height 11
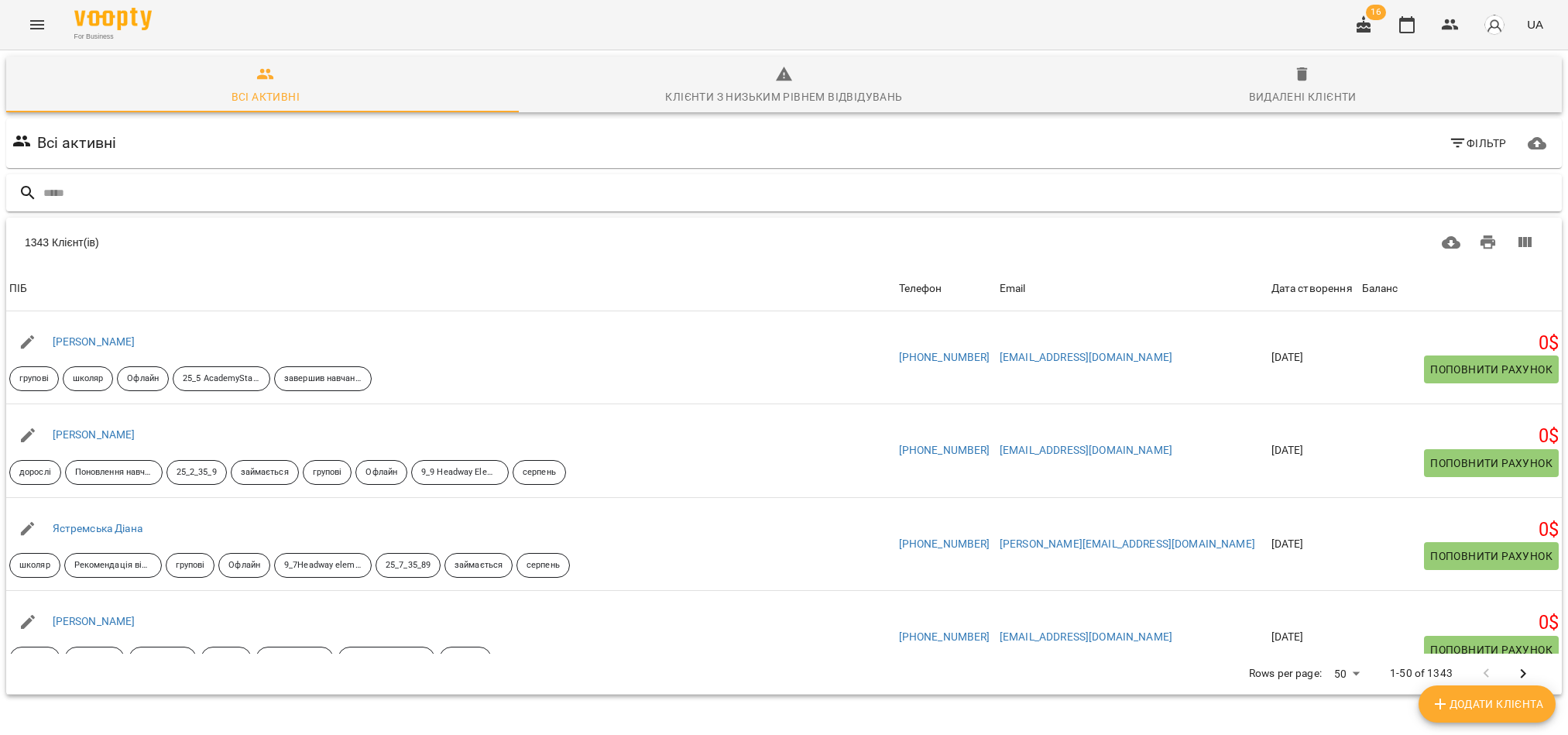
click at [84, 180] on input "text" at bounding box center [799, 193] width 1512 height 25
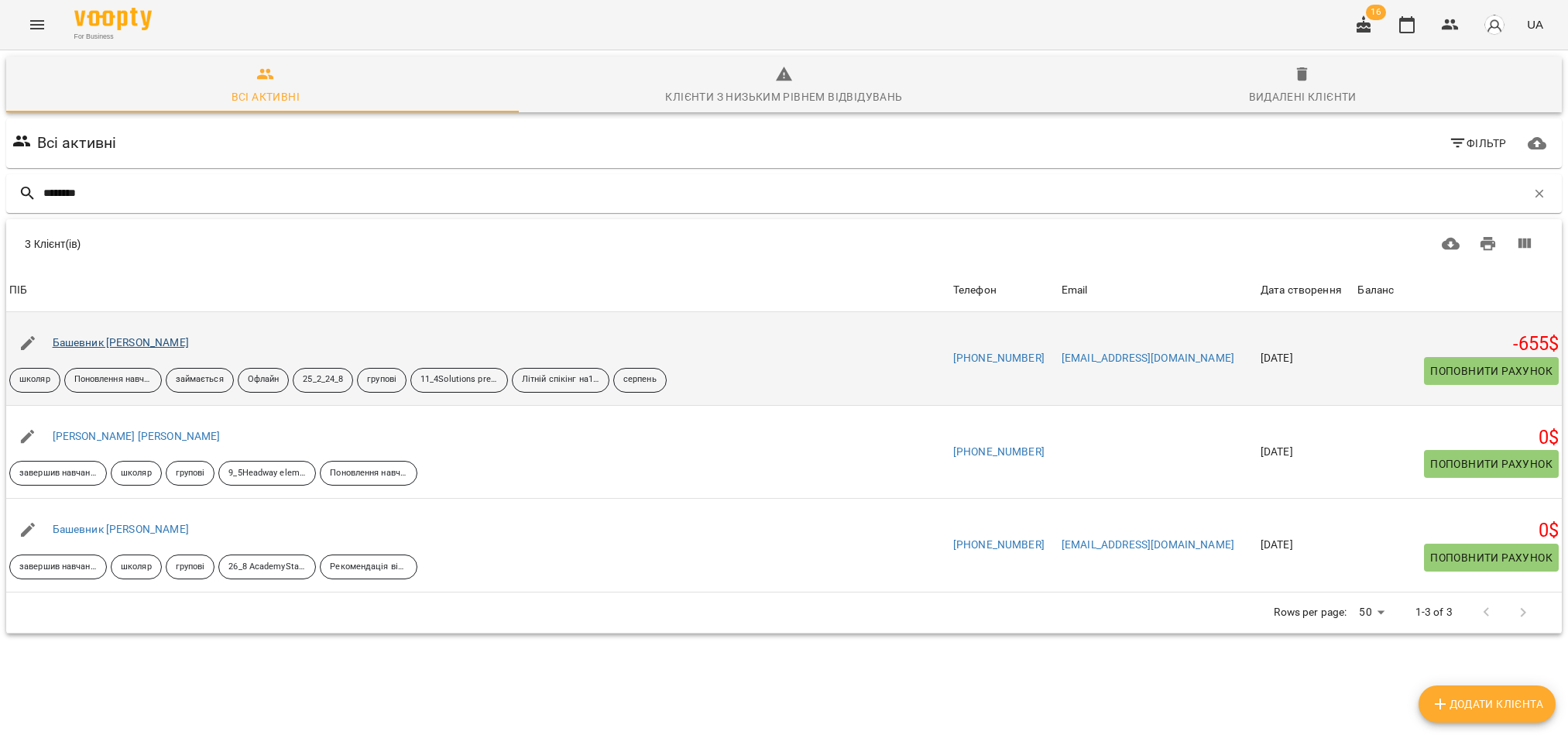
type input "********"
click at [109, 340] on link "Башевник [PERSON_NAME]" at bounding box center [120, 342] width 136 height 12
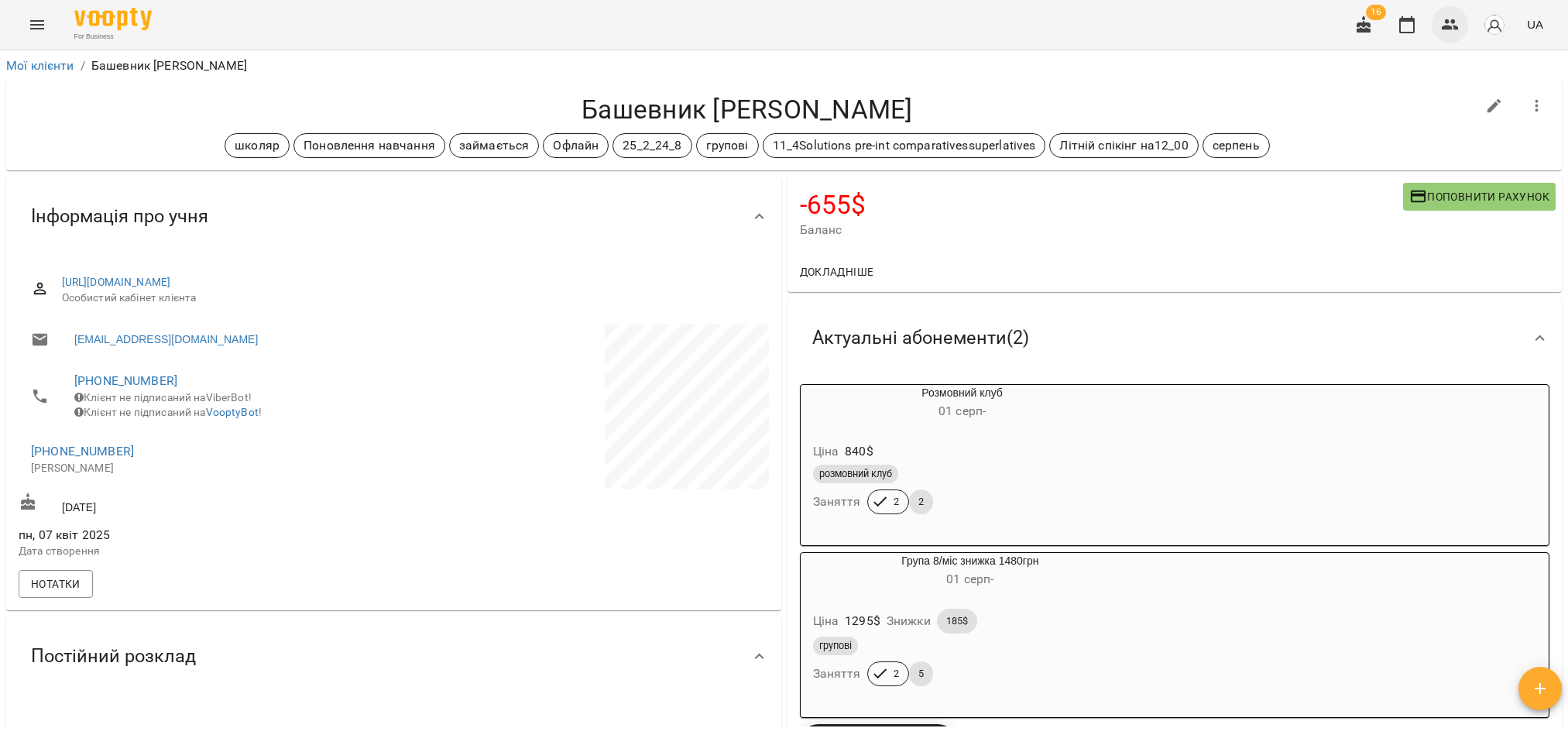
click at [1461, 28] on button "button" at bounding box center [1450, 25] width 37 height 37
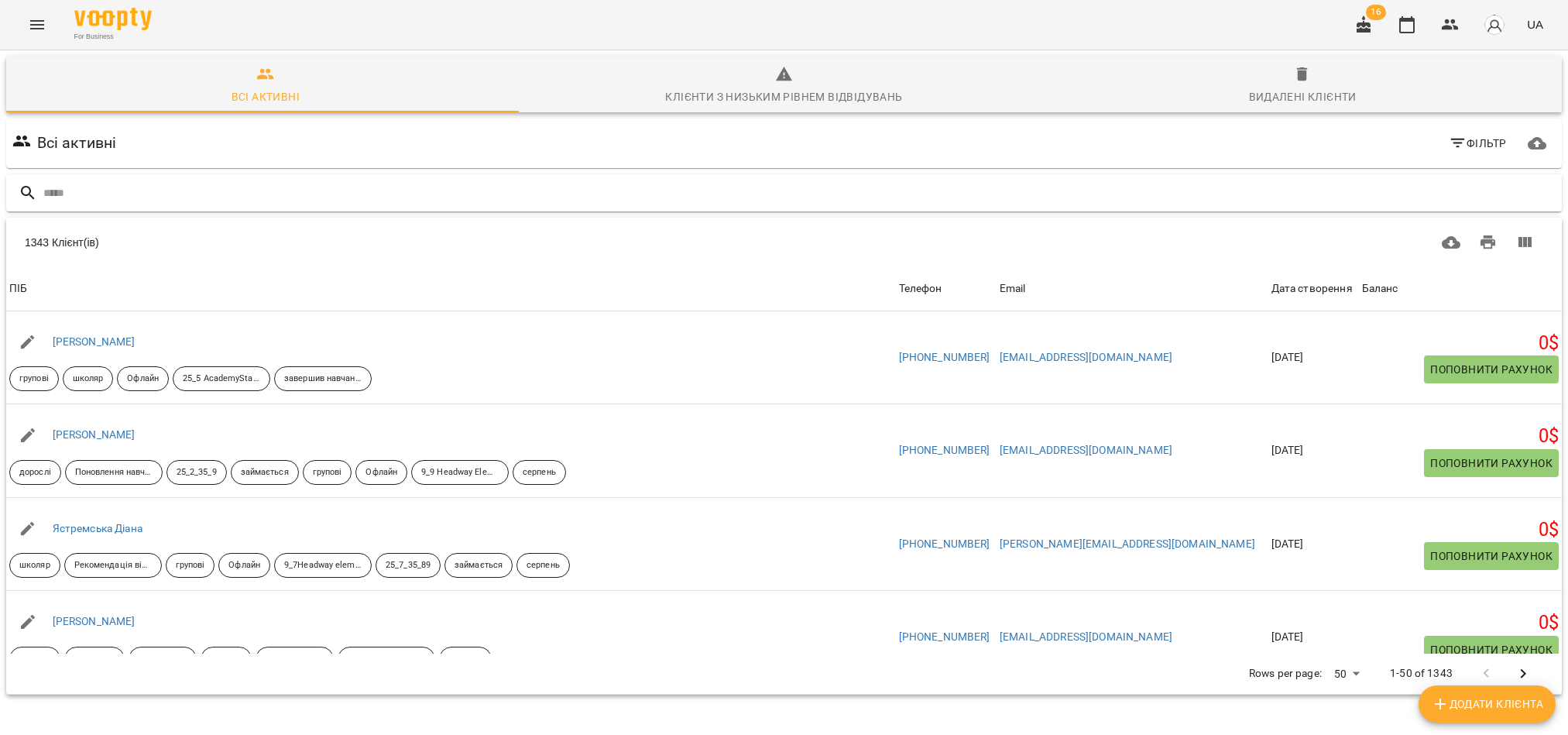
click at [105, 193] on input "text" at bounding box center [799, 193] width 1512 height 25
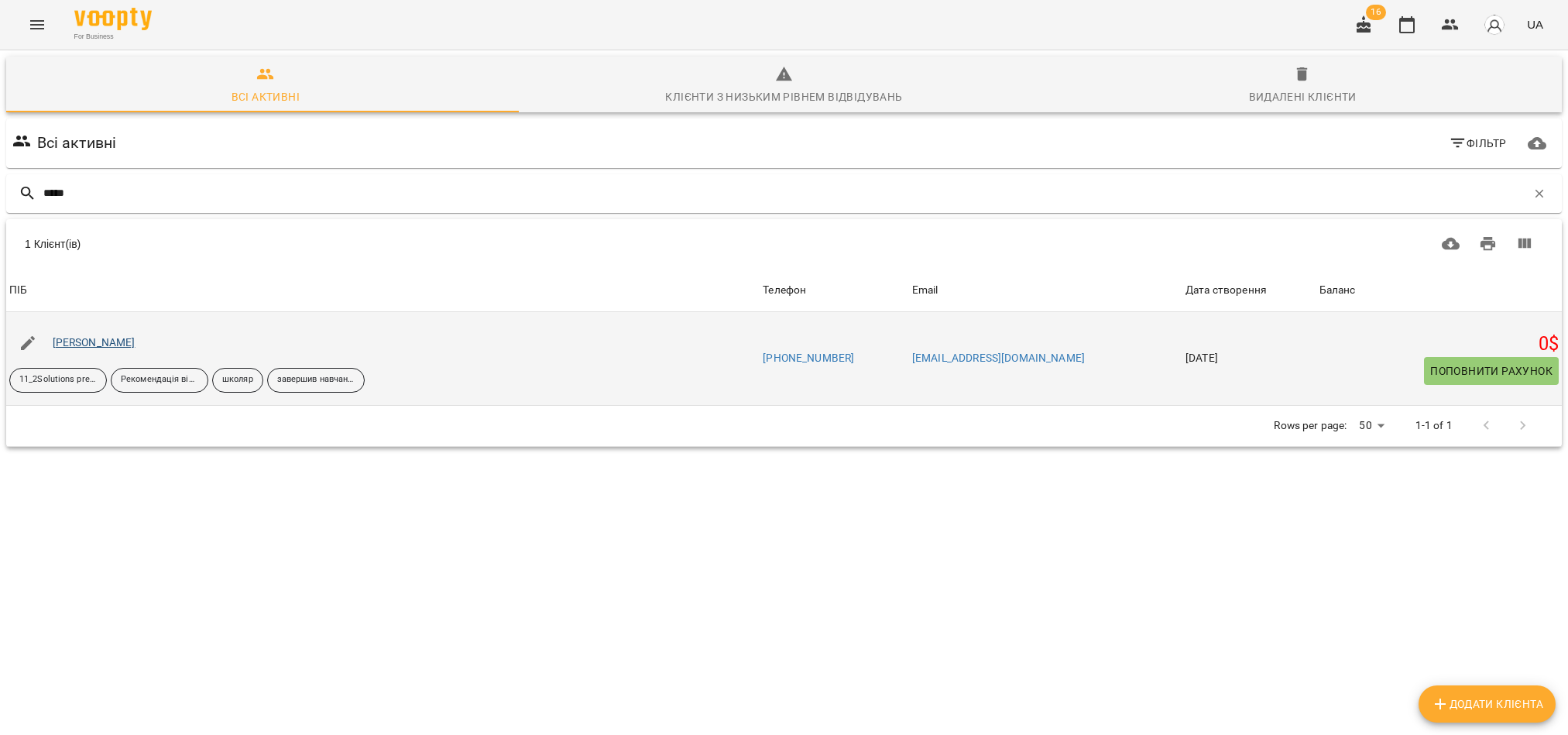
type input "*****"
click at [98, 346] on link "[PERSON_NAME]" at bounding box center [93, 342] width 83 height 12
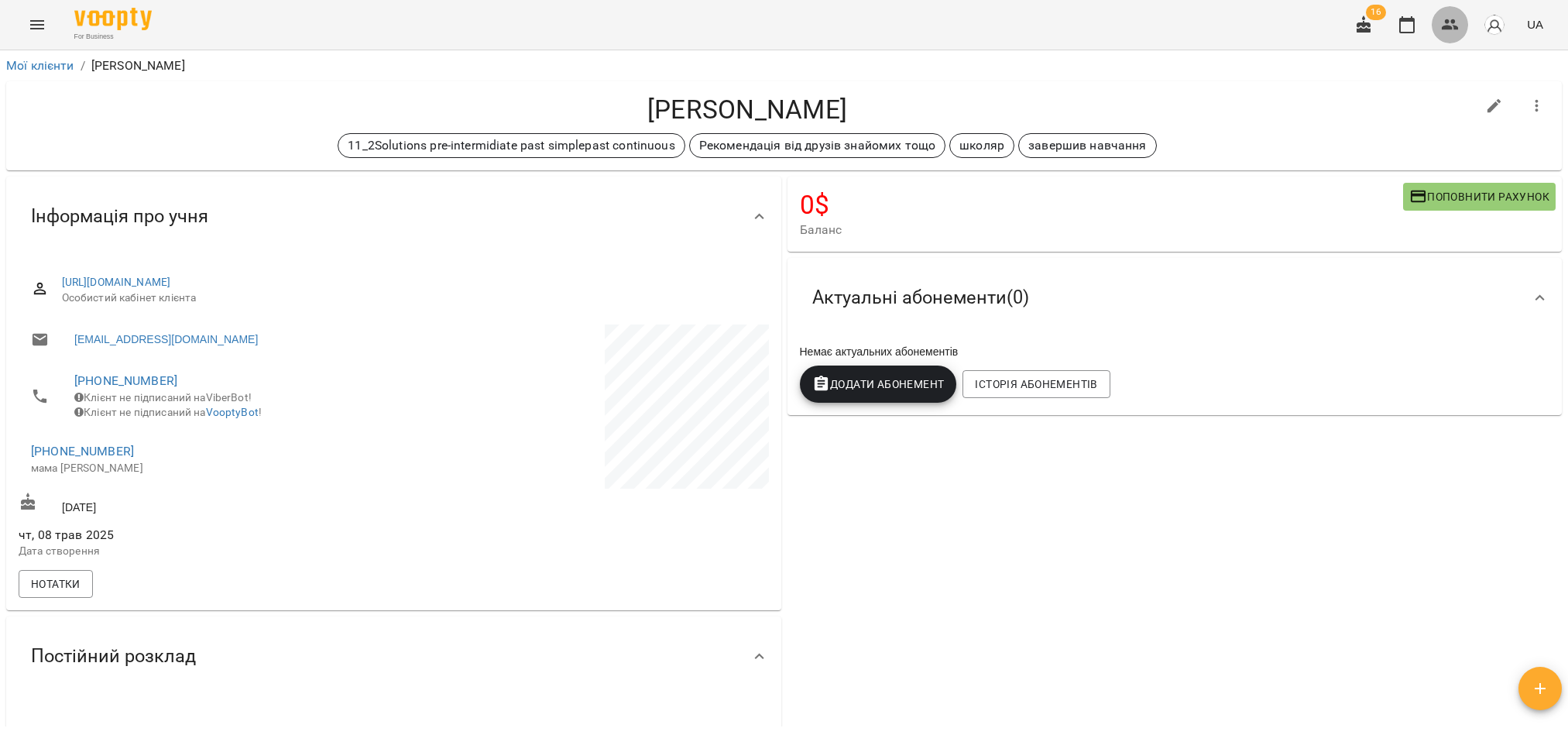
click at [1455, 34] on button "button" at bounding box center [1450, 25] width 37 height 37
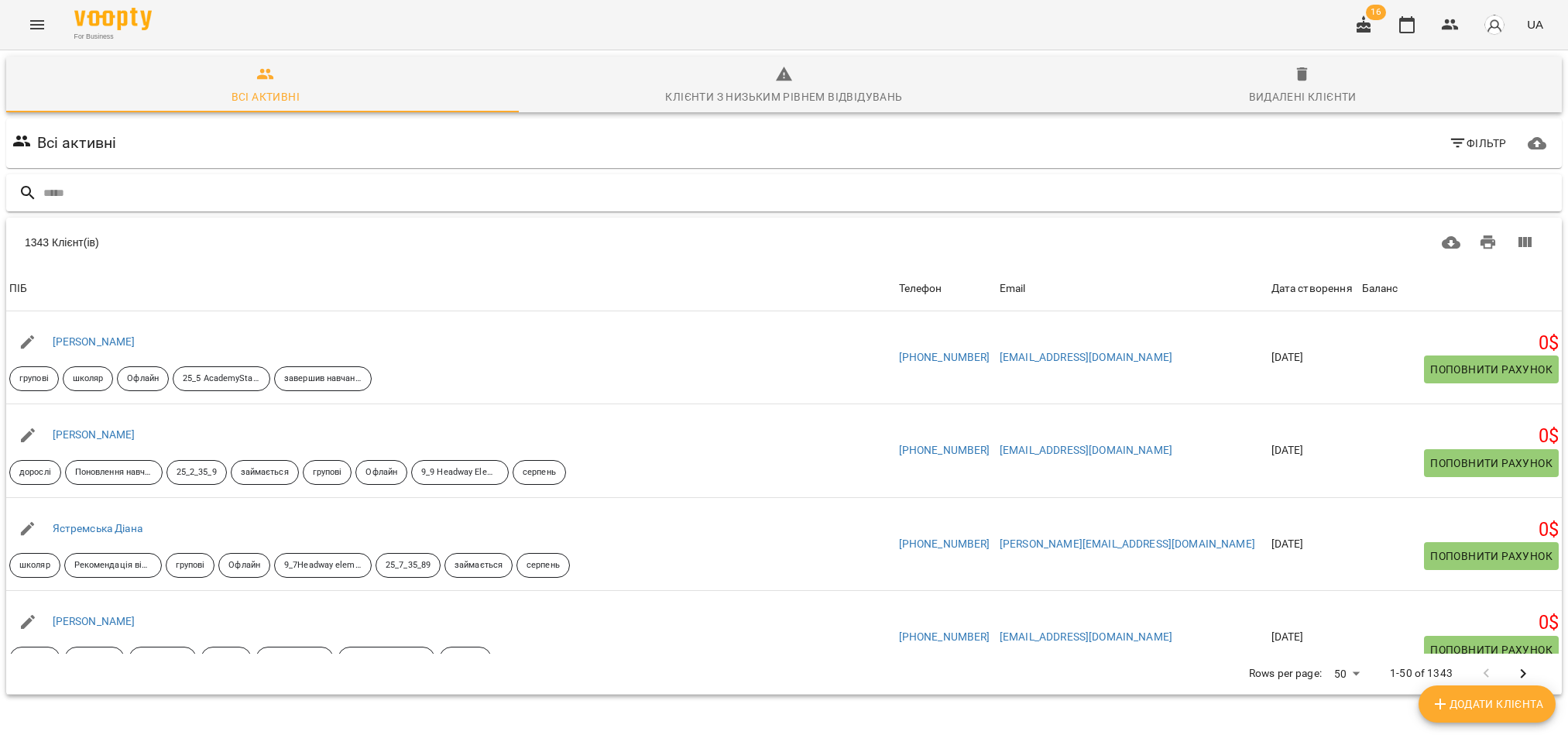
click at [105, 200] on input "text" at bounding box center [799, 193] width 1512 height 25
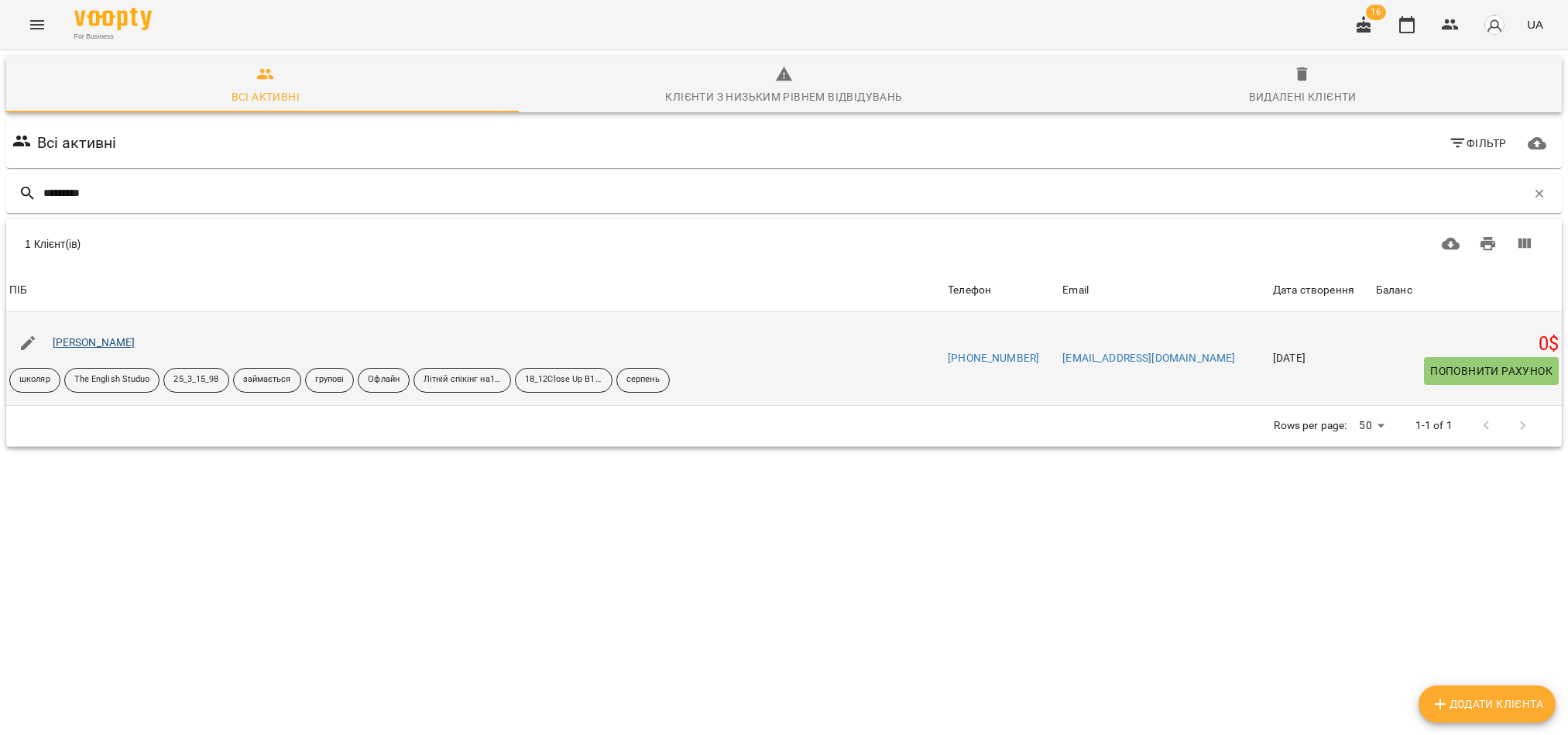
type input "*********"
click at [126, 342] on link "[PERSON_NAME]" at bounding box center [93, 342] width 83 height 12
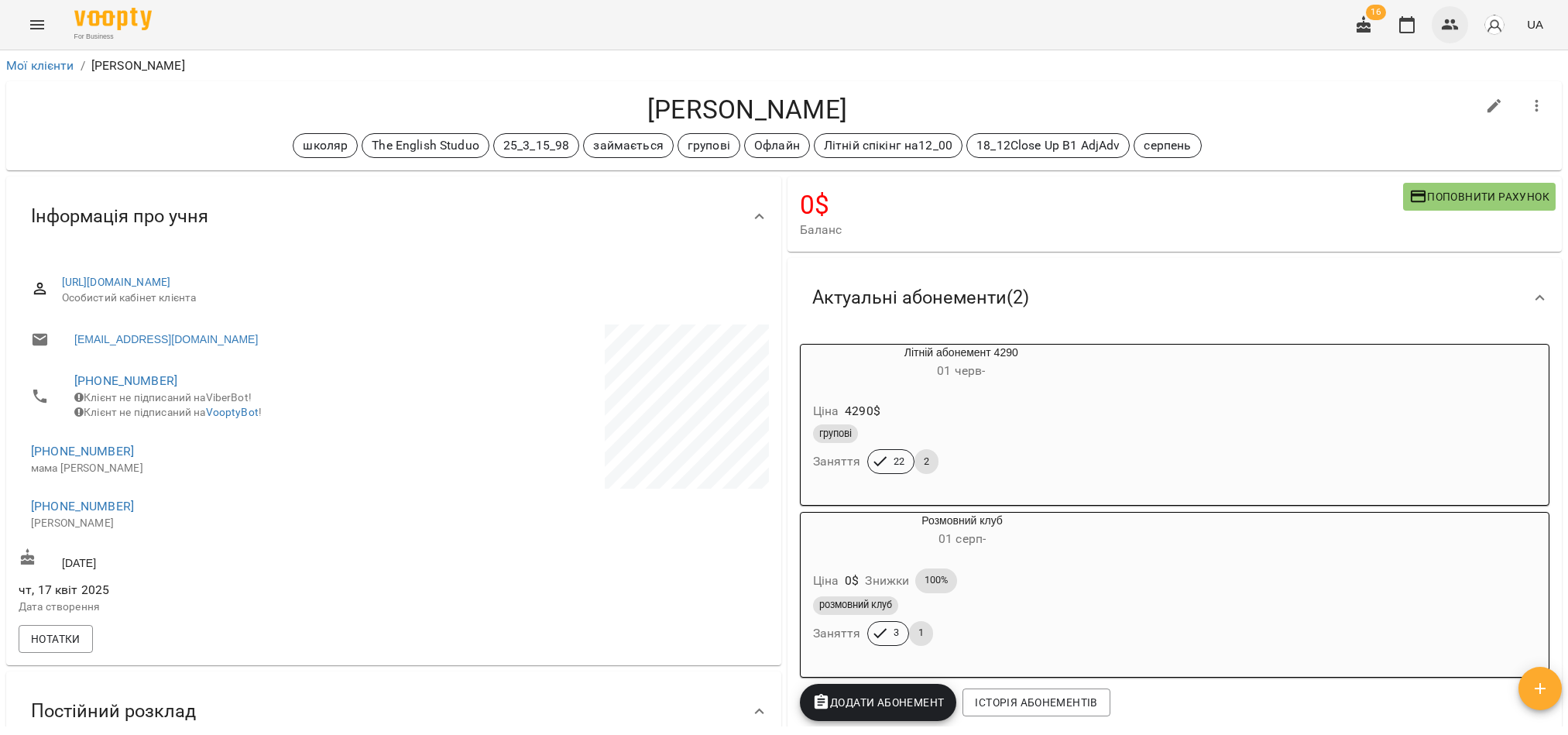
click at [1446, 35] on button "button" at bounding box center [1450, 25] width 37 height 37
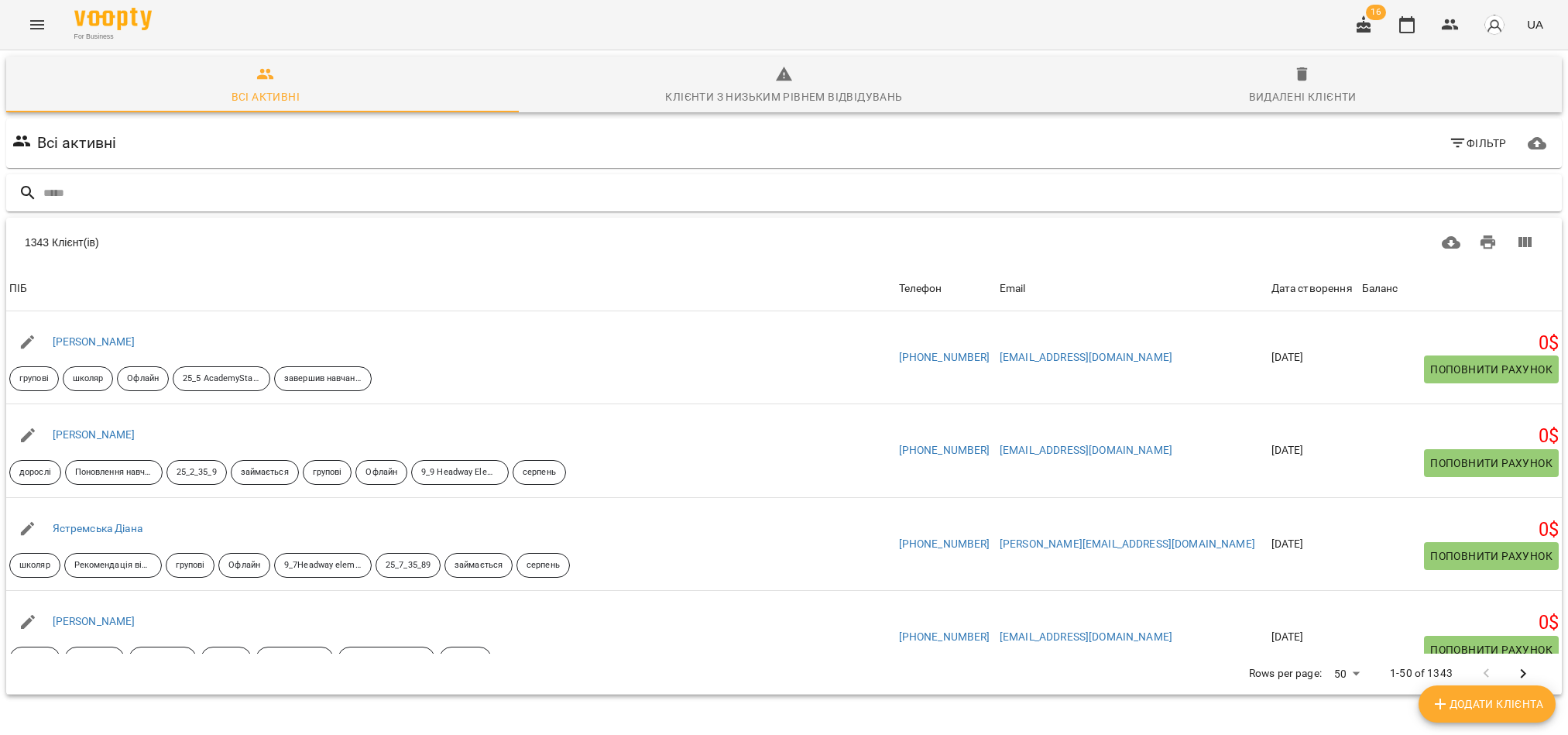
click at [219, 186] on input "text" at bounding box center [799, 193] width 1512 height 25
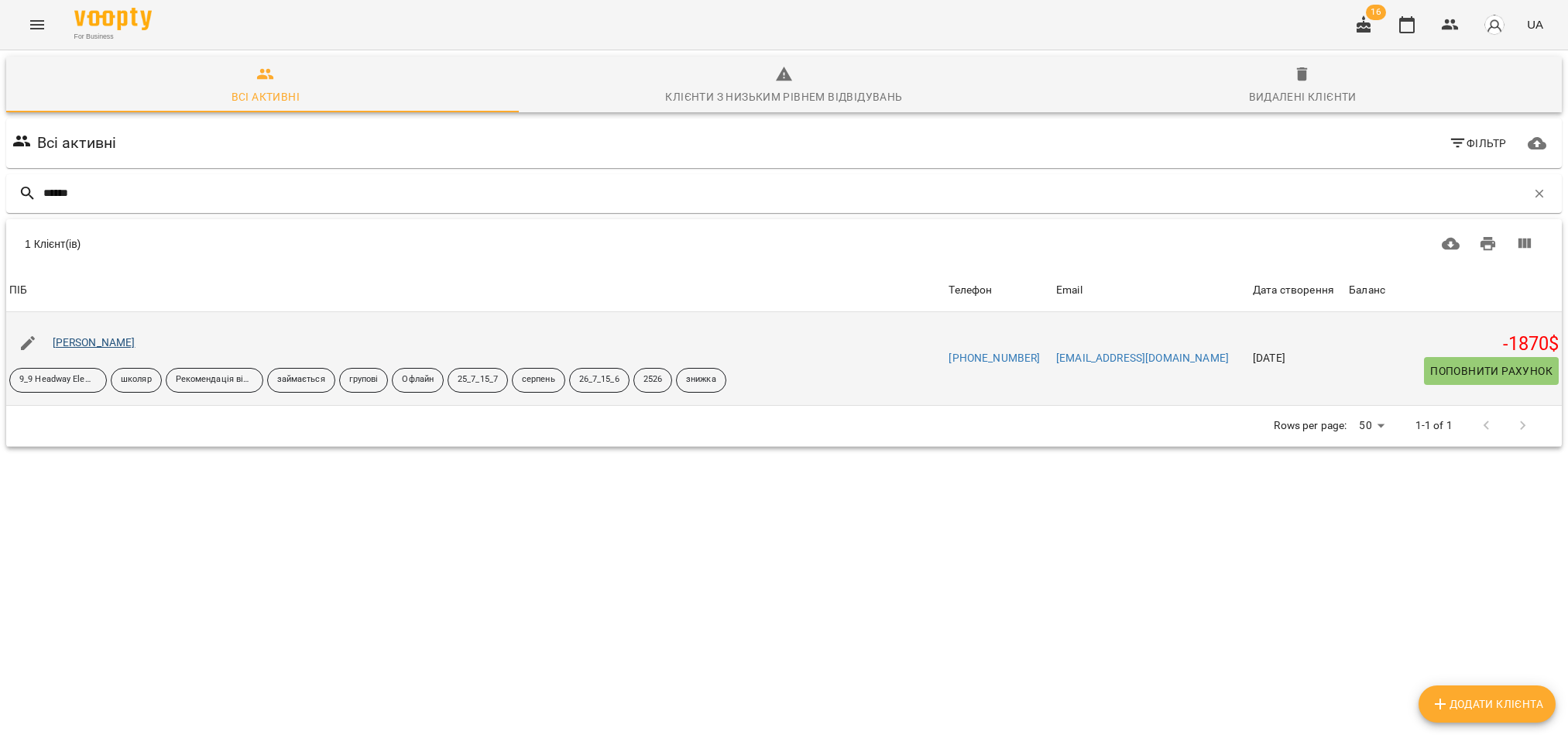
type input "******"
click at [96, 343] on link "[PERSON_NAME]" at bounding box center [93, 342] width 83 height 12
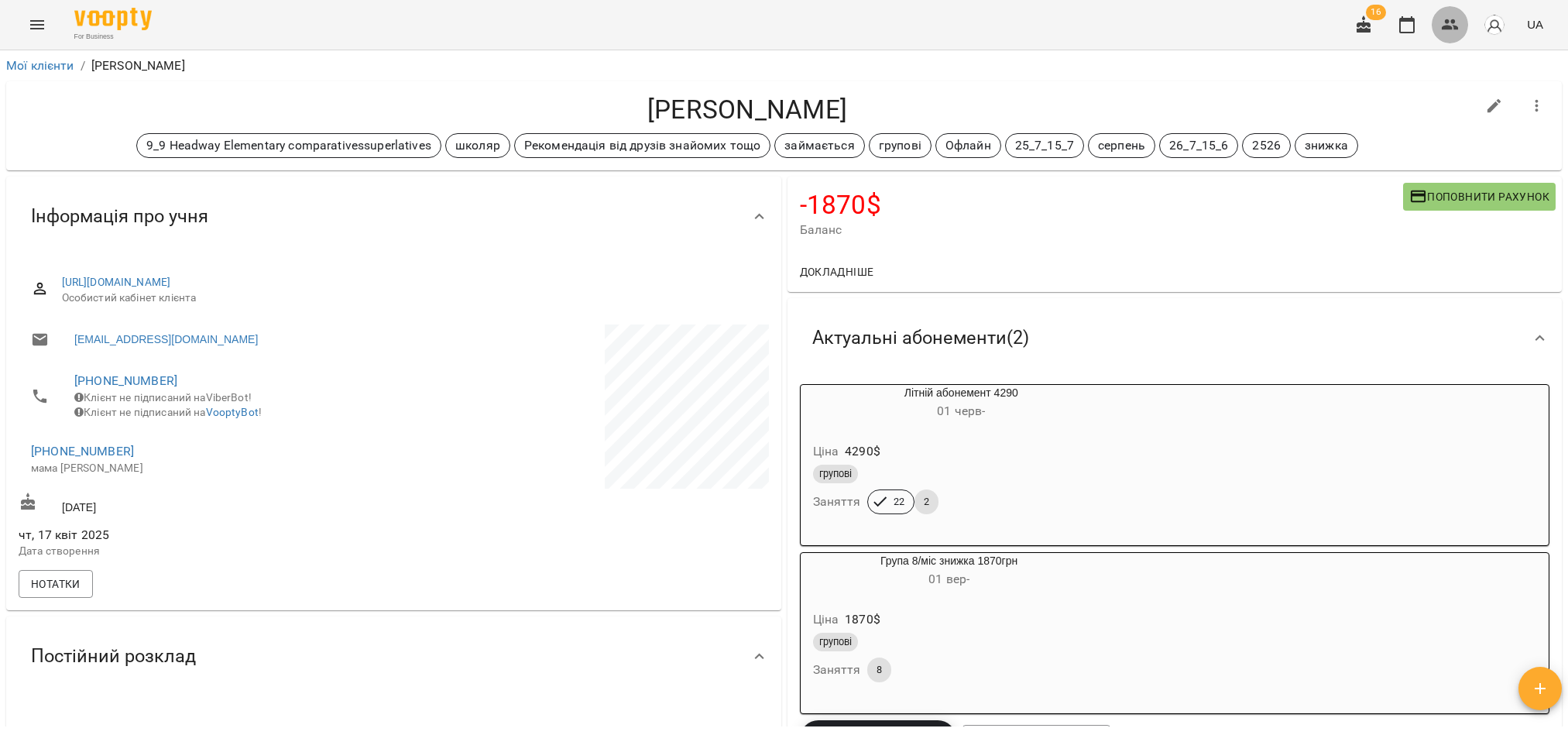
click at [1460, 25] on icon "button" at bounding box center [1450, 25] width 19 height 19
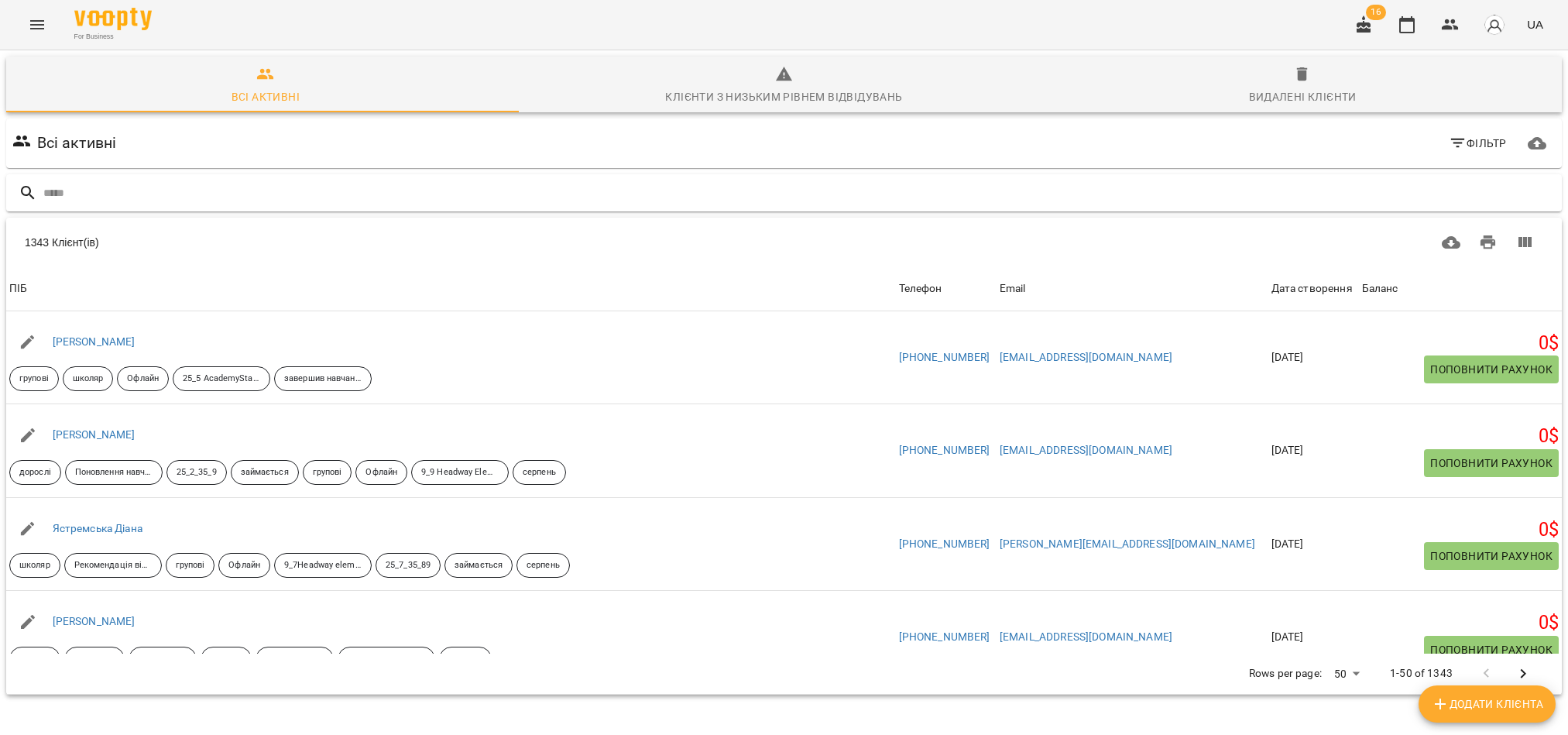
click at [133, 189] on input "text" at bounding box center [799, 193] width 1512 height 25
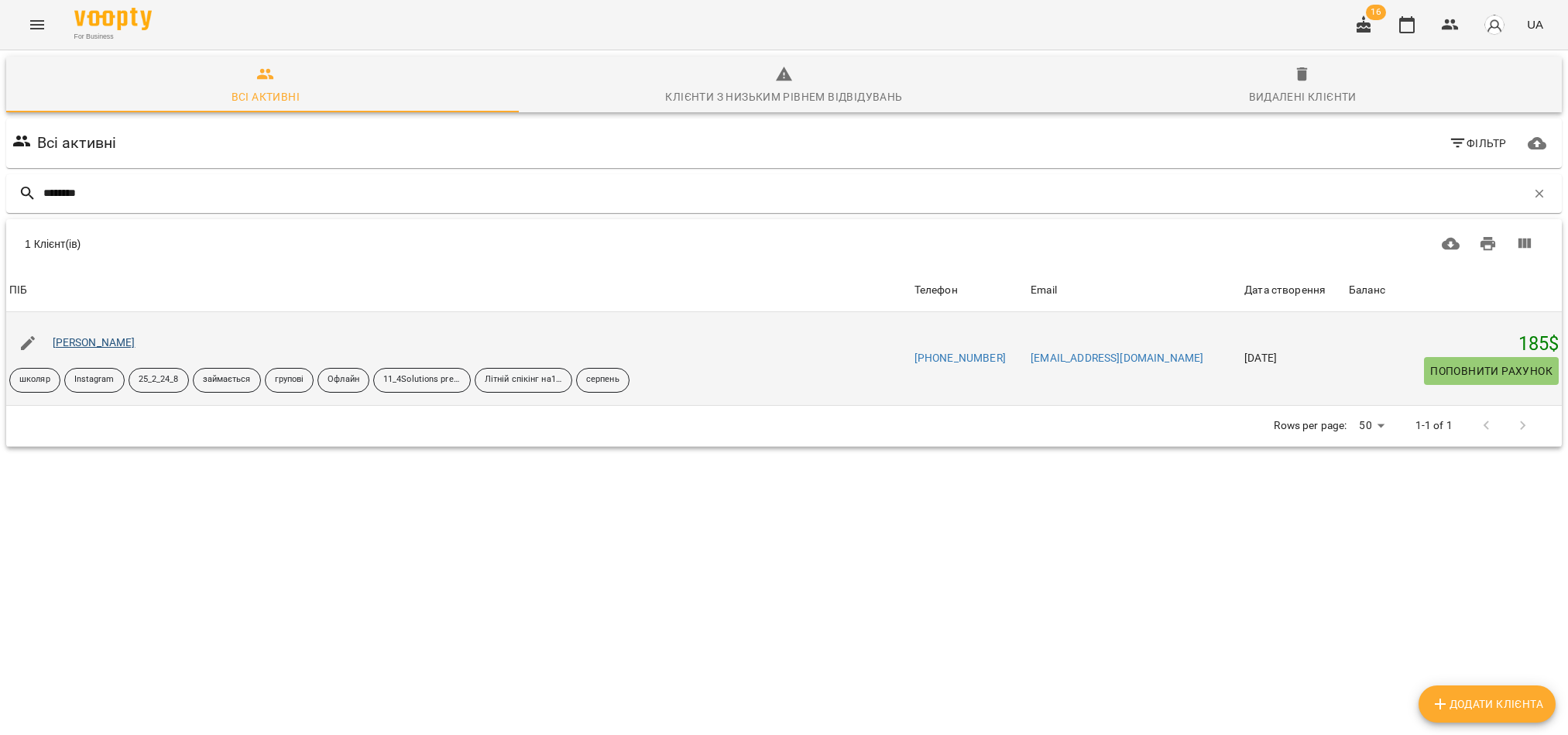
type input "********"
click at [123, 347] on link "[PERSON_NAME]" at bounding box center [93, 342] width 83 height 12
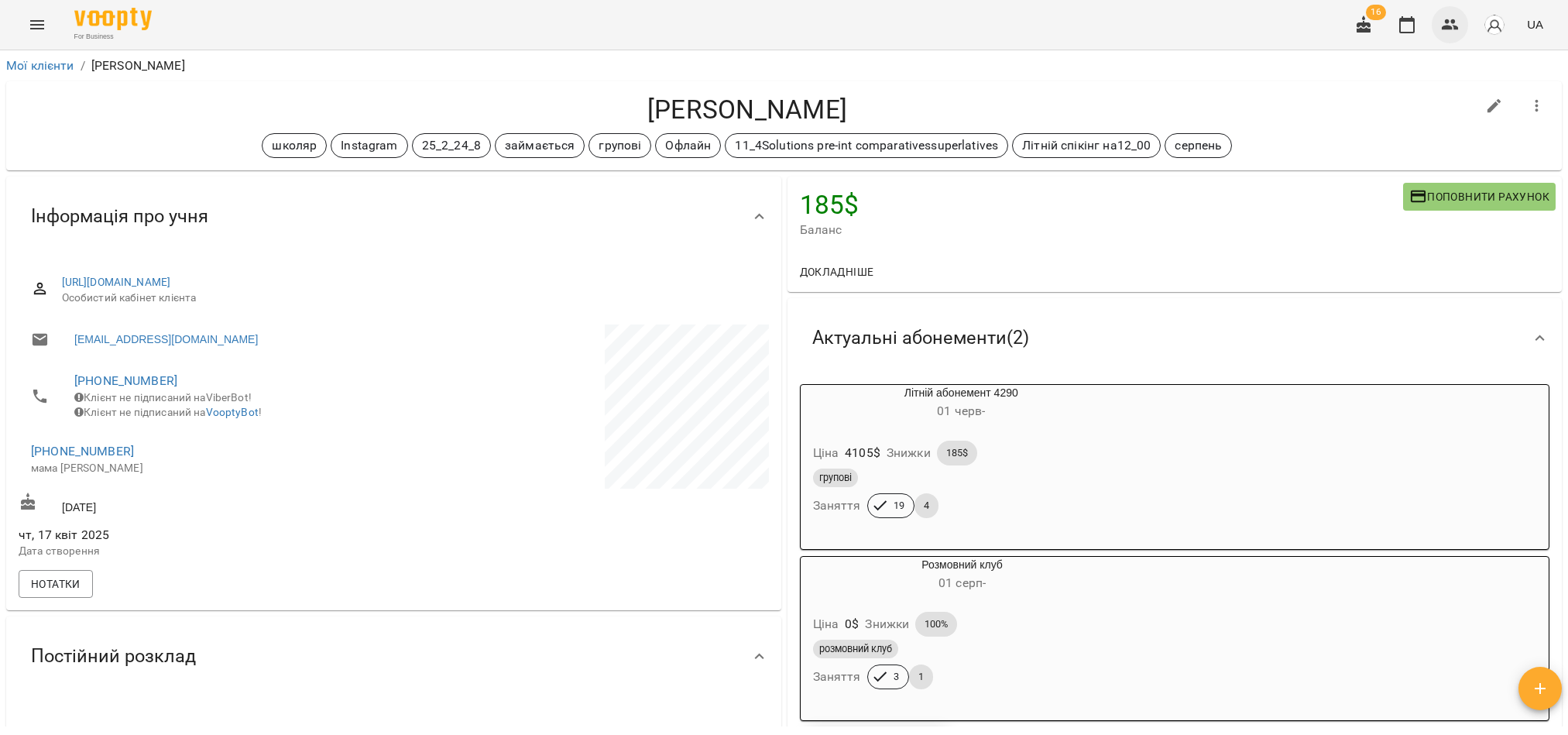
click at [1455, 23] on icon "button" at bounding box center [1450, 25] width 17 height 11
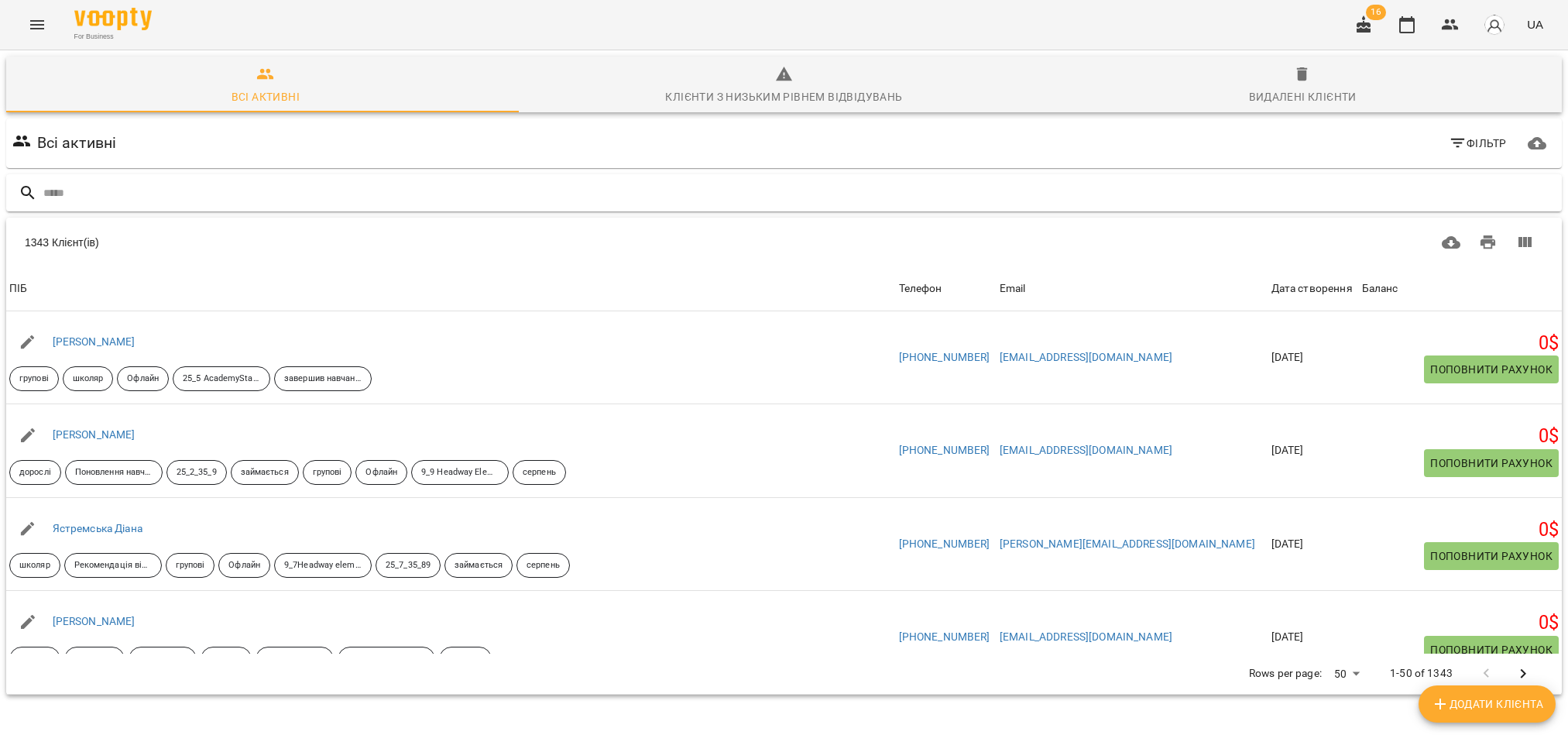
click at [133, 197] on input "text" at bounding box center [799, 193] width 1512 height 25
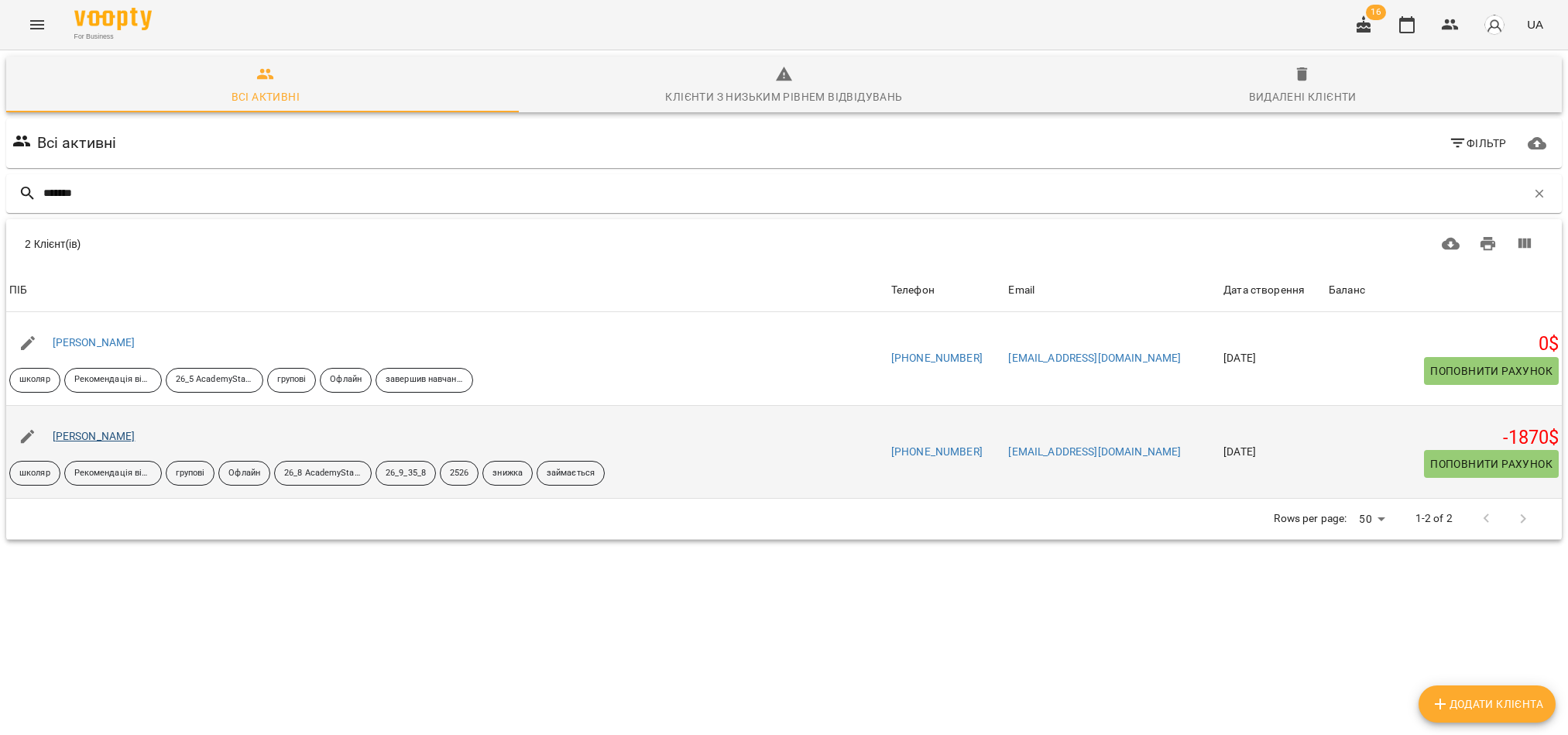
type input "*******"
click at [98, 440] on link "[PERSON_NAME]" at bounding box center [93, 435] width 83 height 12
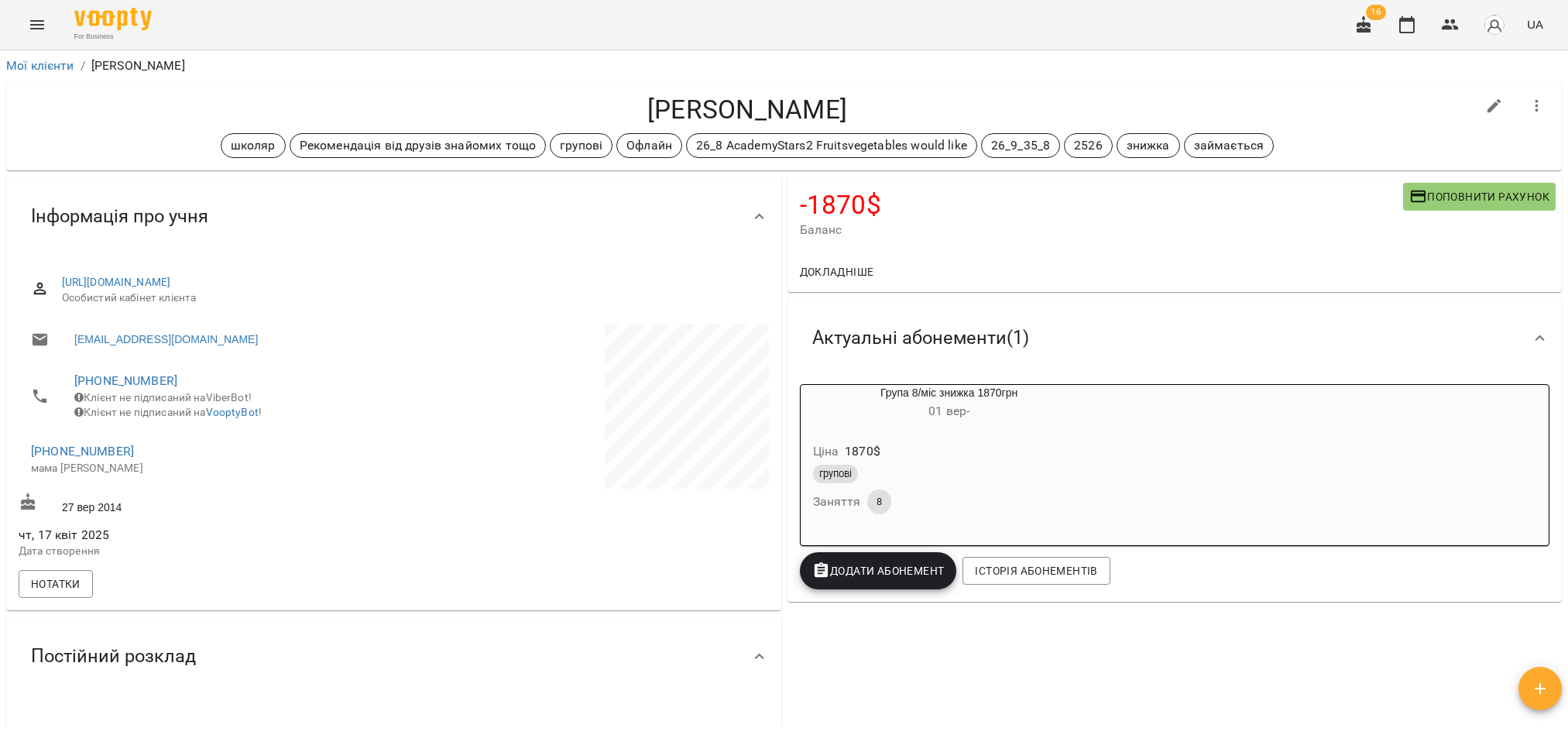
click at [1459, 188] on span "Поповнити рахунок" at bounding box center [1479, 197] width 140 height 19
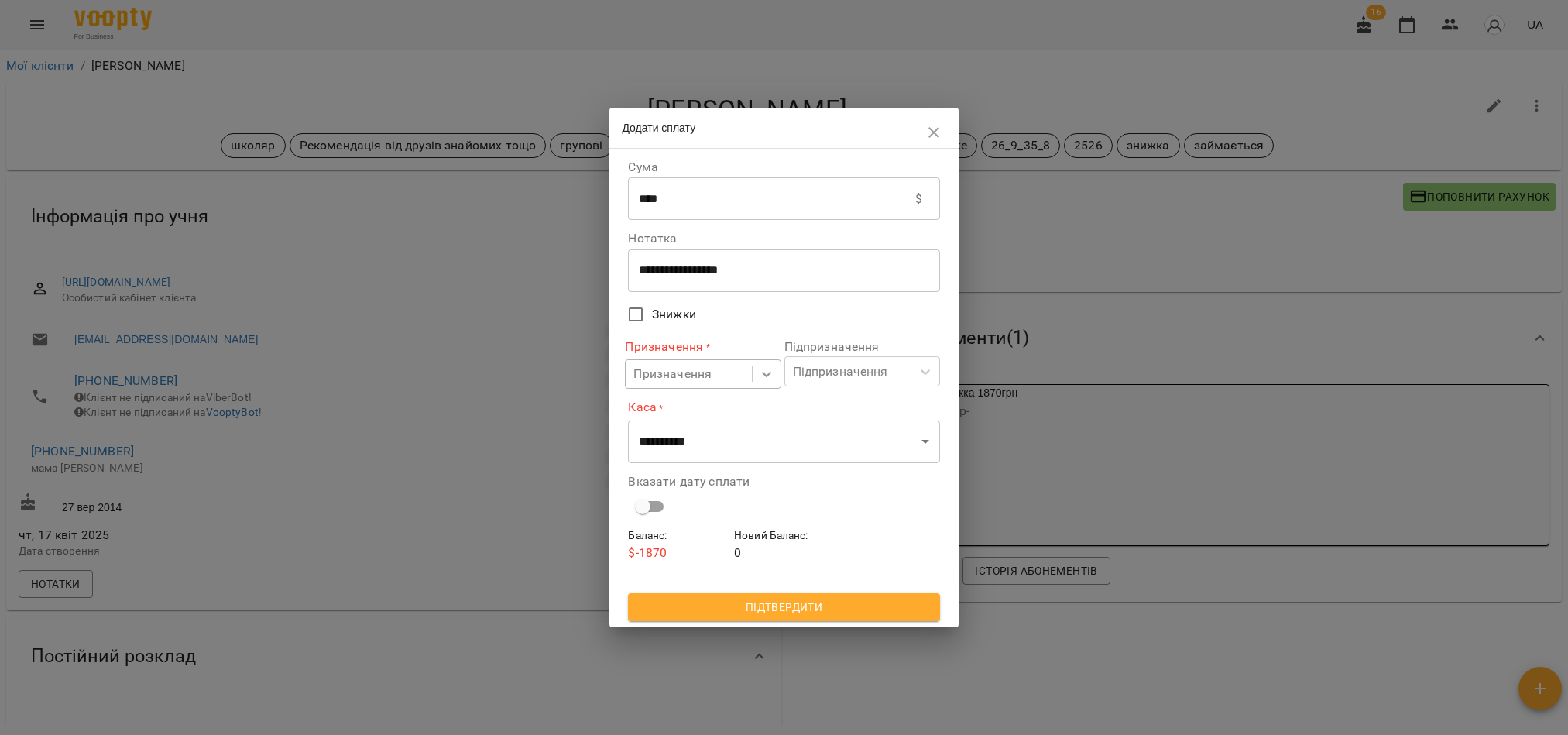
click at [761, 379] on icon at bounding box center [766, 374] width 16 height 16
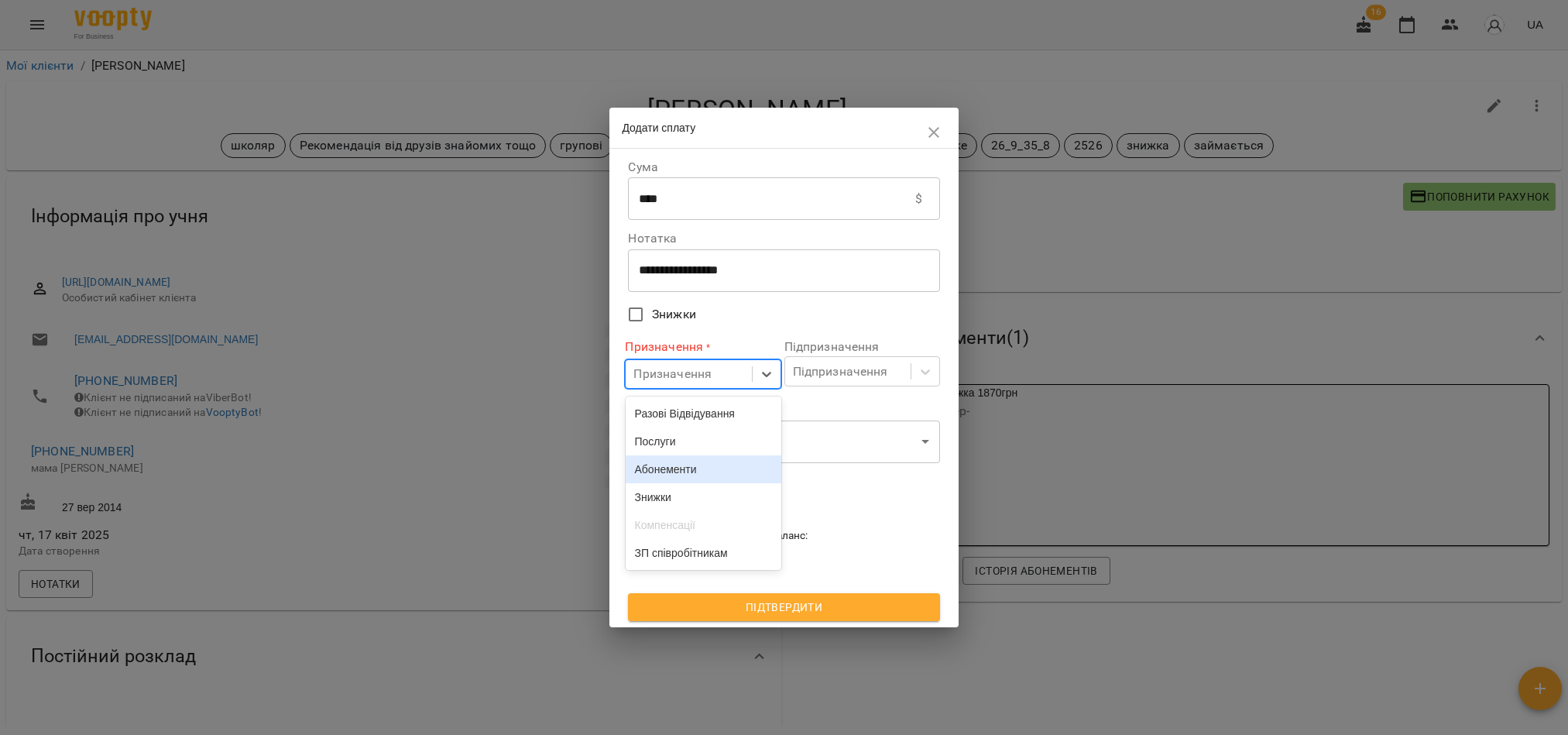
drag, startPoint x: 655, startPoint y: 479, endPoint x: 661, endPoint y: 462, distance: 18.0
click at [655, 477] on div "Абонементи" at bounding box center [703, 469] width 156 height 28
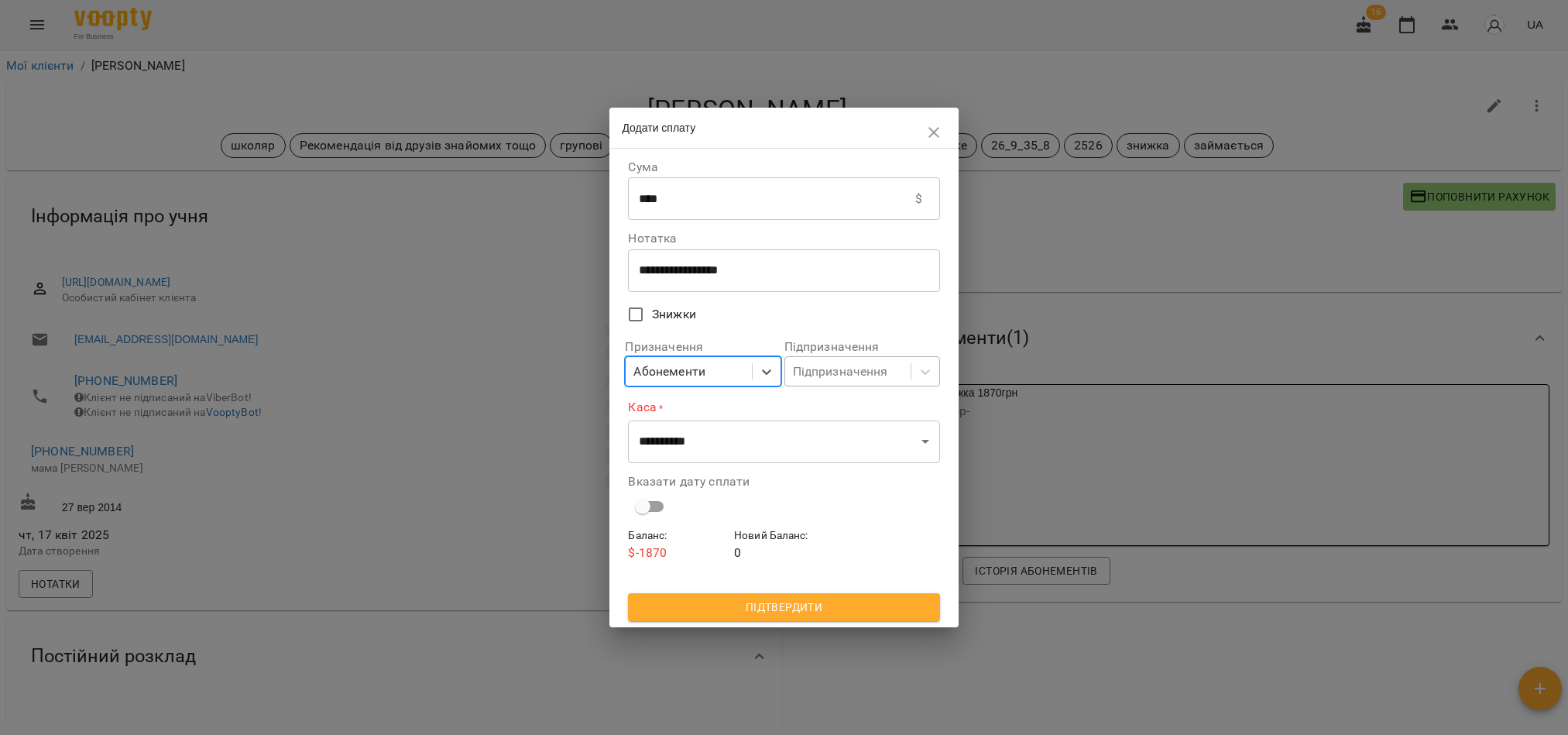
click at [822, 377] on div "Підпризначення" at bounding box center [840, 371] width 95 height 19
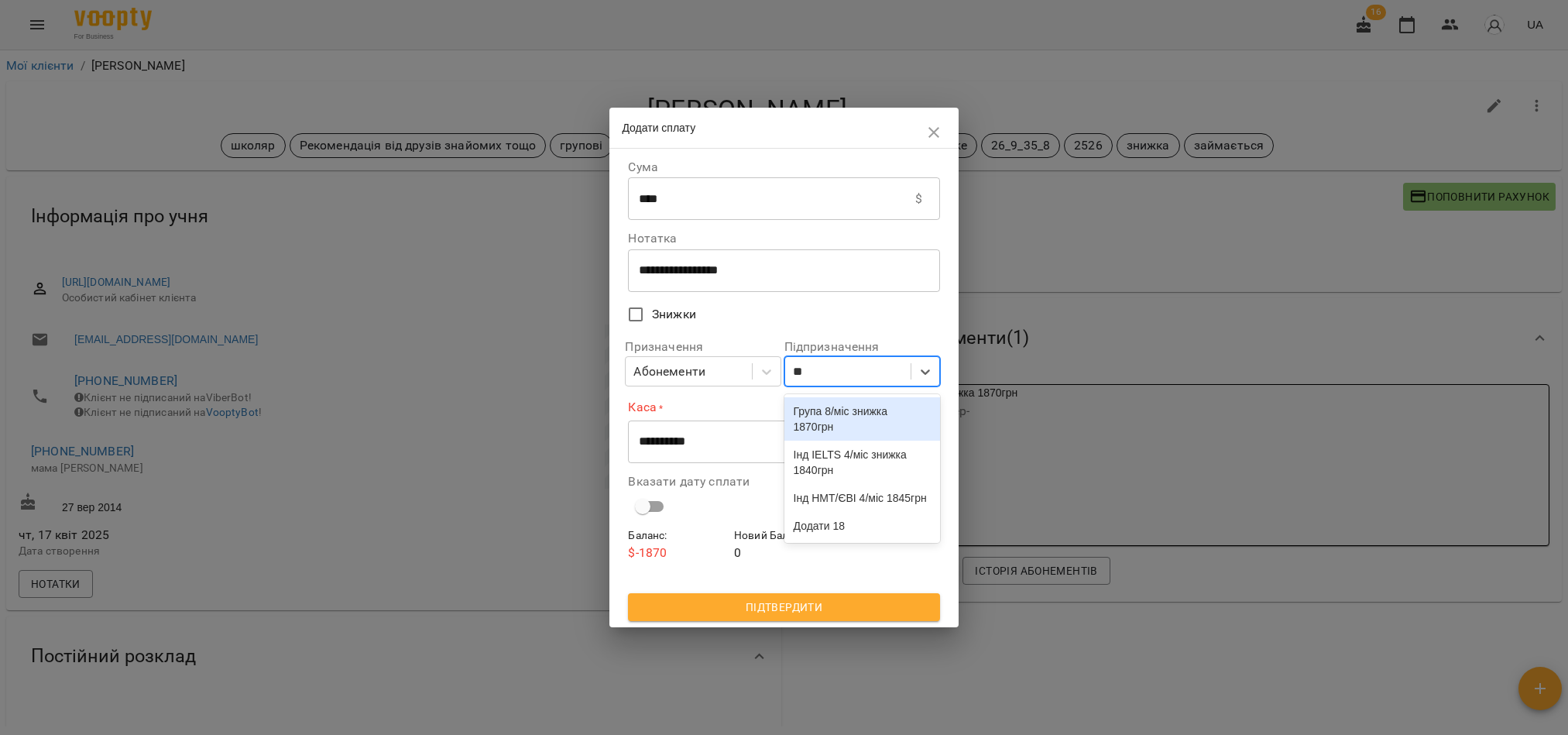
type input "***"
click at [837, 414] on div "Група 8/міс знижка 1870грн" at bounding box center [862, 419] width 156 height 43
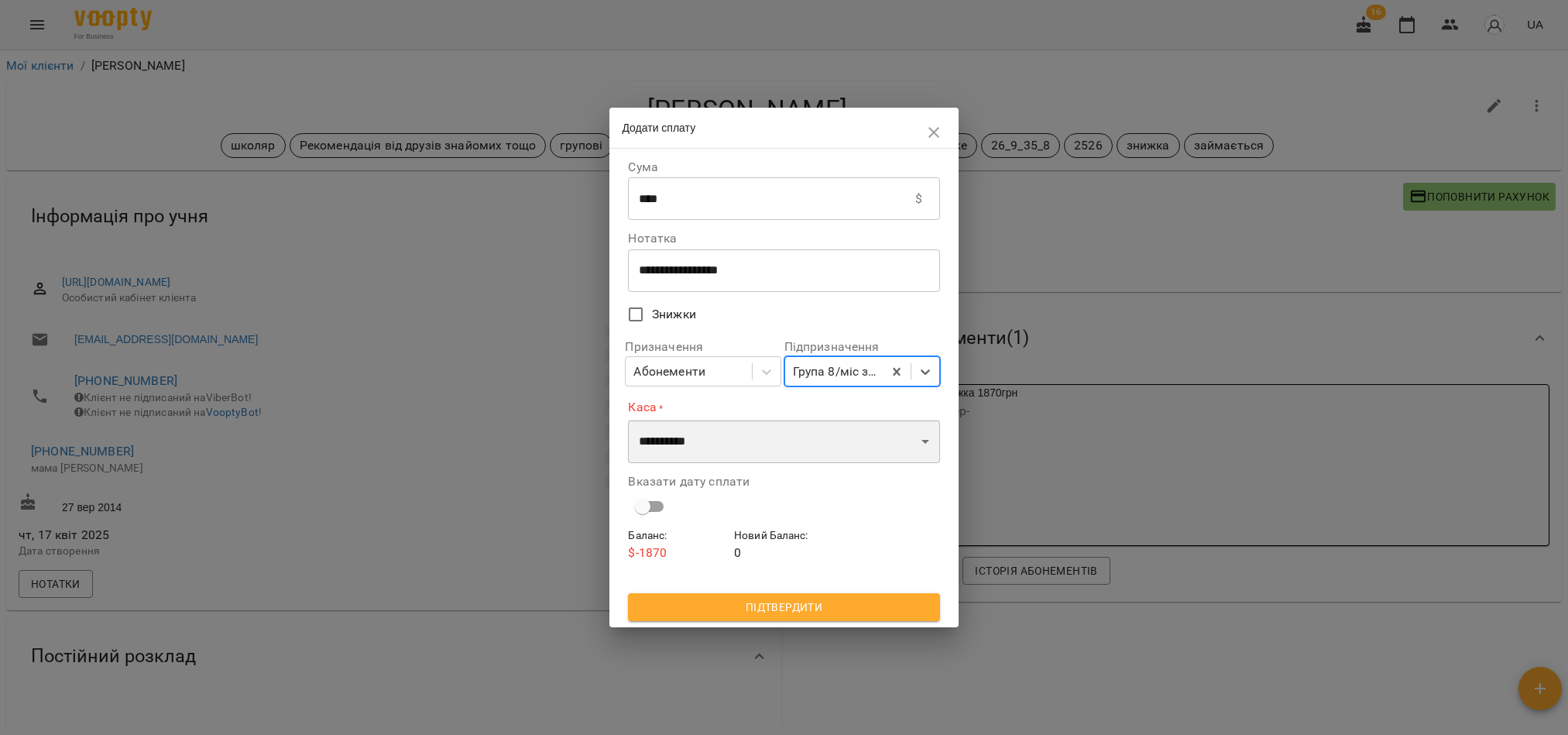
click at [795, 440] on select "**********" at bounding box center [784, 441] width 311 height 43
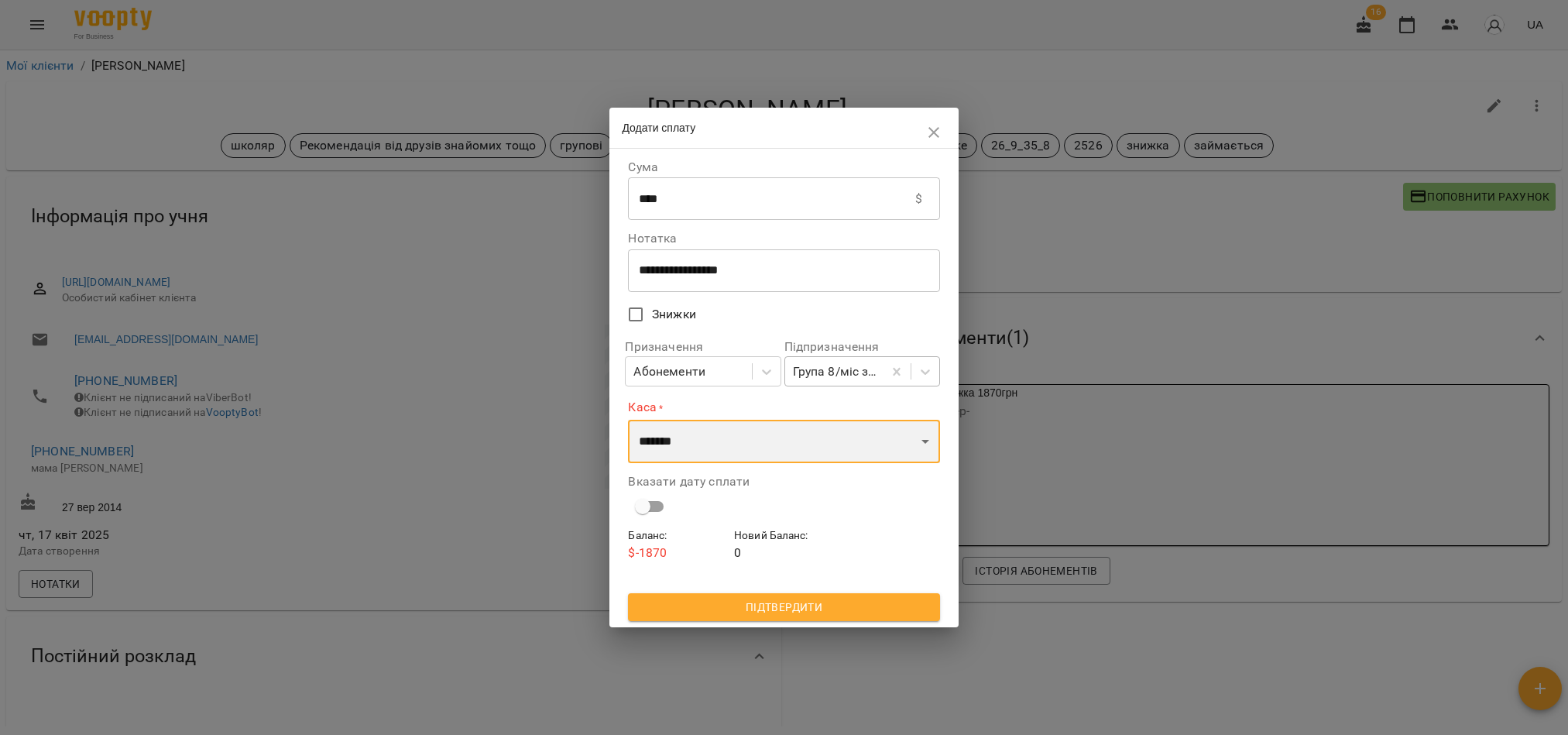
click at [628, 420] on select "**********" at bounding box center [784, 441] width 311 height 43
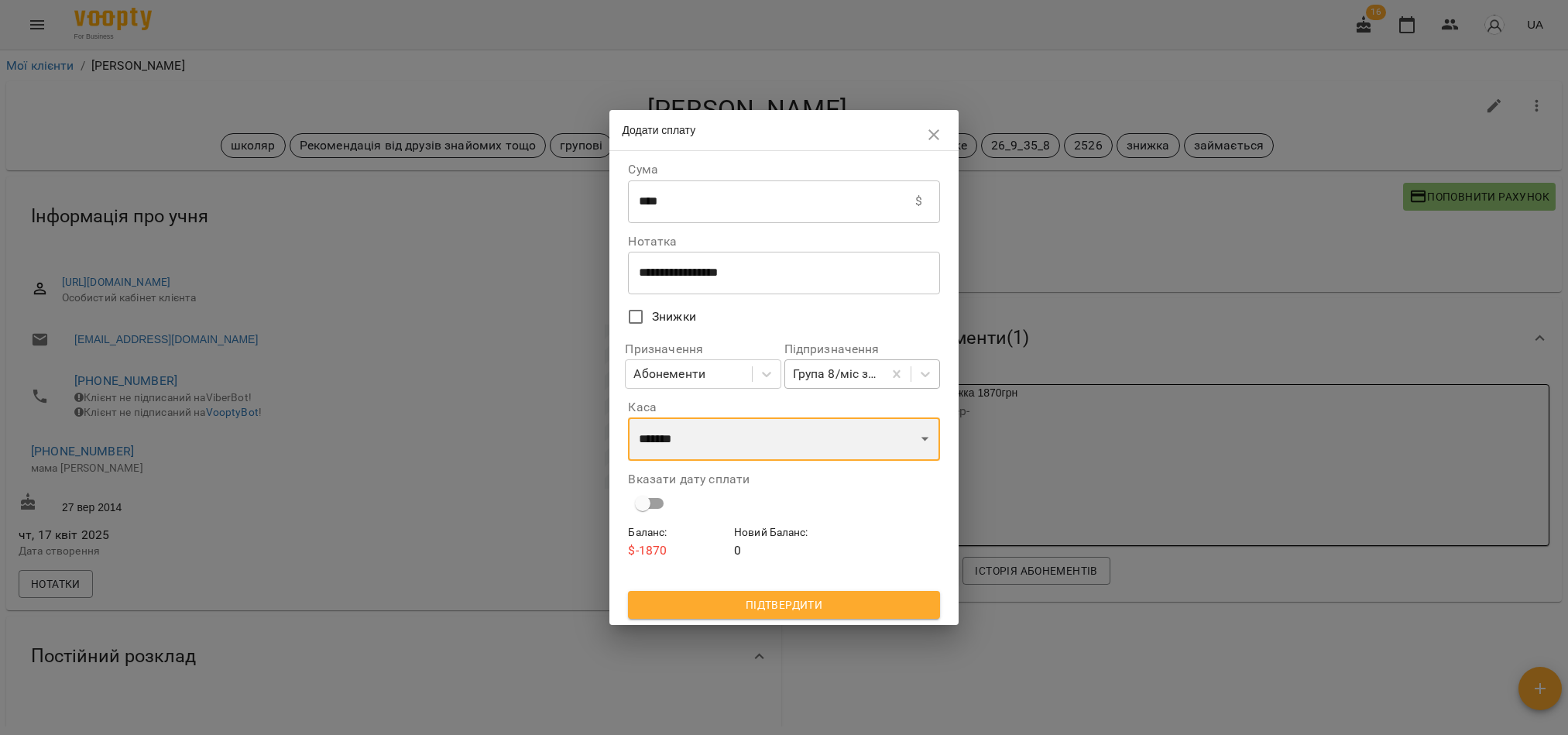
click at [739, 438] on select "**********" at bounding box center [784, 438] width 311 height 43
click at [628, 419] on select "**********" at bounding box center [784, 438] width 311 height 43
click at [700, 437] on select "**********" at bounding box center [784, 438] width 311 height 43
select select "******"
click at [628, 419] on select "**********" at bounding box center [784, 438] width 311 height 43
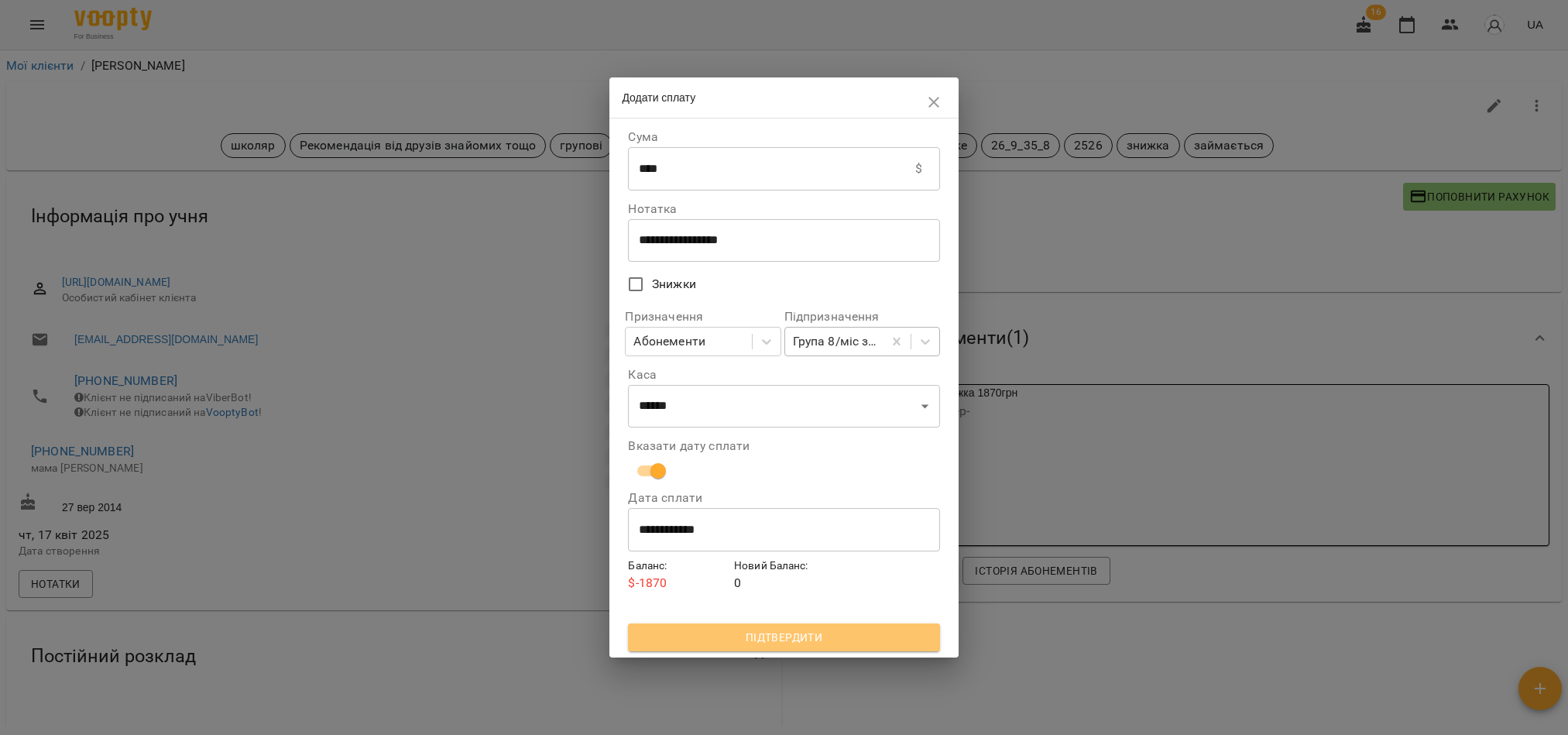
click at [758, 642] on span "Підтвердити" at bounding box center [784, 637] width 287 height 19
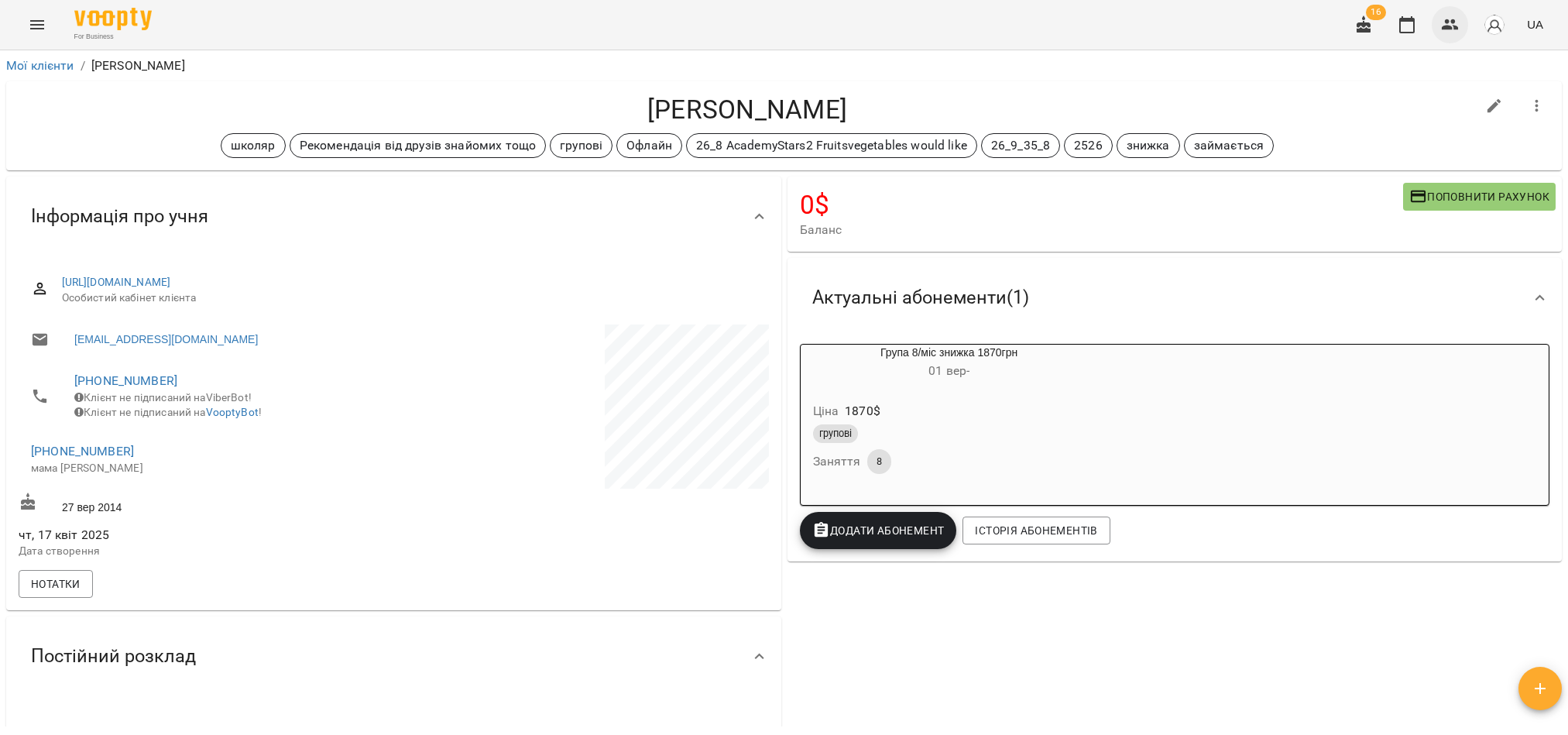
click at [1455, 21] on icon "button" at bounding box center [1450, 25] width 17 height 11
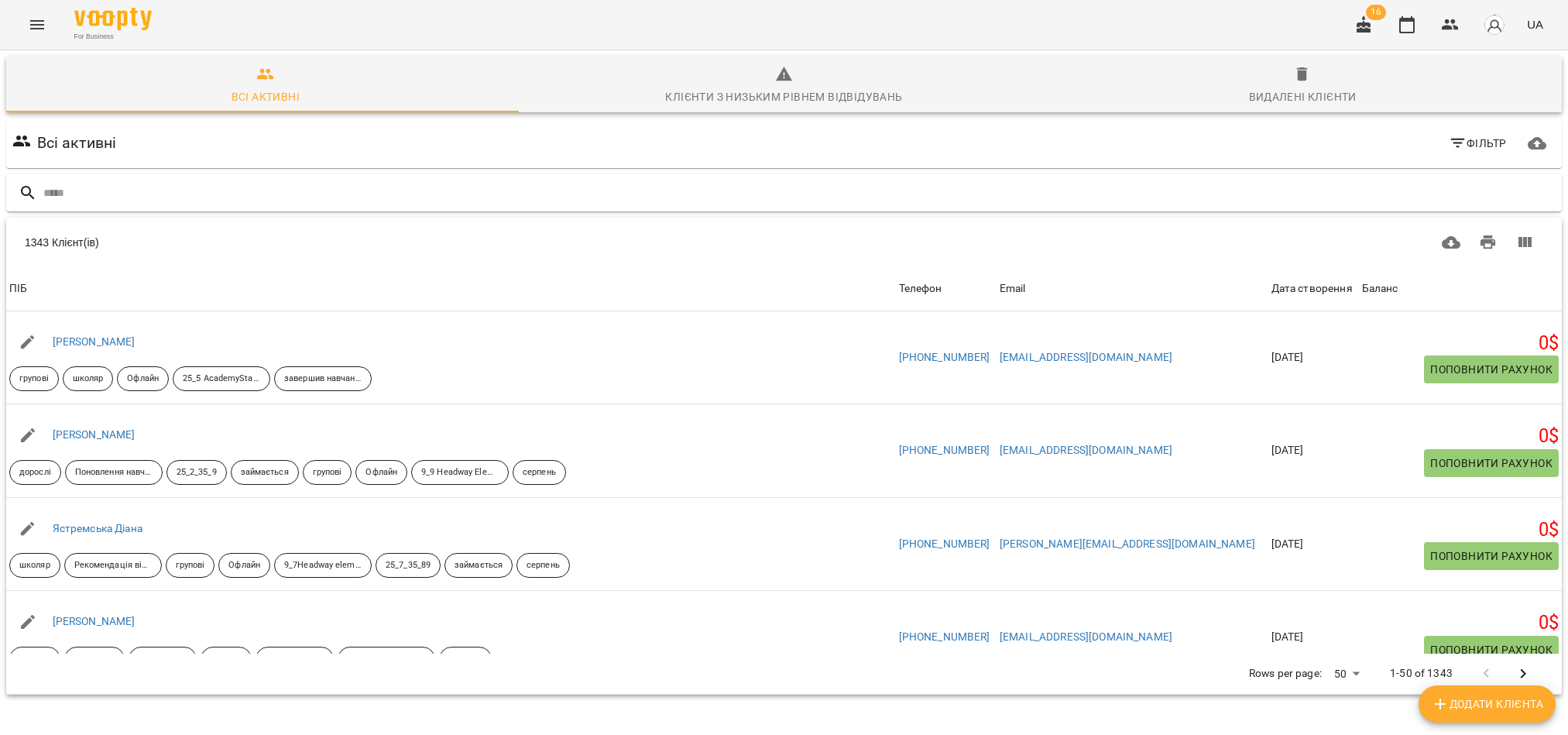
click at [128, 182] on input "text" at bounding box center [799, 193] width 1512 height 25
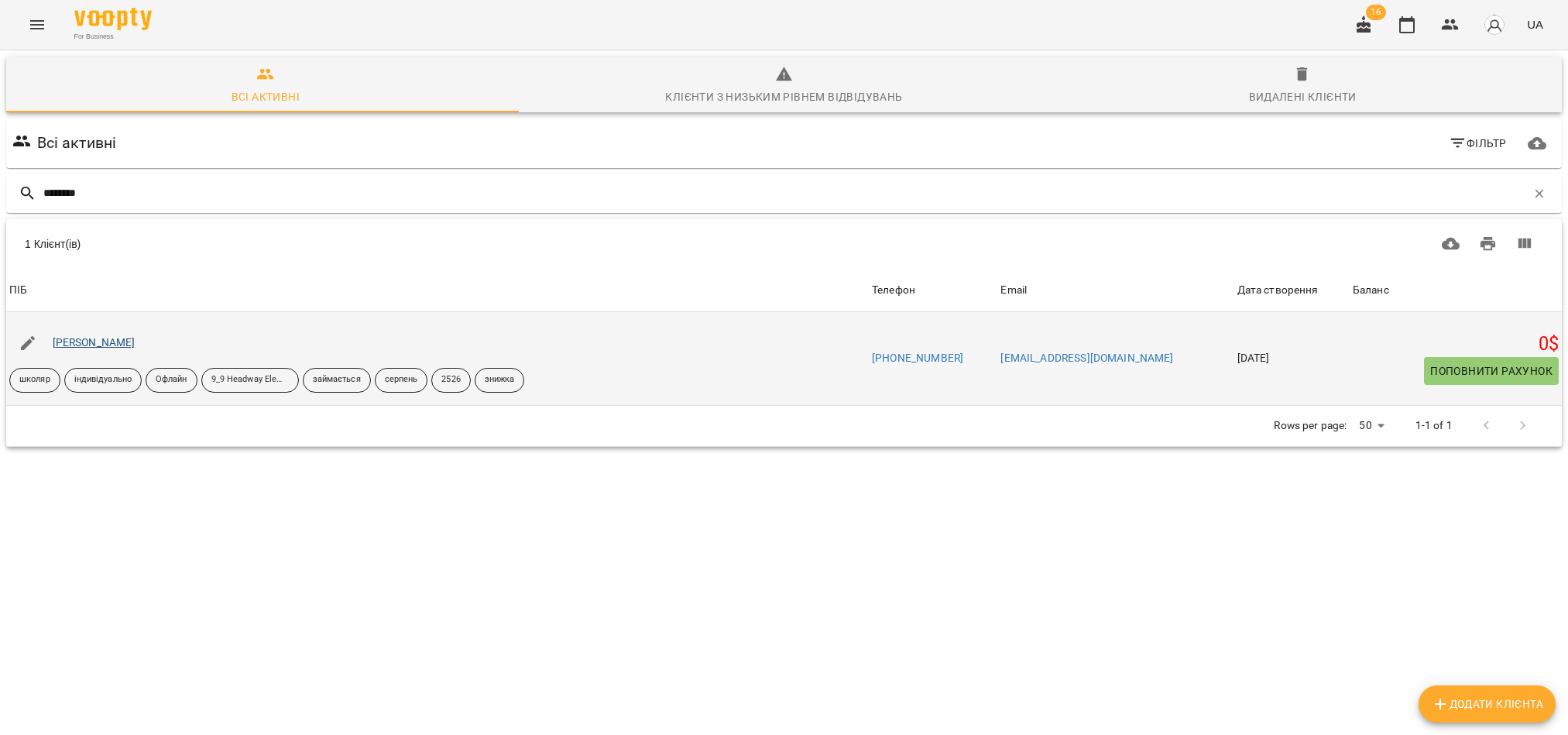
type input "********"
click at [119, 346] on link "[PERSON_NAME]" at bounding box center [93, 342] width 83 height 12
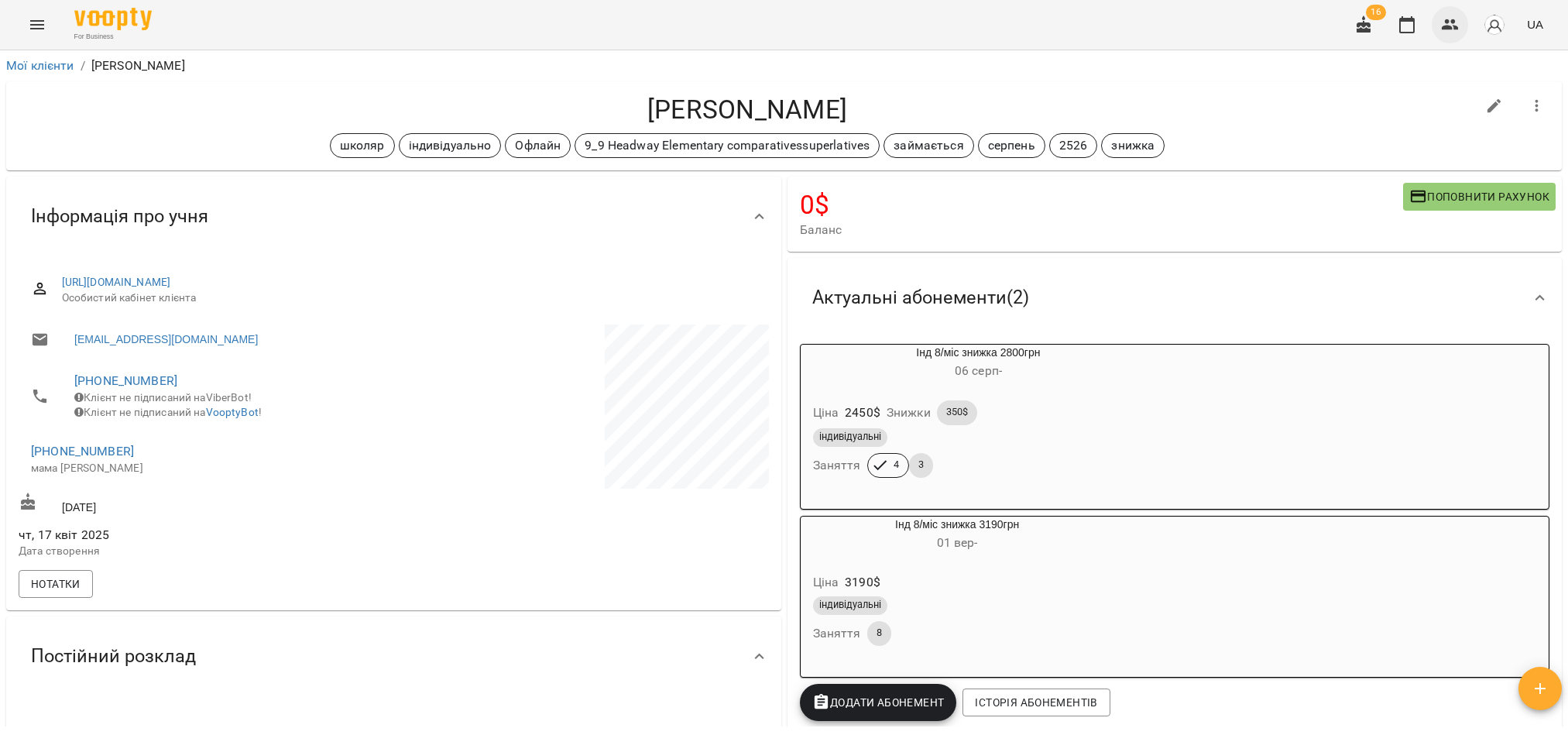
click at [1459, 29] on icon "button" at bounding box center [1450, 25] width 17 height 11
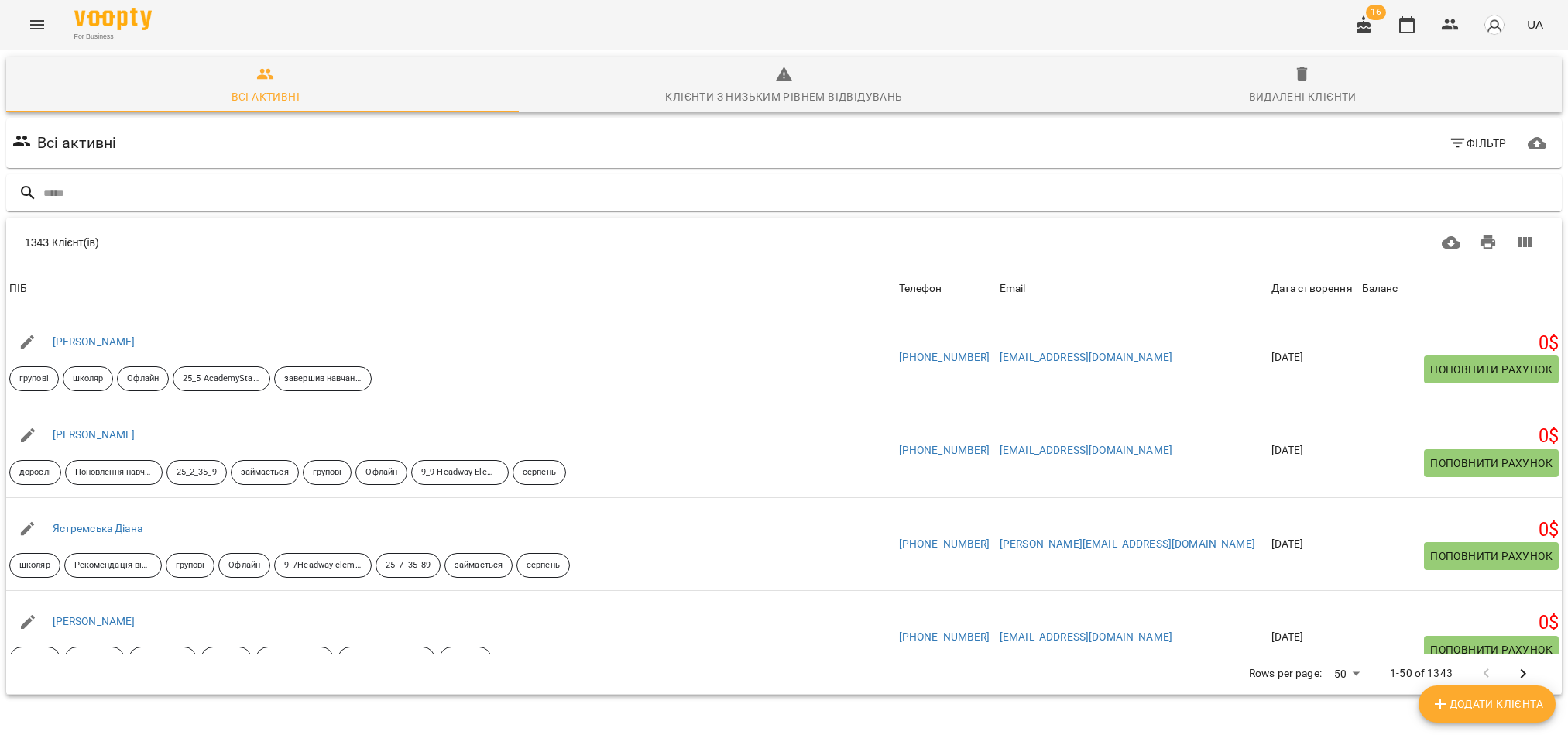
click at [189, 188] on input "text" at bounding box center [799, 193] width 1512 height 25
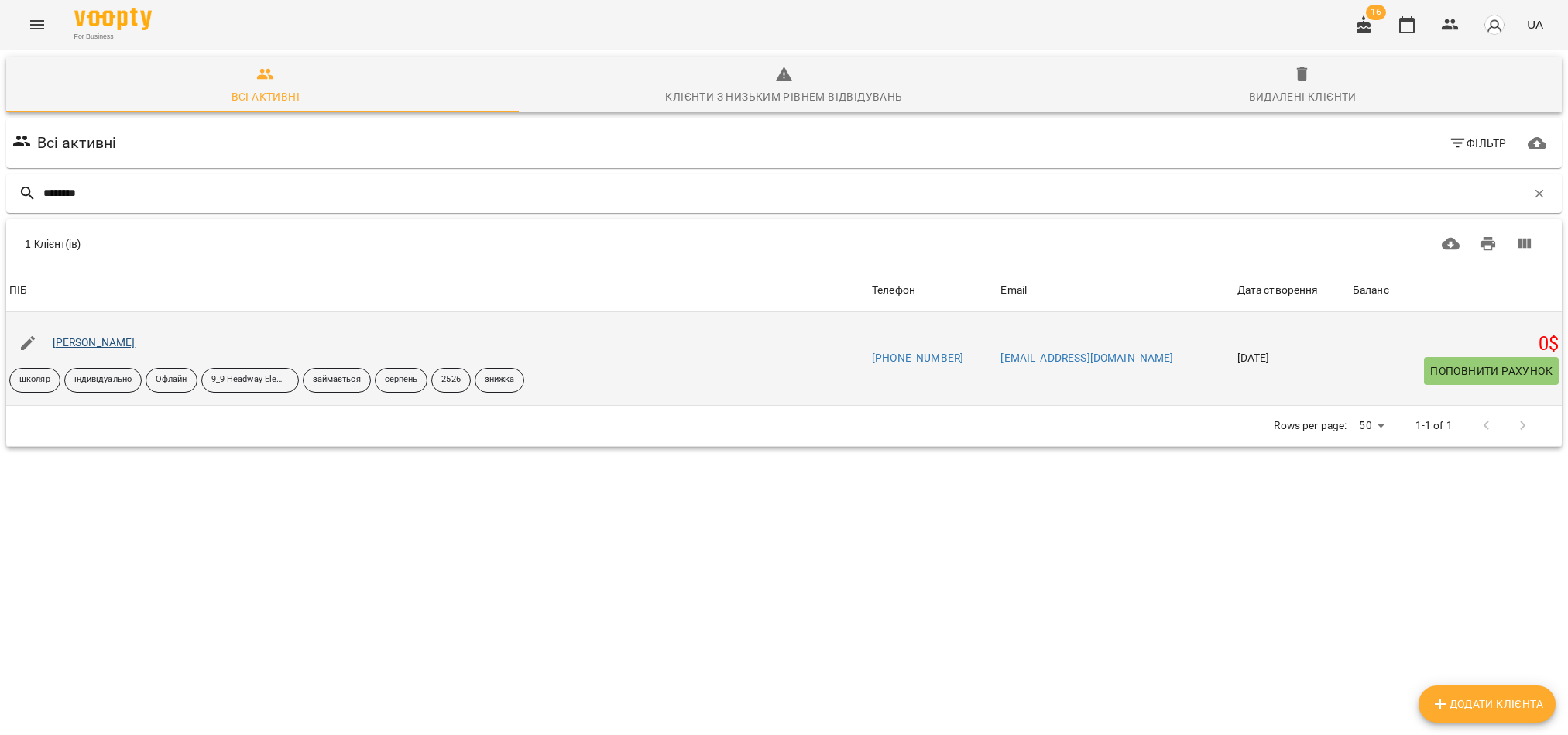
type input "********"
click at [129, 339] on link "[PERSON_NAME]" at bounding box center [93, 342] width 83 height 12
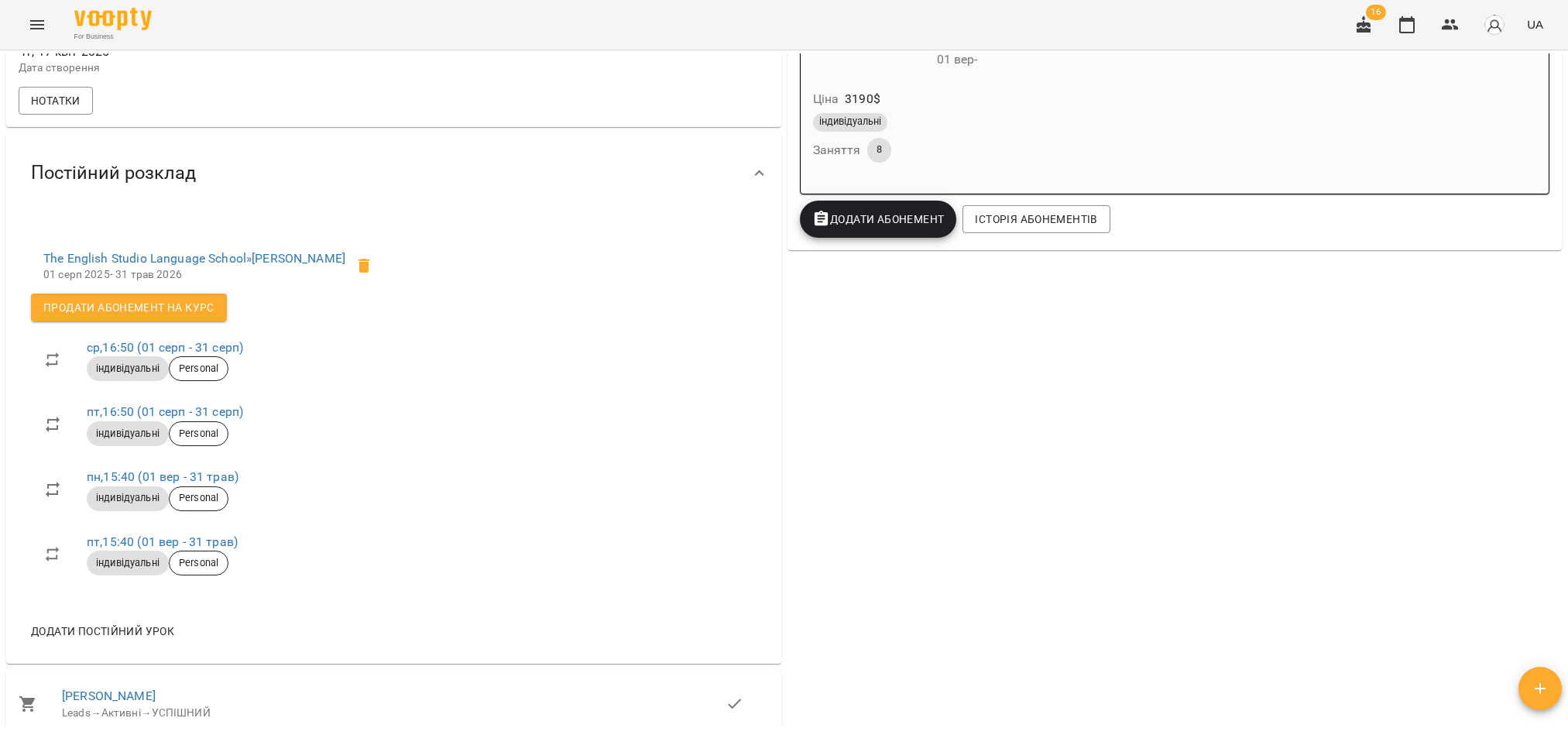
scroll to position [696, 0]
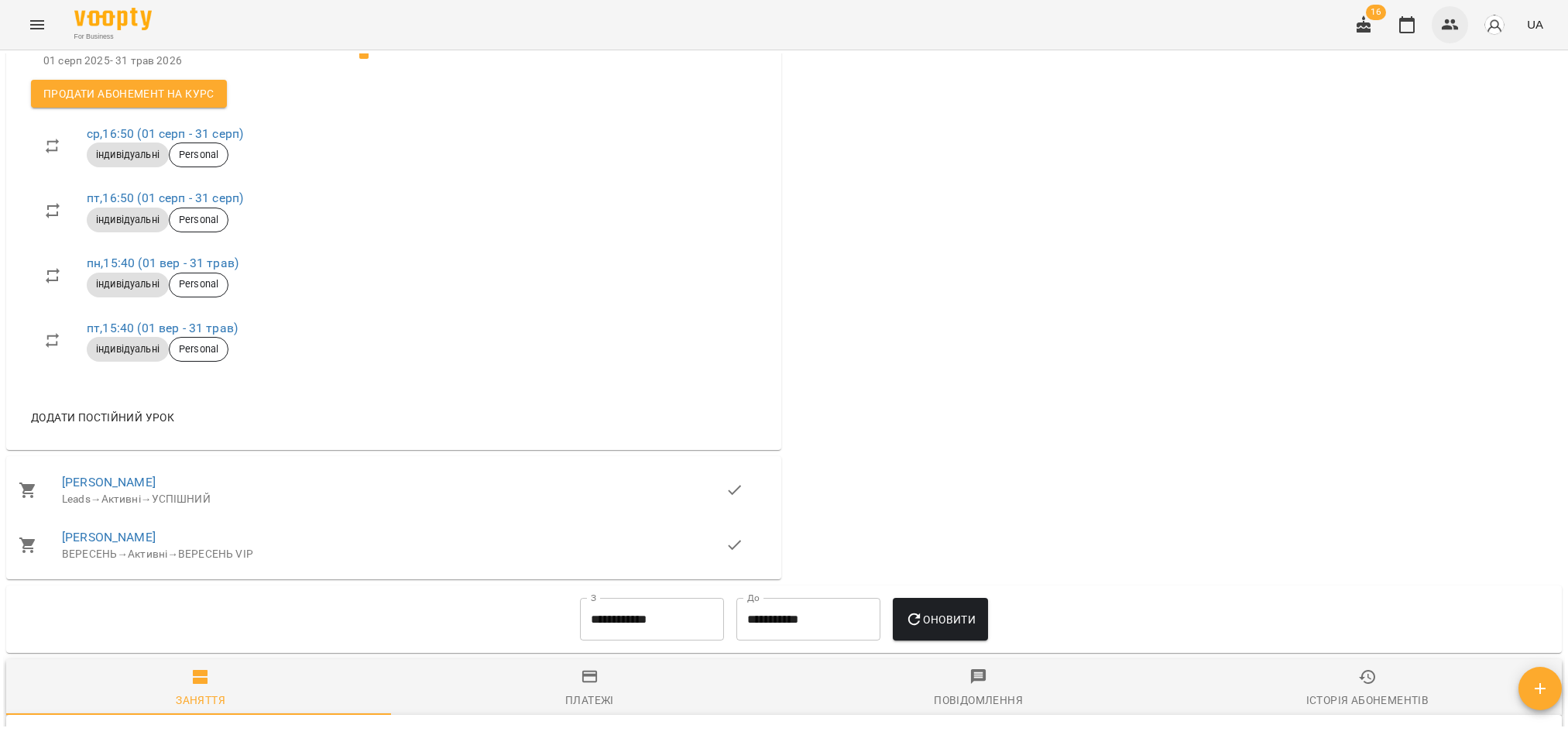
click at [1464, 21] on button "button" at bounding box center [1450, 25] width 37 height 37
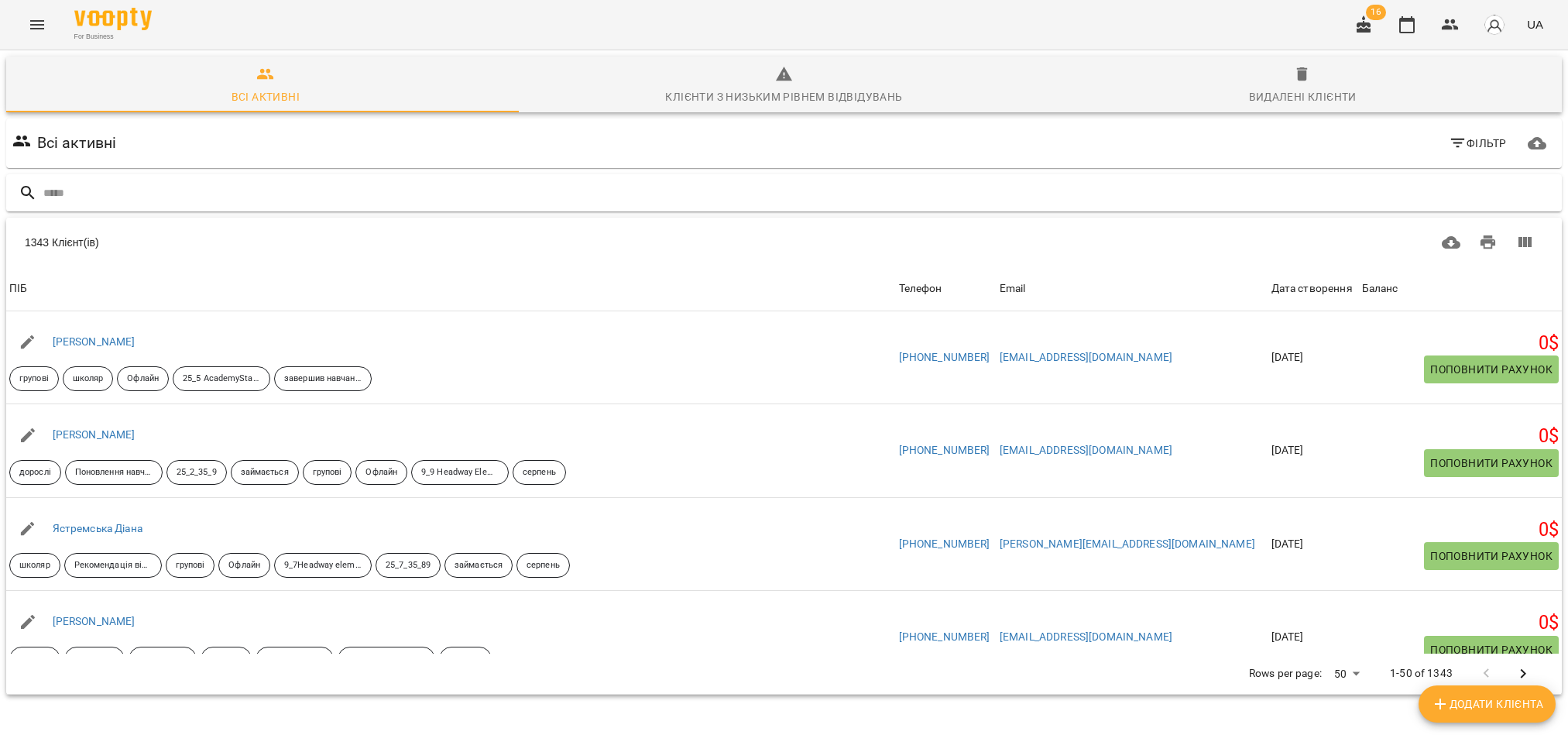
click at [170, 184] on input "text" at bounding box center [799, 193] width 1512 height 25
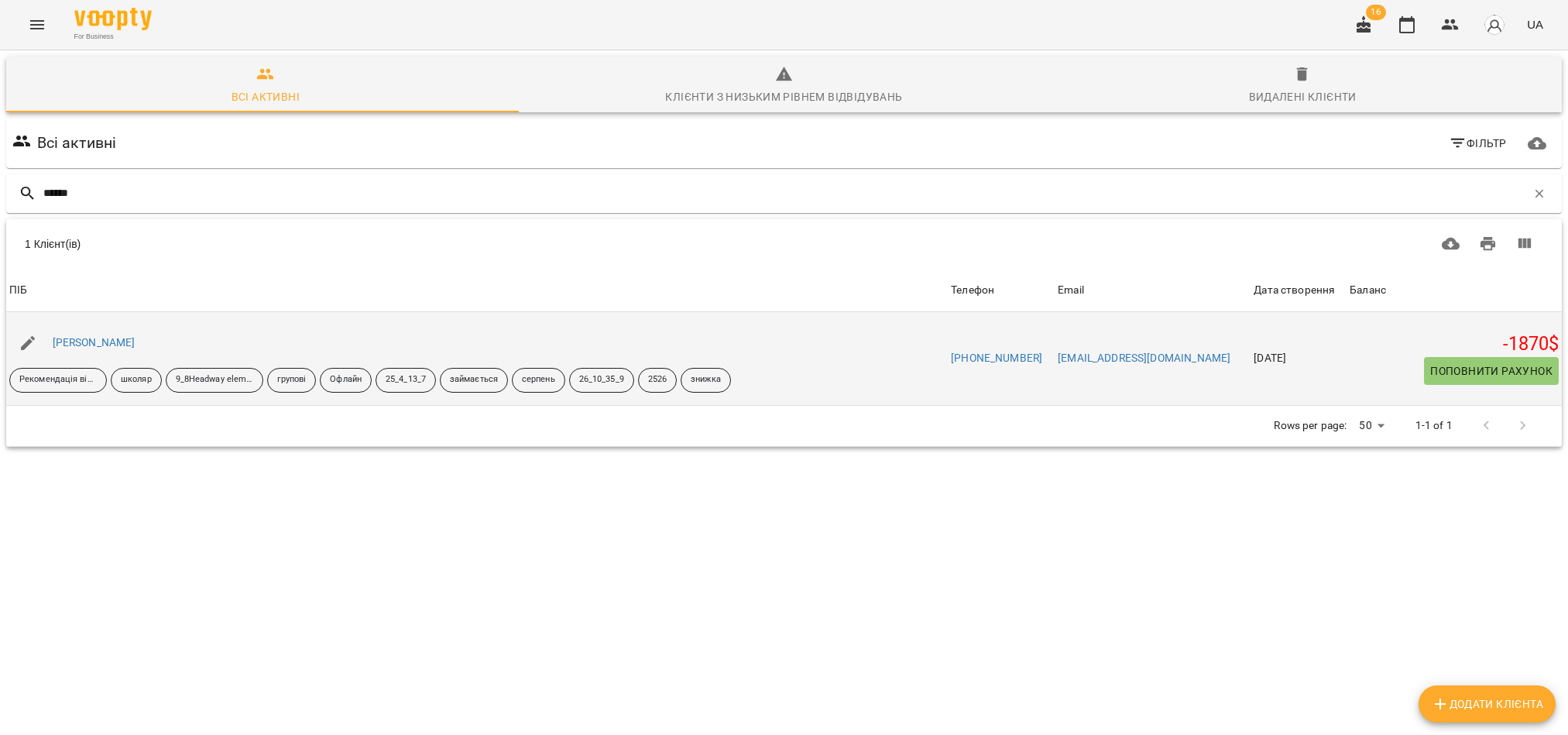
type input "******"
click at [1478, 370] on span "Поповнити рахунок" at bounding box center [1491, 370] width 122 height 19
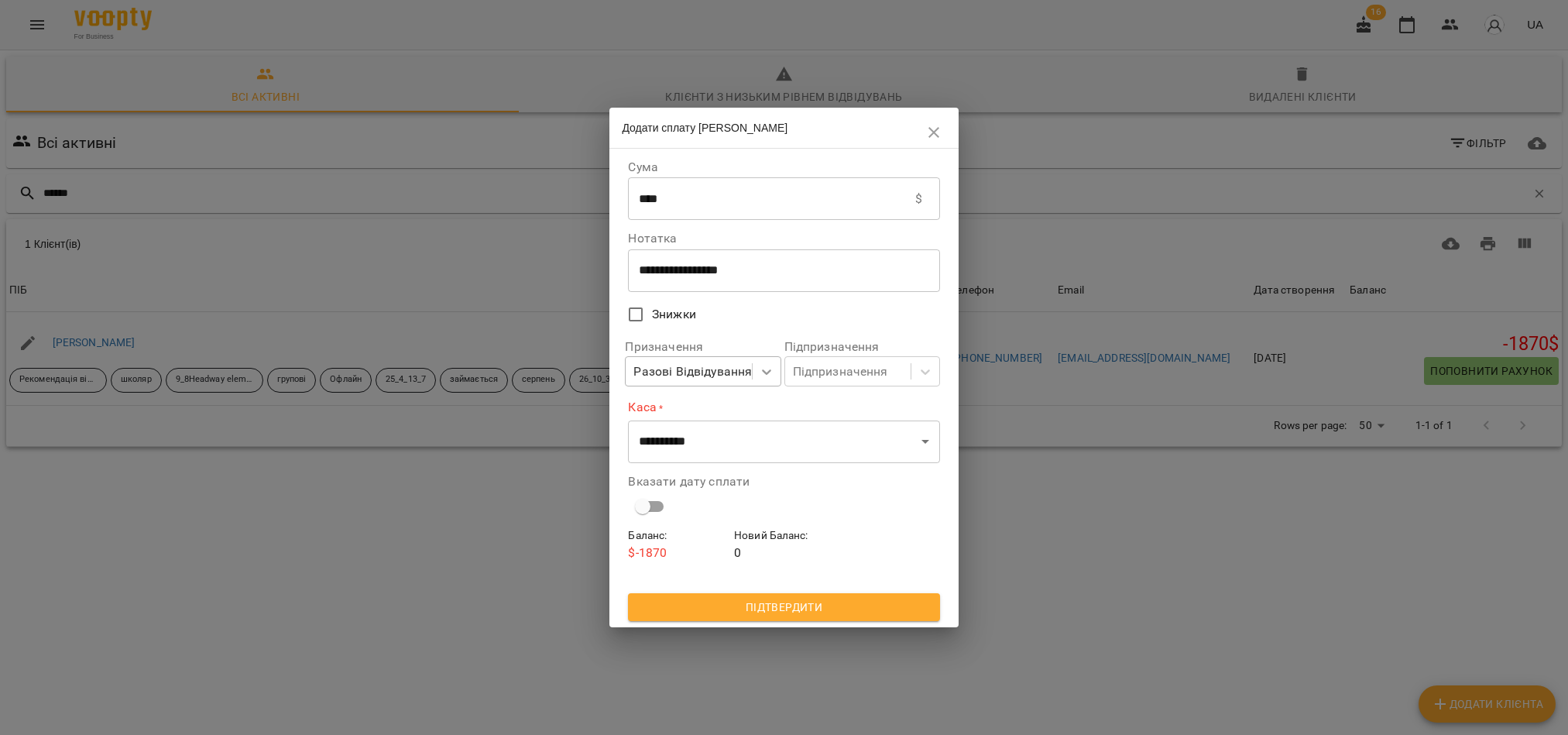
click at [765, 376] on icon at bounding box center [766, 371] width 16 height 16
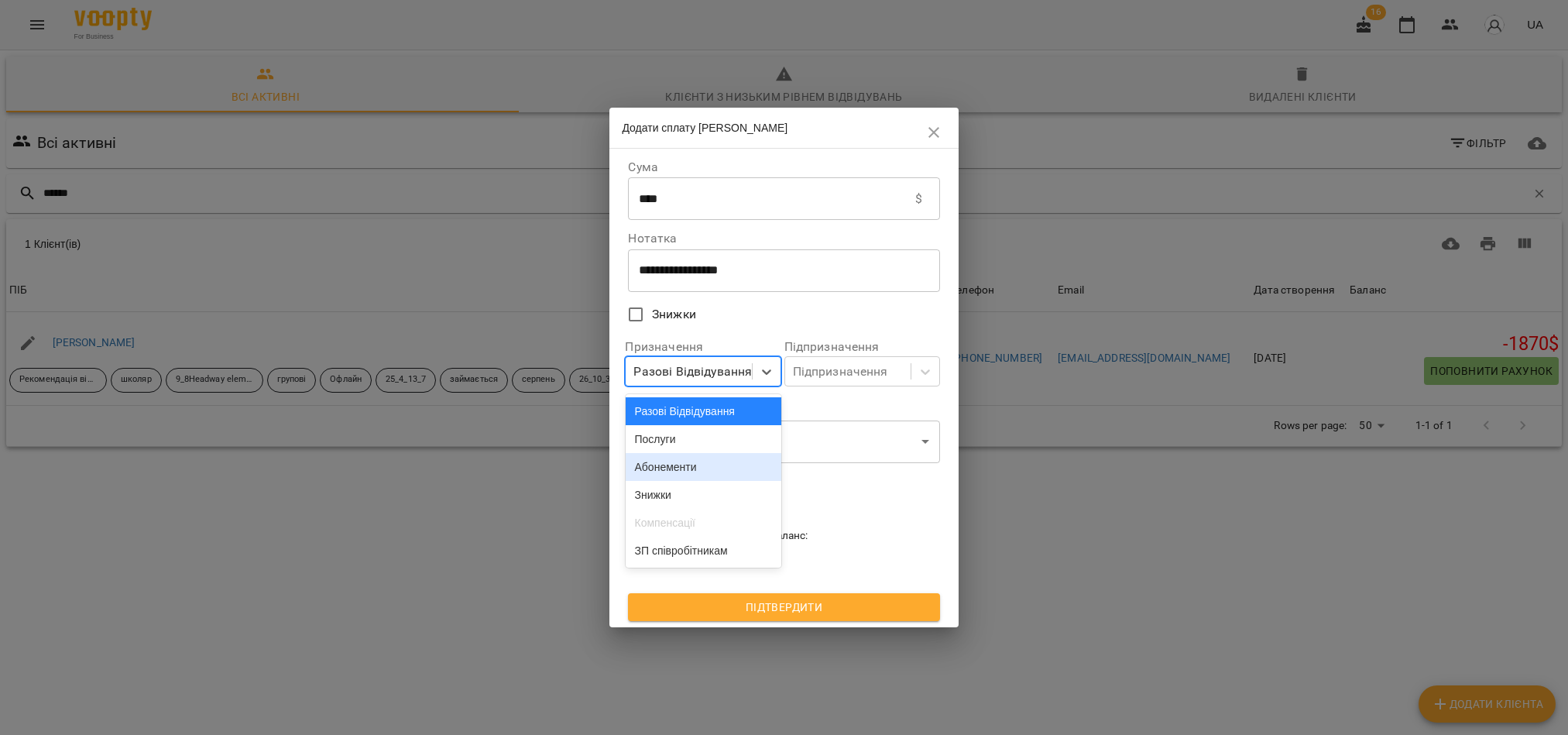
click at [684, 472] on div "Абонементи" at bounding box center [703, 467] width 156 height 28
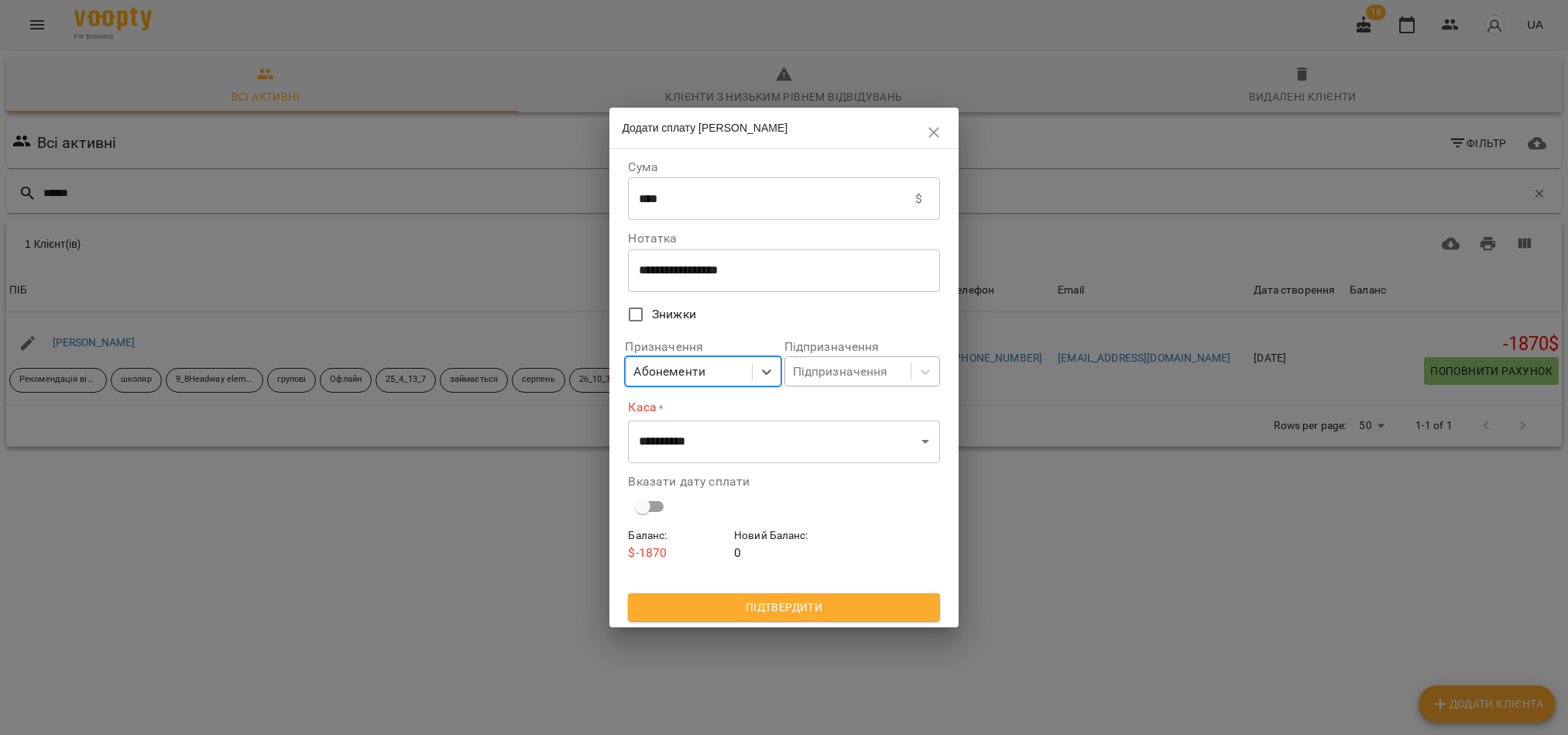
click at [834, 379] on div "Підпризначення" at bounding box center [840, 371] width 95 height 19
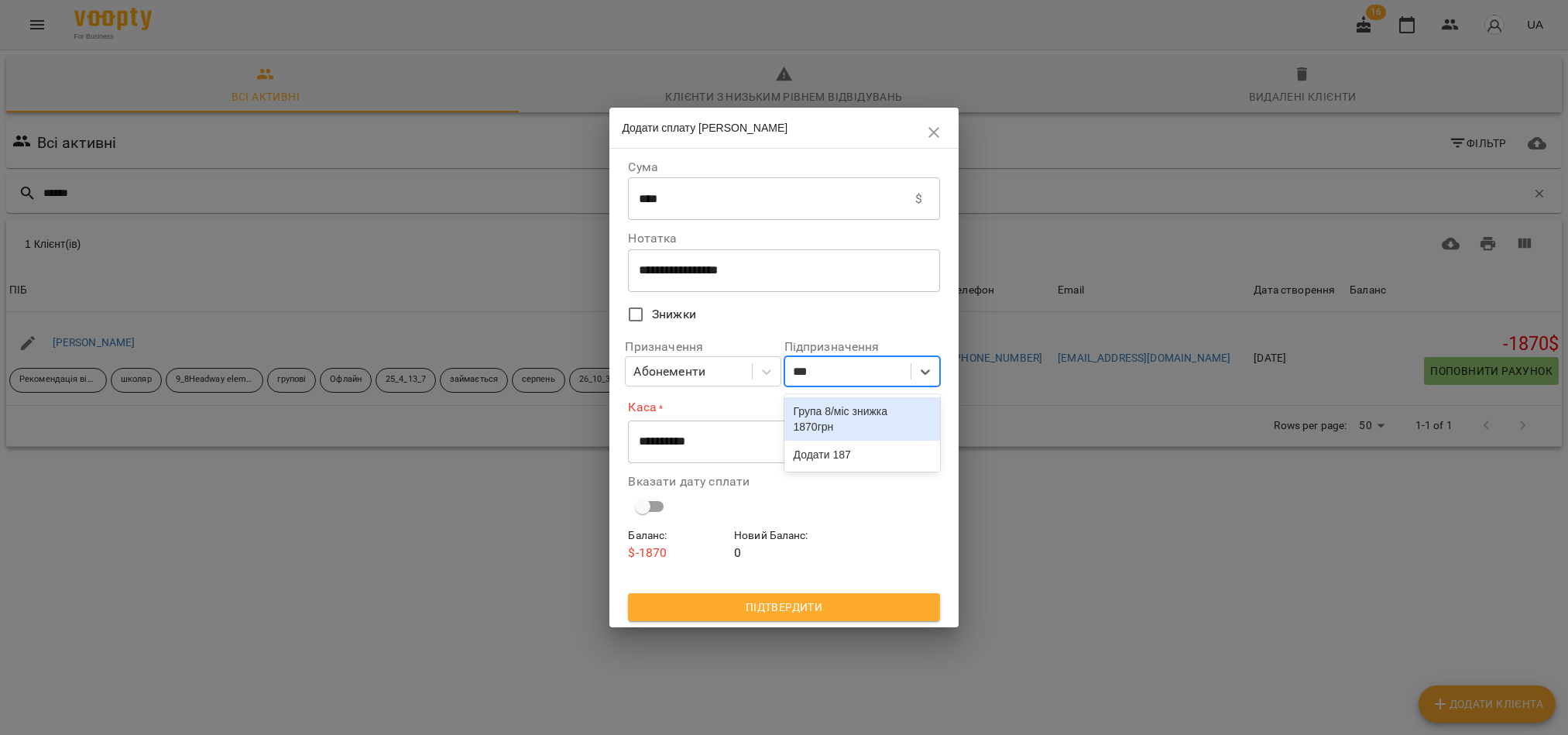
type input "****"
click at [846, 418] on div "Група 8/міс знижка 1870грн" at bounding box center [862, 419] width 156 height 43
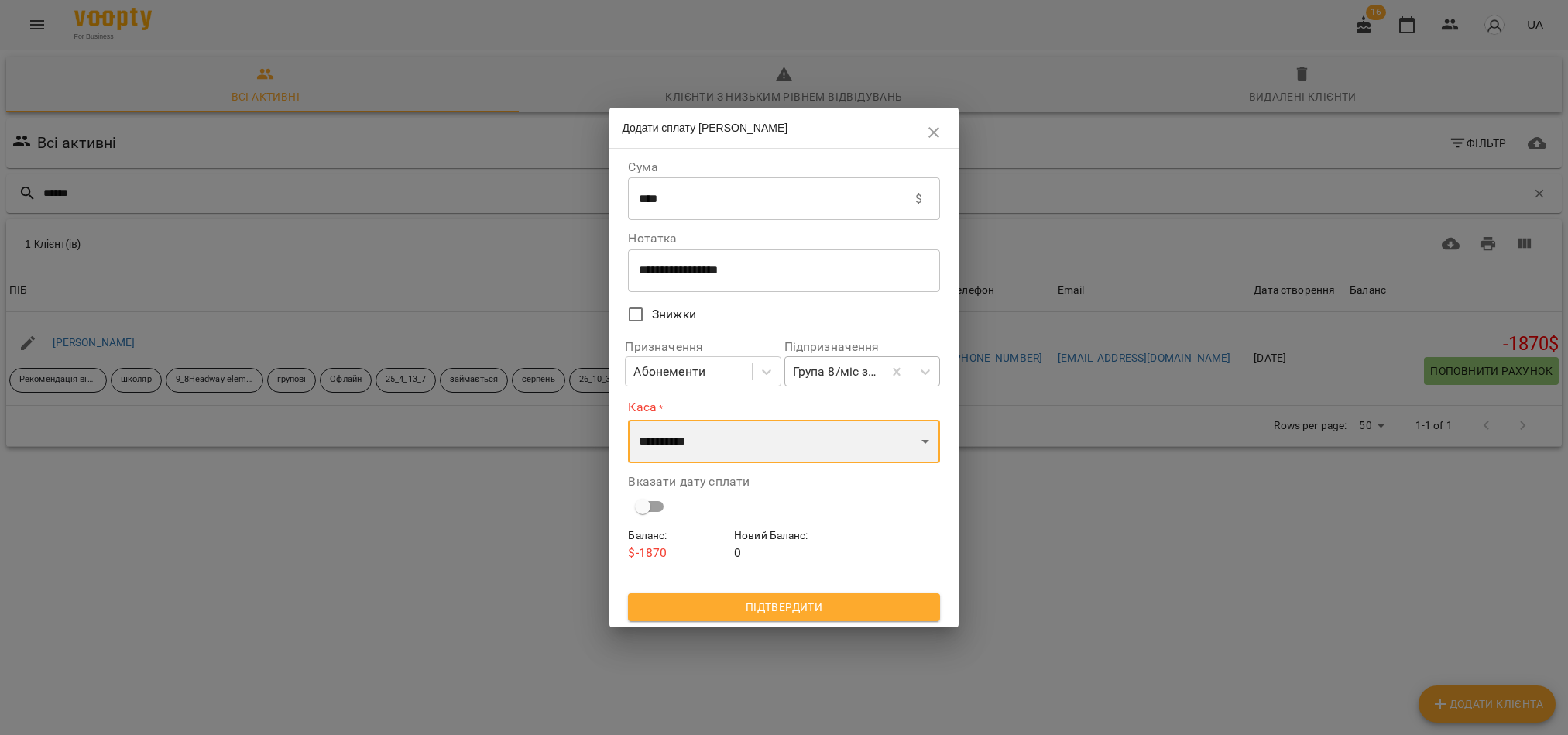
click at [792, 453] on select "**********" at bounding box center [784, 441] width 311 height 43
select select "****"
click at [628, 420] on select "**********" at bounding box center [784, 441] width 311 height 43
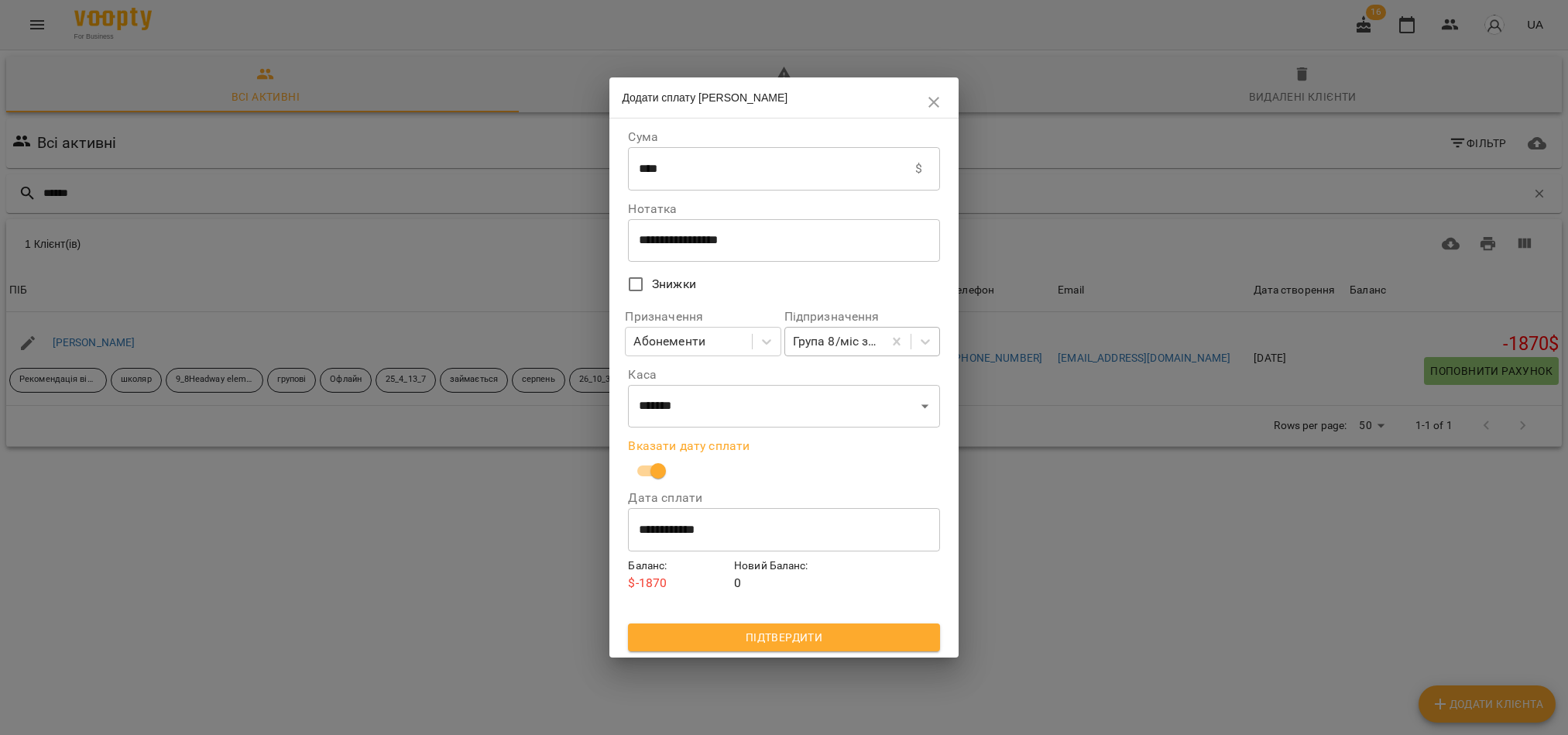
click at [819, 637] on span "Підтвердити" at bounding box center [784, 637] width 287 height 19
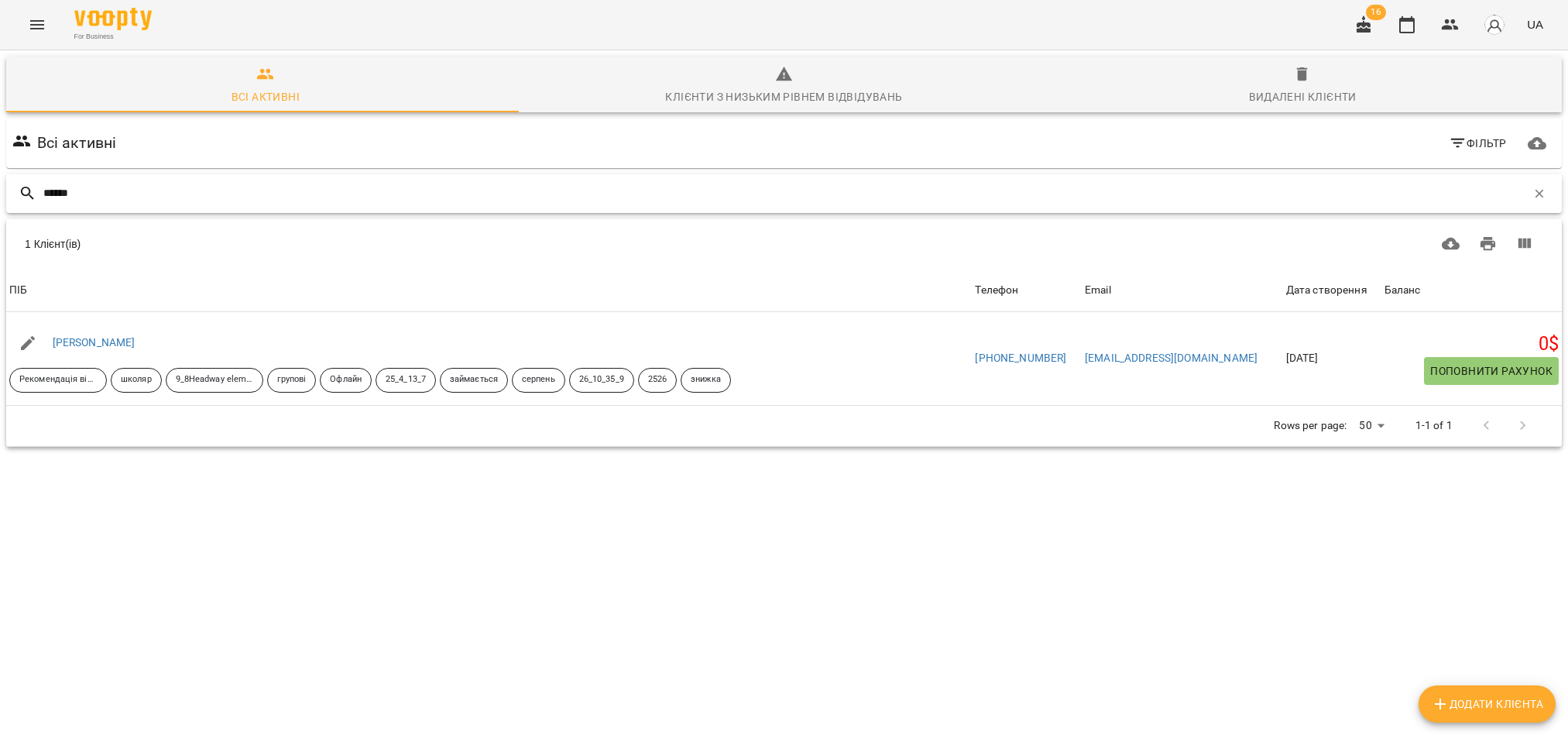
click at [189, 196] on input "******" at bounding box center [784, 193] width 1483 height 25
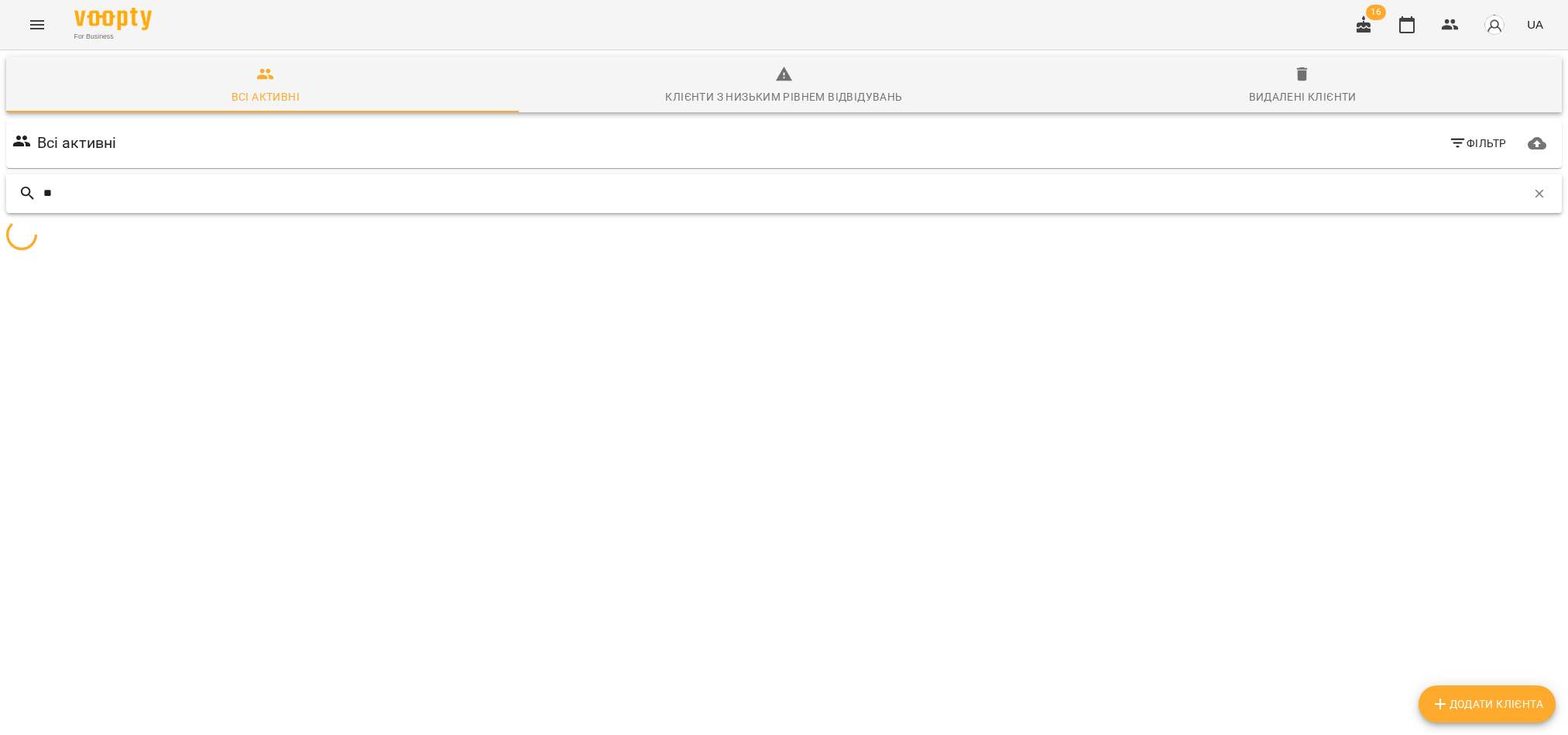
type input "*"
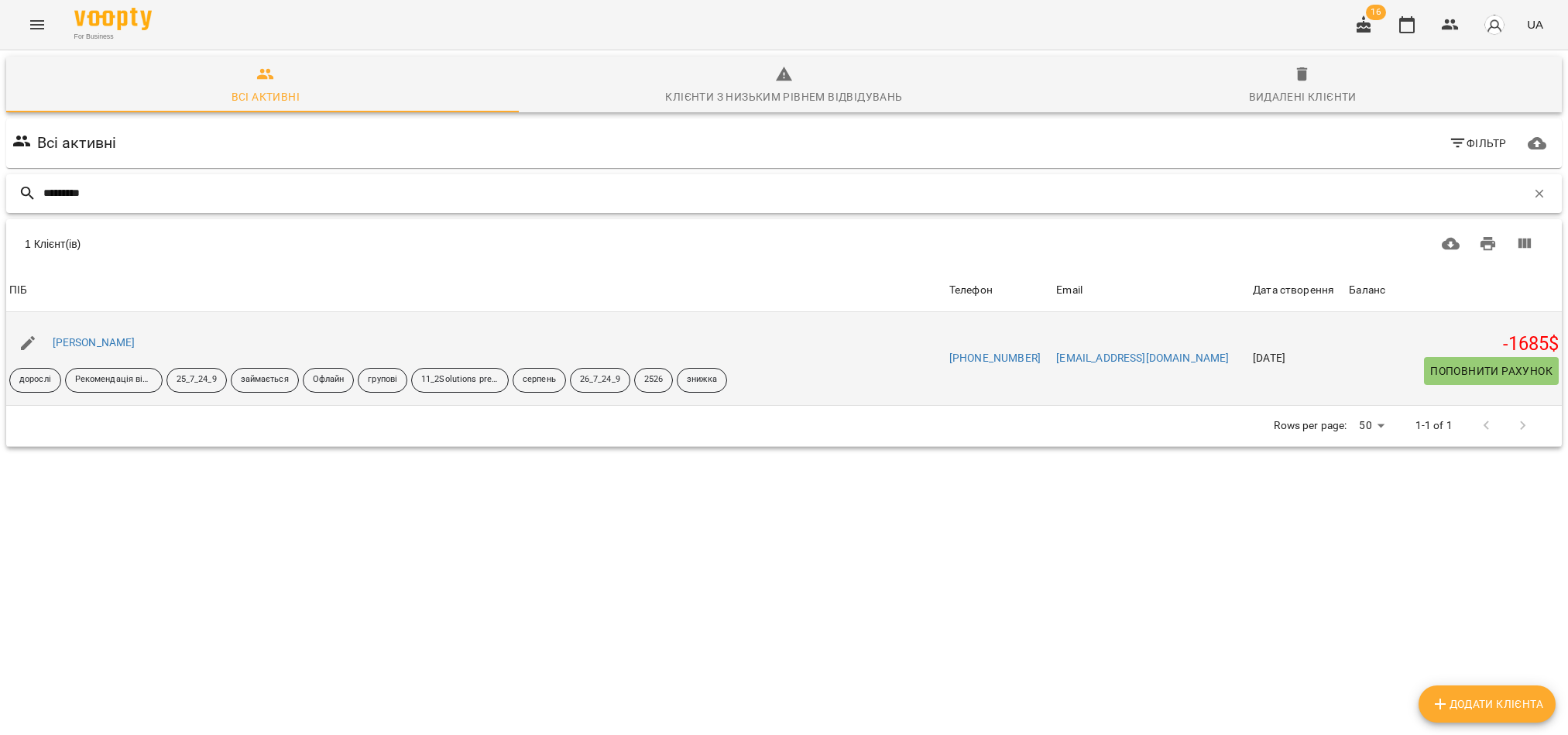
type input "*********"
click at [1515, 376] on span "Поповнити рахунок" at bounding box center [1491, 370] width 122 height 19
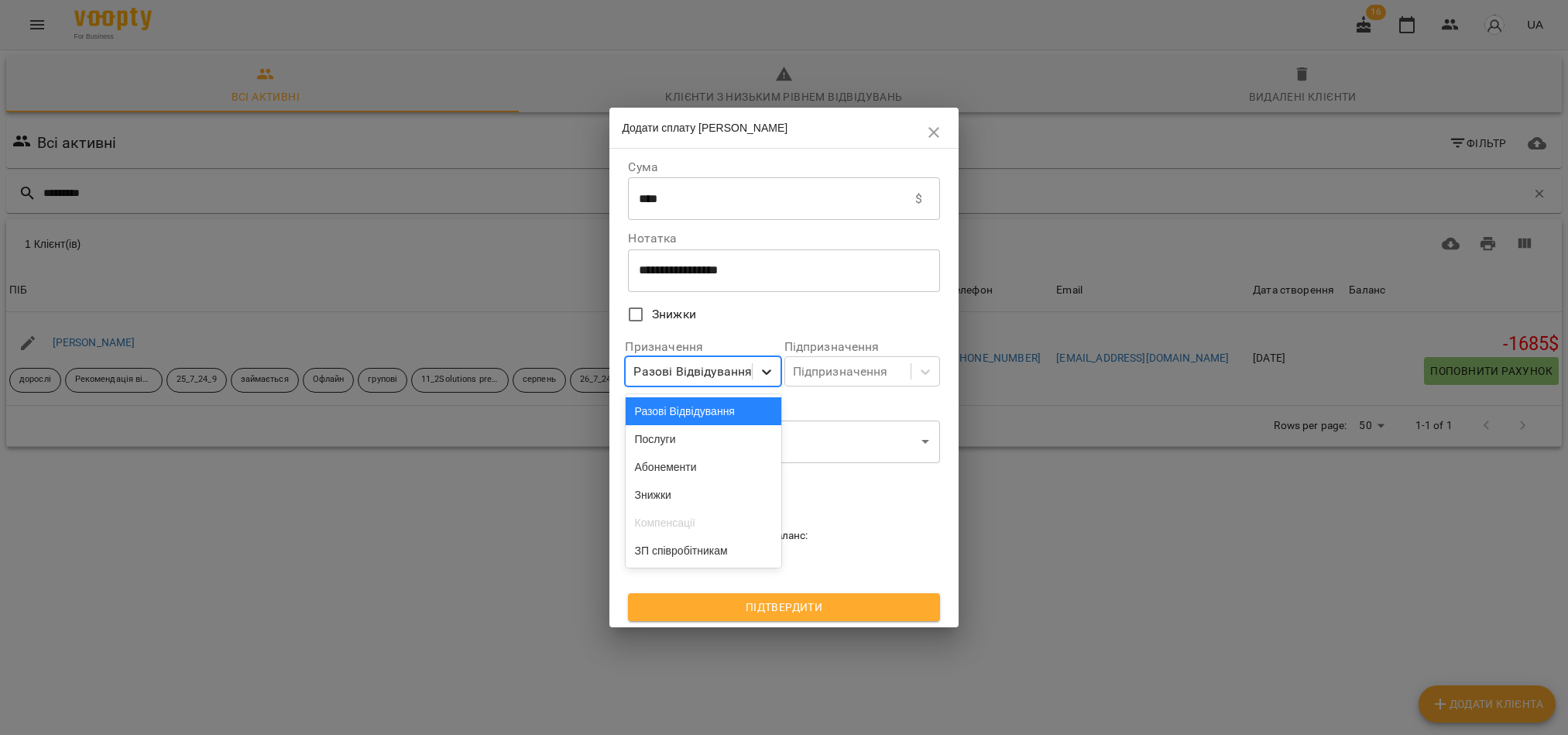
click at [766, 374] on icon at bounding box center [766, 372] width 9 height 6
click at [693, 462] on div "Абонементи" at bounding box center [703, 467] width 156 height 28
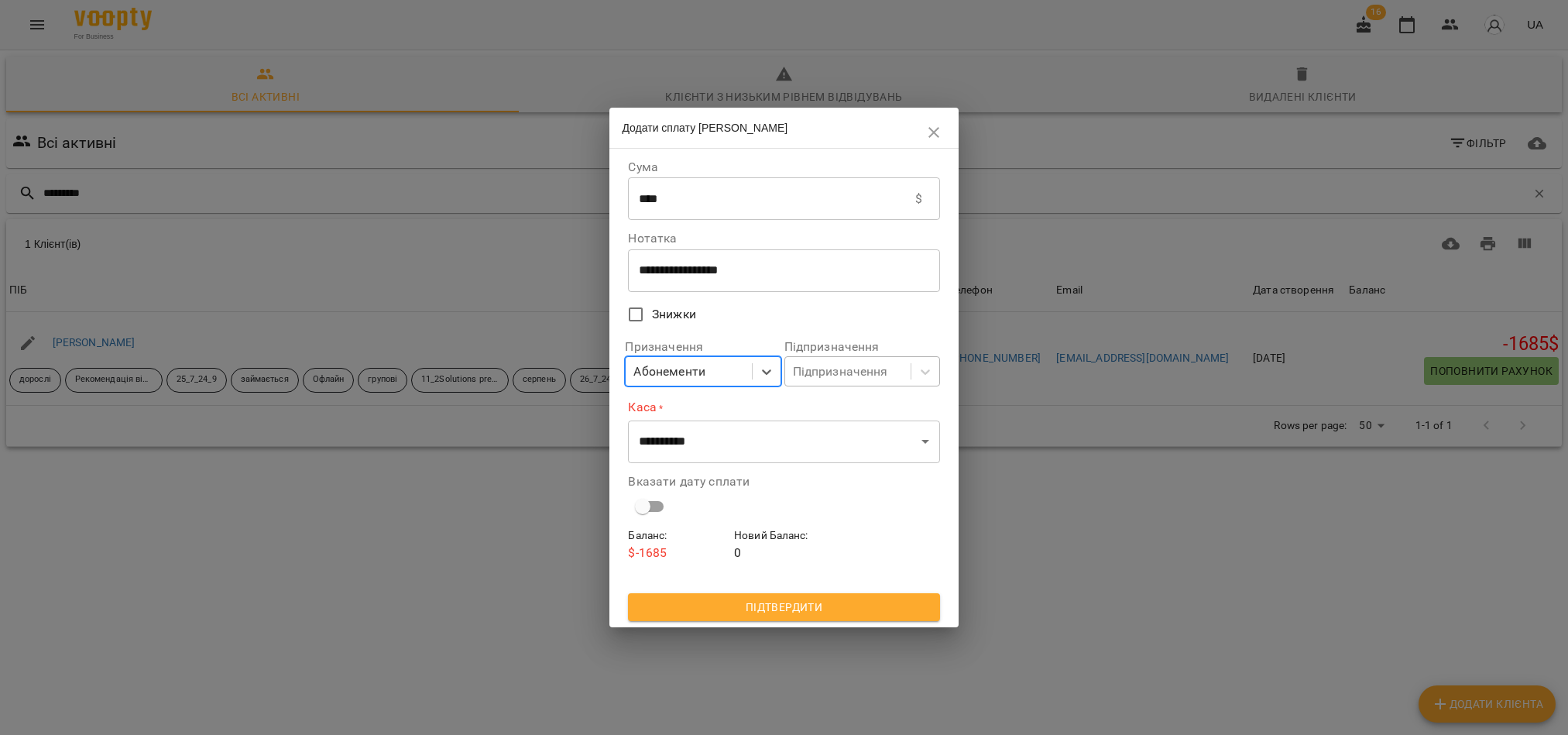
click at [875, 374] on div "Підпризначення" at bounding box center [840, 371] width 95 height 19
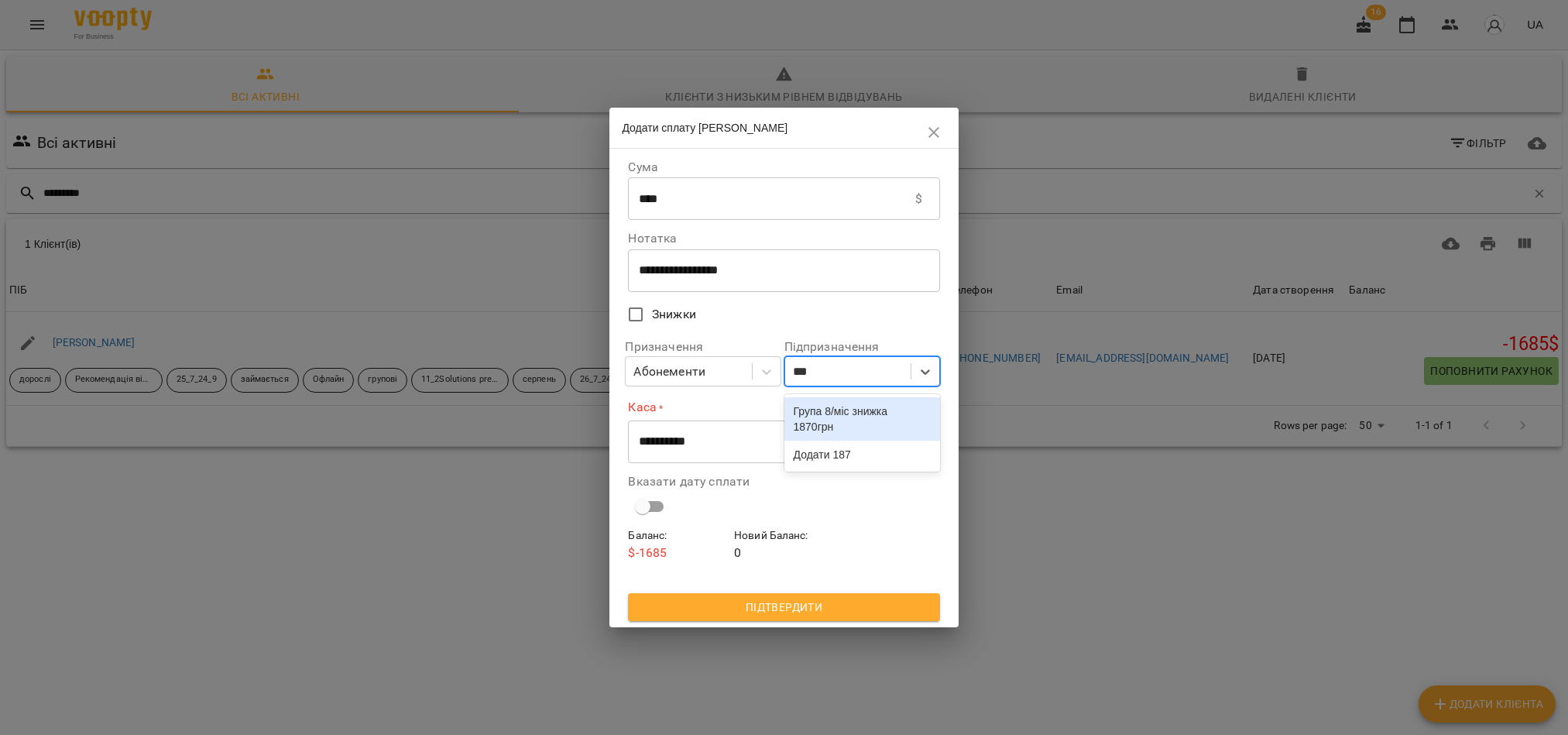
type input "****"
click at [816, 419] on div "Група 8/міс знижка 1870грн" at bounding box center [862, 419] width 156 height 43
click at [778, 439] on select "**********" at bounding box center [784, 441] width 311 height 43
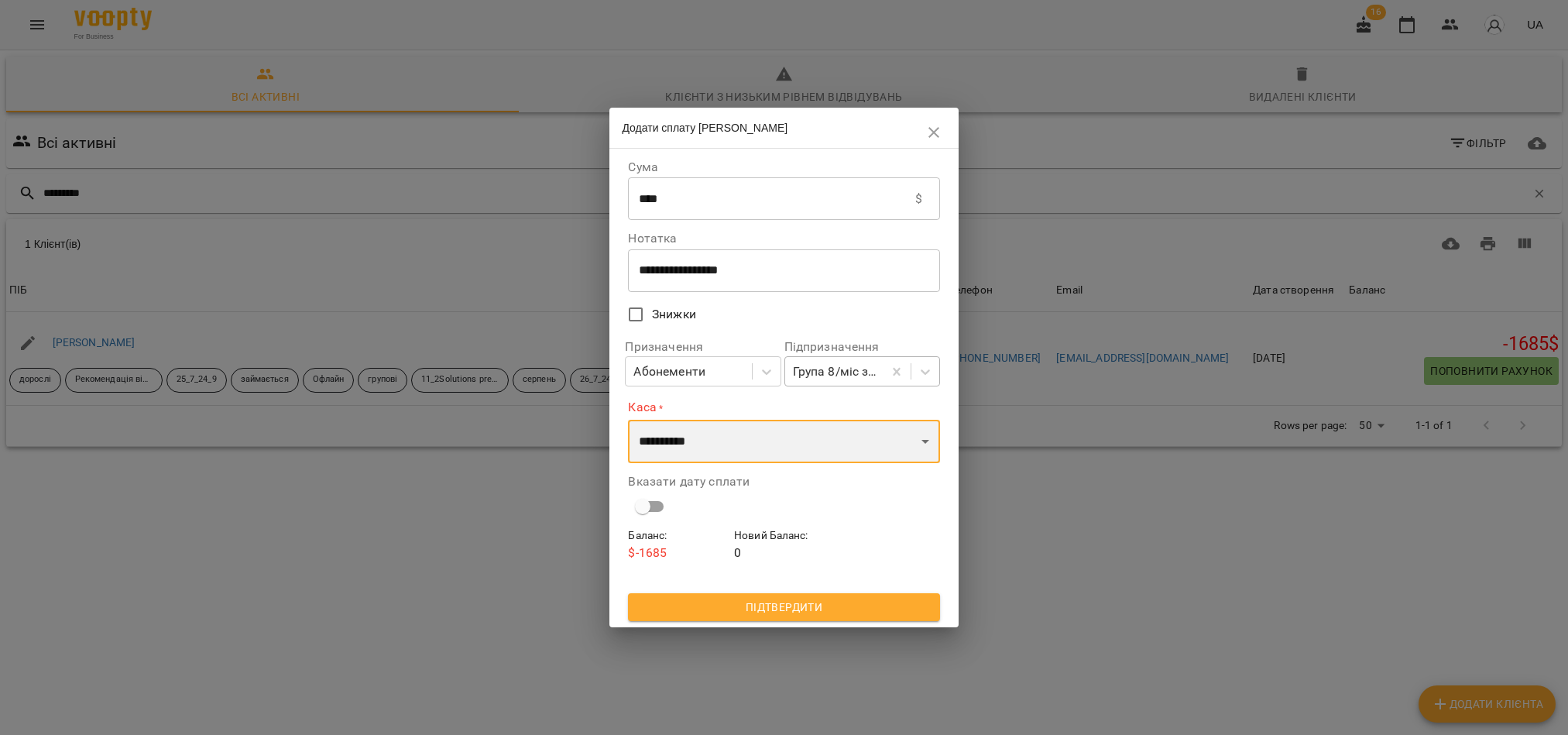
select select "****"
click at [628, 420] on select "**********" at bounding box center [784, 441] width 311 height 43
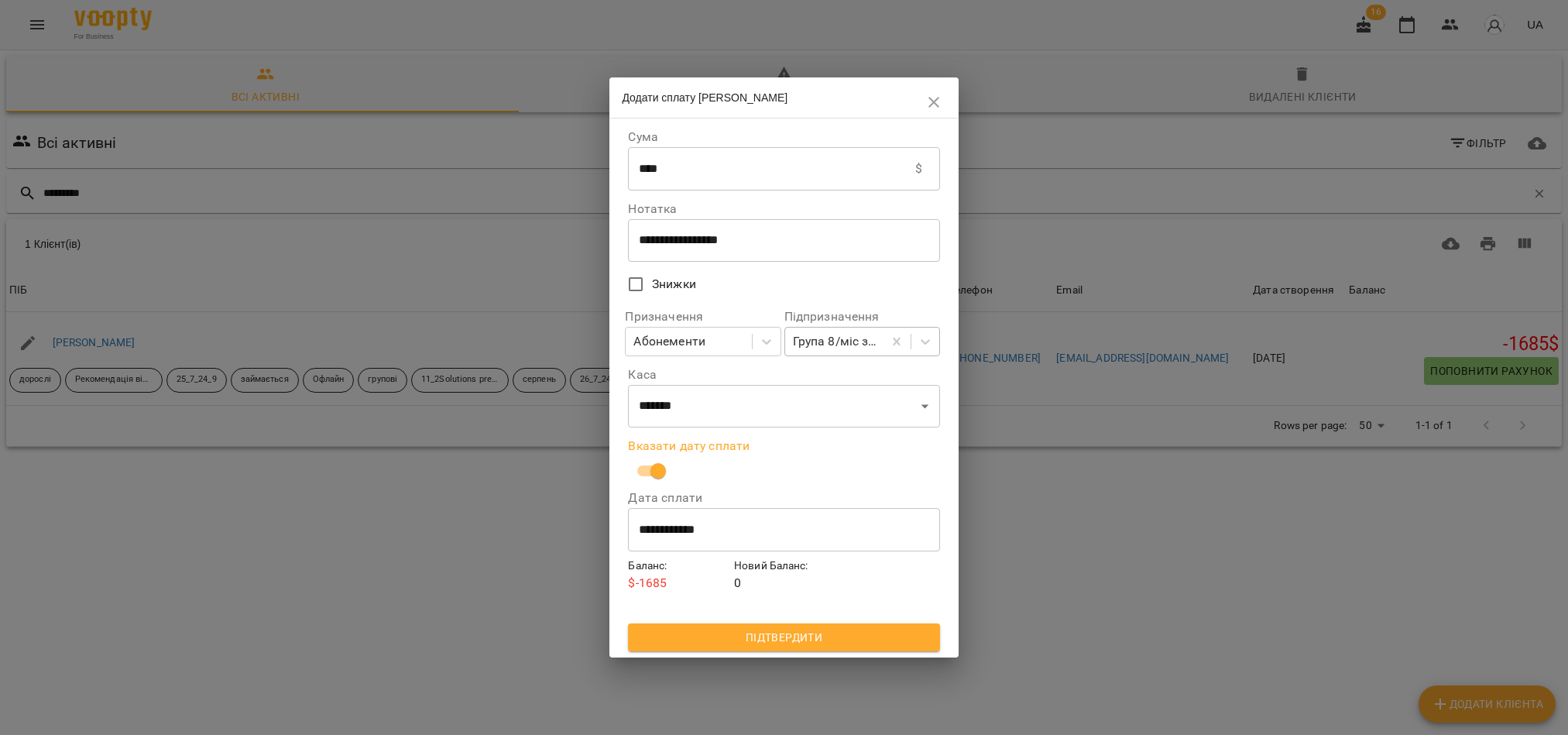
click at [718, 648] on button "Підтвердити" at bounding box center [784, 637] width 311 height 28
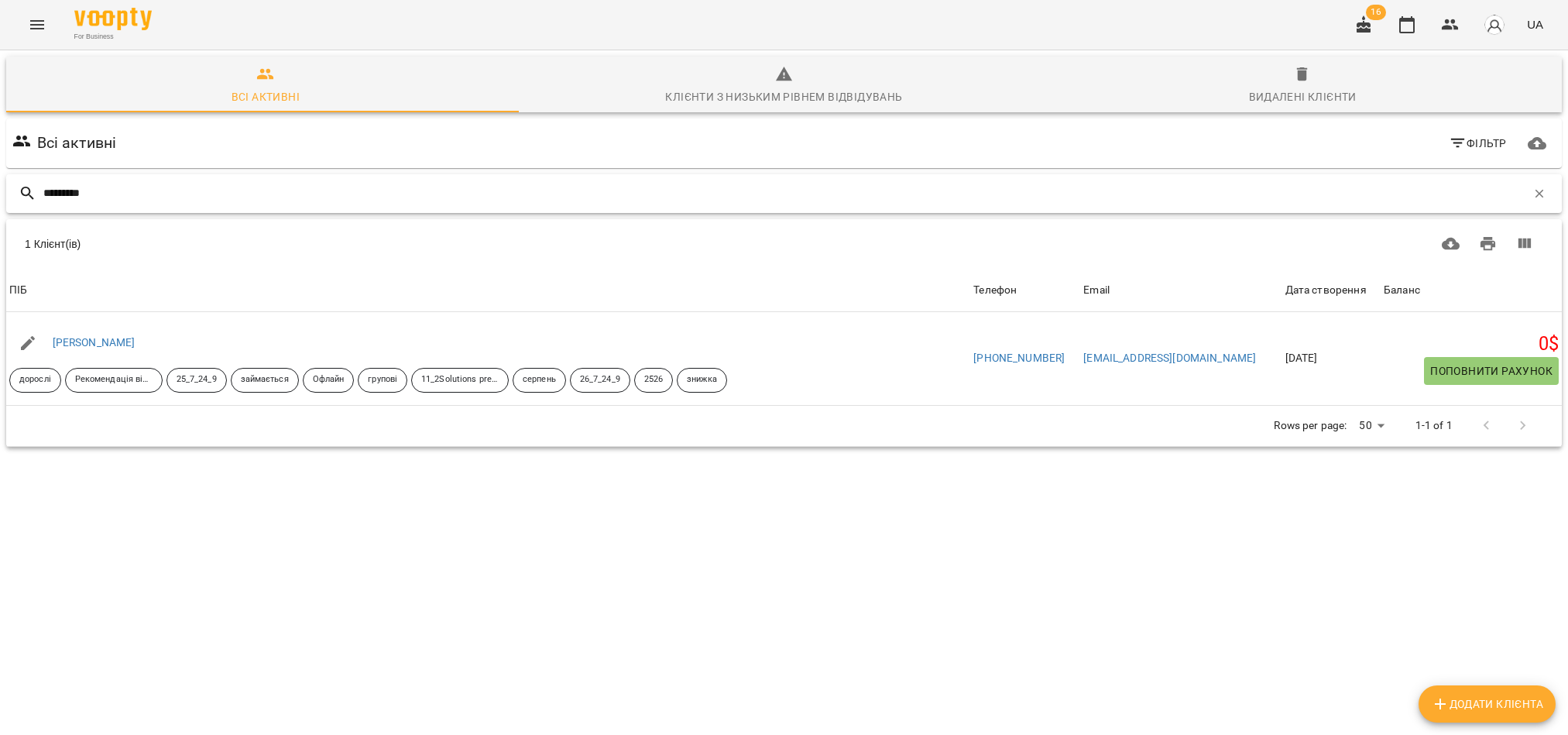
click at [153, 193] on input "*********" at bounding box center [784, 193] width 1483 height 25
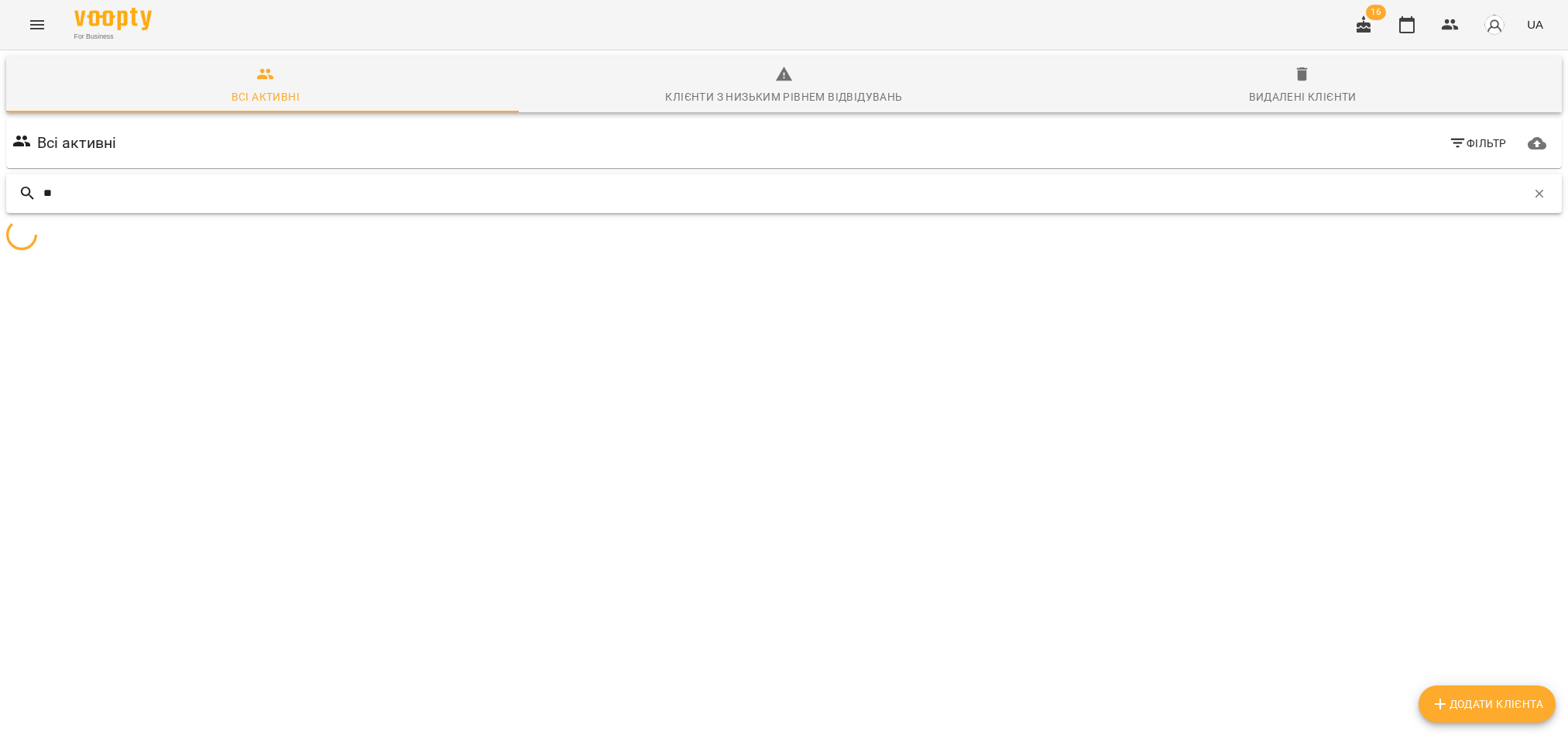
type input "*"
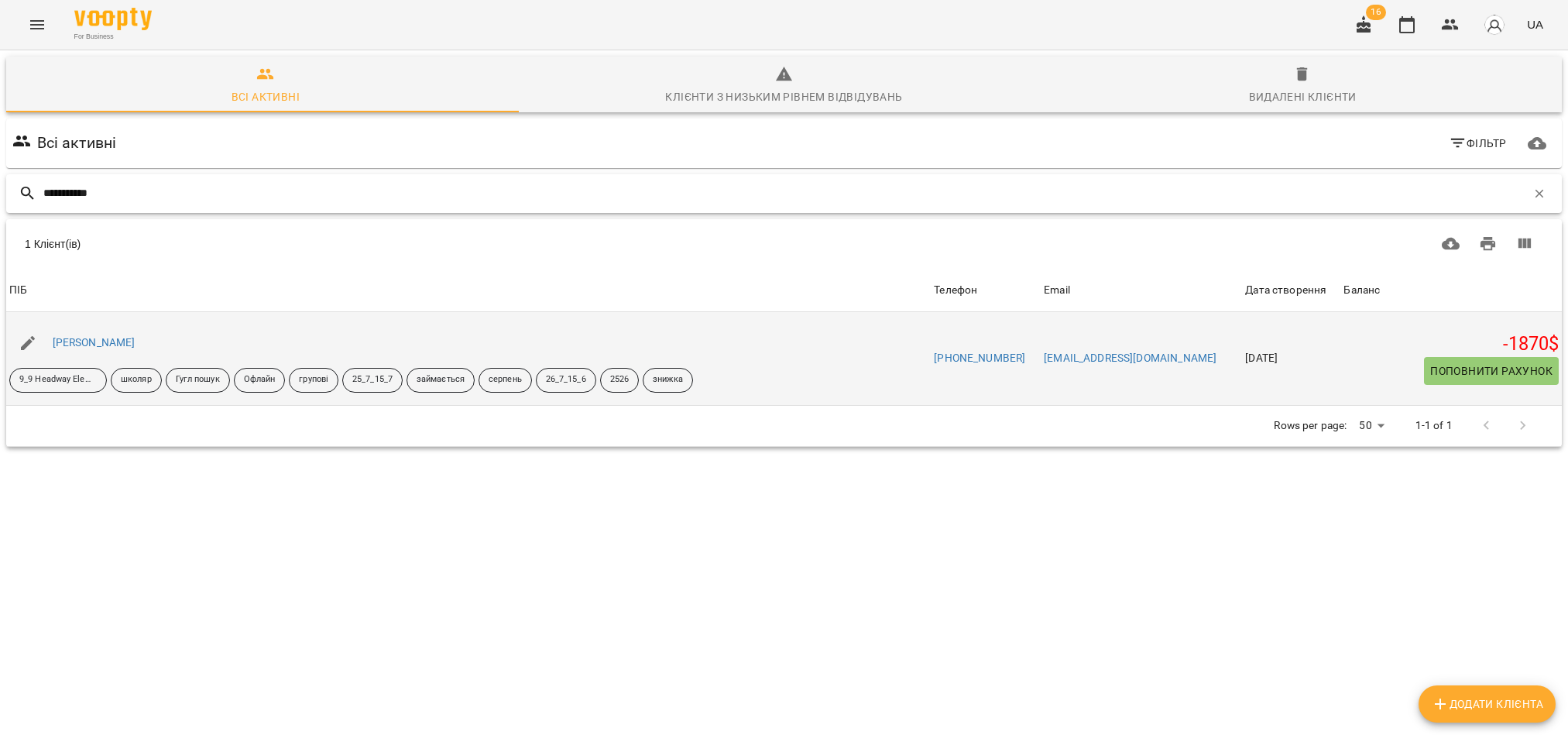
type input "**********"
click at [1452, 370] on span "Поповнити рахунок" at bounding box center [1491, 370] width 122 height 19
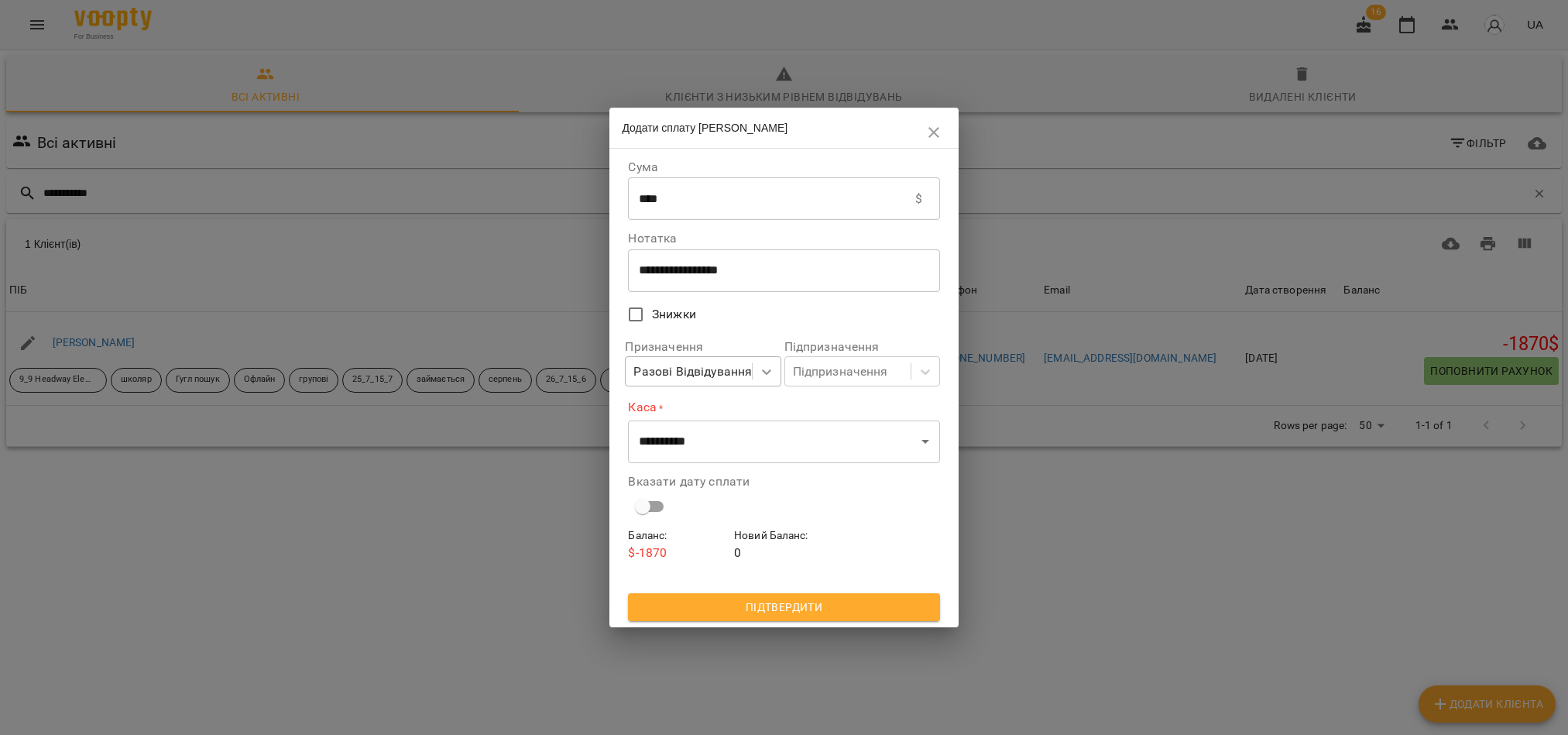
click at [771, 371] on icon at bounding box center [766, 371] width 16 height 16
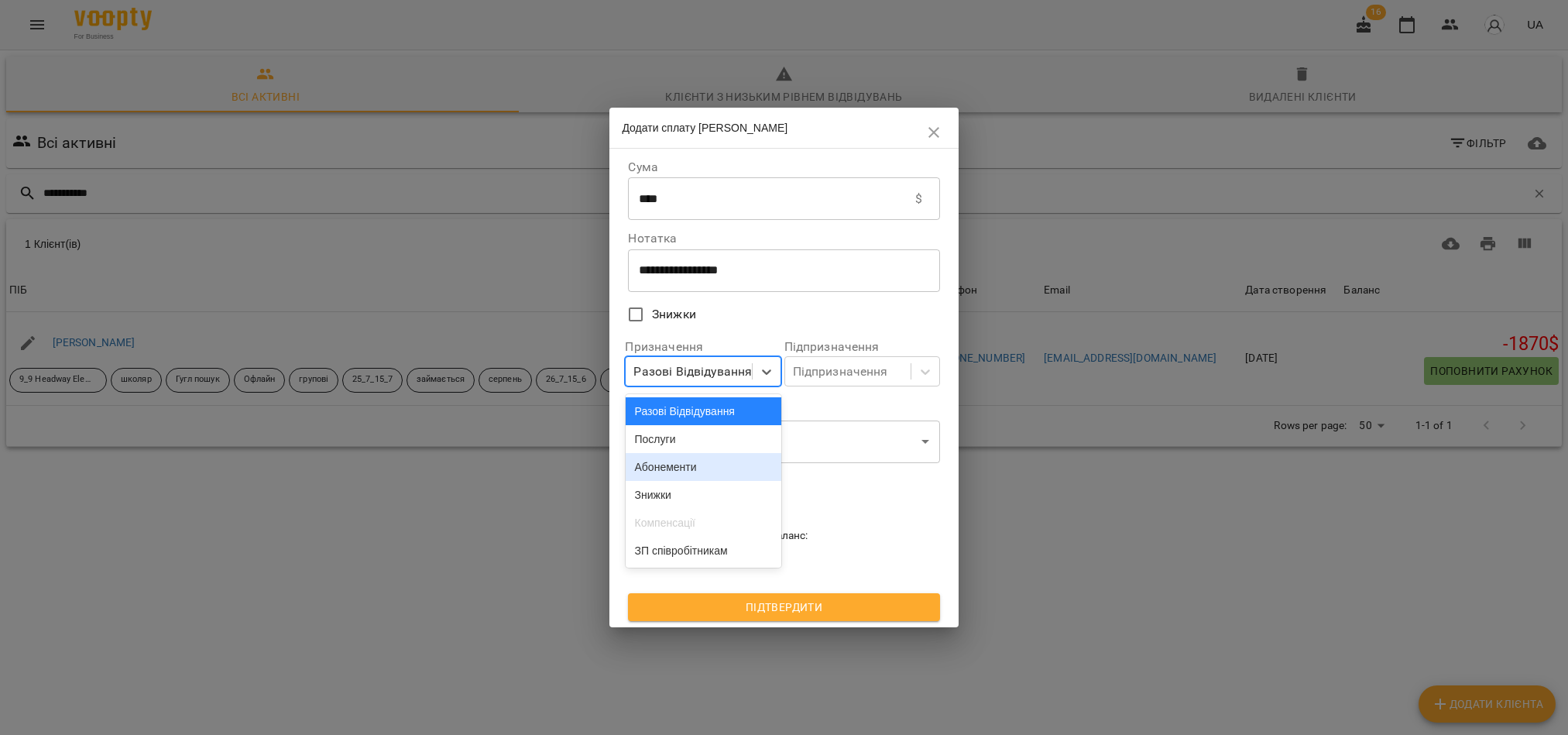
click at [702, 471] on div "Абонементи" at bounding box center [703, 467] width 156 height 28
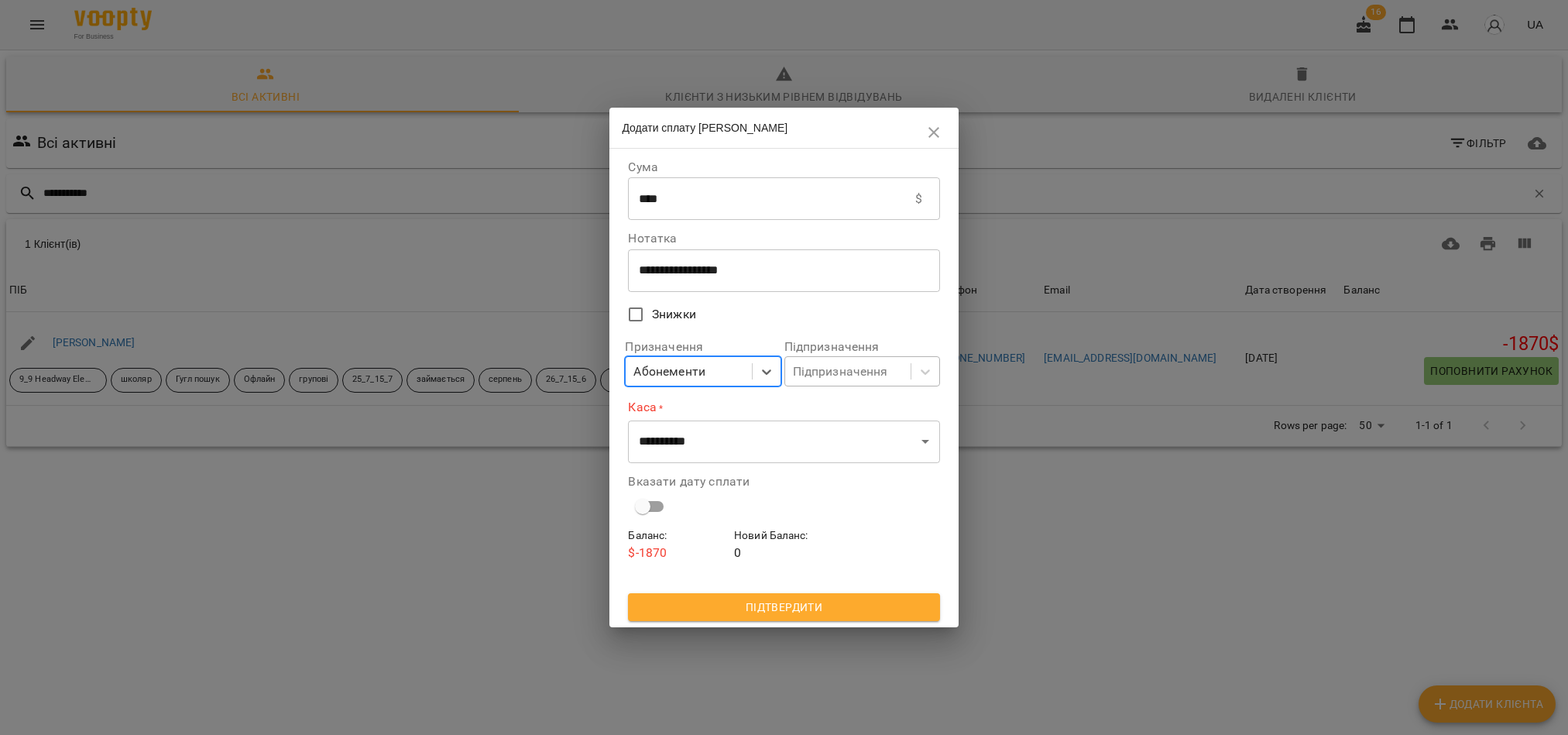
click at [820, 379] on div "Підпризначення" at bounding box center [840, 371] width 95 height 19
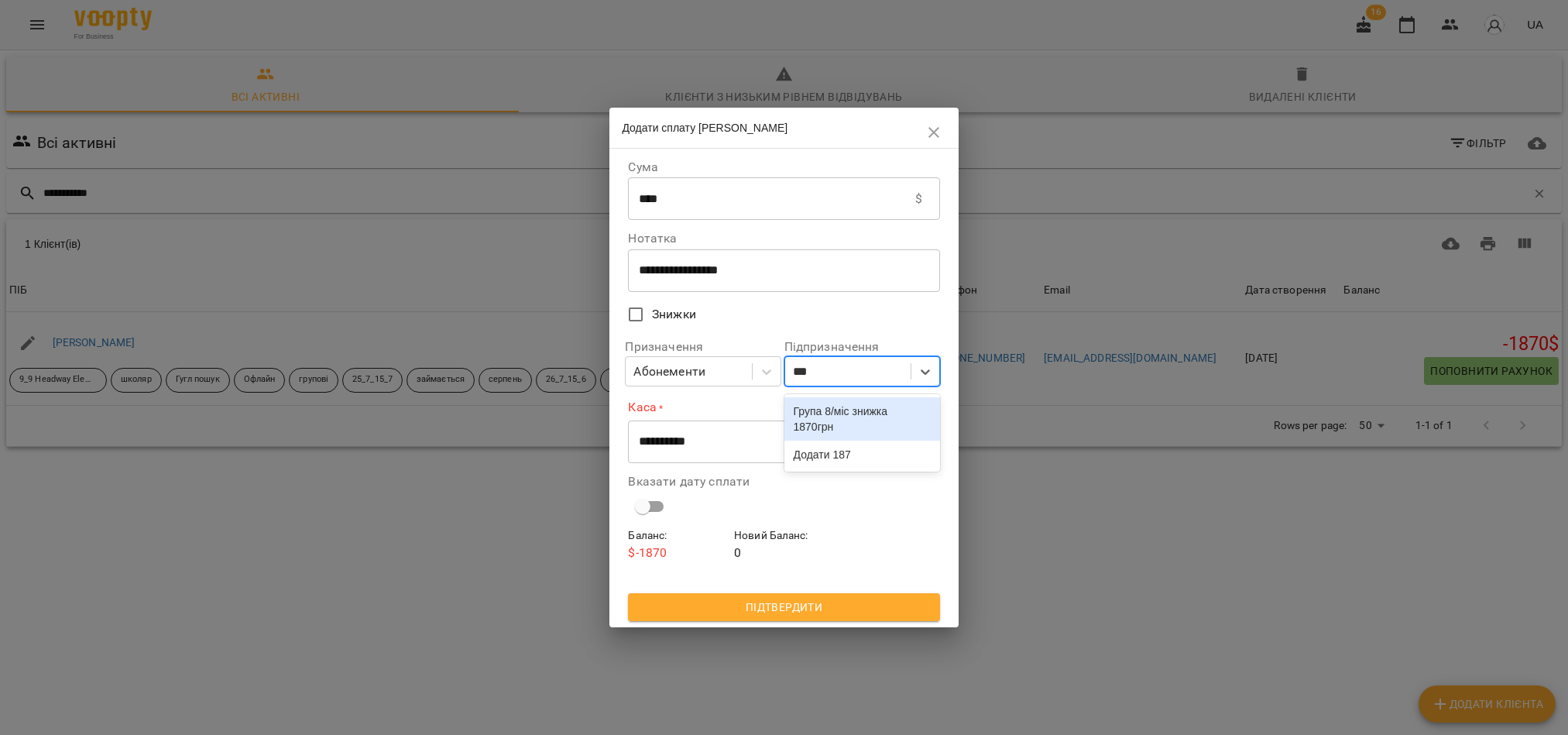
type input "****"
click at [795, 425] on div "Група 8/міс знижка 1870грн" at bounding box center [862, 419] width 156 height 43
click at [767, 440] on select "**********" at bounding box center [784, 441] width 311 height 43
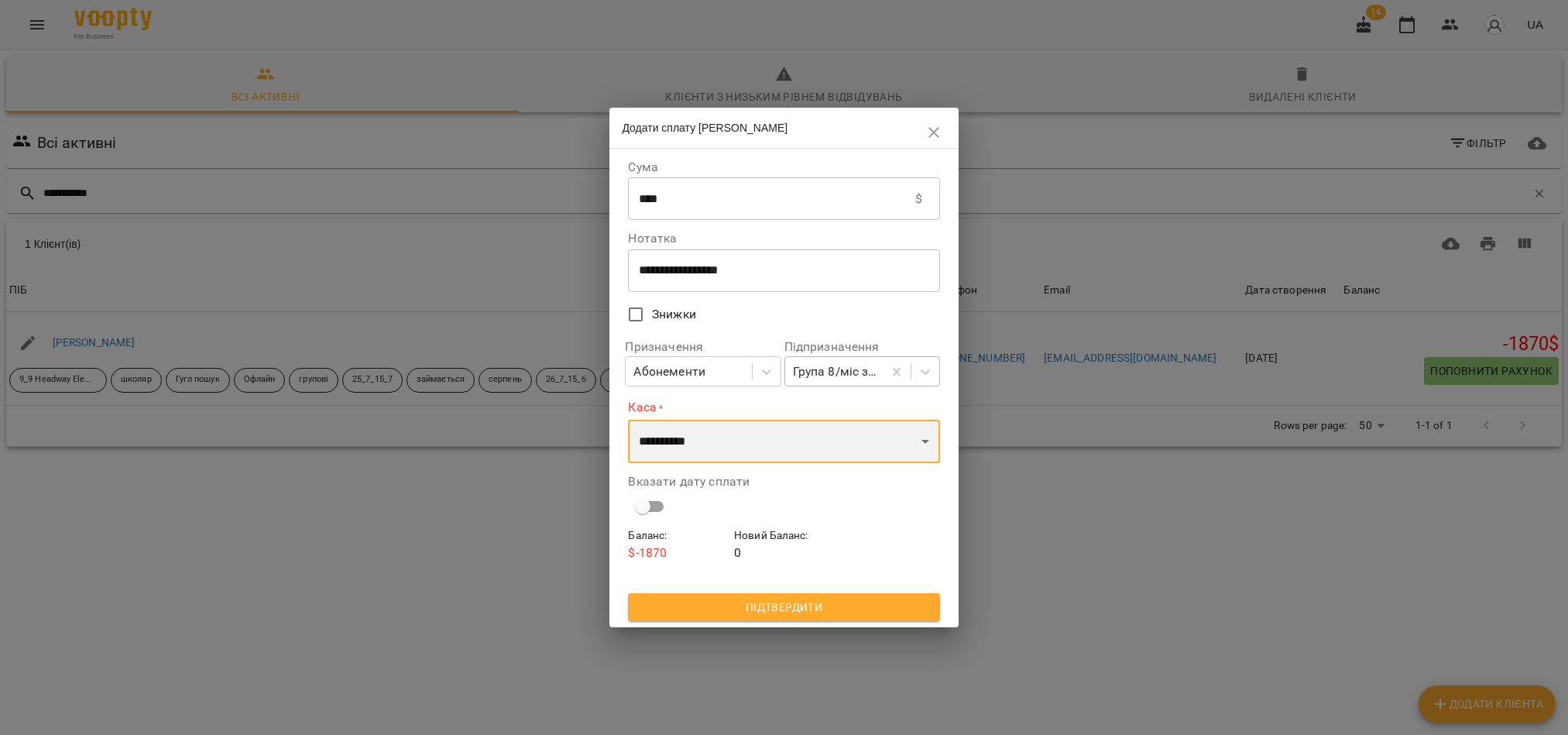
select select "****"
click at [628, 420] on select "**********" at bounding box center [784, 441] width 311 height 43
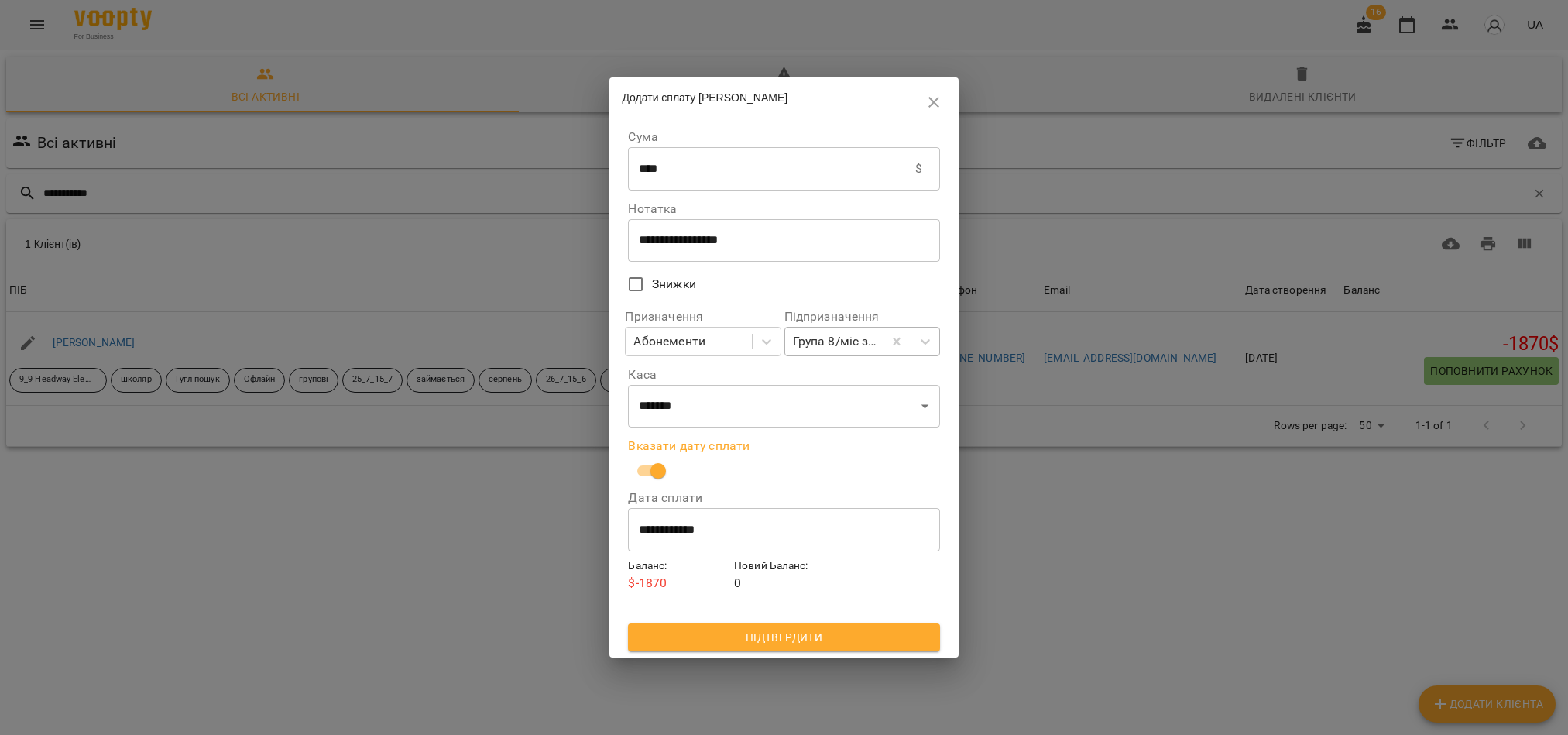
click at [749, 639] on span "Підтвердити" at bounding box center [784, 637] width 287 height 19
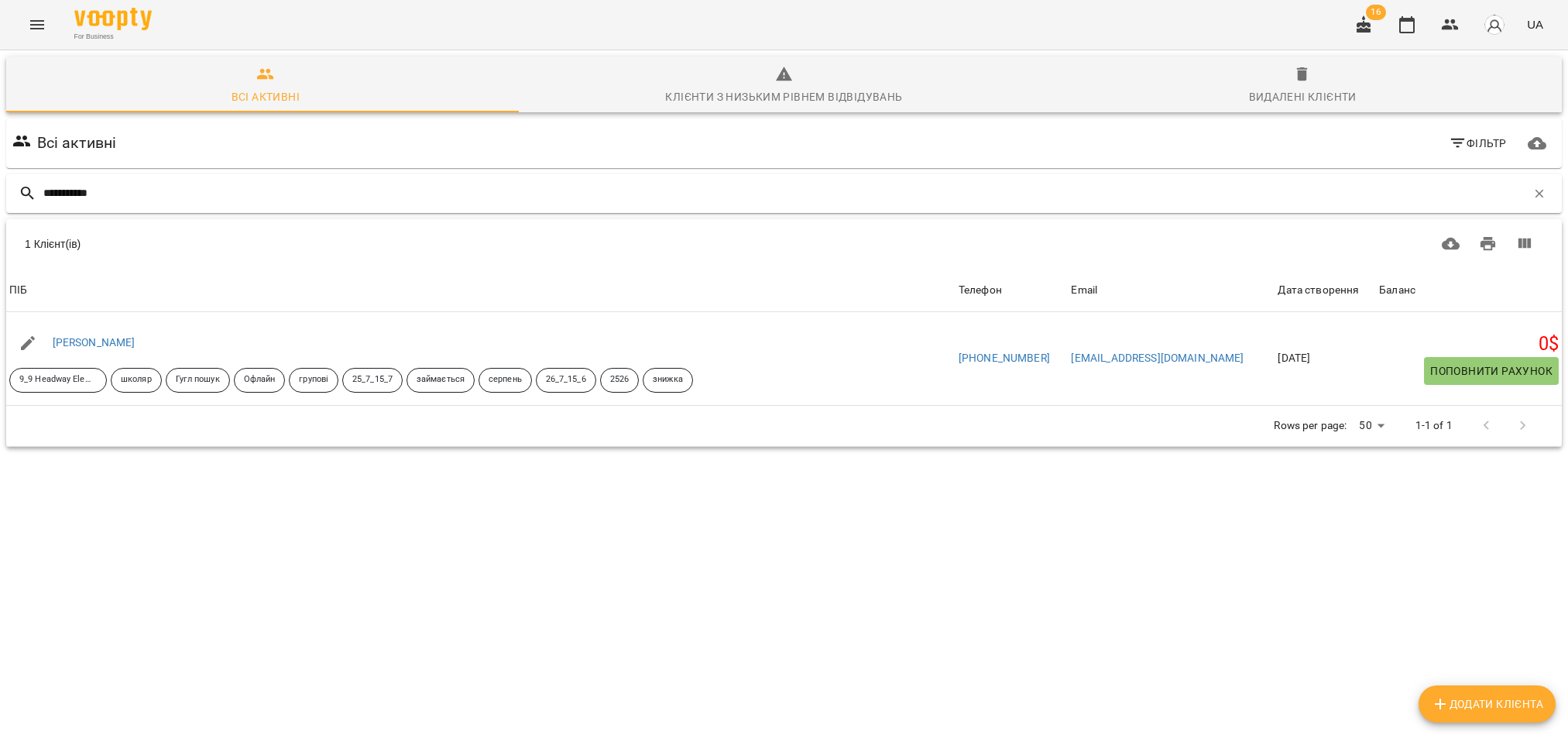
drag, startPoint x: 147, startPoint y: 206, endPoint x: 147, endPoint y: 193, distance: 13.0
click at [147, 206] on div "**********" at bounding box center [784, 193] width 1556 height 39
click at [147, 193] on input "**********" at bounding box center [784, 193] width 1483 height 25
type input "*"
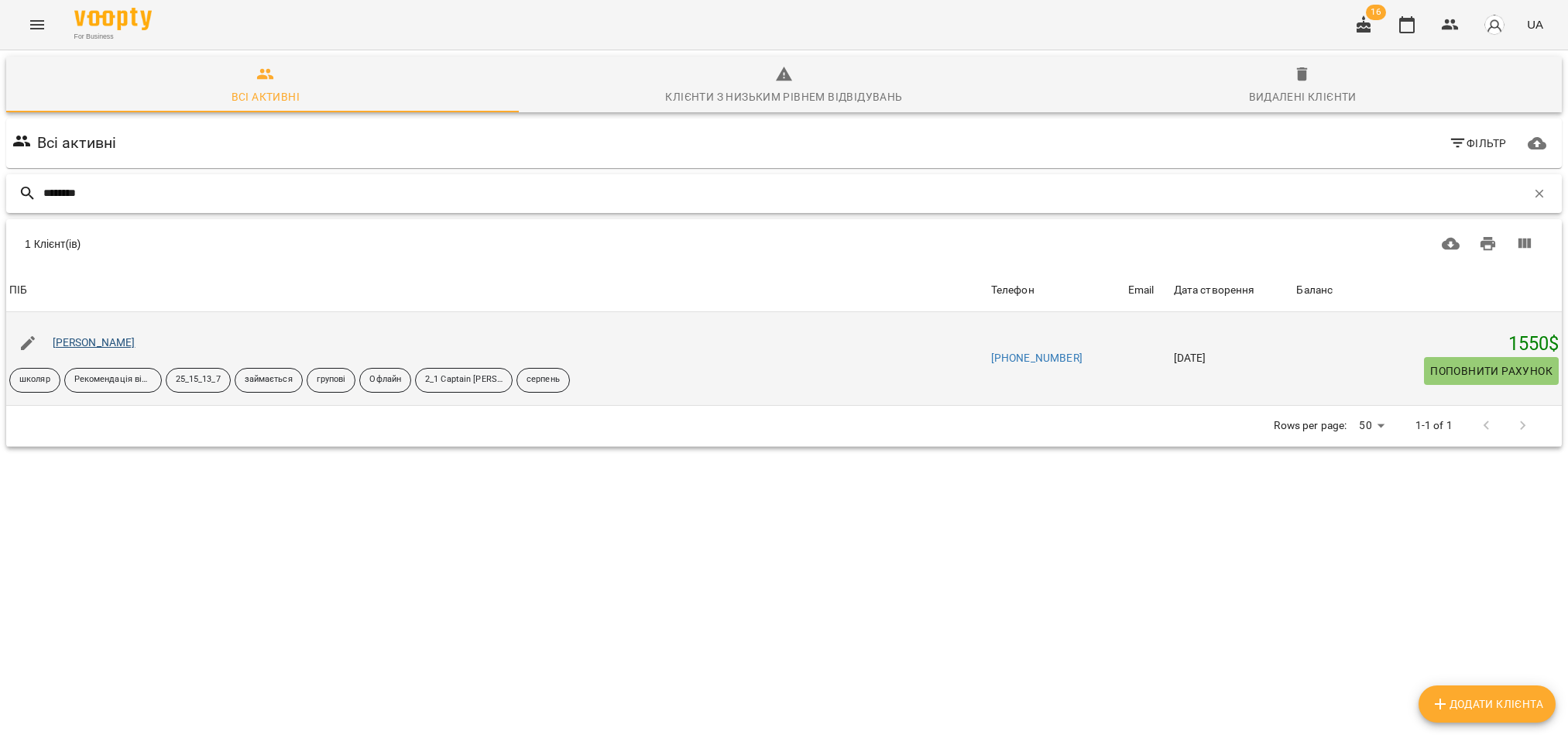
type input "********"
click at [102, 346] on link "[PERSON_NAME]" at bounding box center [93, 342] width 83 height 12
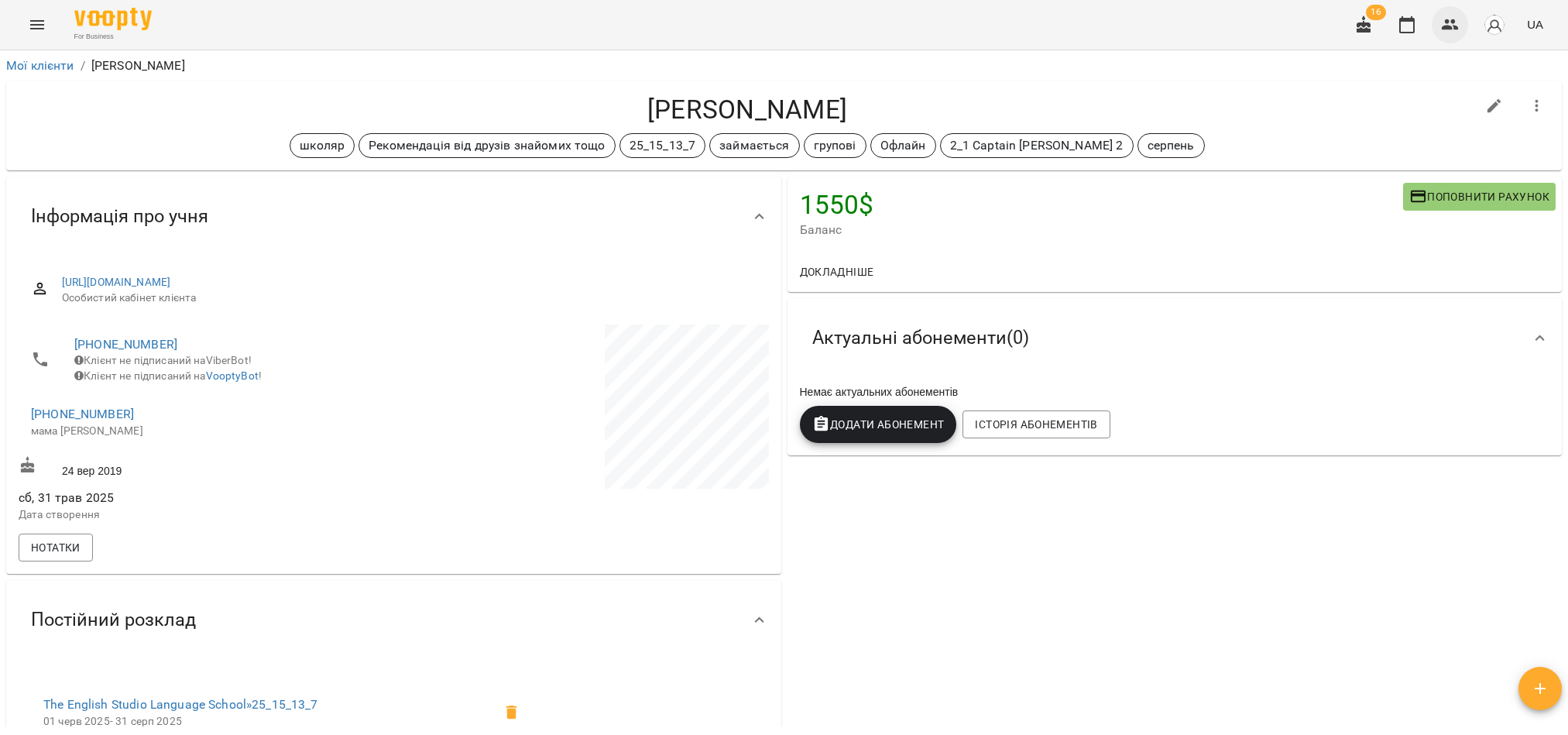
click at [1450, 28] on icon "button" at bounding box center [1450, 25] width 17 height 11
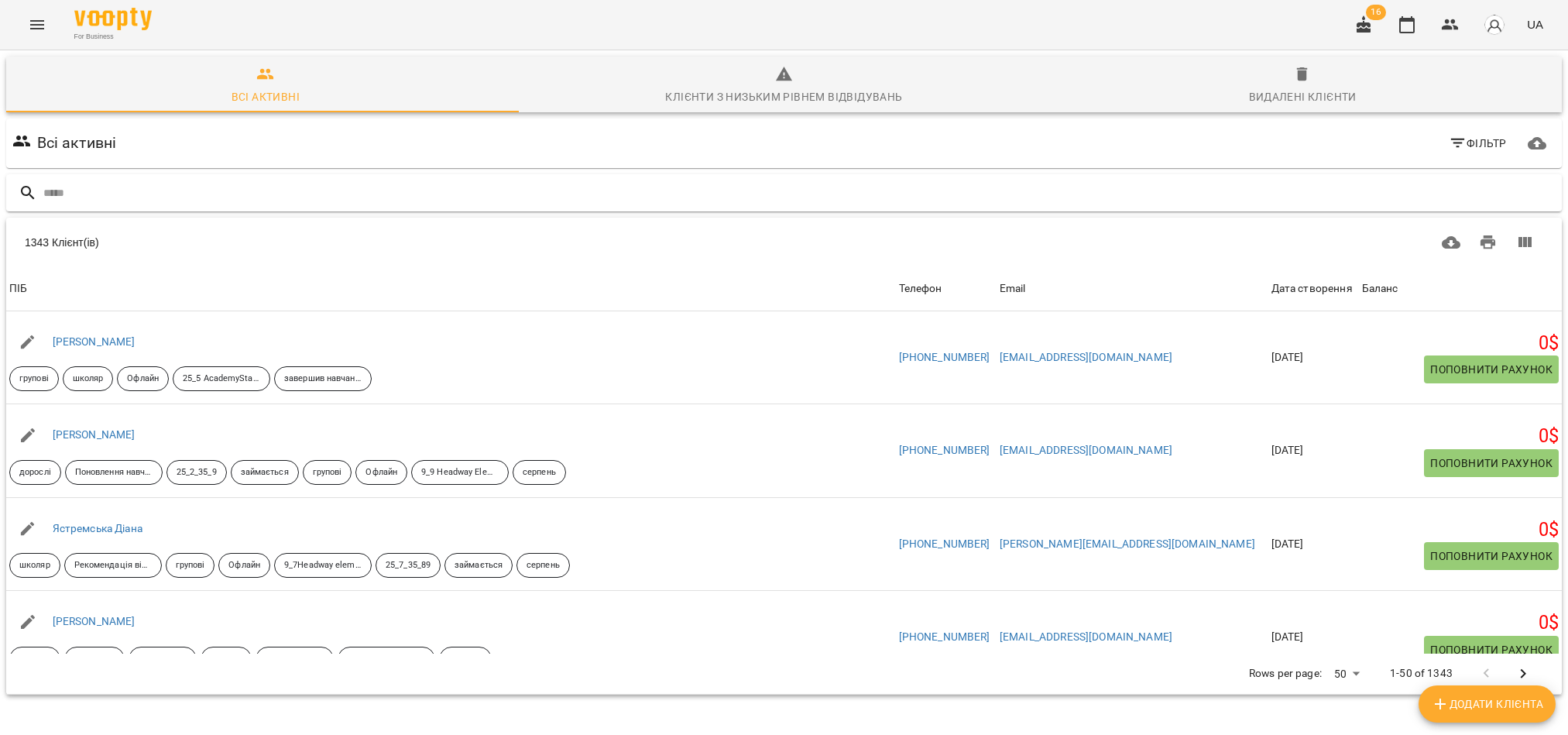
click at [129, 198] on input "text" at bounding box center [799, 193] width 1512 height 25
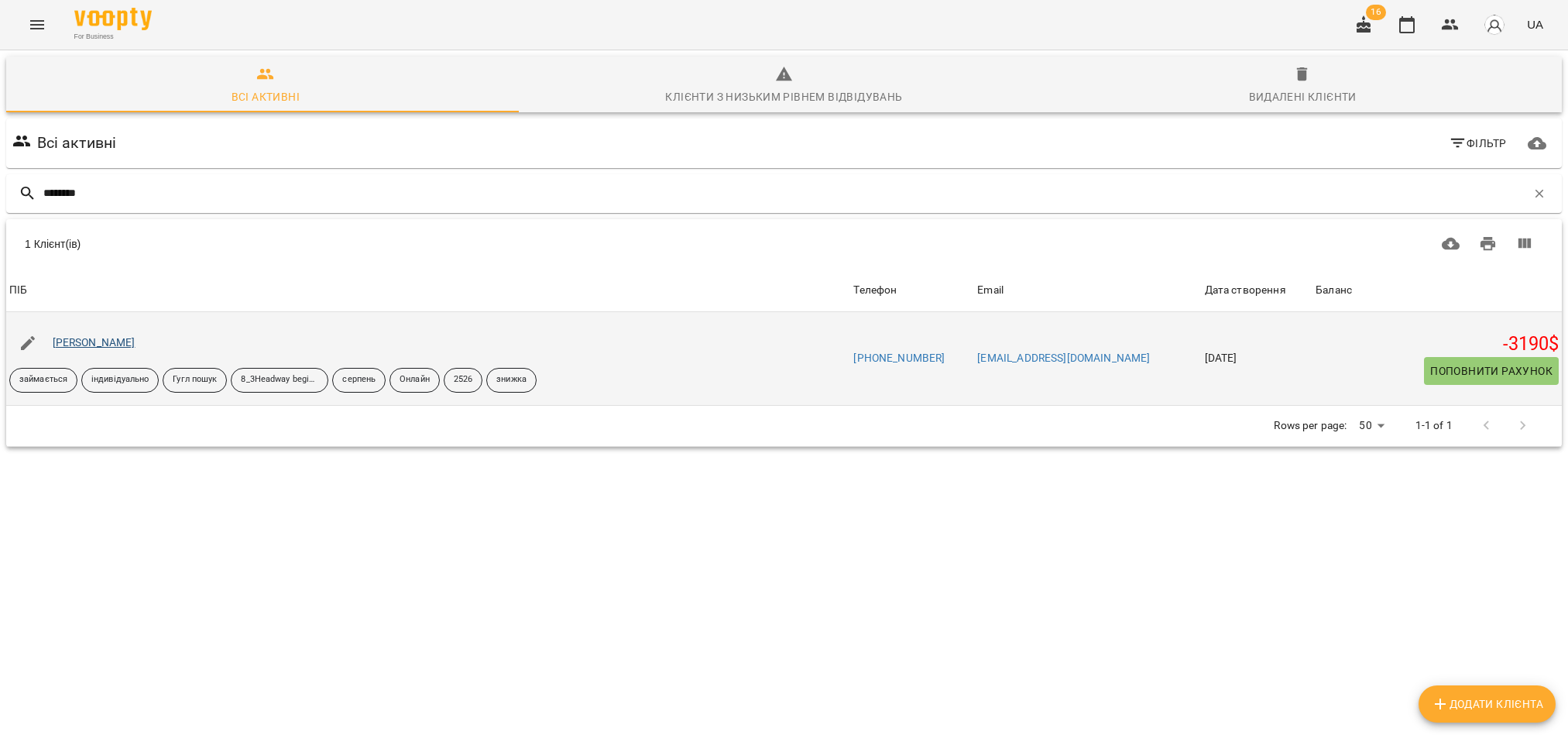
type input "********"
click at [105, 348] on link "[PERSON_NAME]" at bounding box center [93, 342] width 83 height 12
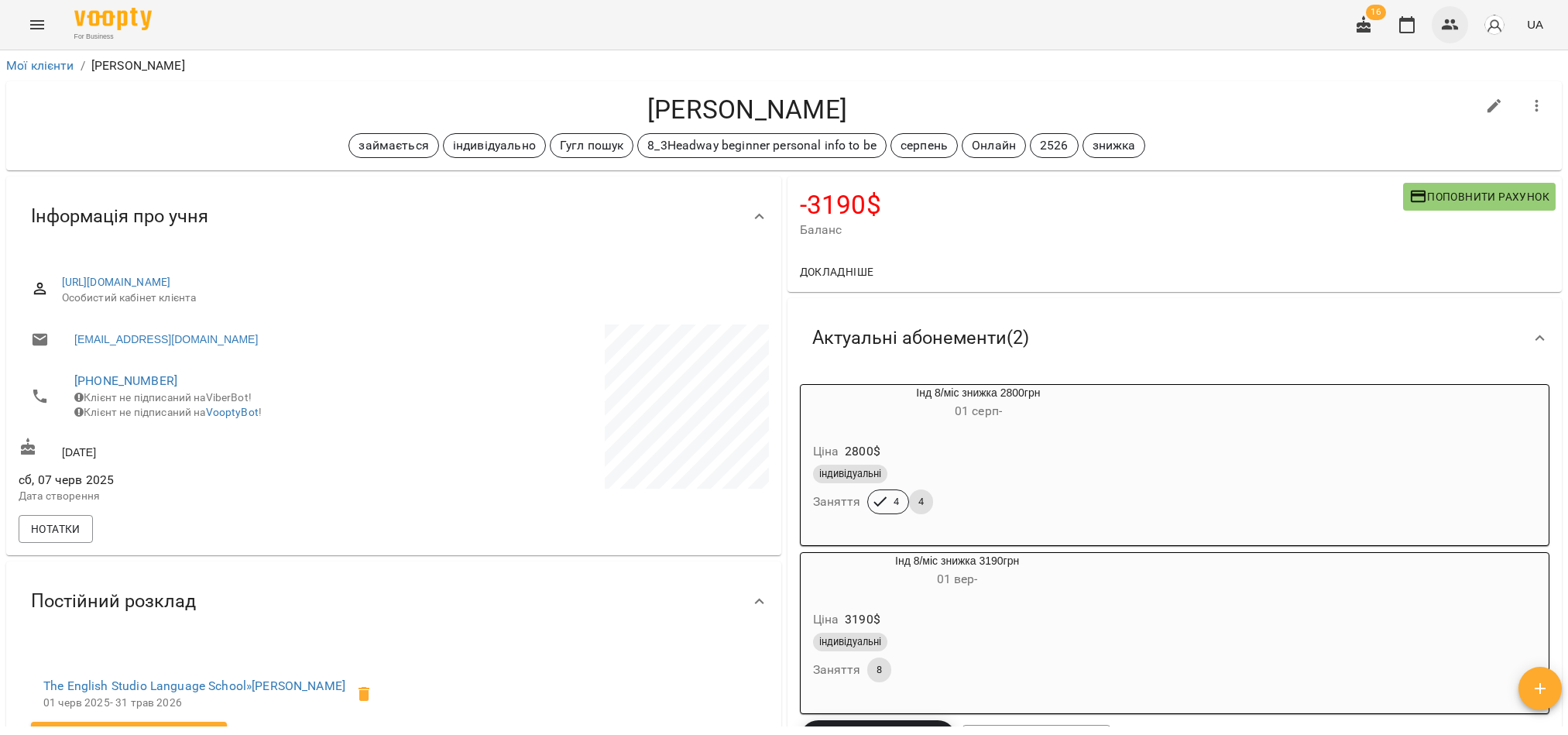
click at [1450, 21] on icon "button" at bounding box center [1450, 25] width 19 height 19
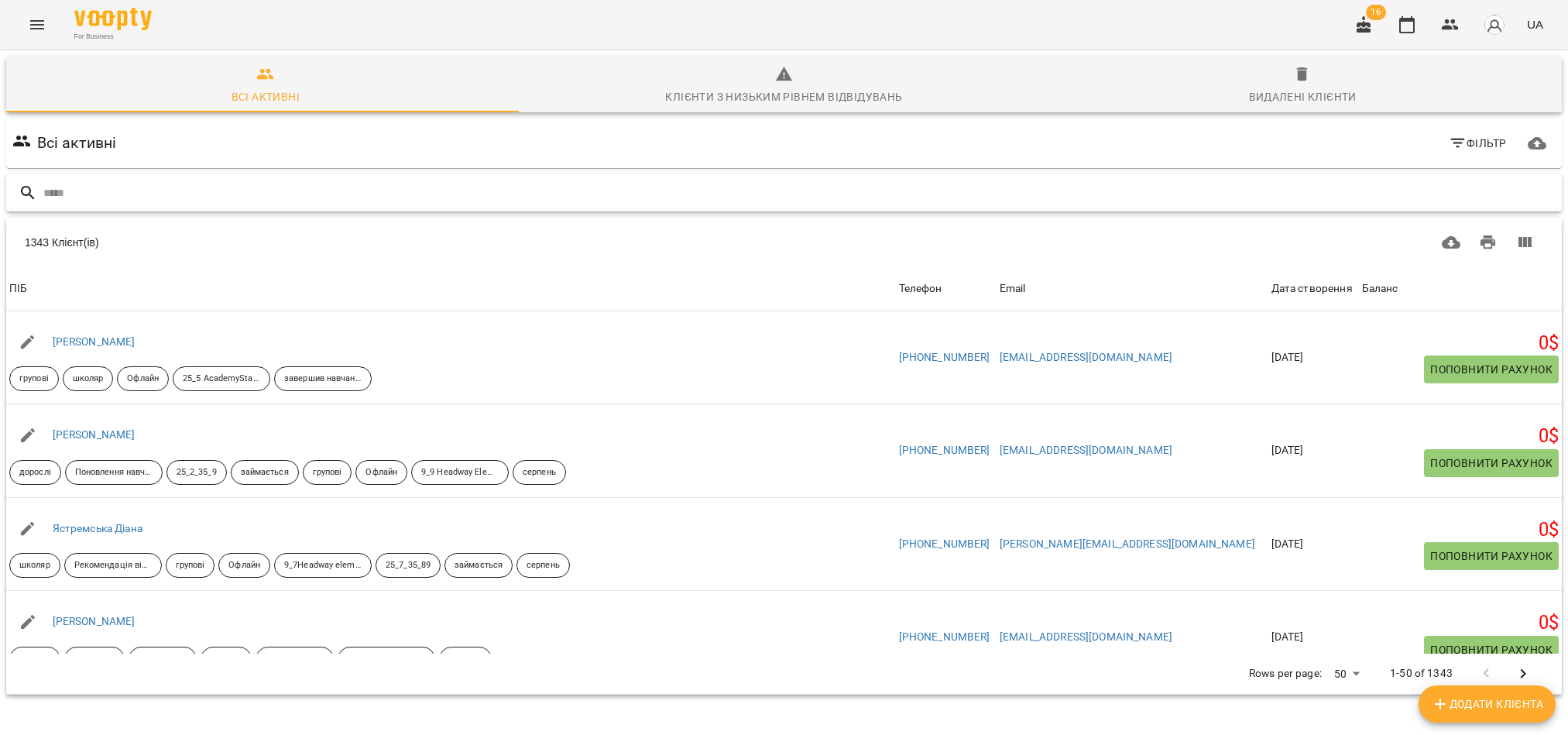
click at [320, 189] on input "text" at bounding box center [799, 193] width 1512 height 25
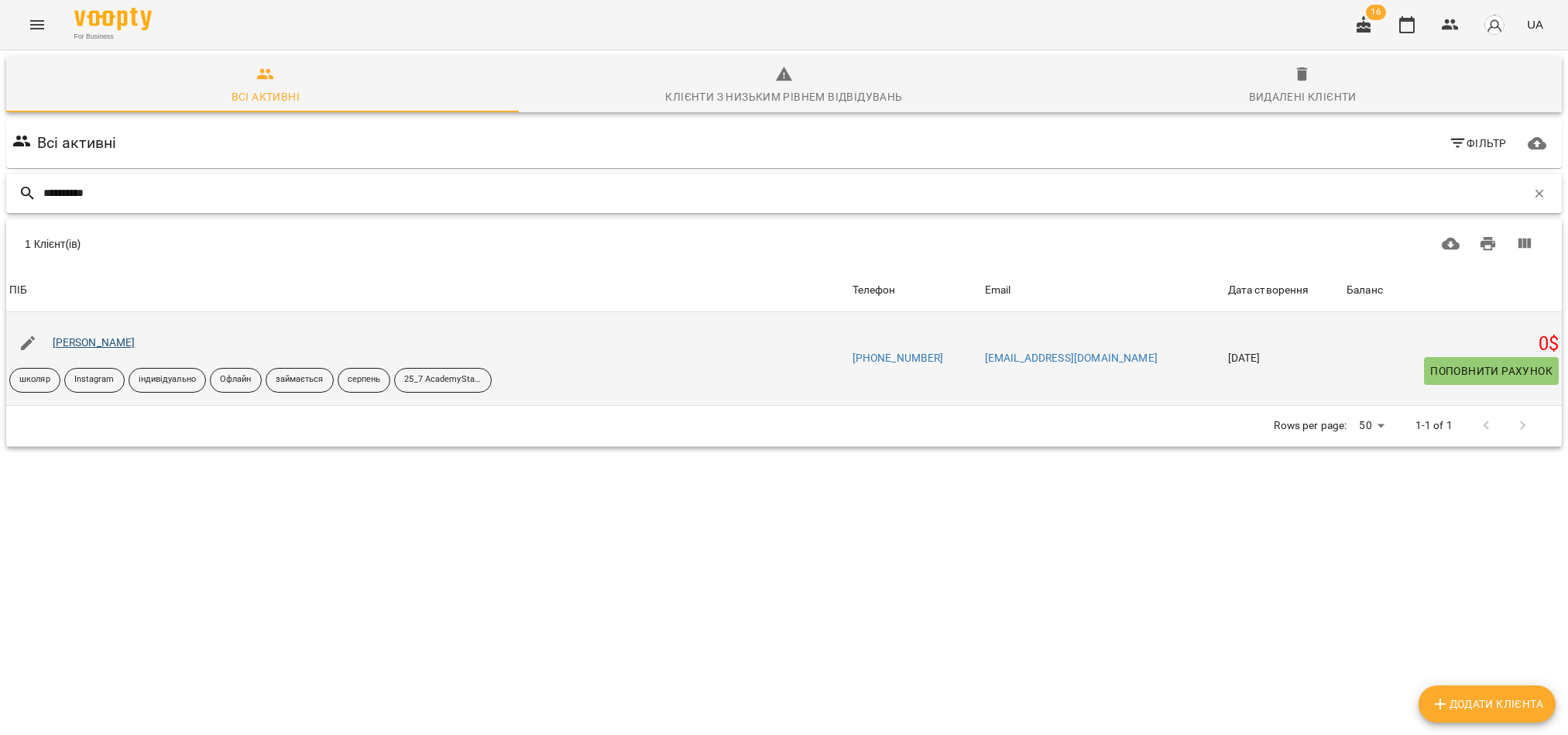
type input "**********"
click at [119, 344] on link "[PERSON_NAME]" at bounding box center [93, 342] width 83 height 12
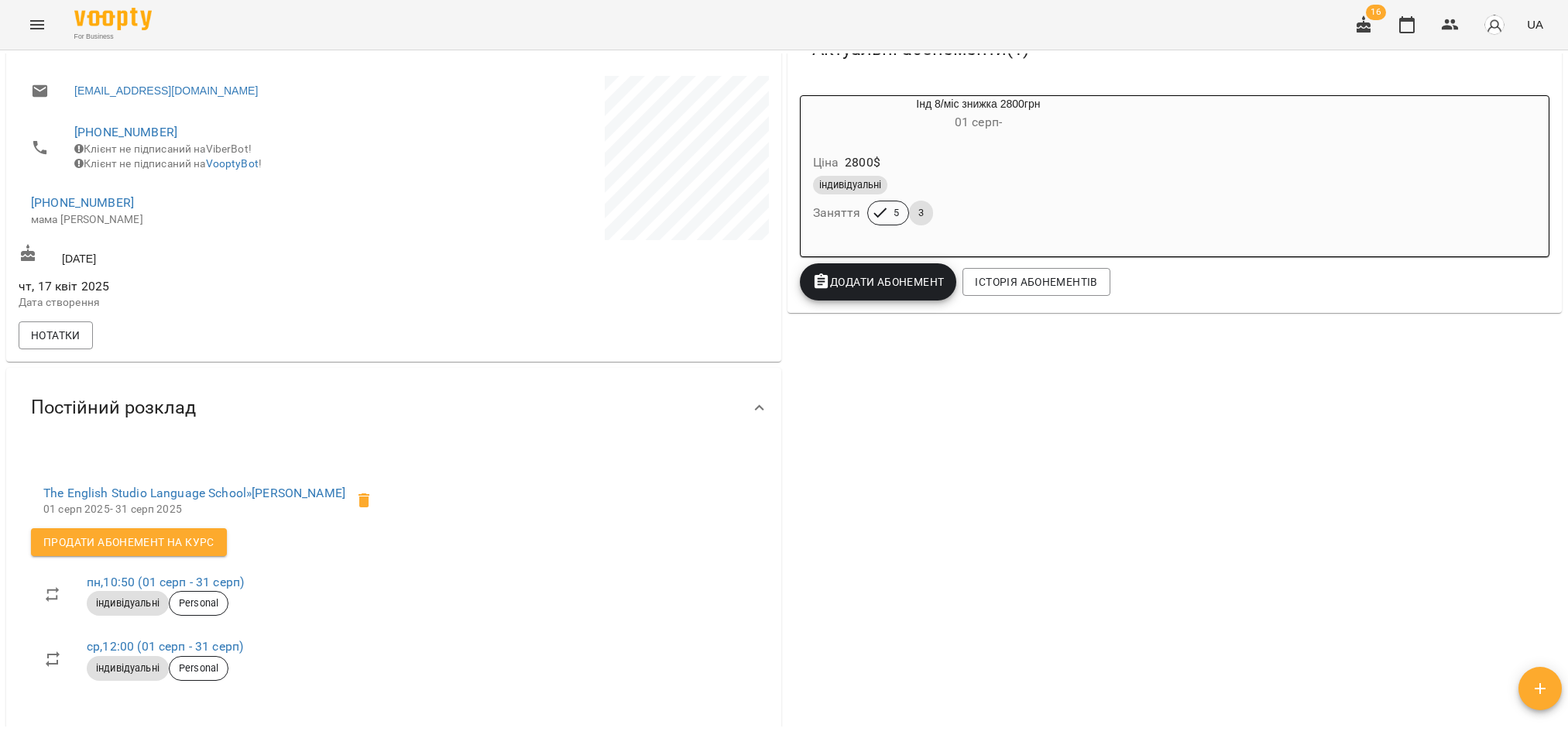
scroll to position [116, 0]
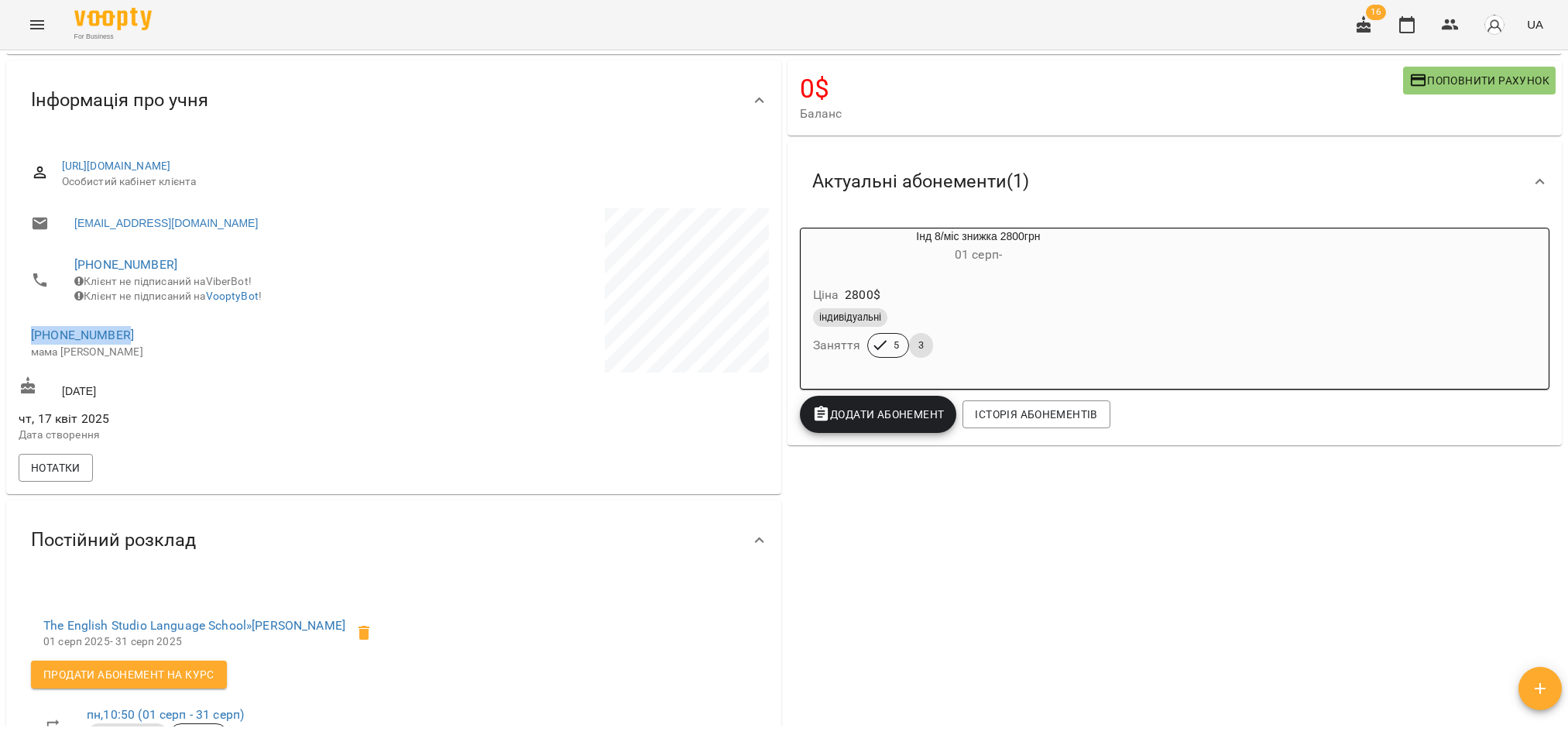
drag, startPoint x: 133, startPoint y: 344, endPoint x: 2, endPoint y: 328, distance: 132.0
click at [3, 328] on div "Інформація про учня [URL][DOMAIN_NAME] Особистий кабінет клієнта [EMAIL_ADDRESS…" at bounding box center [393, 277] width 781 height 440
copy link "[PHONE_NUMBER]"
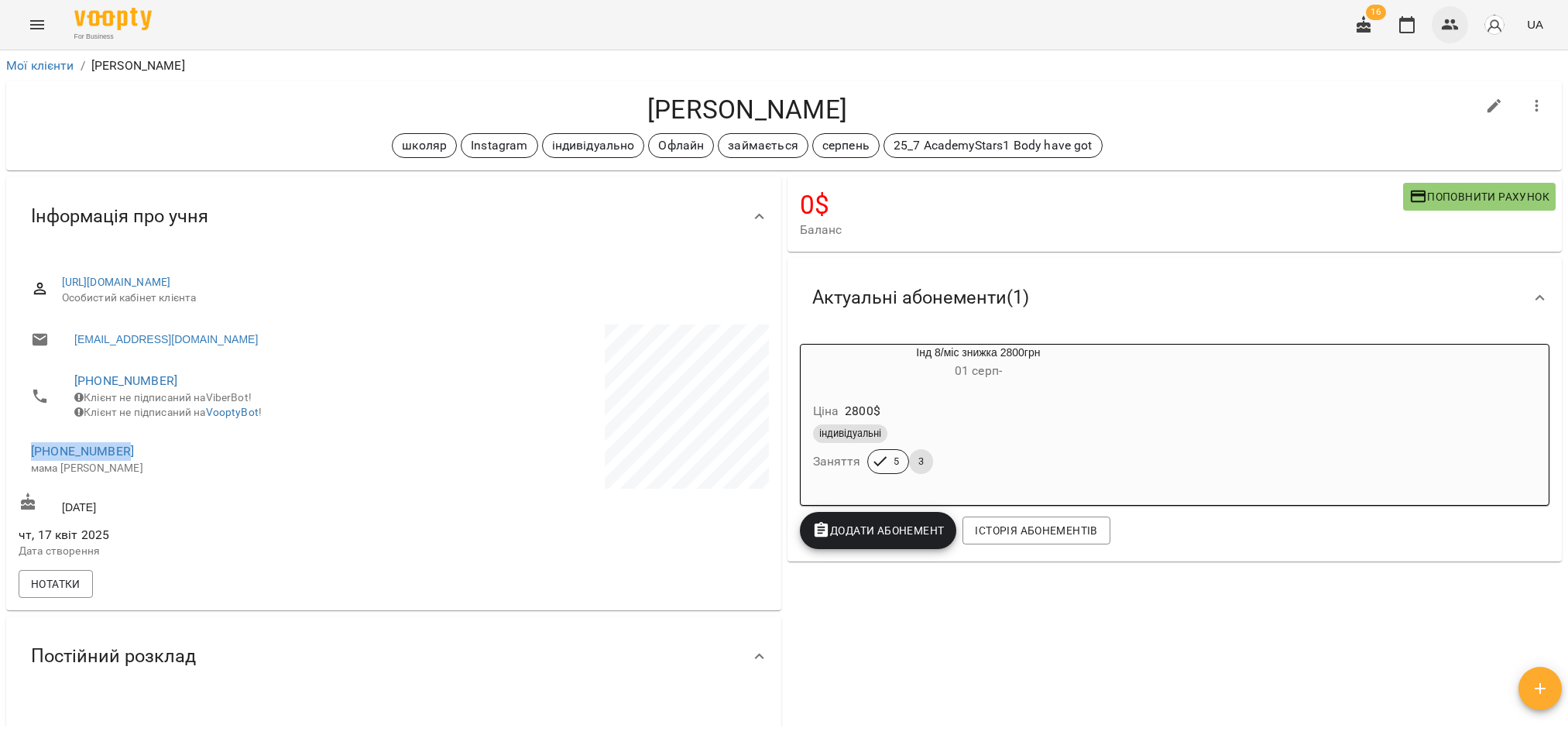
click at [1452, 28] on icon "button" at bounding box center [1450, 25] width 17 height 11
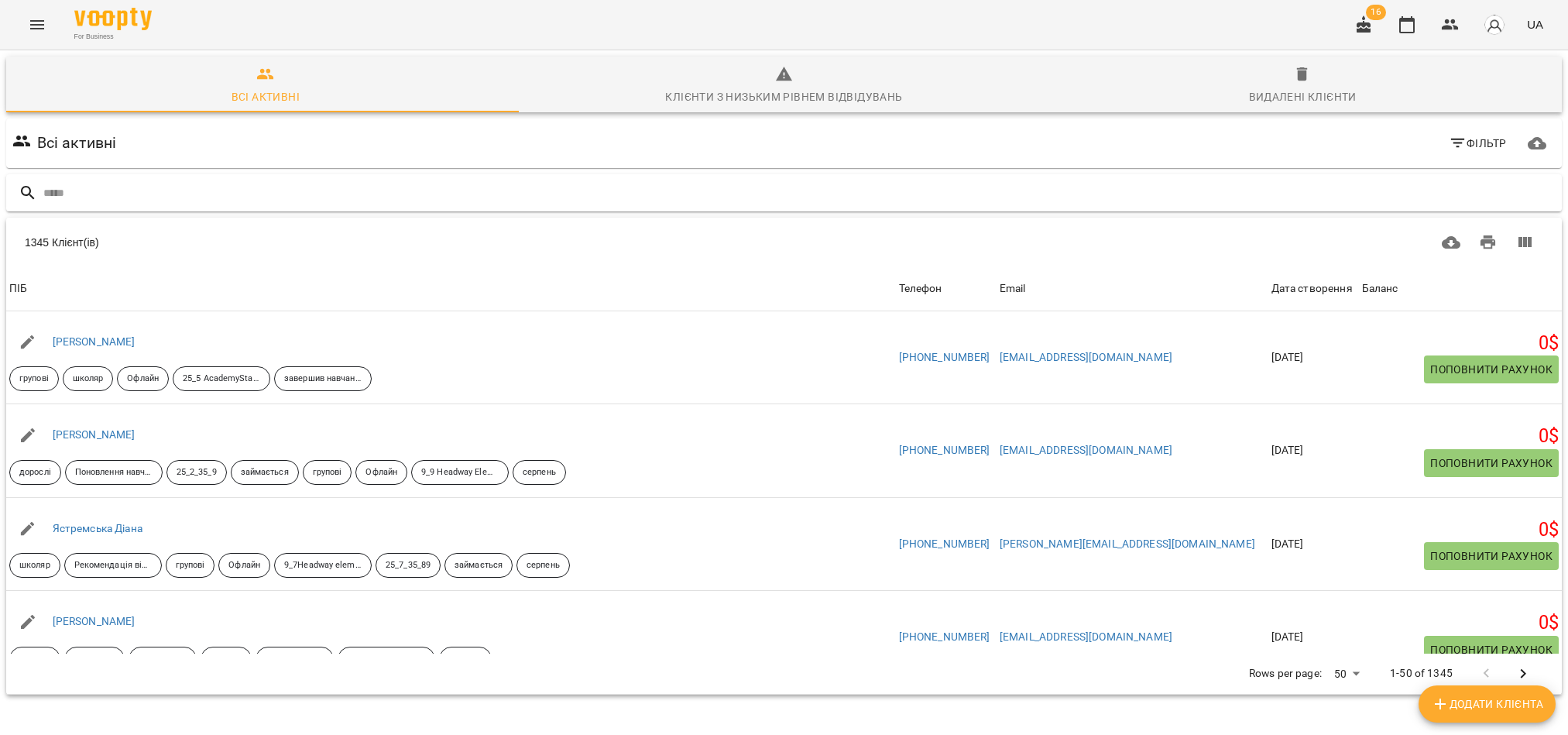
click at [310, 191] on input "text" at bounding box center [799, 193] width 1512 height 25
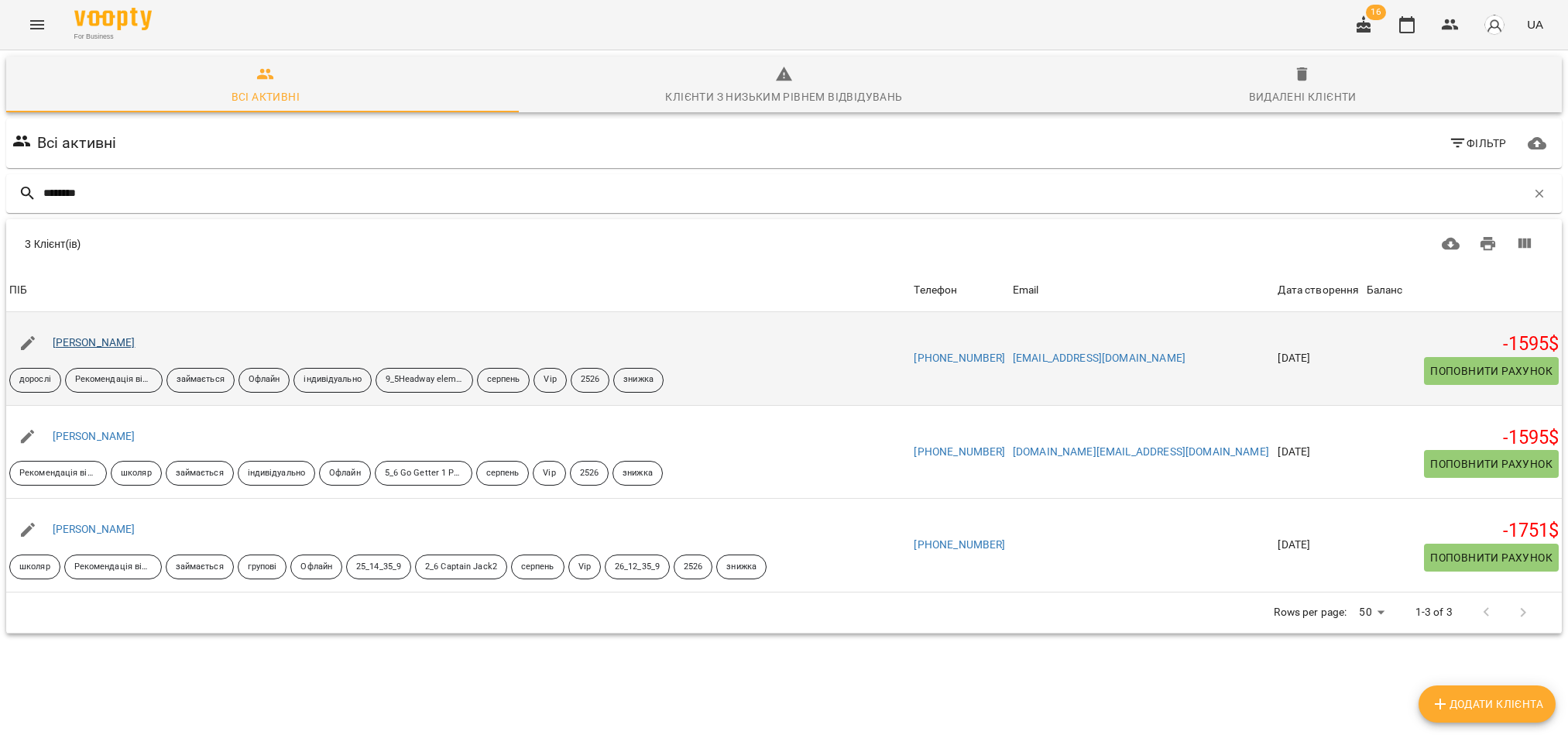
type input "********"
click at [70, 343] on link "[PERSON_NAME]" at bounding box center [93, 342] width 83 height 12
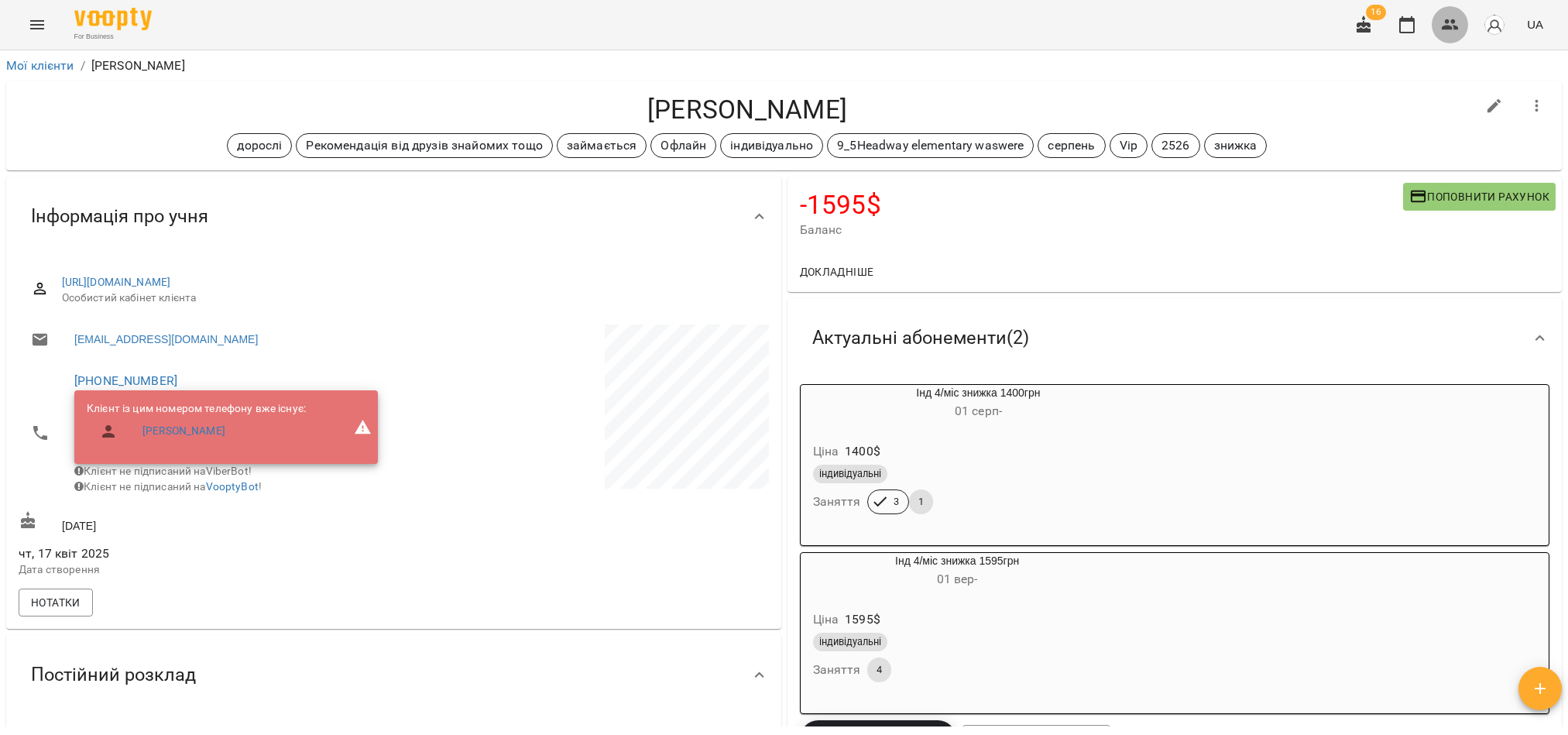
click at [1448, 21] on icon "button" at bounding box center [1450, 25] width 17 height 11
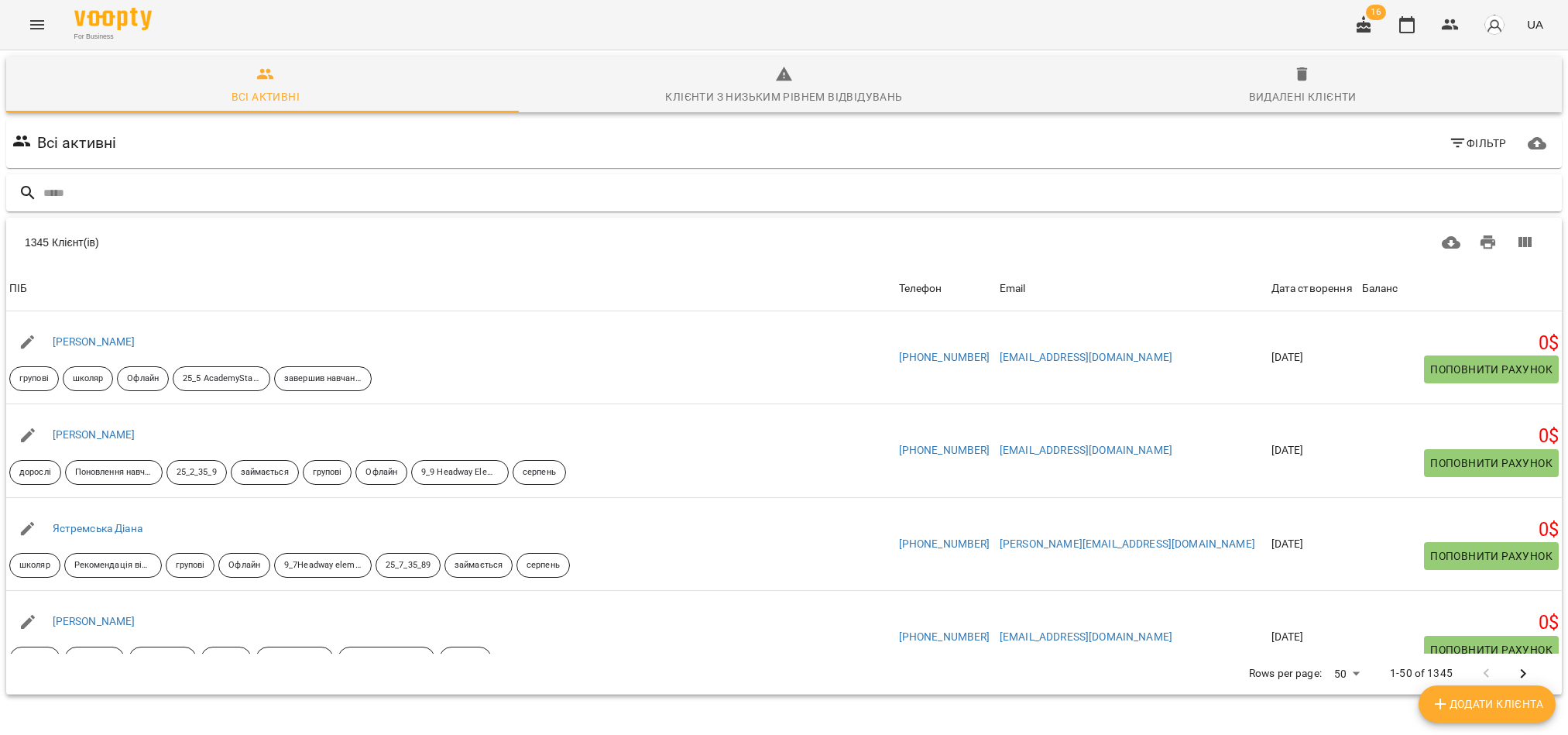
click at [98, 198] on input "text" at bounding box center [799, 193] width 1512 height 25
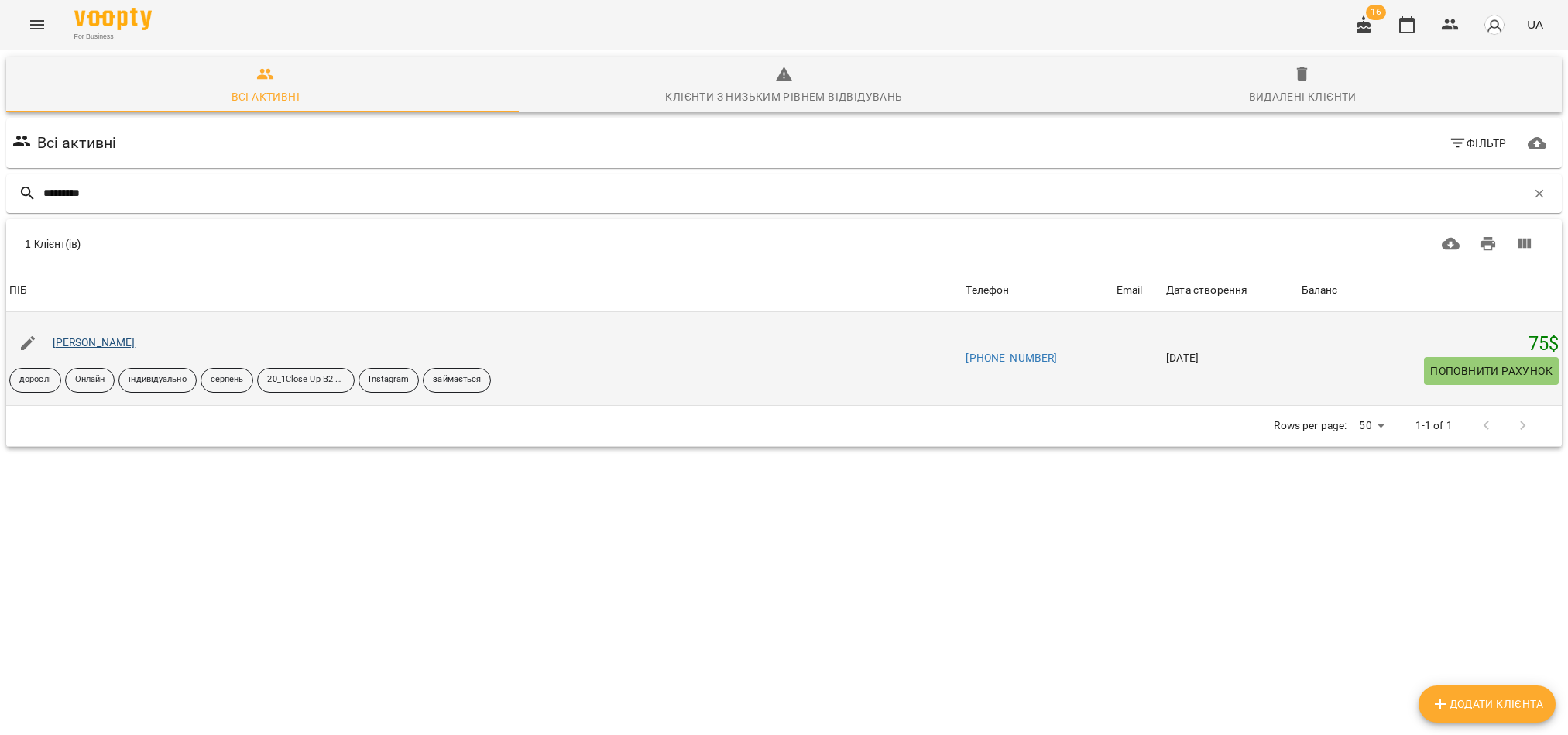
type input "*********"
click at [79, 344] on link "[PERSON_NAME]" at bounding box center [93, 342] width 83 height 12
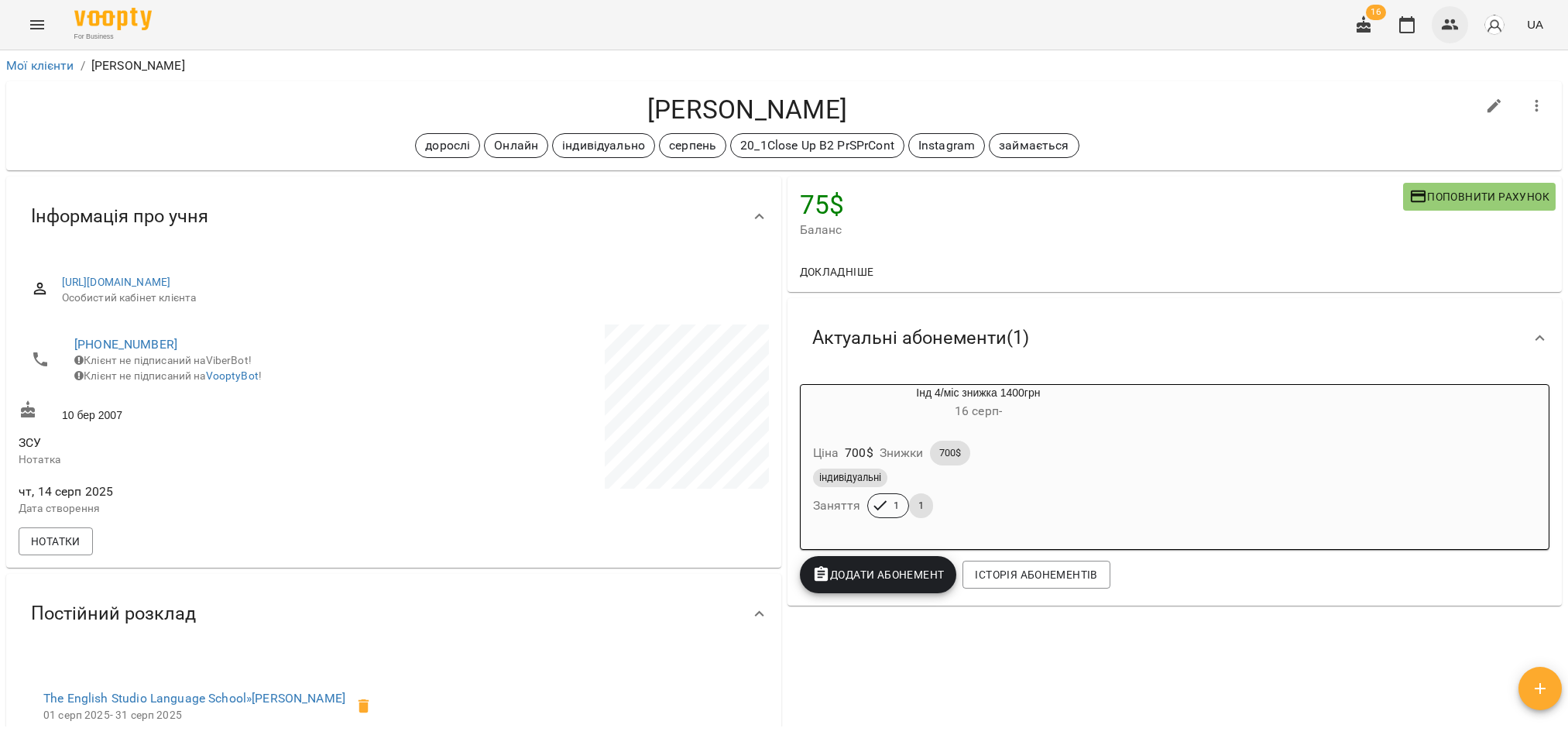
click at [1438, 30] on button "button" at bounding box center [1450, 25] width 37 height 37
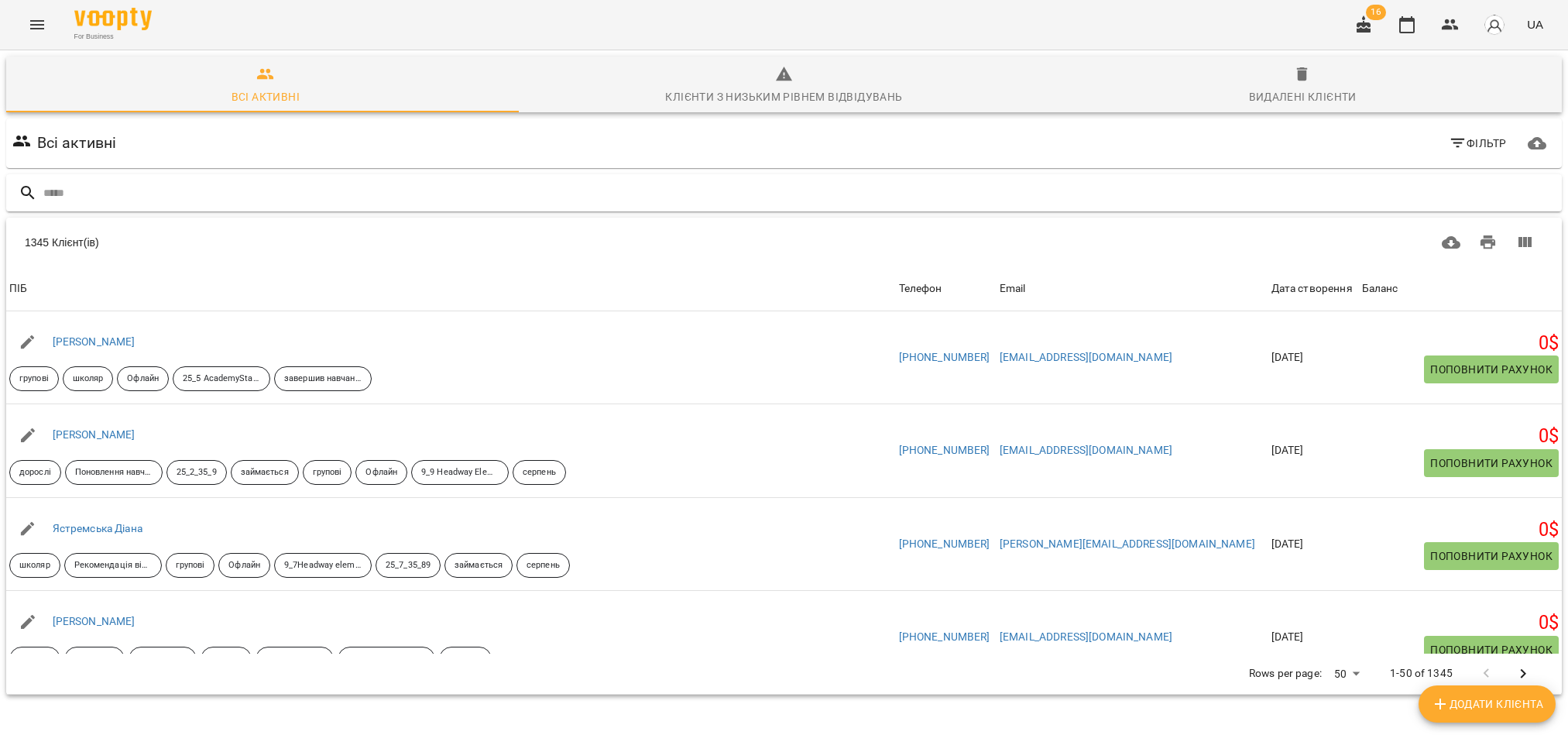
click at [225, 198] on input "text" at bounding box center [799, 193] width 1512 height 25
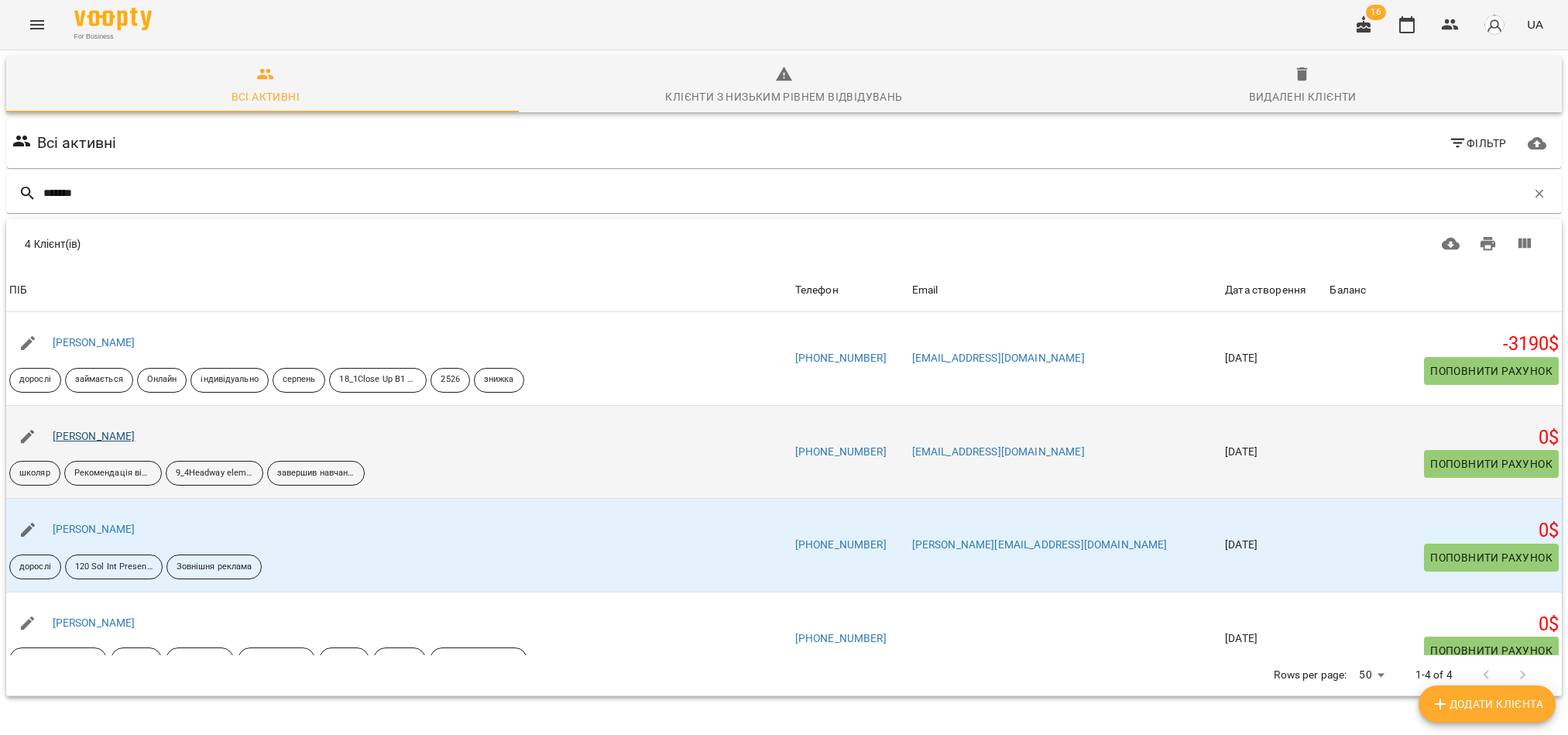
type input "*******"
click at [110, 434] on link "[PERSON_NAME]" at bounding box center [93, 435] width 83 height 12
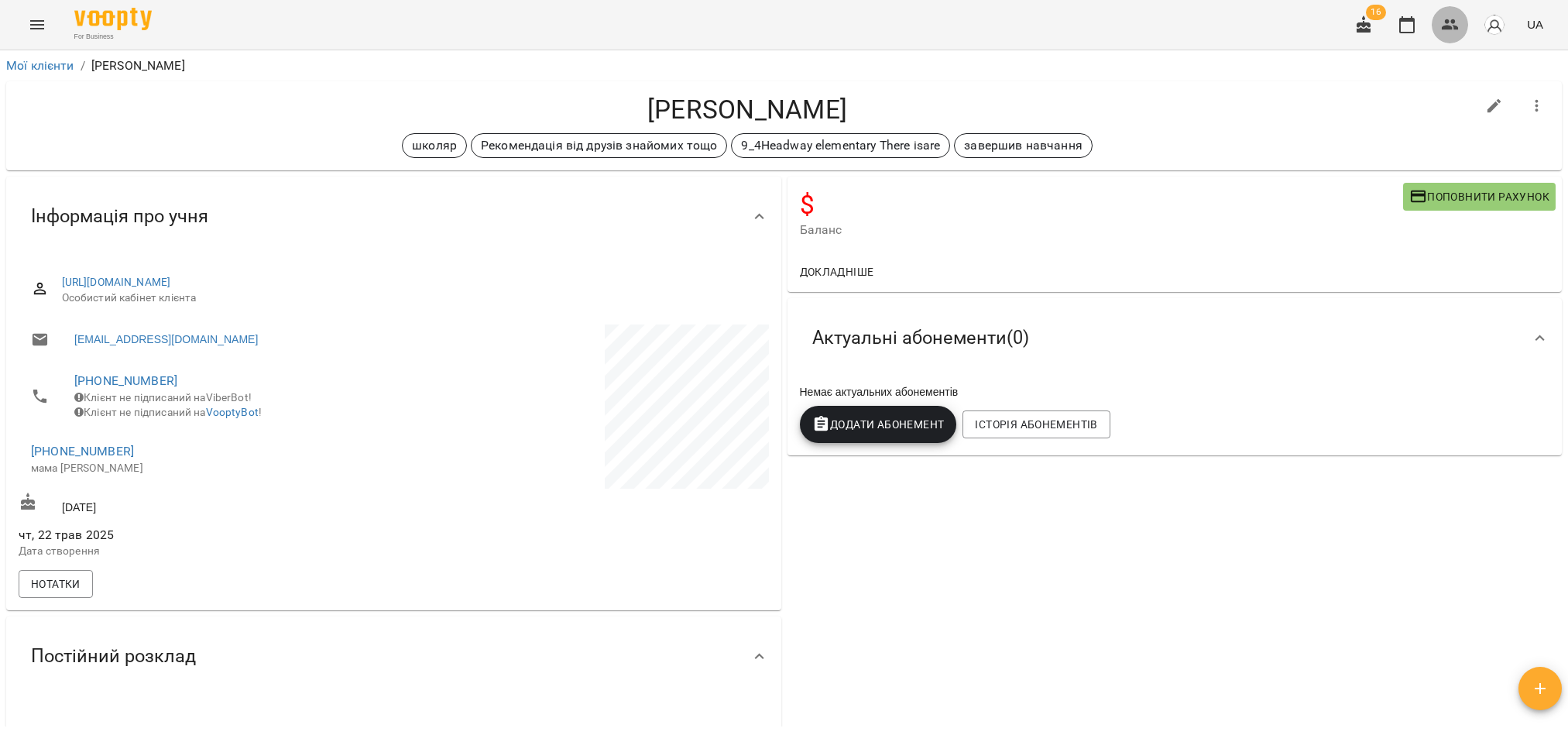
drag, startPoint x: 1434, startPoint y: 25, endPoint x: 1443, endPoint y: 30, distance: 10.3
click at [1436, 28] on button "button" at bounding box center [1450, 25] width 37 height 37
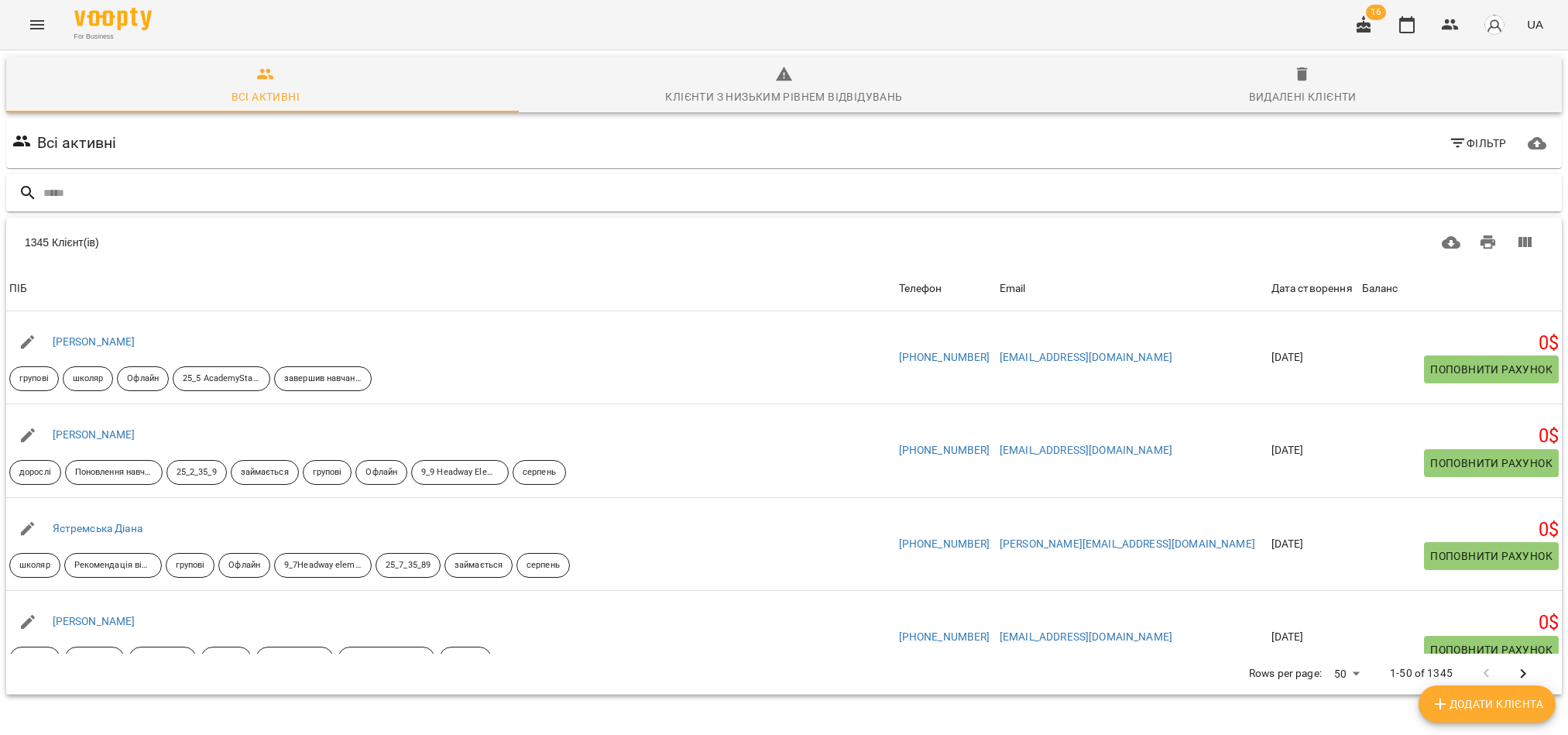
click at [335, 188] on input "text" at bounding box center [799, 193] width 1512 height 25
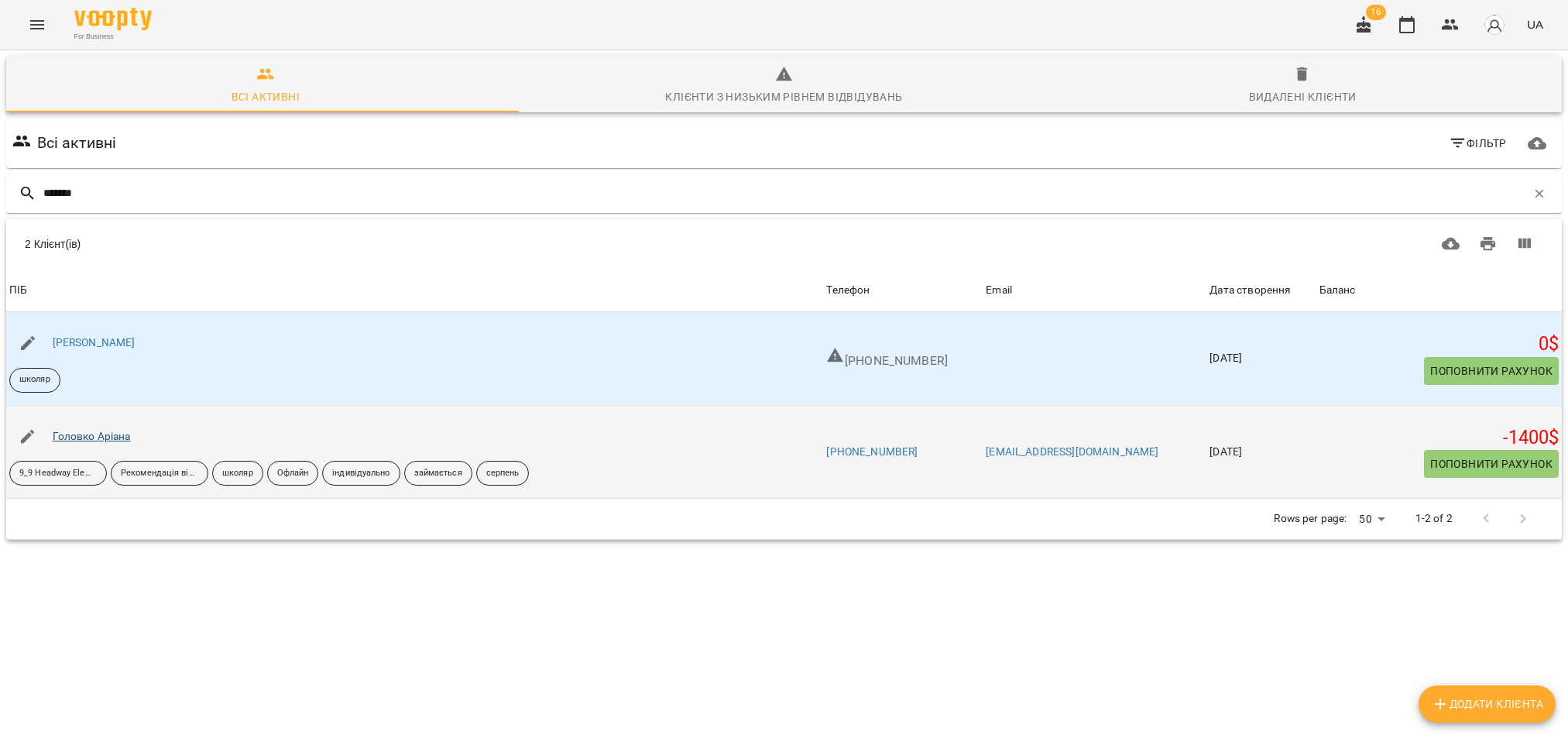
type input "*******"
click at [121, 441] on link "Головко Аріана" at bounding box center [91, 435] width 78 height 12
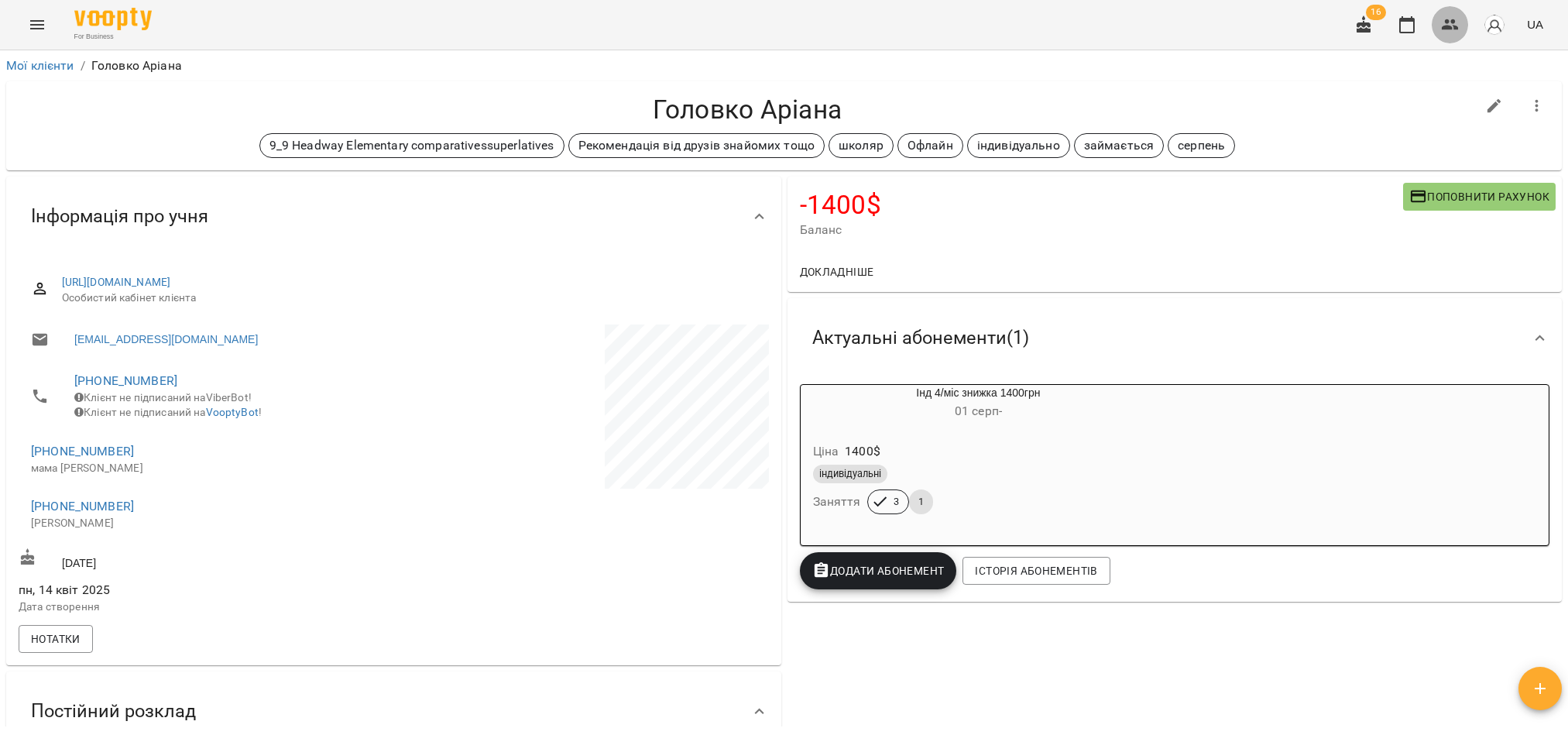
click at [1452, 33] on icon "button" at bounding box center [1450, 25] width 19 height 19
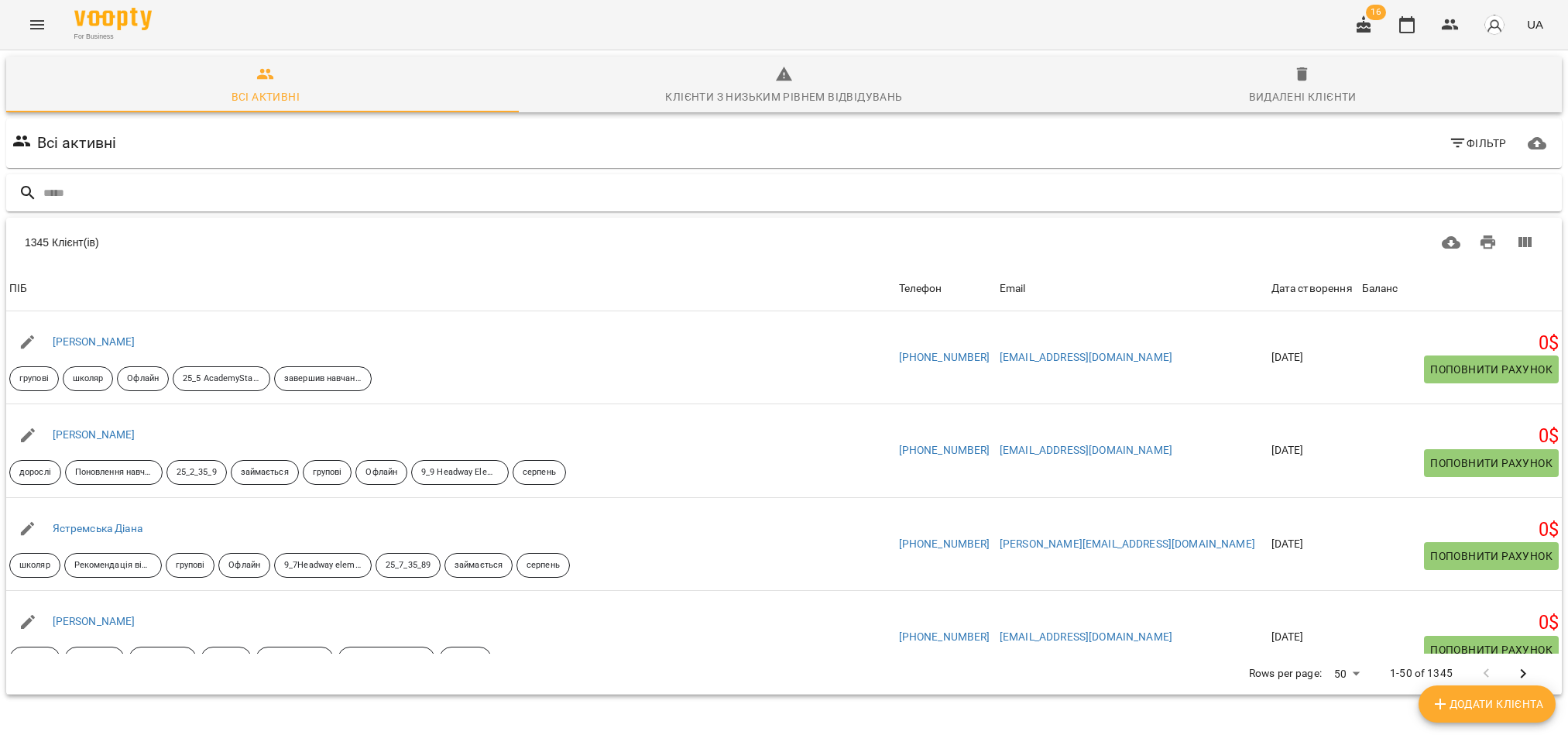
click at [114, 201] on input "text" at bounding box center [799, 193] width 1512 height 25
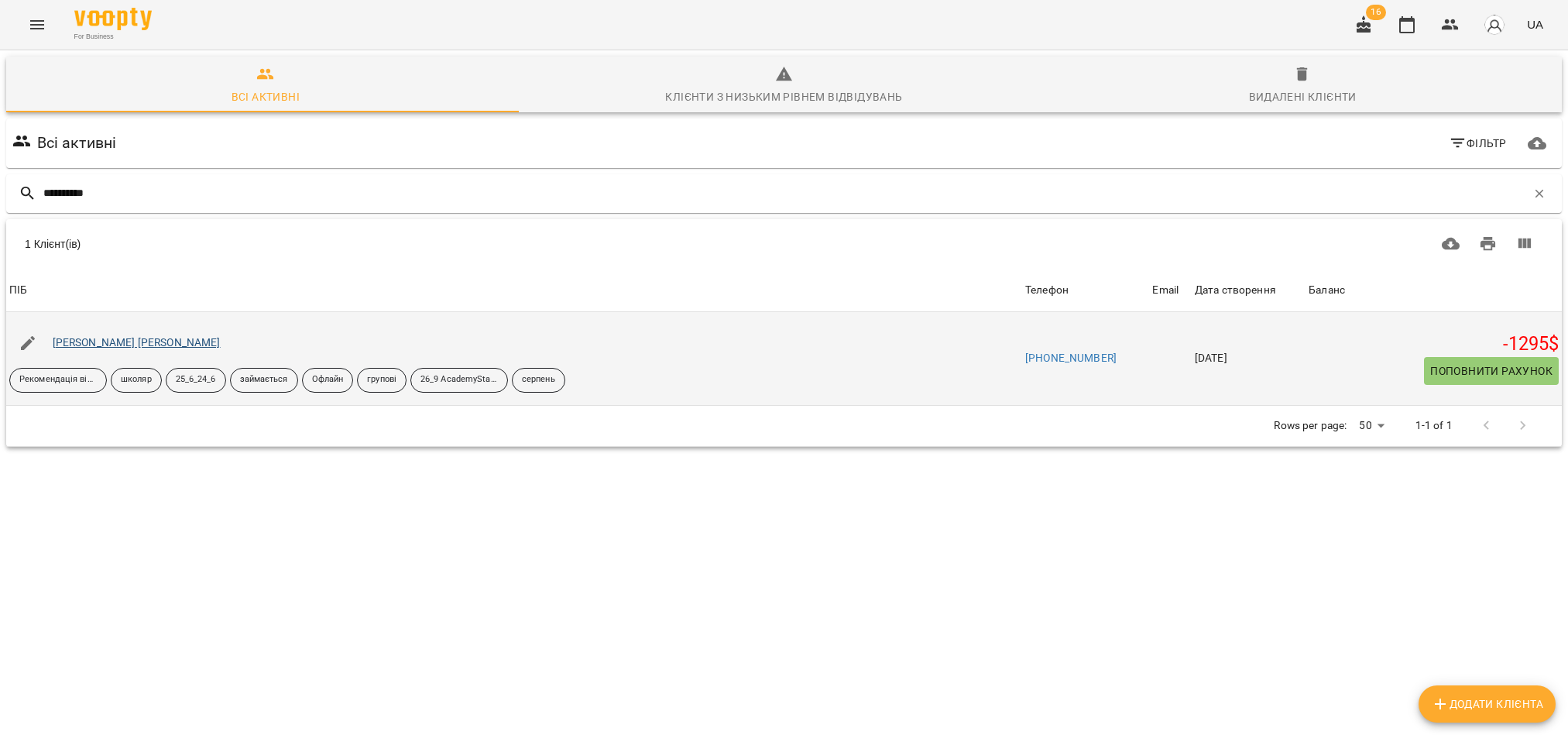
type input "**********"
click at [95, 339] on link "[PERSON_NAME] [PERSON_NAME]" at bounding box center [136, 342] width 168 height 12
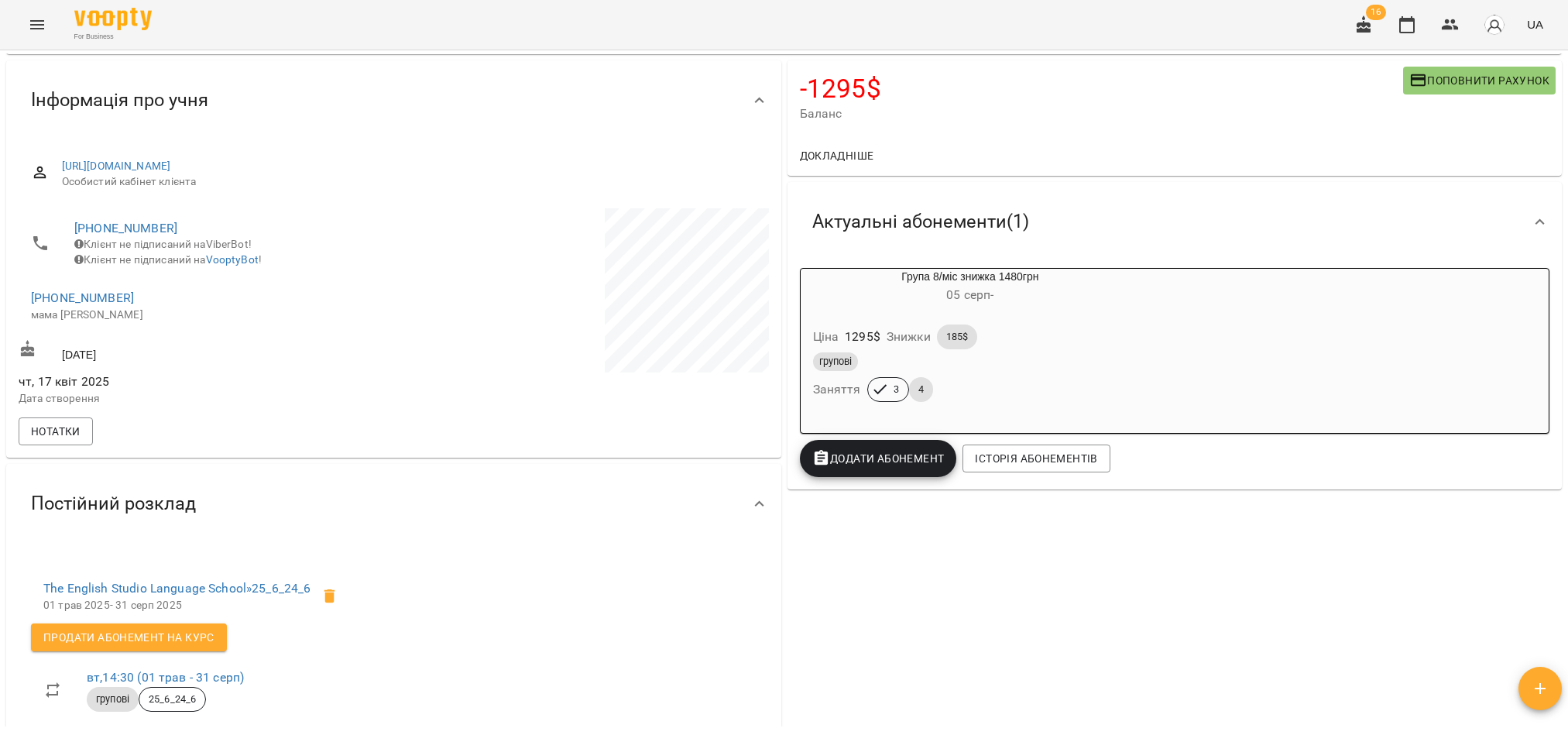
scroll to position [232, 0]
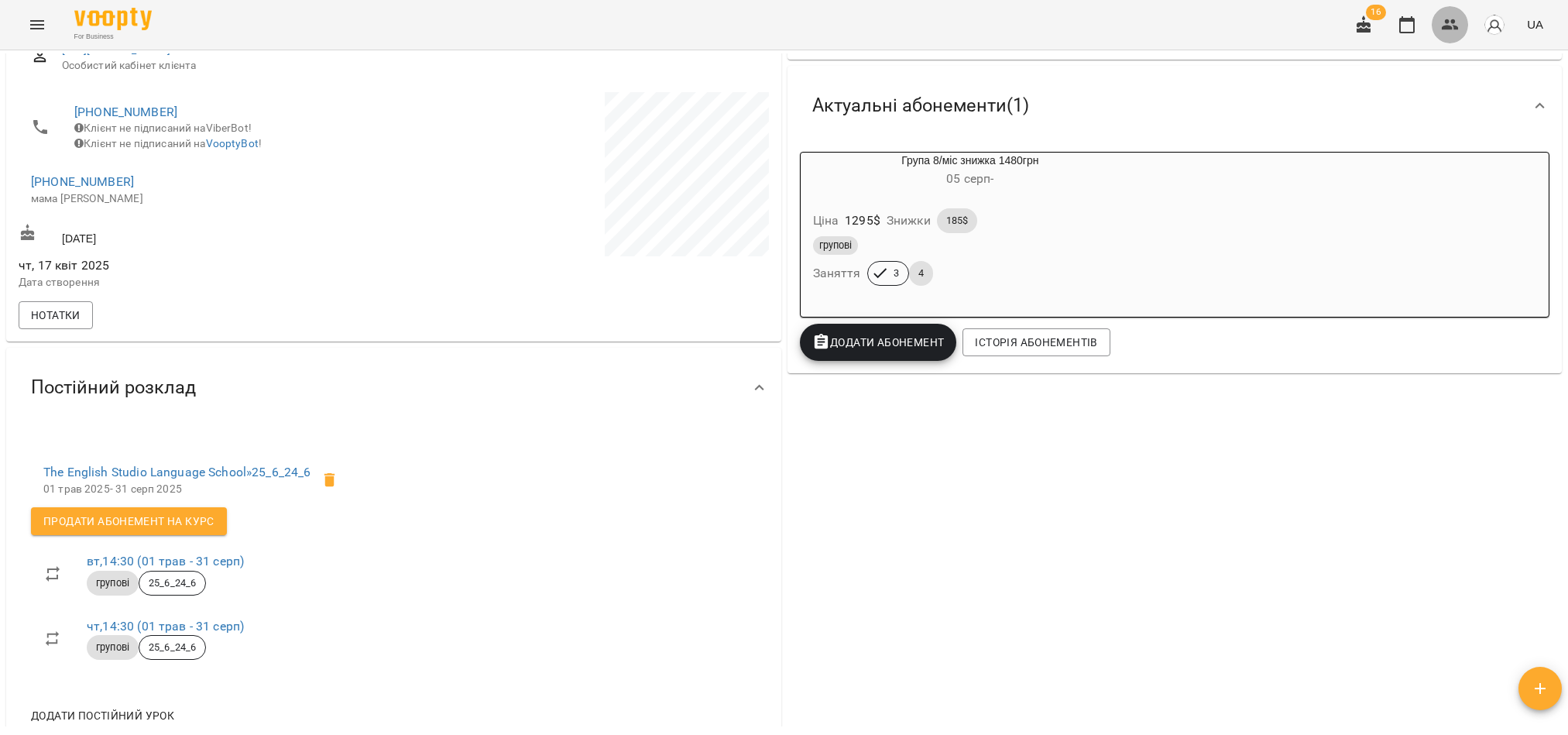
click at [1450, 26] on icon "button" at bounding box center [1450, 25] width 17 height 11
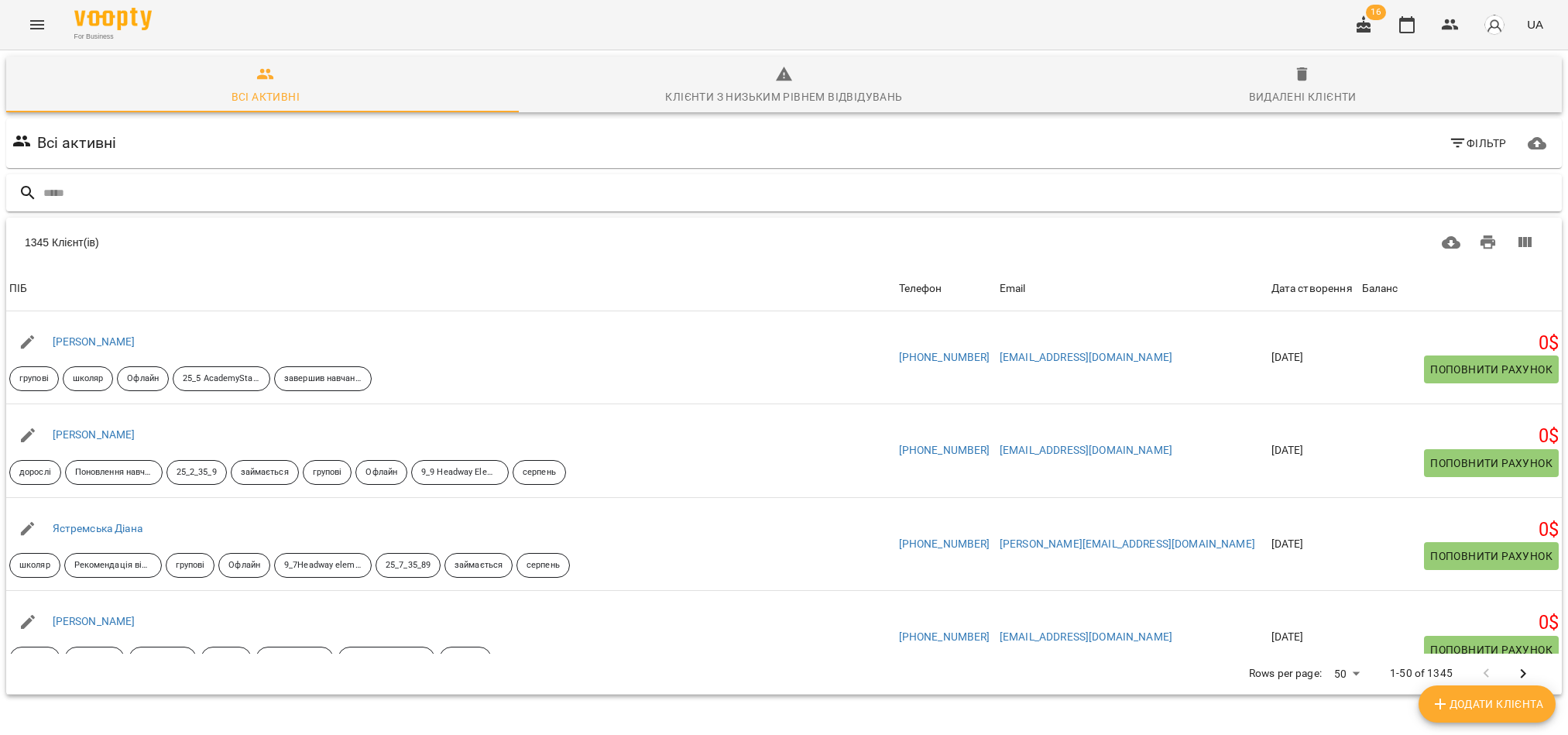
click at [187, 193] on input "text" at bounding box center [799, 193] width 1512 height 25
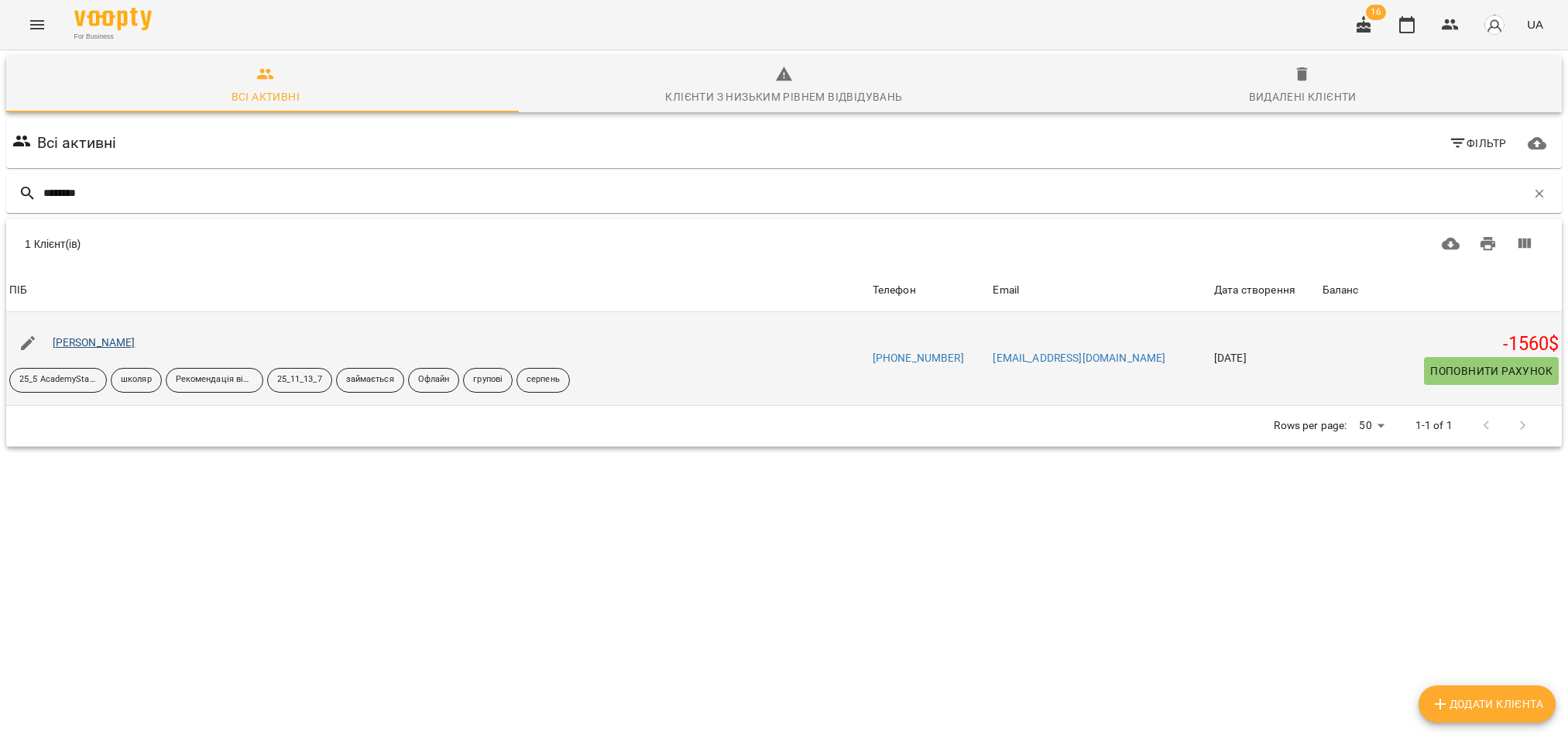
type input "********"
click at [67, 343] on link "[PERSON_NAME]" at bounding box center [93, 342] width 83 height 12
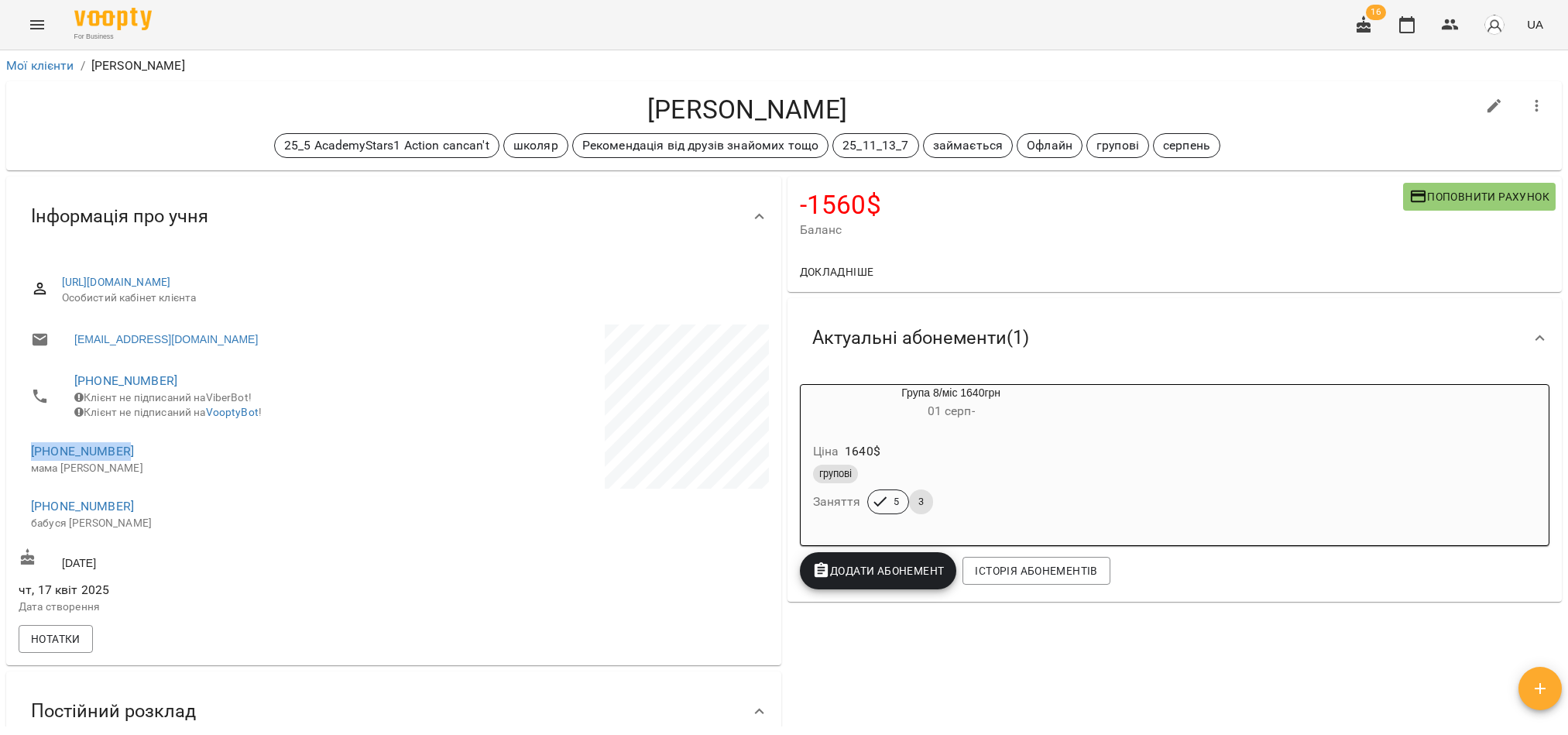
drag, startPoint x: 143, startPoint y: 465, endPoint x: 14, endPoint y: 462, distance: 129.0
click at [14, 462] on div "[URL][DOMAIN_NAME] Особистий кабінет клієнта [EMAIL_ADDRESS][DOMAIN_NAME] [PHON…" at bounding box center [394, 461] width 775 height 409
copy link "[PHONE_NUMBER]"
click at [182, 571] on div "[DATE]" at bounding box center [204, 559] width 378 height 29
click at [1452, 31] on icon "button" at bounding box center [1450, 25] width 19 height 19
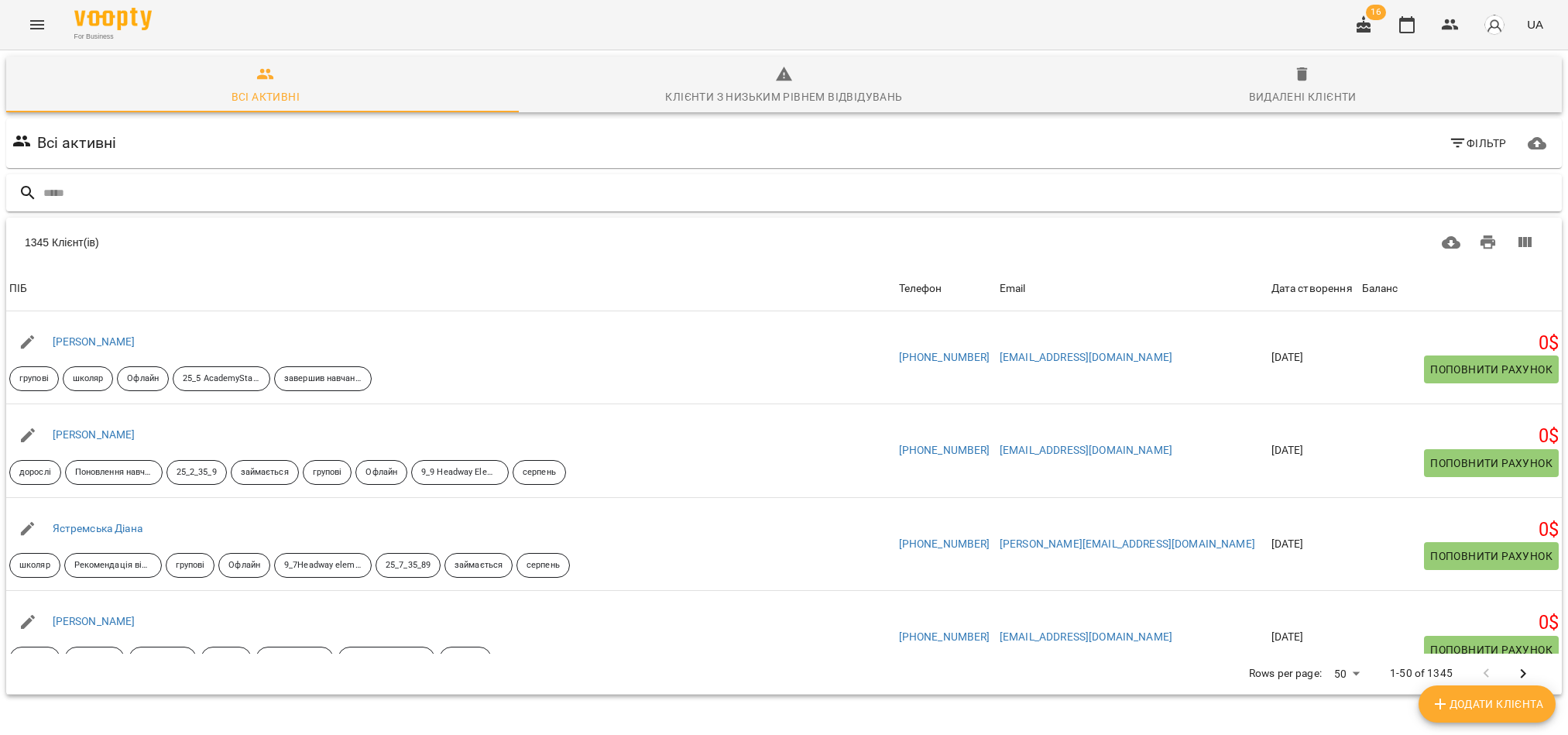
click at [107, 188] on input "text" at bounding box center [799, 193] width 1512 height 25
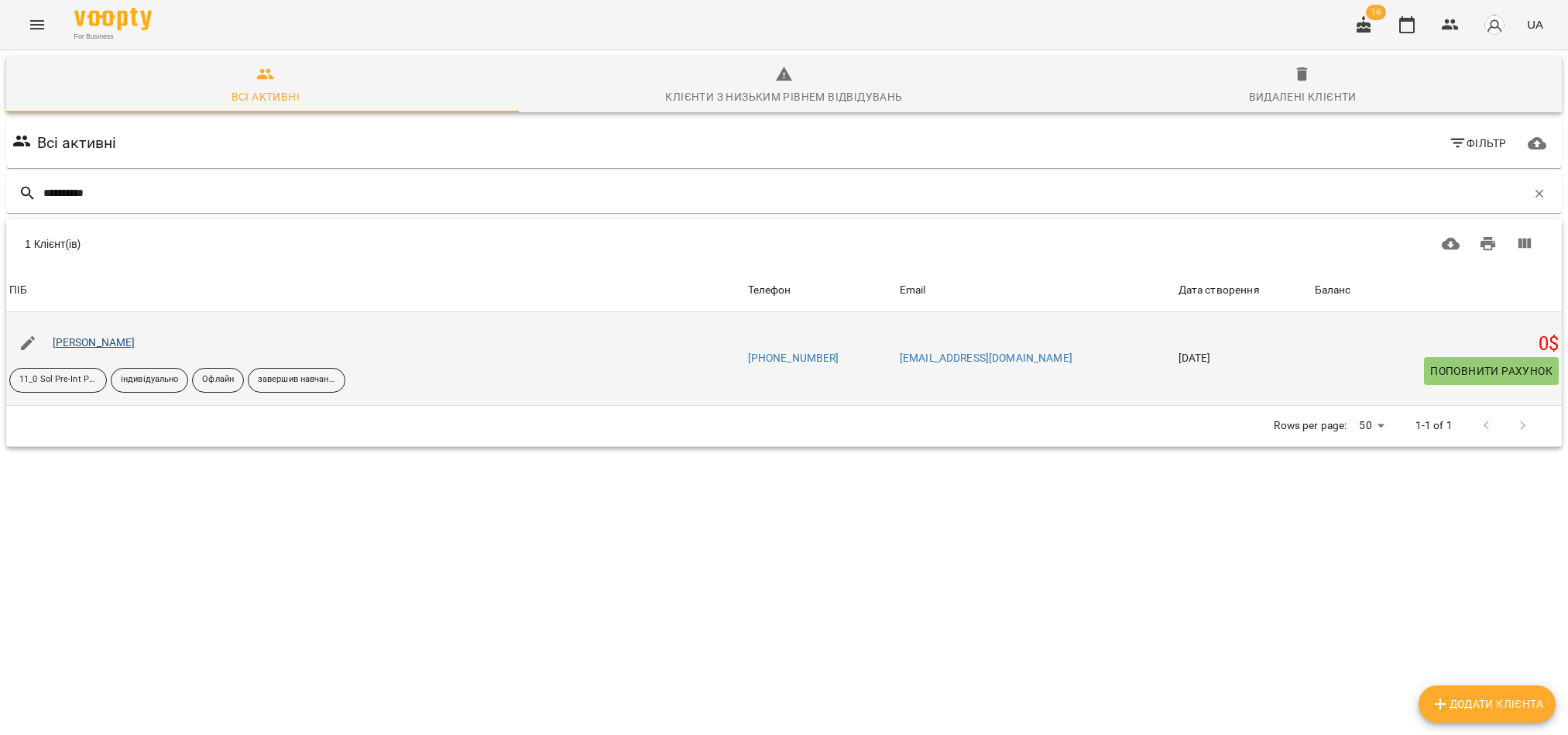
type input "**********"
click at [129, 343] on link "[PERSON_NAME]" at bounding box center [93, 342] width 83 height 12
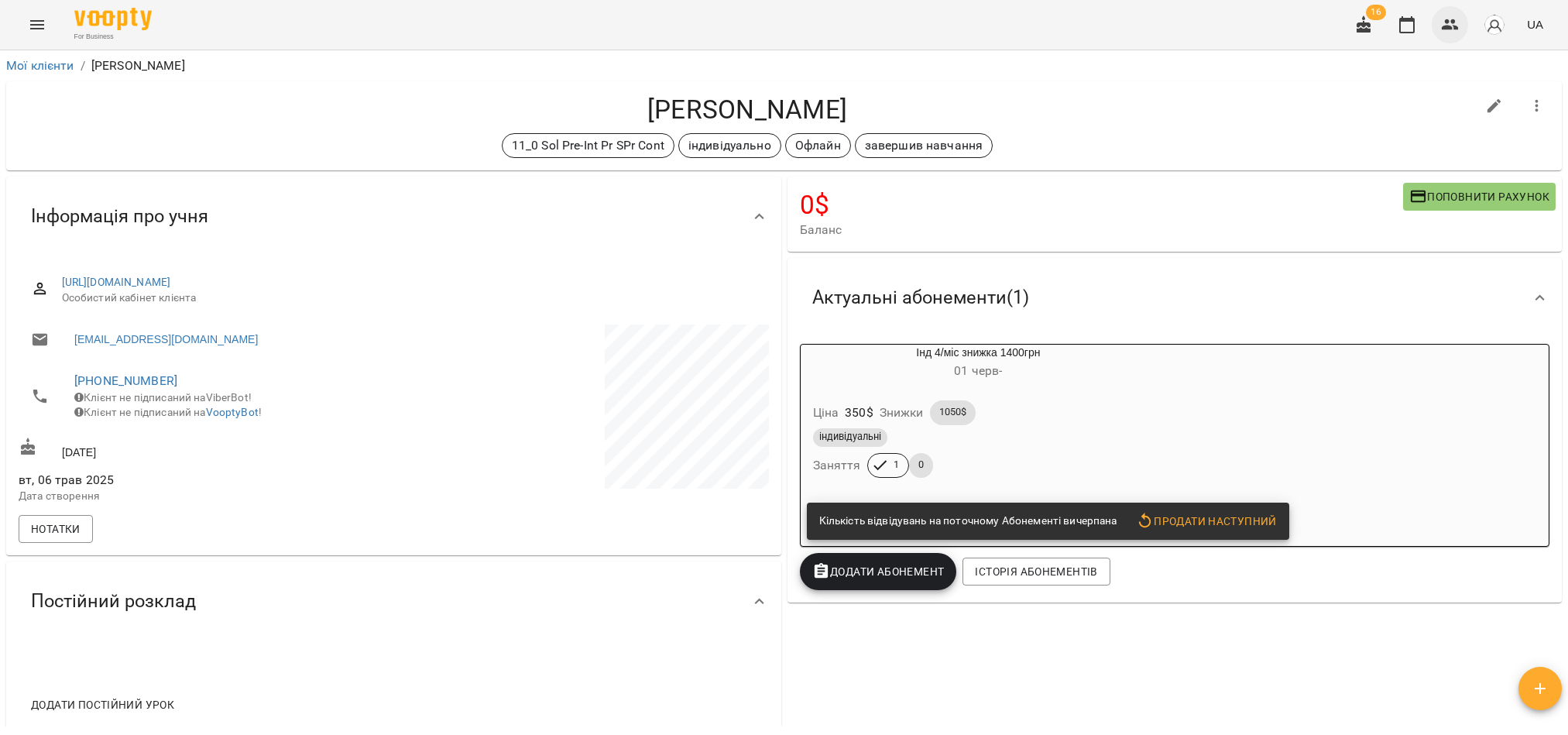
click at [1449, 31] on icon "button" at bounding box center [1450, 25] width 19 height 19
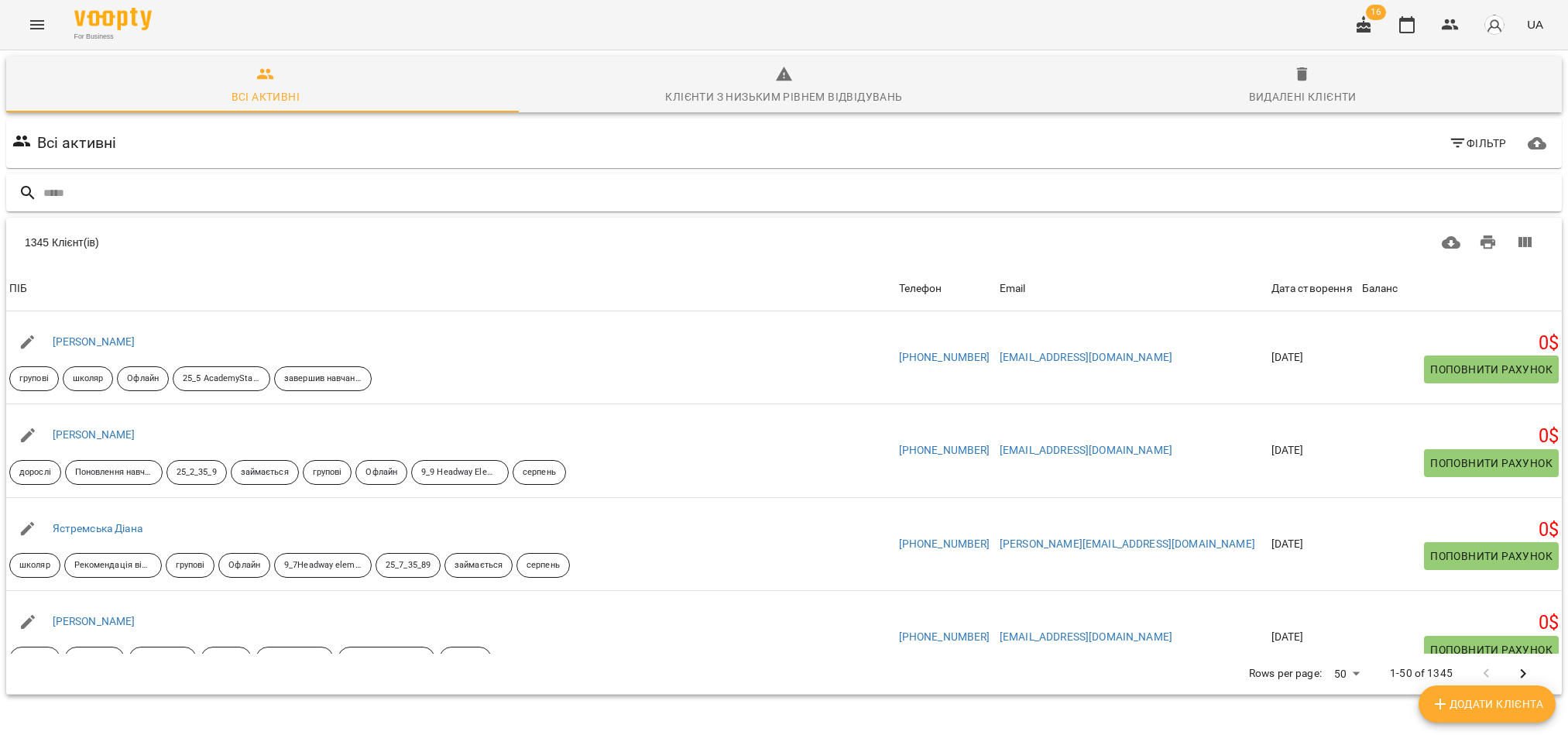
click at [166, 186] on input "text" at bounding box center [799, 193] width 1512 height 25
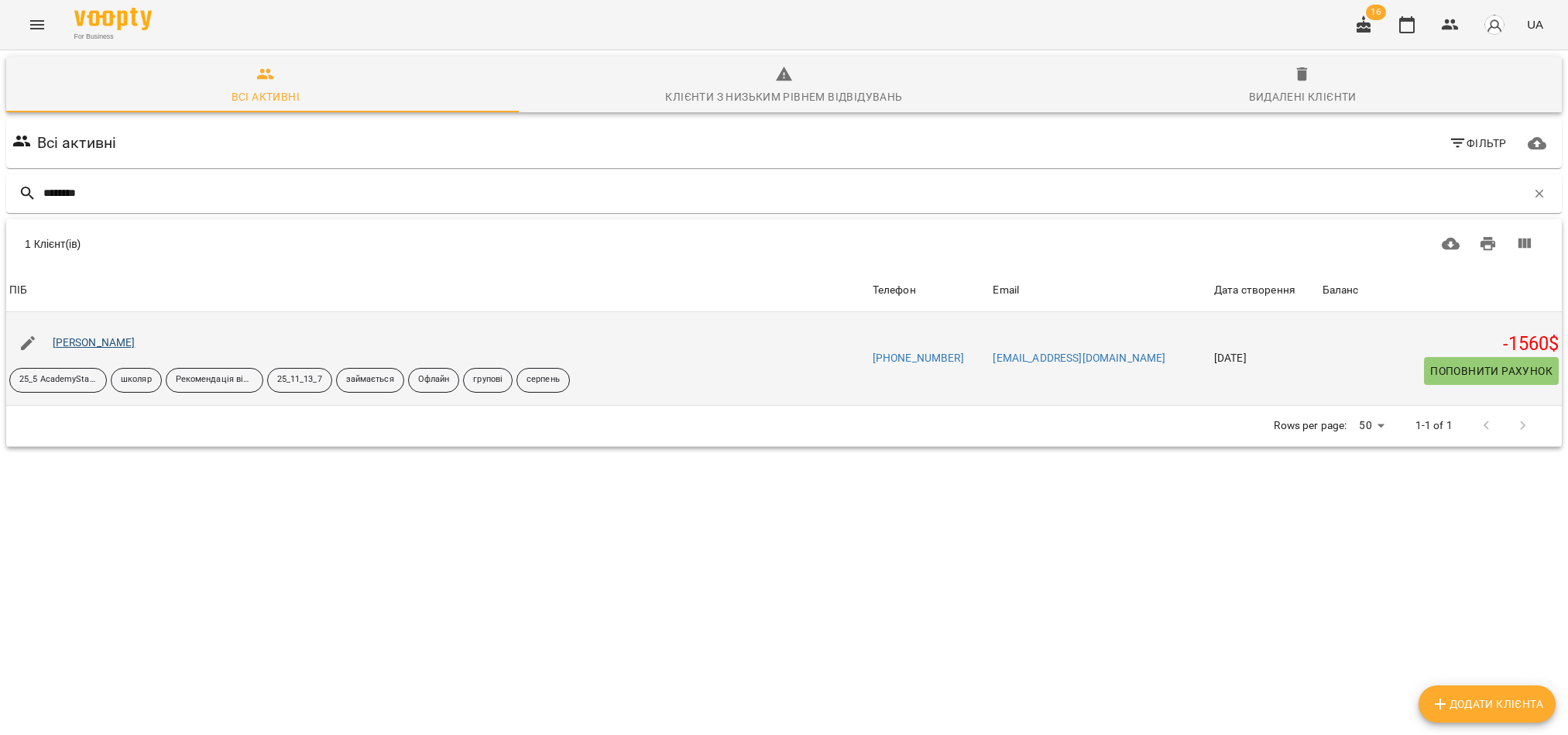
type input "********"
click at [107, 342] on link "[PERSON_NAME]" at bounding box center [93, 342] width 83 height 12
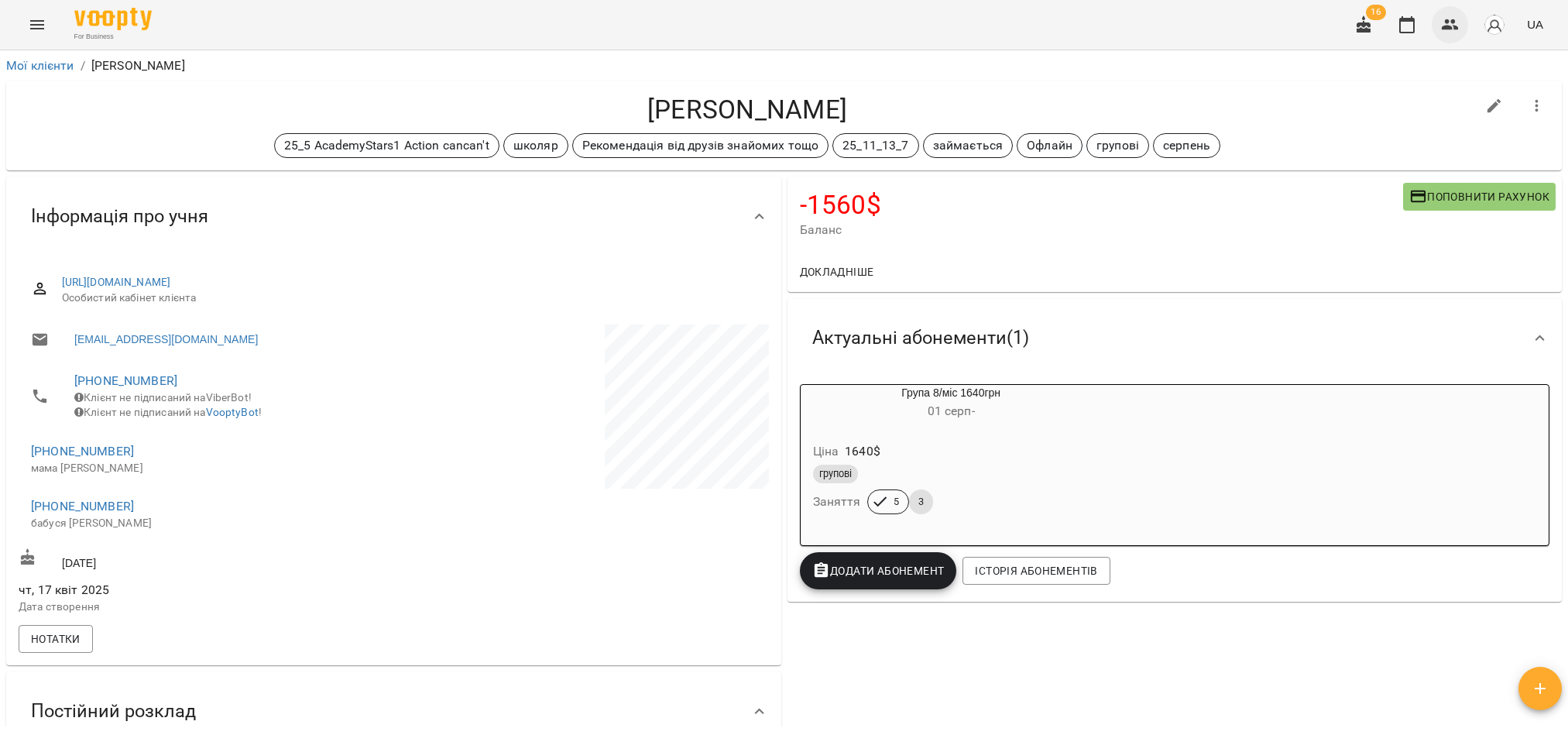
click at [1454, 28] on icon "button" at bounding box center [1450, 25] width 19 height 19
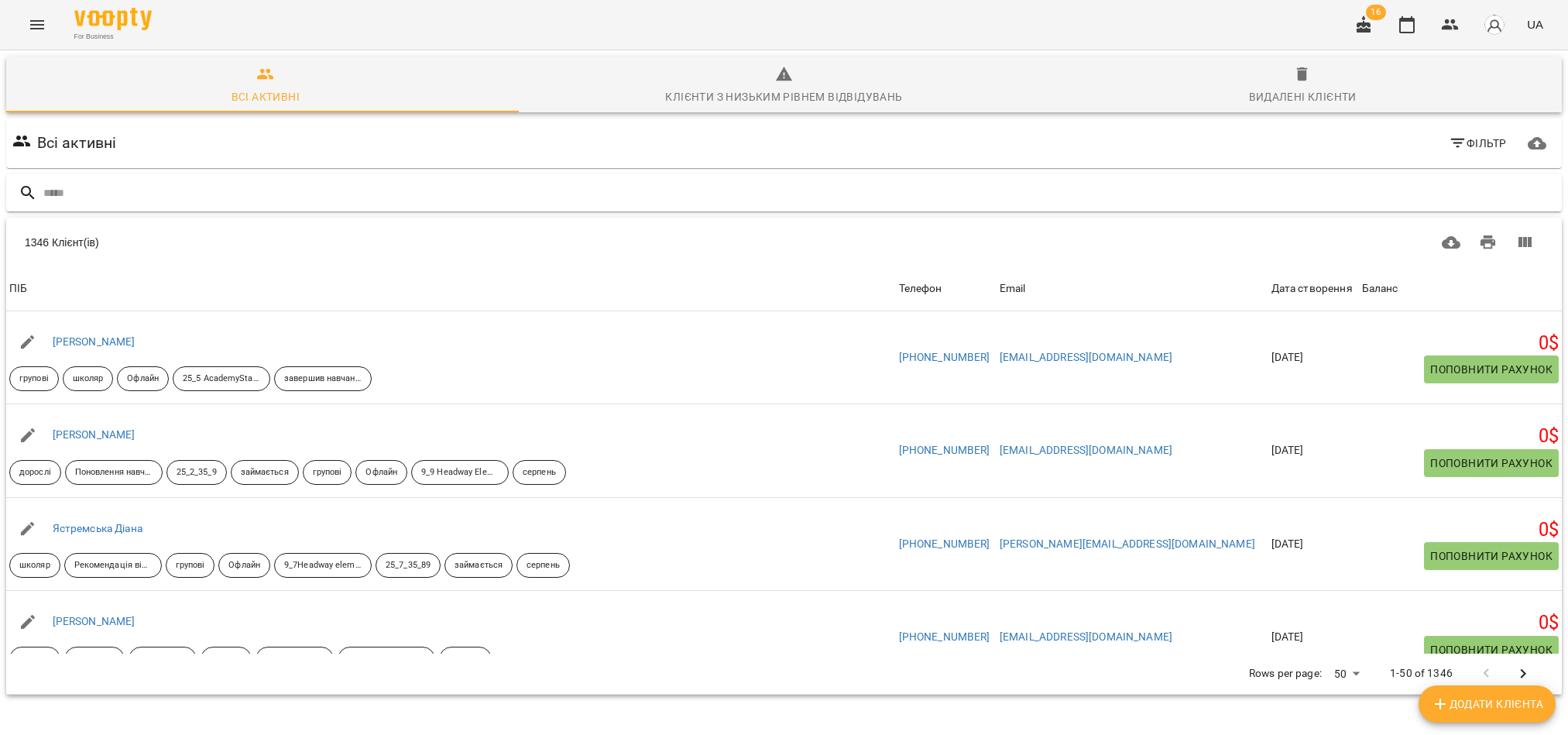
click at [138, 189] on input "text" at bounding box center [799, 193] width 1512 height 25
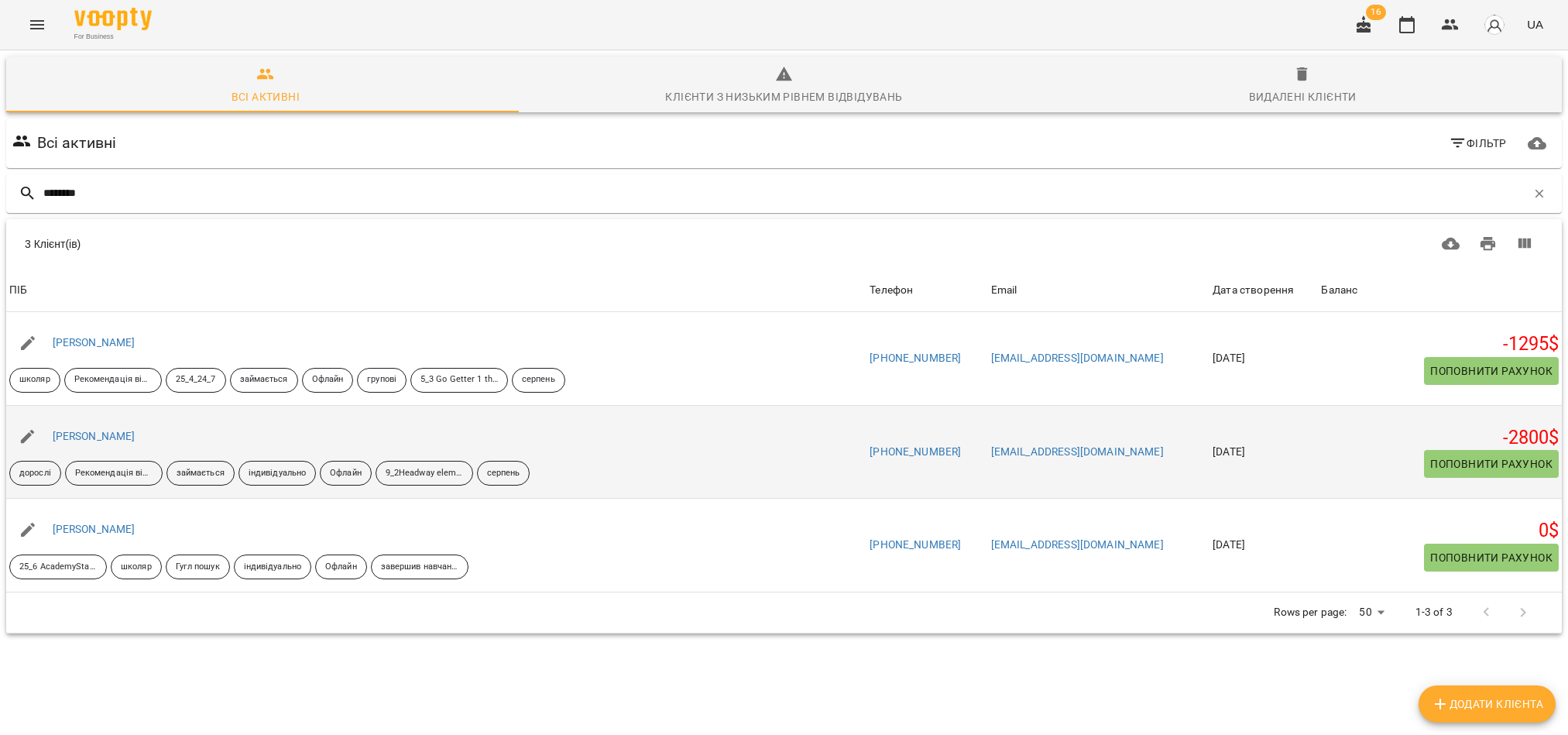
type input "********"
click at [125, 443] on div "[PERSON_NAME]" at bounding box center [93, 437] width 89 height 21
click at [107, 438] on link "[PERSON_NAME]" at bounding box center [93, 435] width 83 height 12
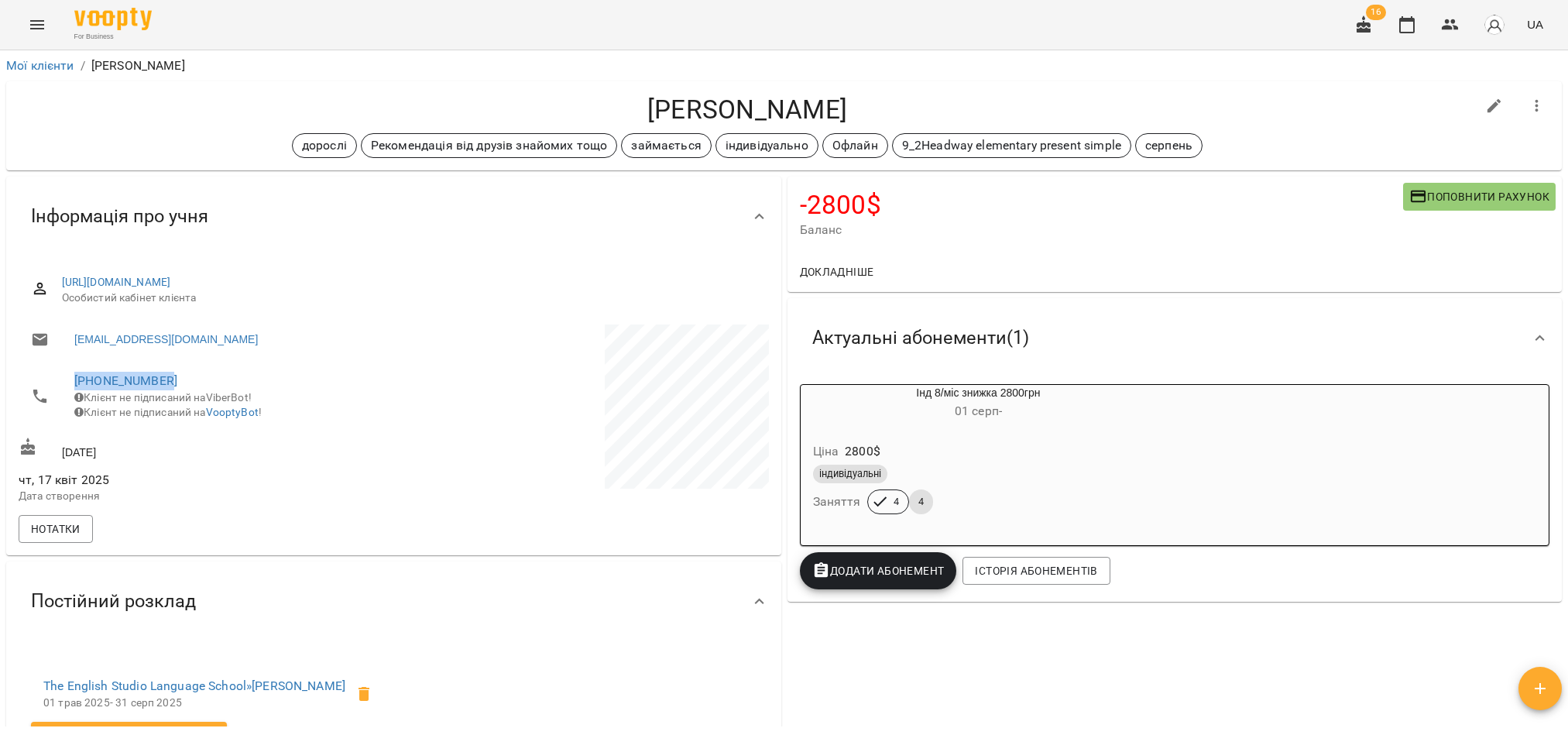
drag, startPoint x: 177, startPoint y: 381, endPoint x: 67, endPoint y: 381, distance: 110.0
click at [67, 381] on li "[PHONE_NUMBER] Клієнт не підписаний на ViberBot! Клієнт не підписаний на Voopty…" at bounding box center [204, 396] width 371 height 70
copy link "[PHONE_NUMBER]"
click at [1316, 112] on h4 "[PERSON_NAME]" at bounding box center [748, 109] width 1457 height 32
click at [1459, 21] on icon "button" at bounding box center [1450, 25] width 19 height 19
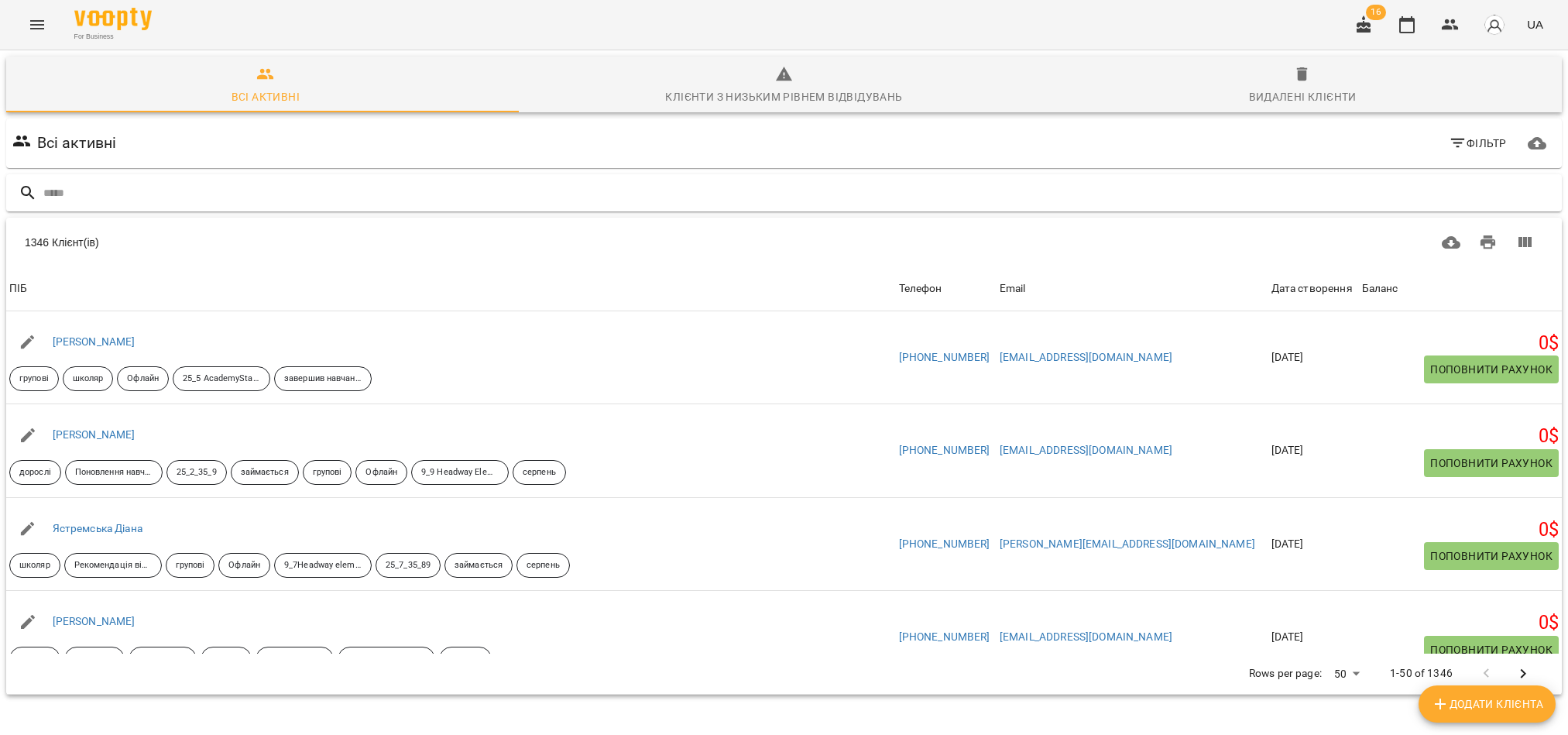
click at [134, 182] on input "text" at bounding box center [799, 193] width 1512 height 25
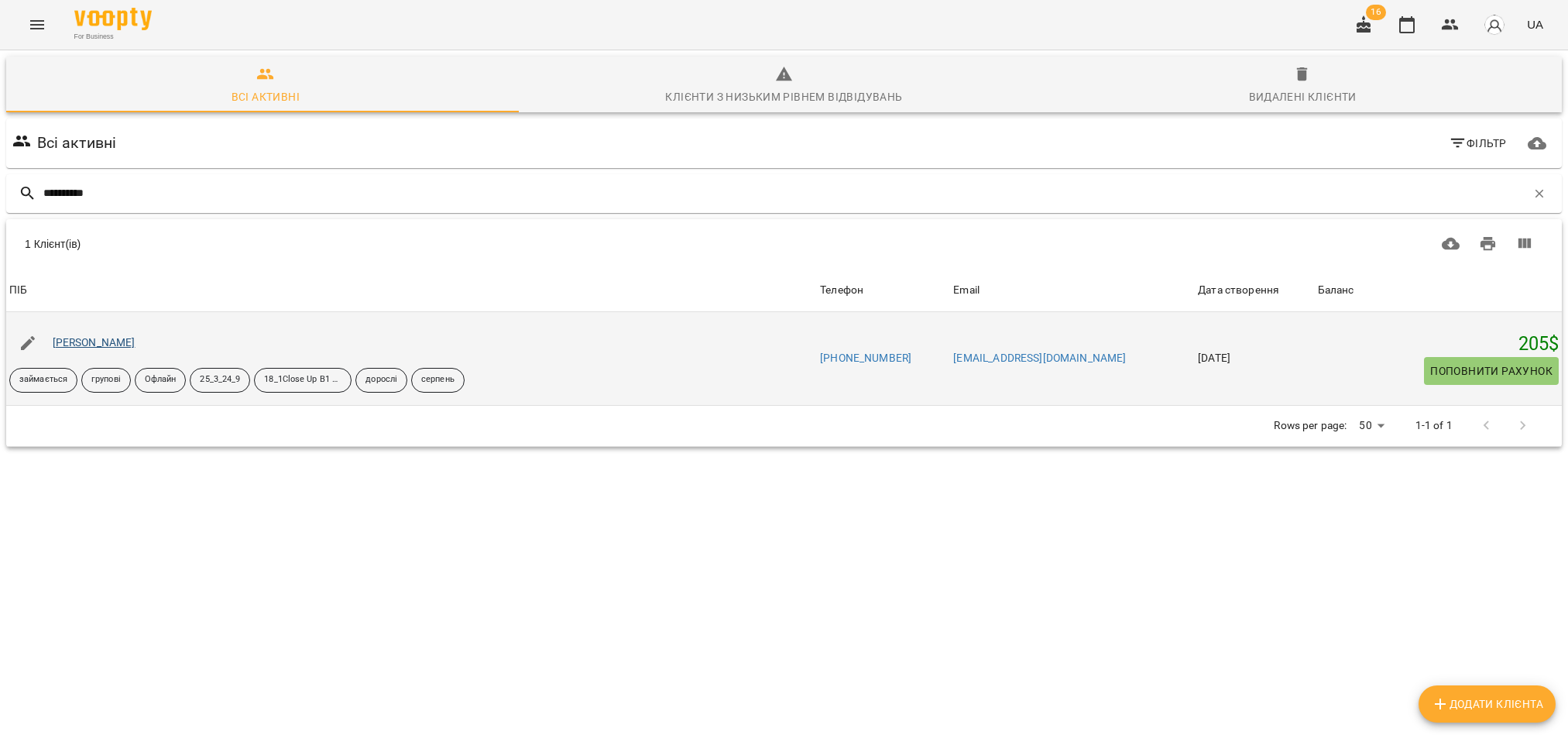
type input "**********"
click at [100, 344] on link "[PERSON_NAME]" at bounding box center [93, 342] width 83 height 12
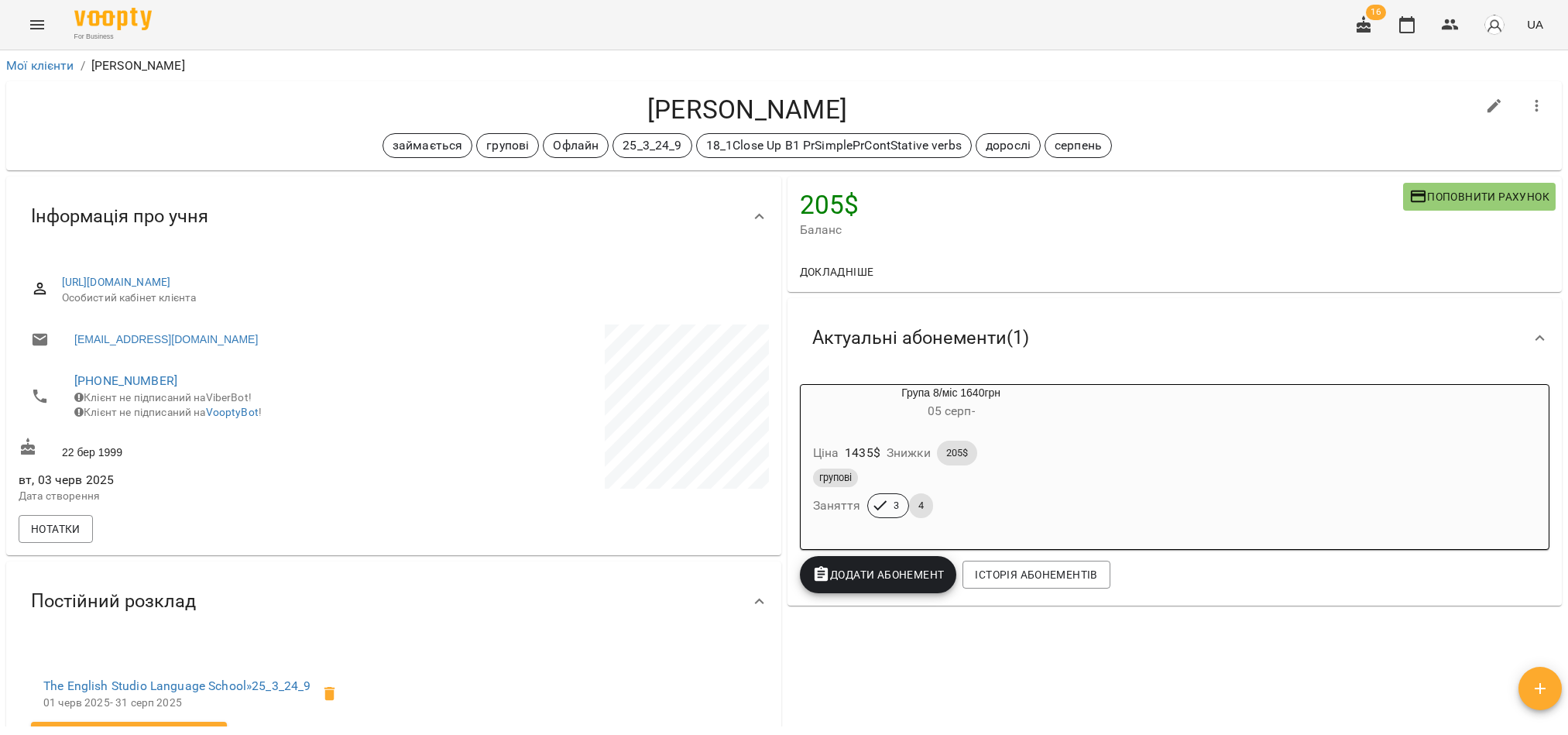
click at [1460, 24] on icon "button" at bounding box center [1450, 25] width 19 height 19
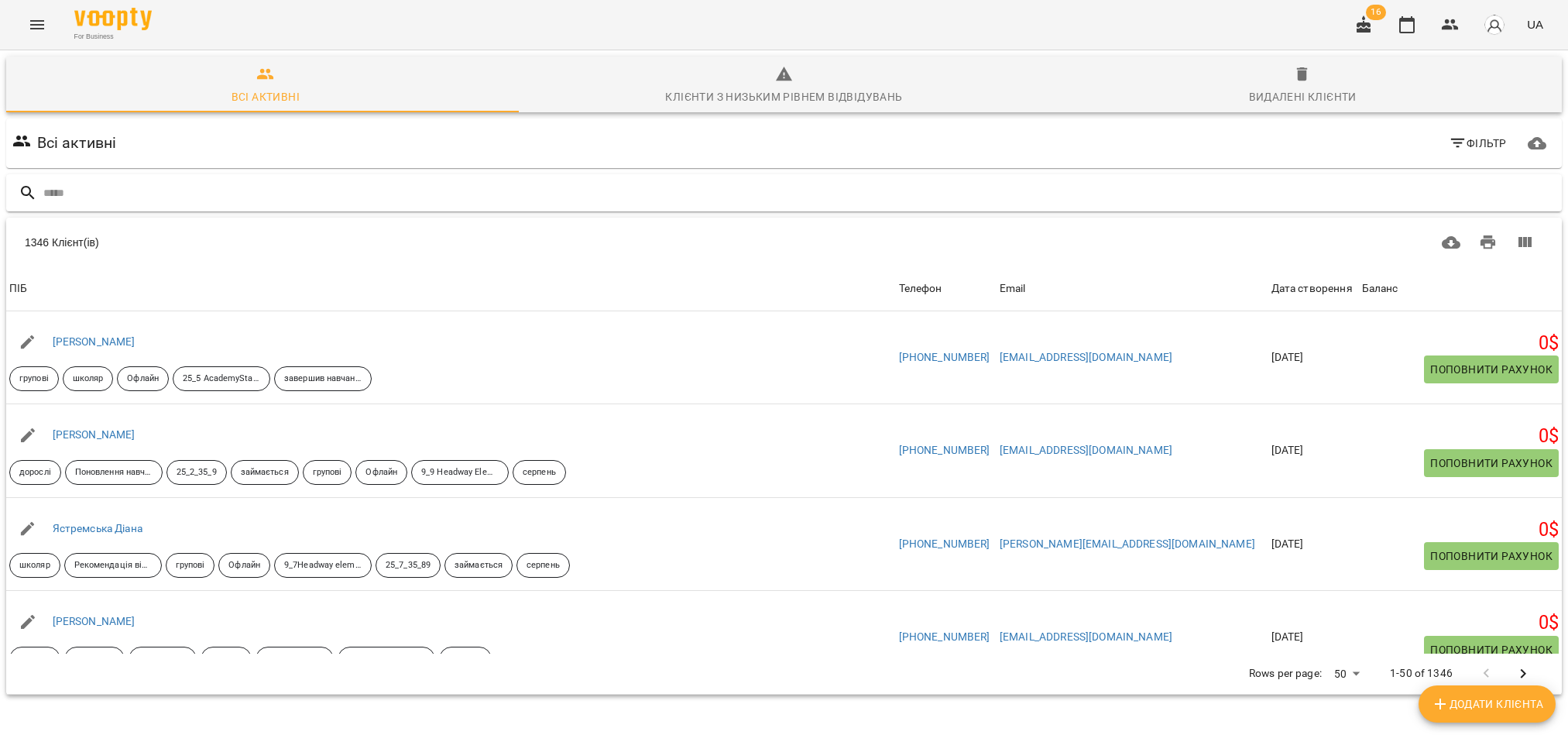
click at [217, 202] on input "text" at bounding box center [799, 193] width 1512 height 25
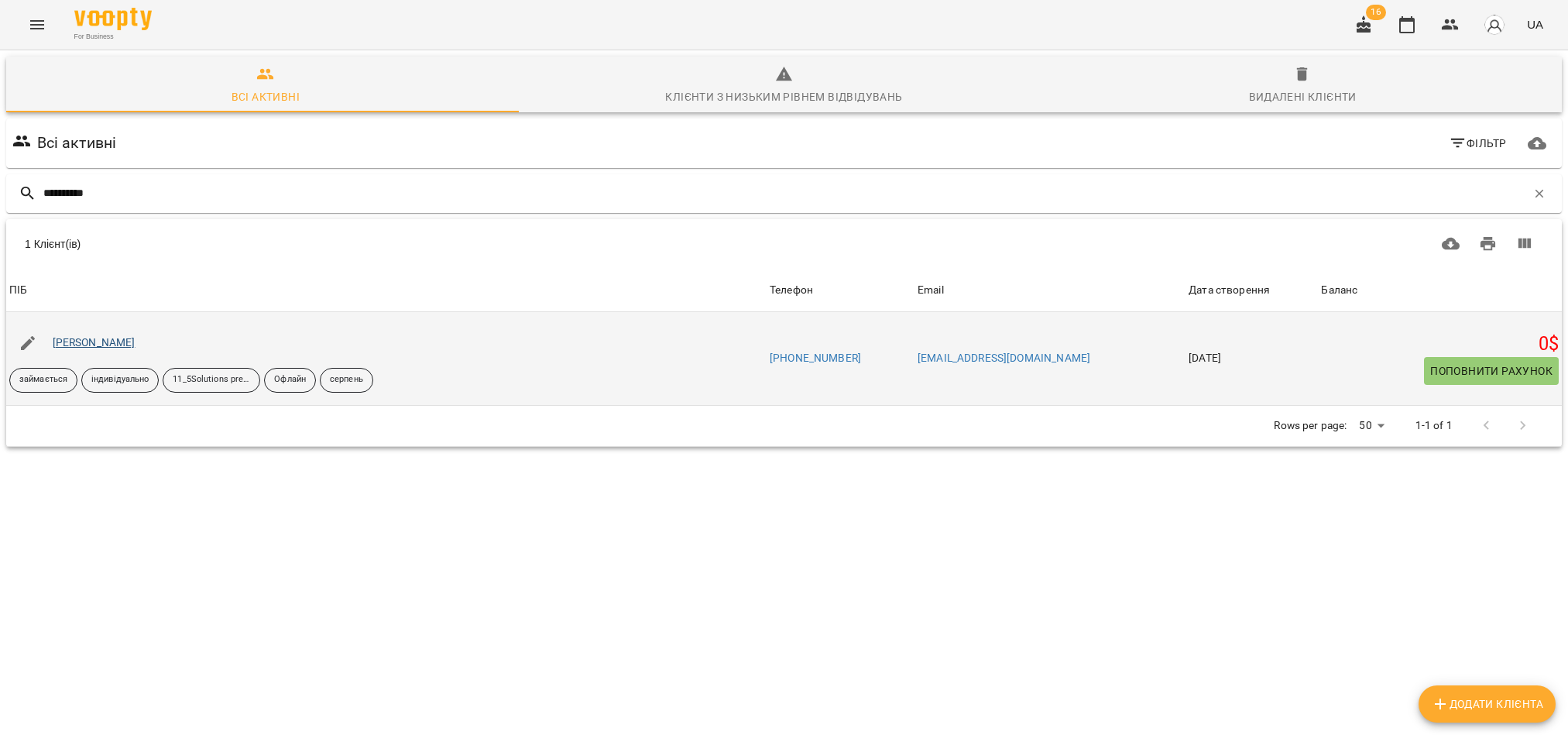
type input "**********"
click at [93, 344] on link "[PERSON_NAME]" at bounding box center [93, 342] width 83 height 12
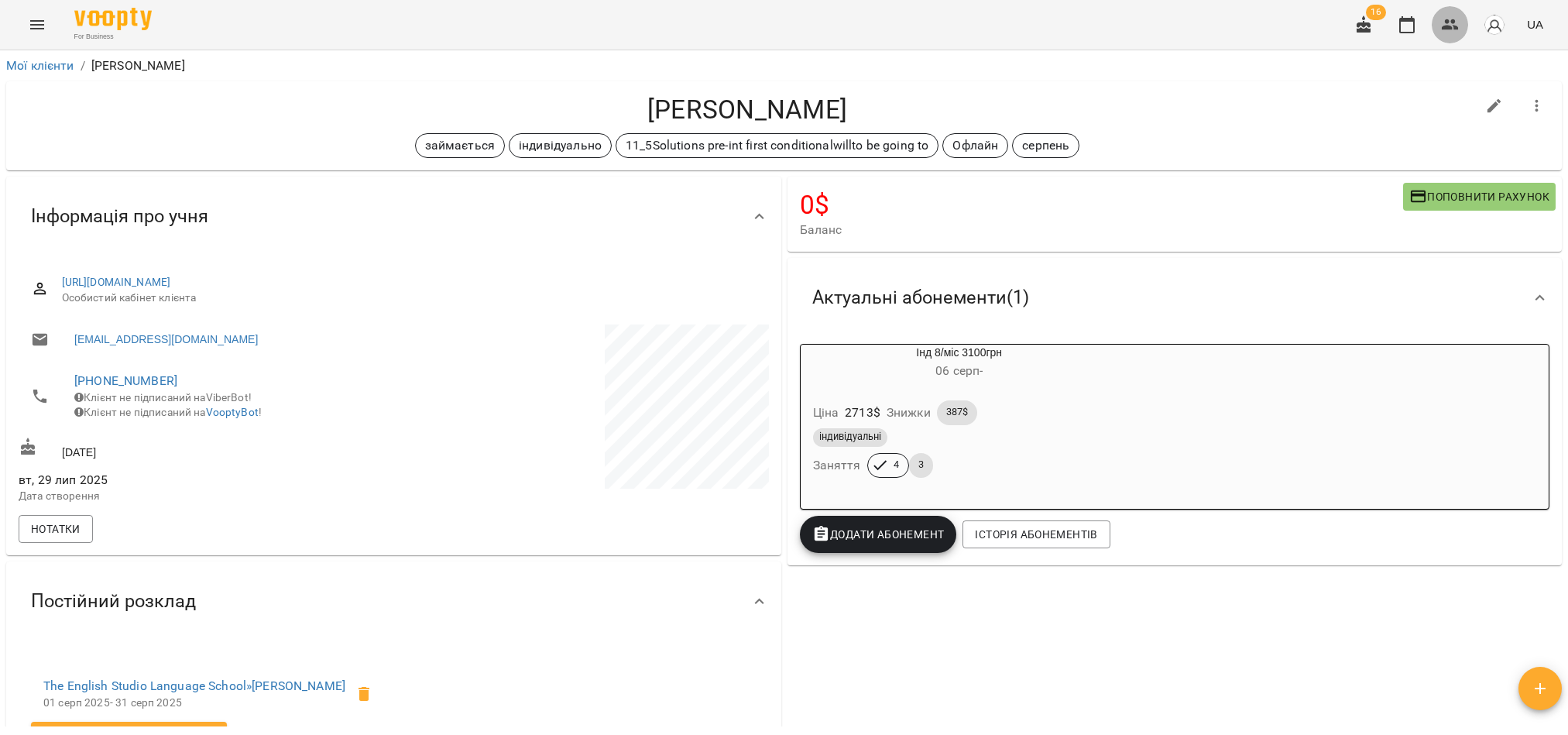
click at [1459, 28] on icon "button" at bounding box center [1450, 25] width 17 height 11
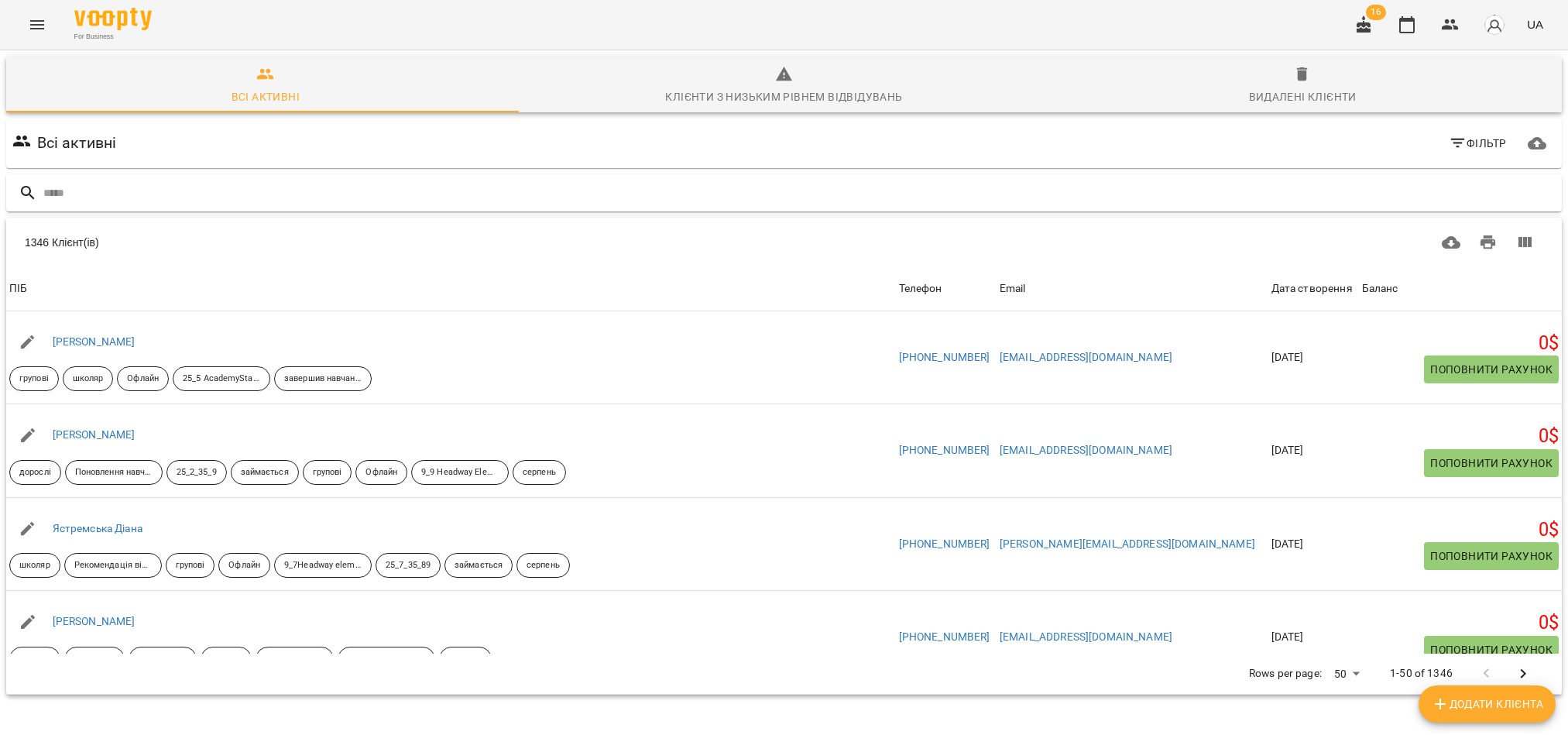
click at [370, 195] on input "text" at bounding box center [799, 193] width 1512 height 25
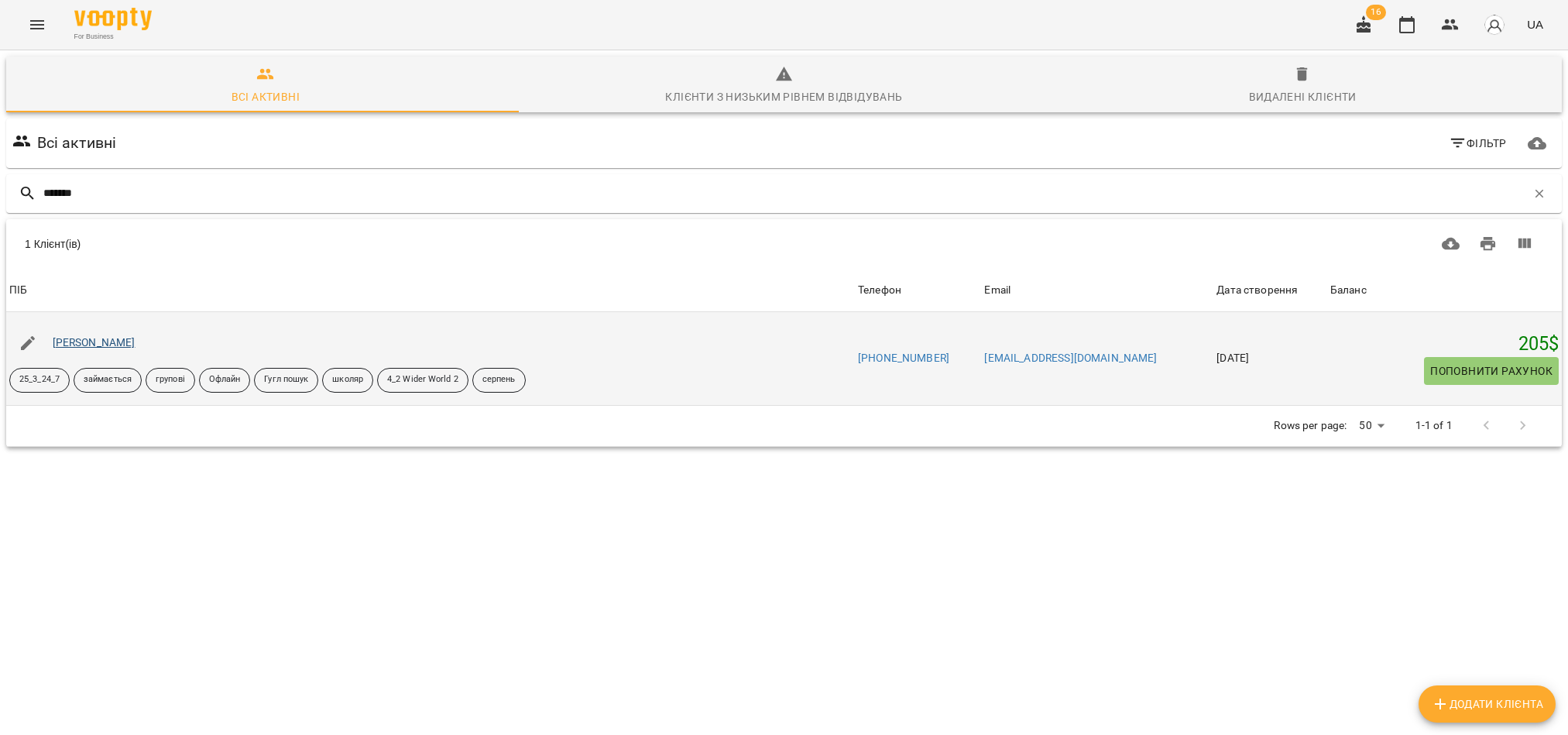
type input "*******"
click at [80, 343] on link "[PERSON_NAME]" at bounding box center [93, 342] width 83 height 12
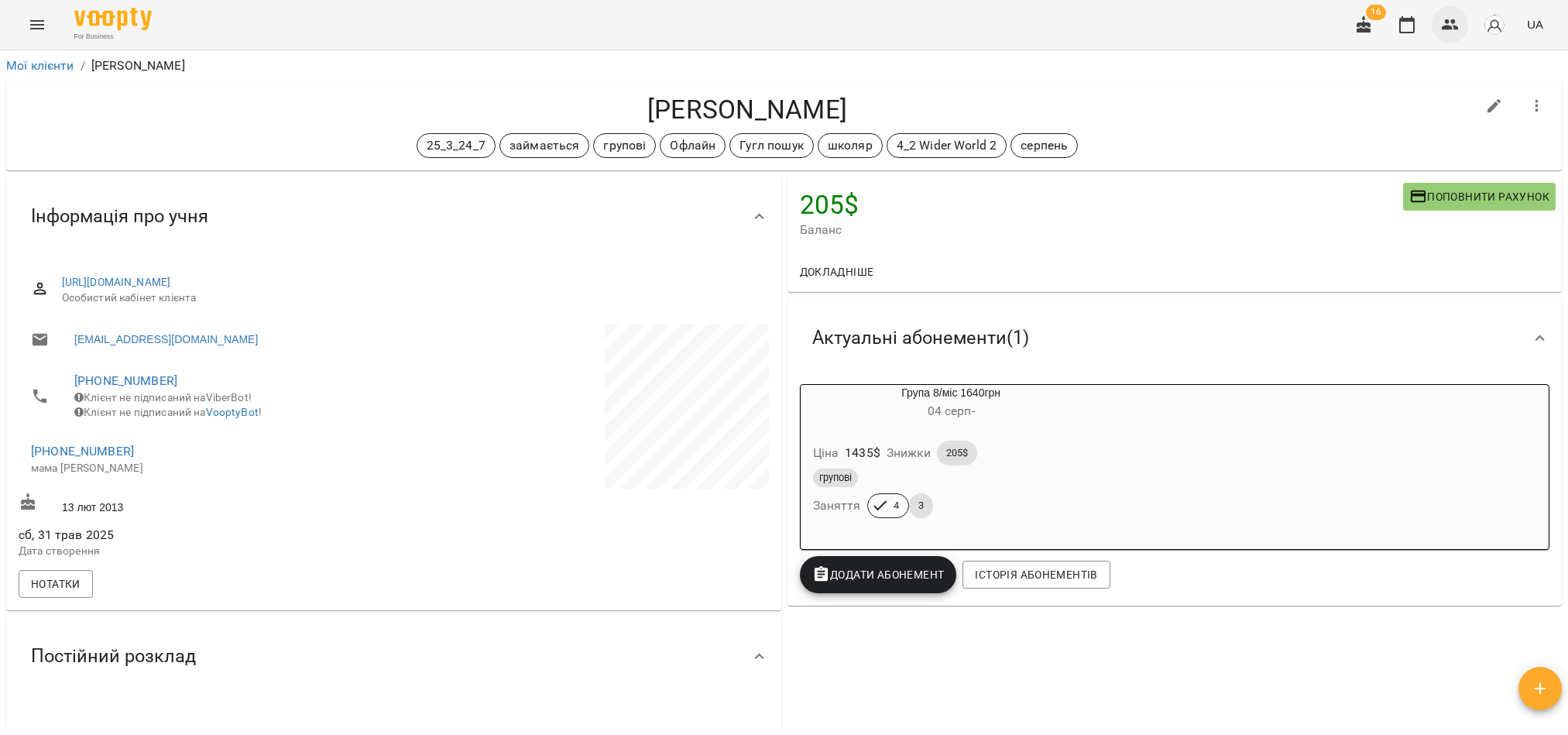
click at [1449, 30] on icon "button" at bounding box center [1450, 25] width 19 height 19
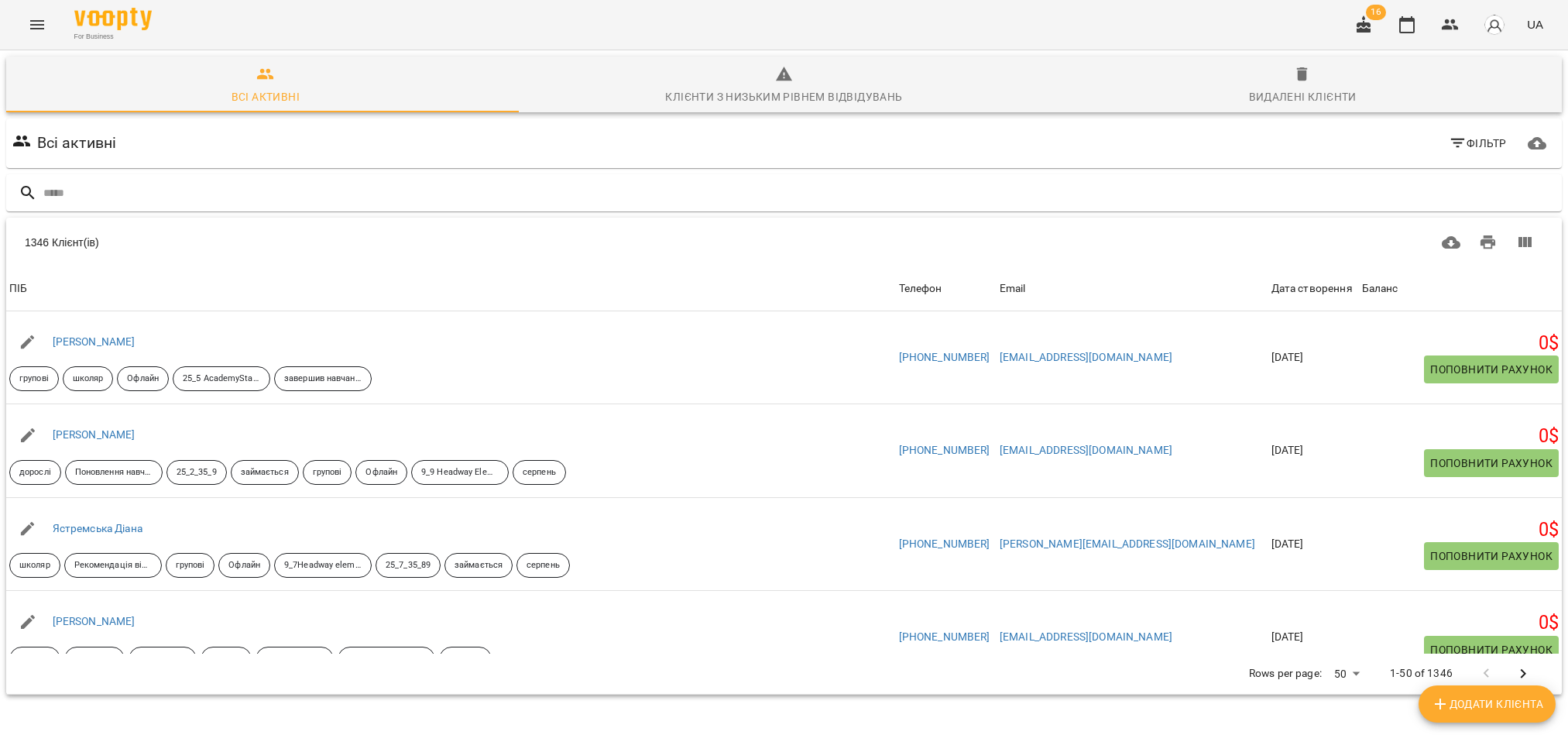
click at [133, 182] on input "text" at bounding box center [799, 193] width 1512 height 25
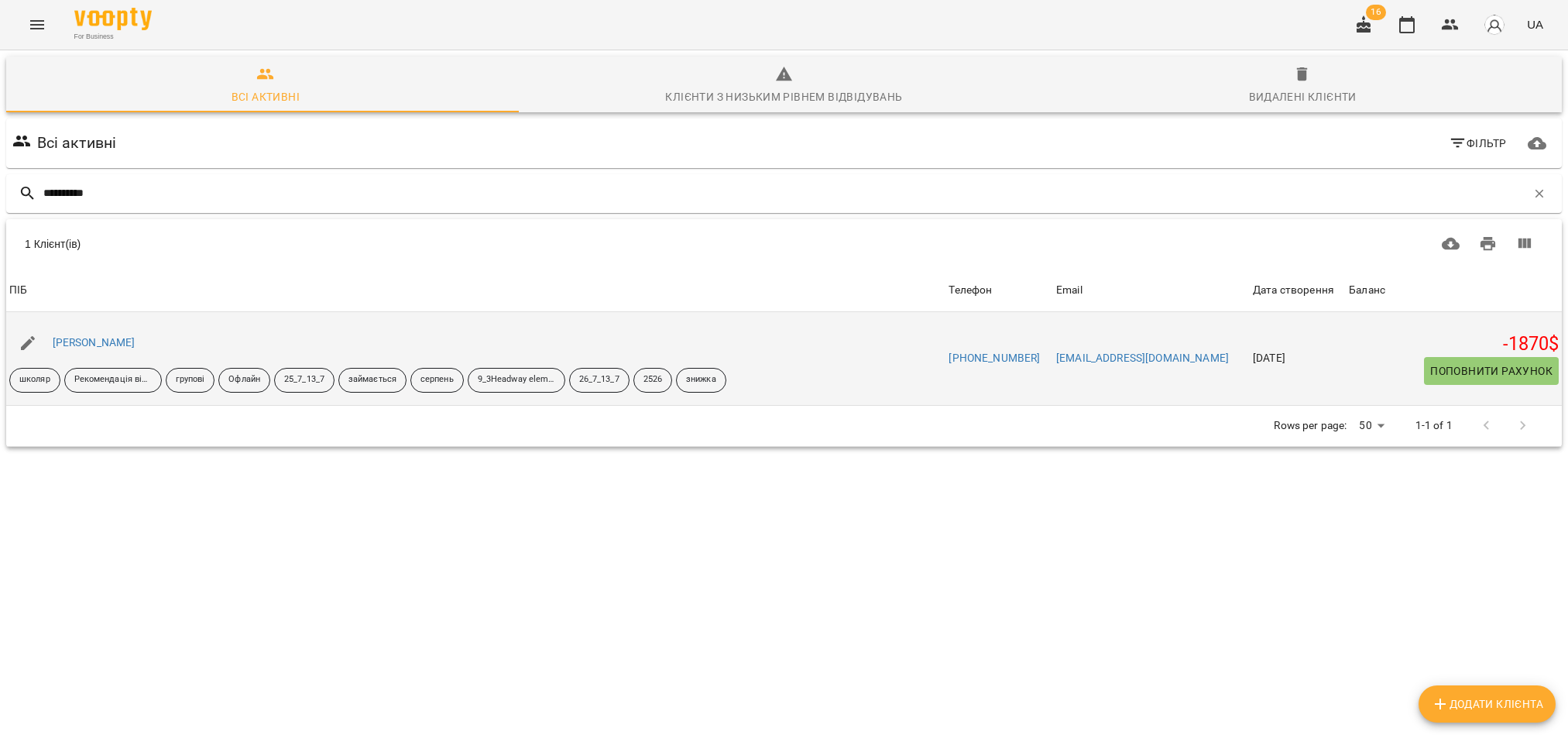
type input "**********"
click at [91, 353] on div "[PERSON_NAME]" at bounding box center [93, 343] width 89 height 21
